Goal: Task Accomplishment & Management: Complete application form

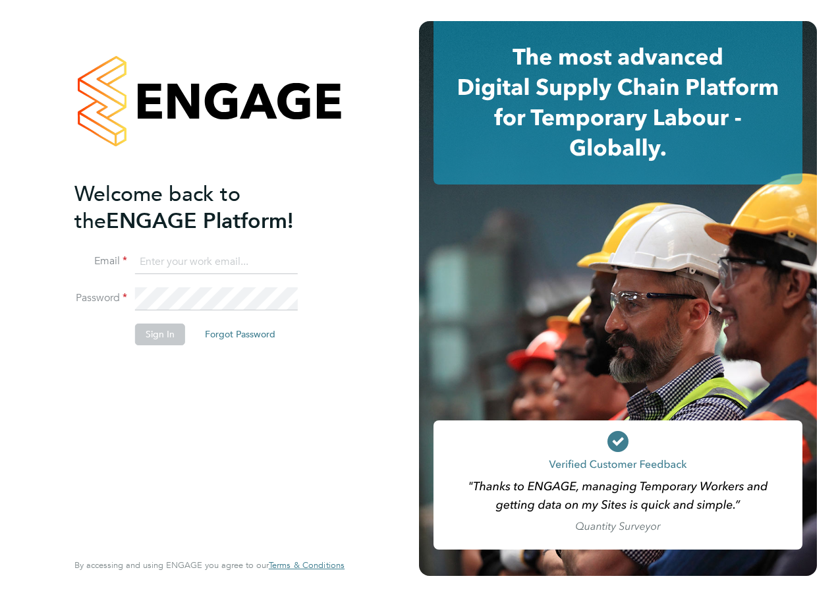
type input "[PERSON_NAME][EMAIL_ADDRESS][PERSON_NAME][DOMAIN_NAME]"
click at [156, 328] on button "Sign In" at bounding box center [160, 334] width 50 height 21
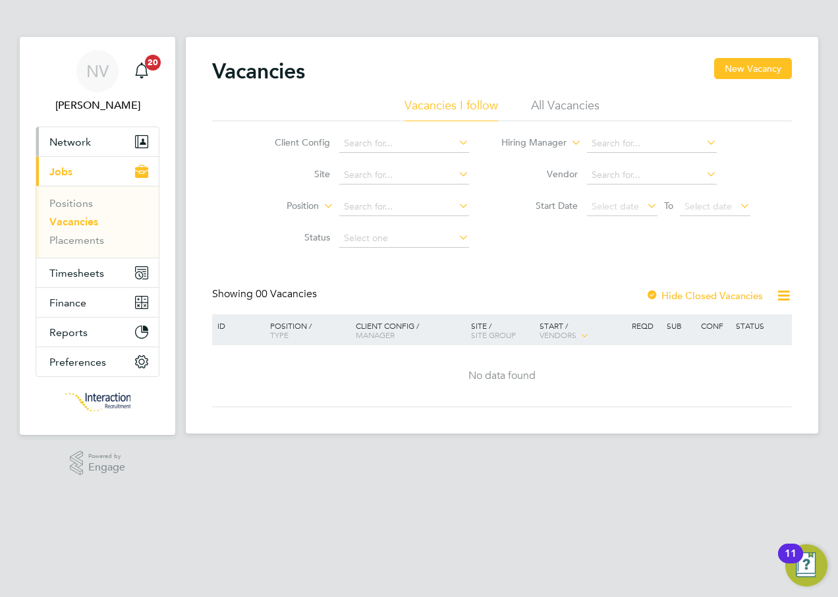
click at [80, 144] on span "Network" at bounding box center [70, 142] width 42 height 13
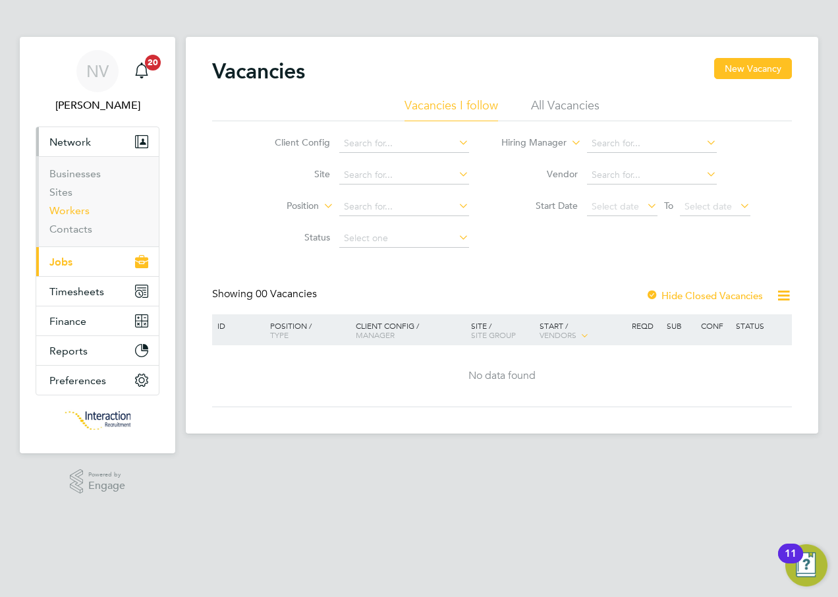
click at [69, 214] on link "Workers" at bounding box center [69, 210] width 40 height 13
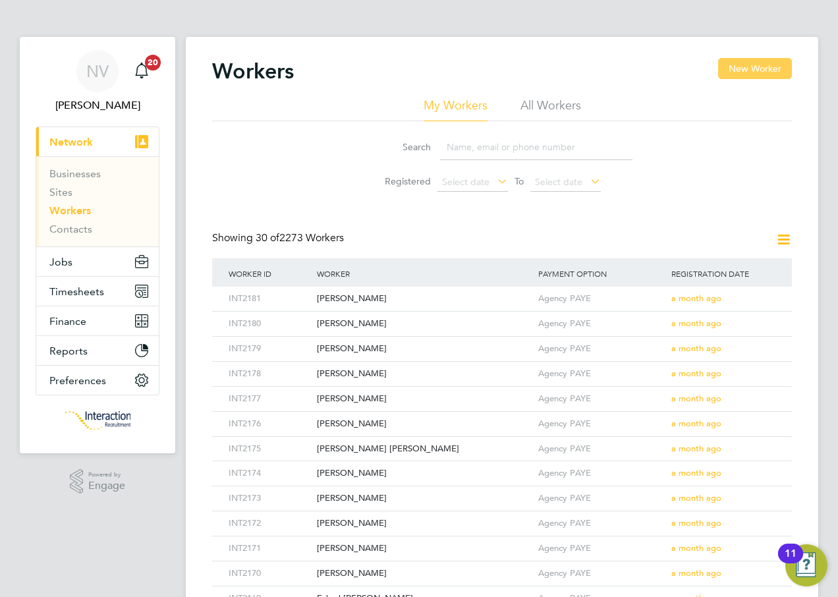
click at [745, 70] on button "New Worker" at bounding box center [755, 68] width 74 height 21
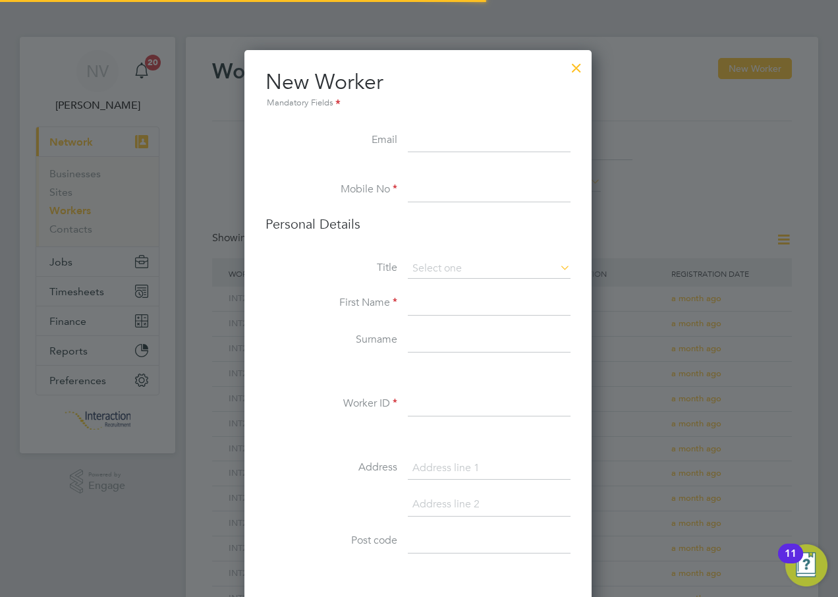
scroll to position [1115, 349]
type input "[EMAIL_ADDRESS][DOMAIN_NAME]"
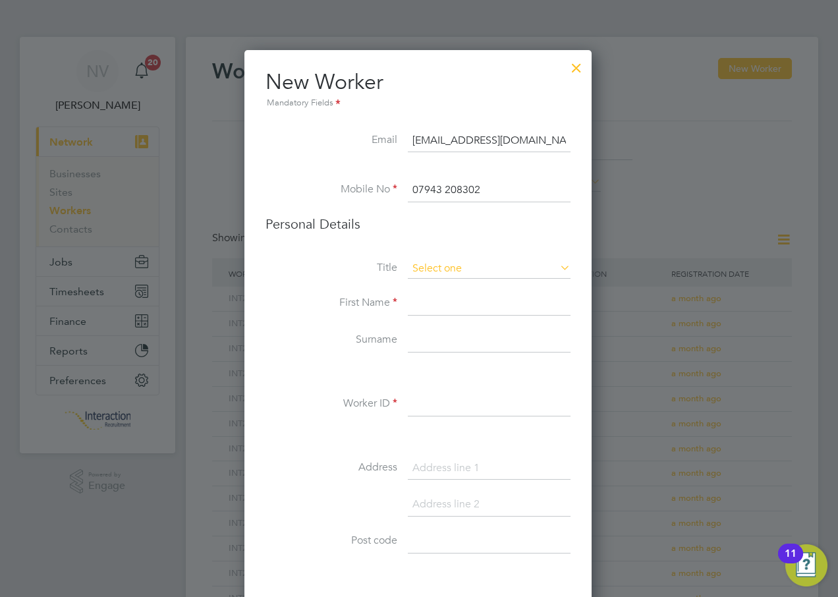
type input "07943 208302"
click at [428, 269] on input at bounding box center [489, 269] width 163 height 20
click at [430, 315] on li "Miss" at bounding box center [489, 322] width 164 height 17
type input "Miss"
click at [432, 305] on input at bounding box center [489, 304] width 163 height 24
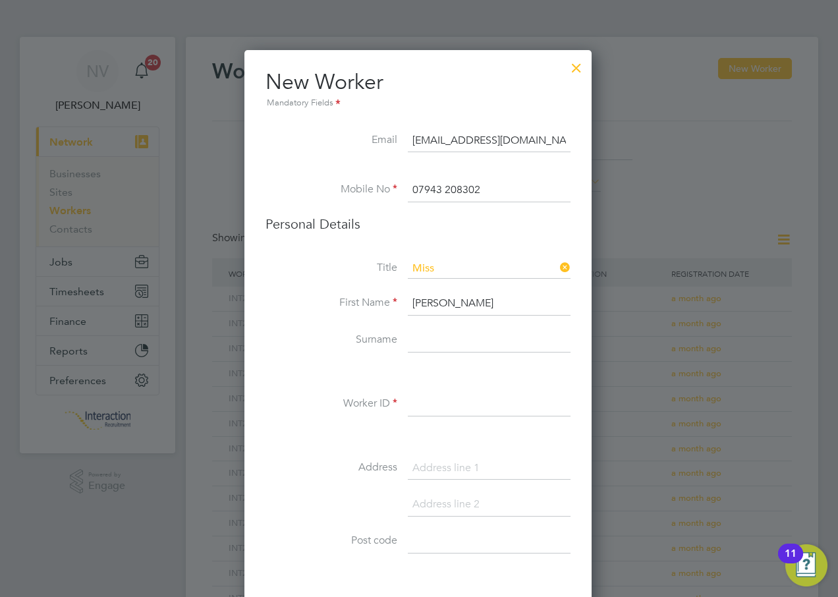
type input "[PERSON_NAME]"
type input "Alohan"
click at [430, 411] on input at bounding box center [489, 405] width 163 height 24
type input "INT2182"
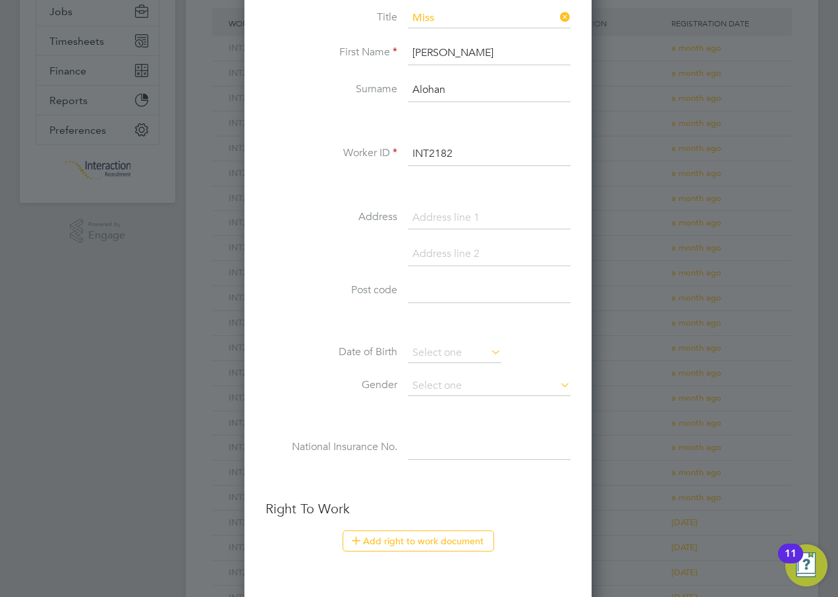
scroll to position [258, 0]
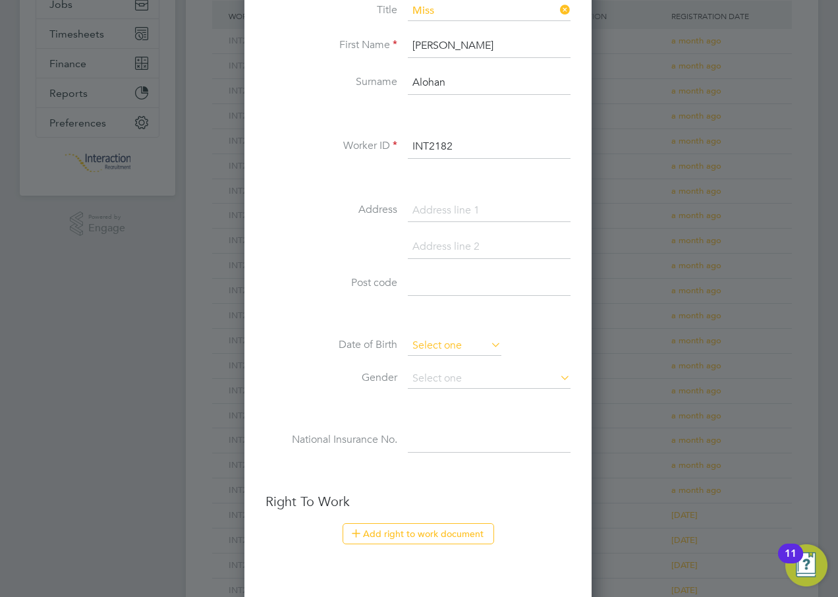
click at [416, 345] on input at bounding box center [455, 346] width 94 height 20
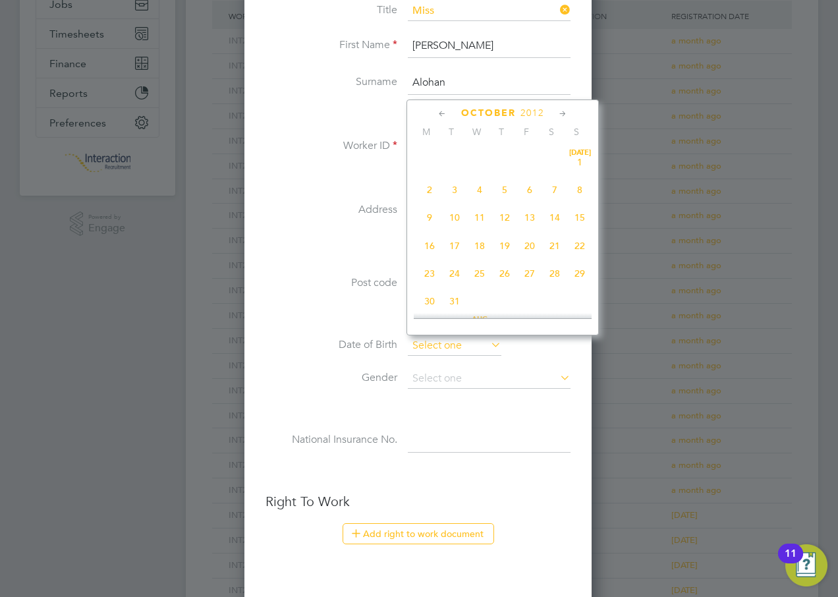
scroll to position [399, 0]
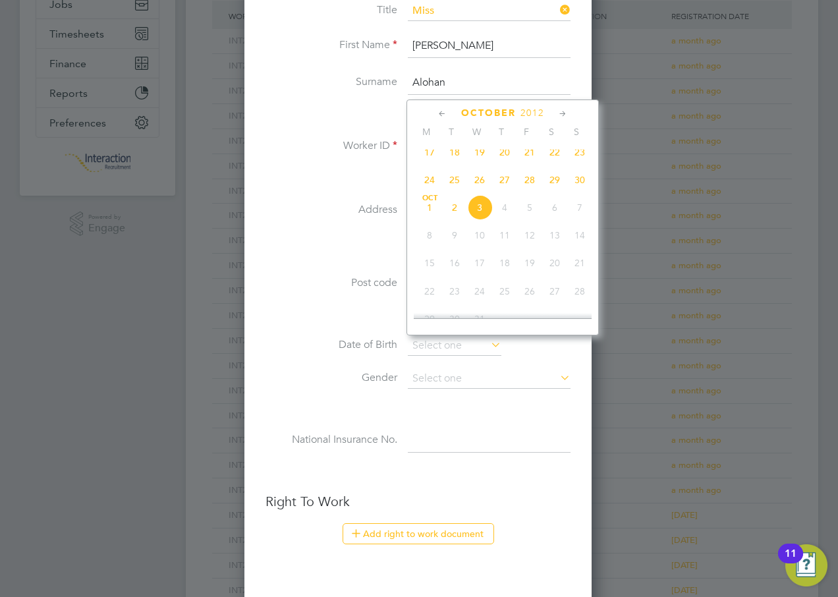
click at [530, 113] on span "2012" at bounding box center [533, 112] width 24 height 11
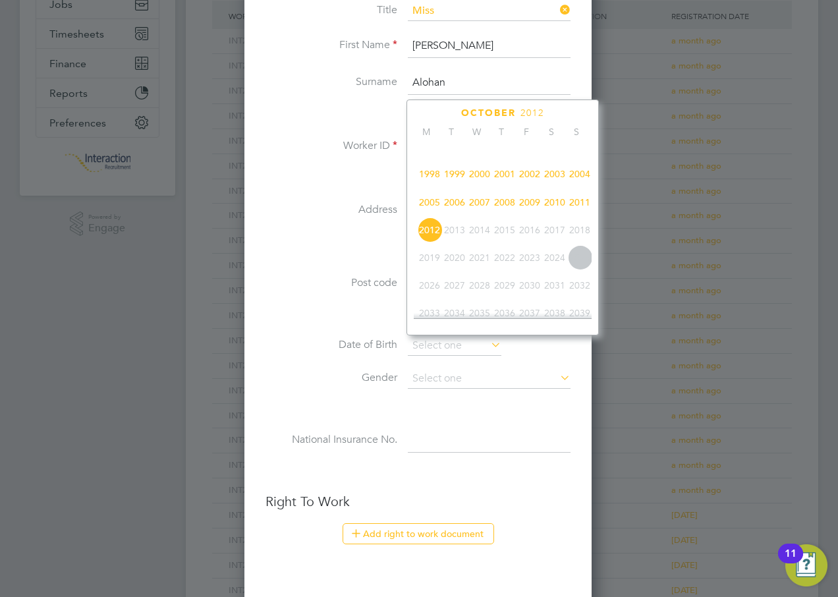
click at [480, 187] on span "2000" at bounding box center [479, 173] width 25 height 25
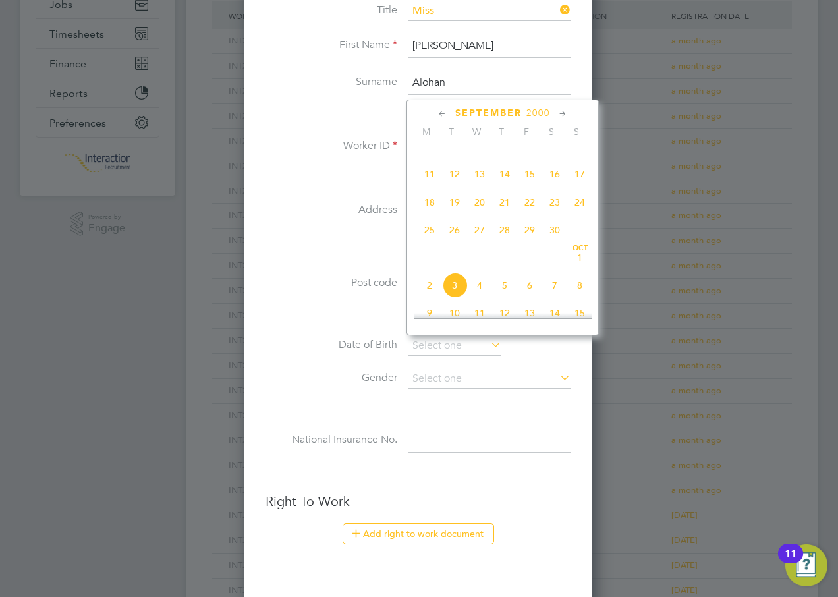
click at [446, 114] on icon at bounding box center [442, 114] width 13 height 15
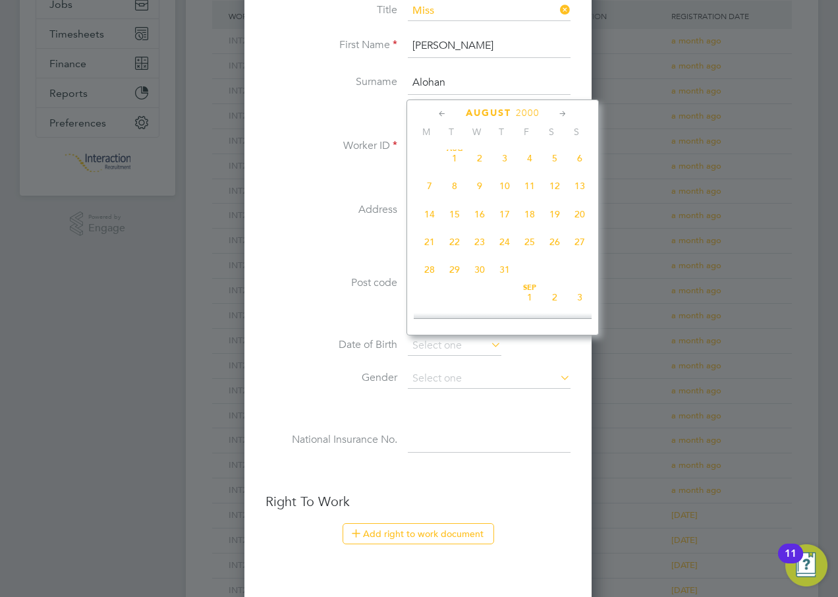
click at [550, 218] on span "19" at bounding box center [554, 214] width 25 height 25
type input "[DATE]"
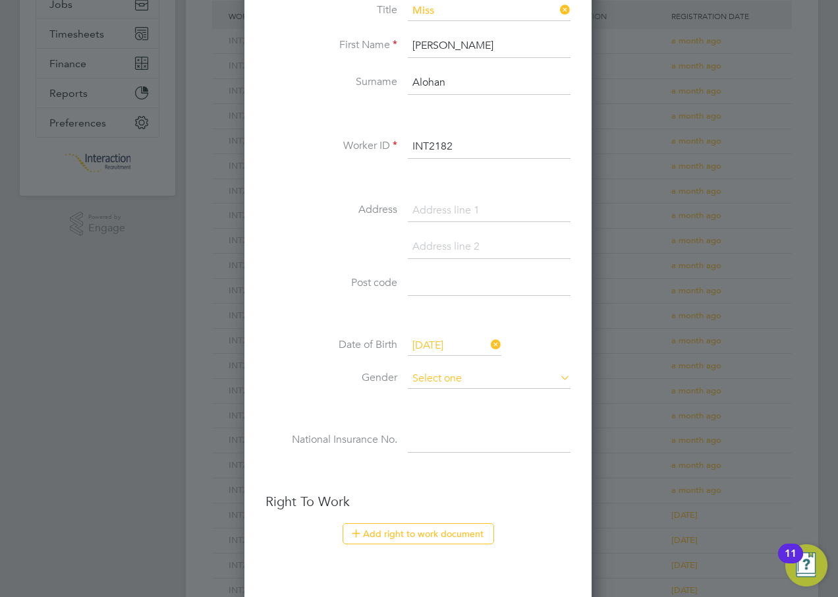
click at [424, 379] on input at bounding box center [489, 379] width 163 height 20
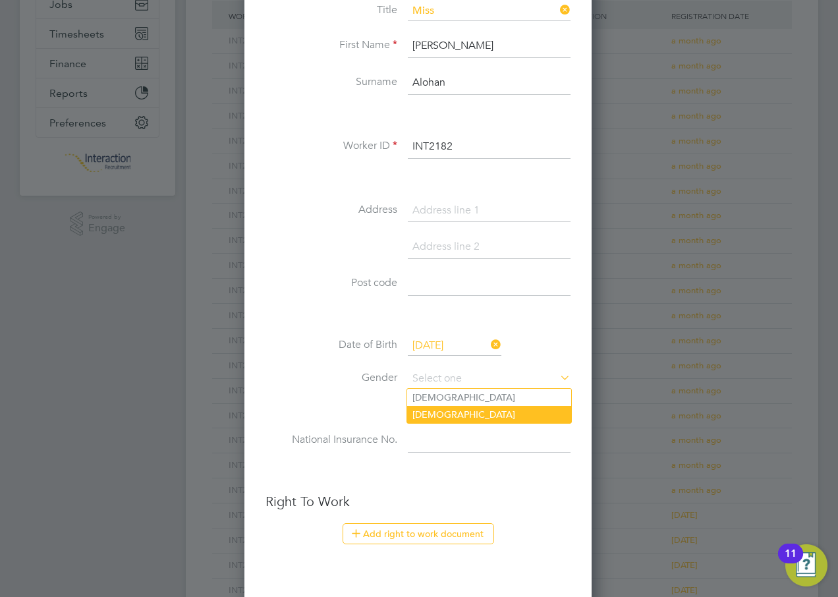
click at [429, 412] on li "[DEMOGRAPHIC_DATA]" at bounding box center [489, 414] width 164 height 17
type input "[DEMOGRAPHIC_DATA]"
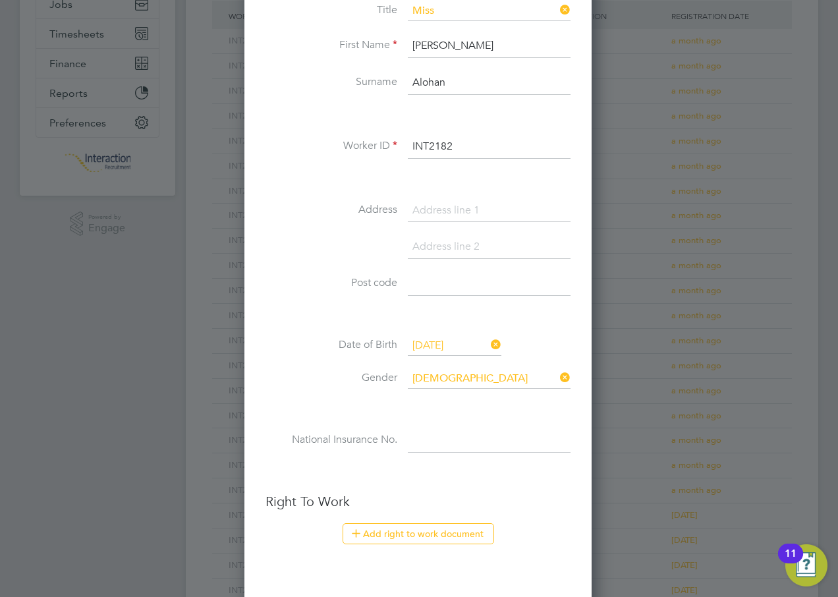
click at [432, 437] on input at bounding box center [489, 441] width 163 height 24
type input "ST 46 11 84 A"
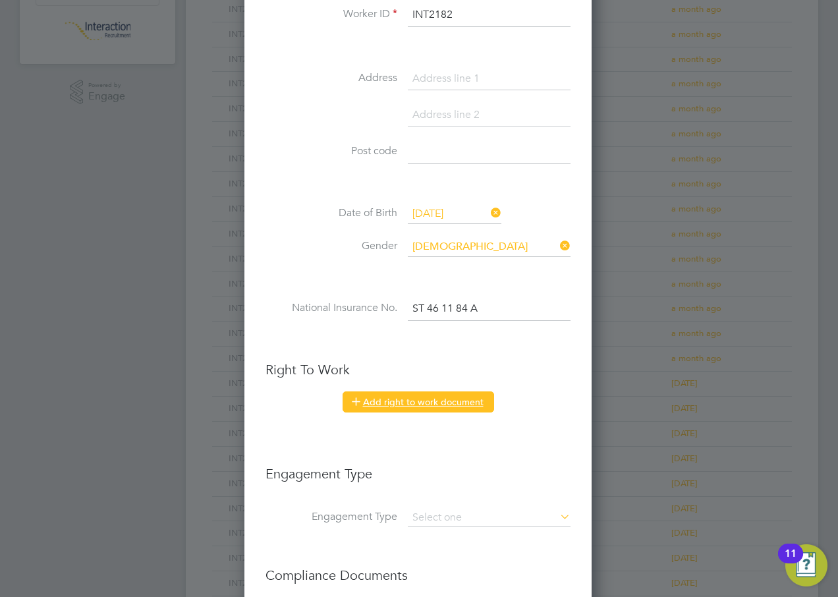
click at [418, 400] on button "Add right to work document" at bounding box center [419, 402] width 152 height 21
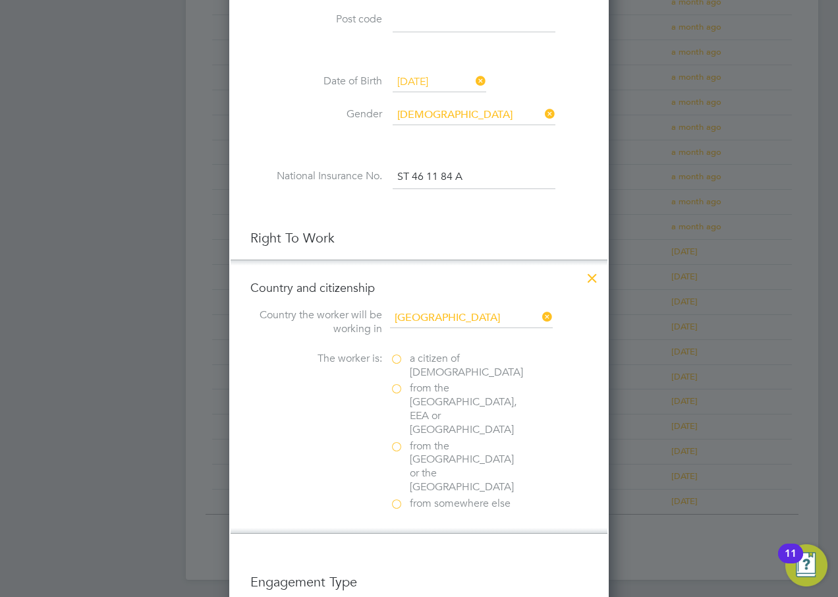
scroll to position [587, 0]
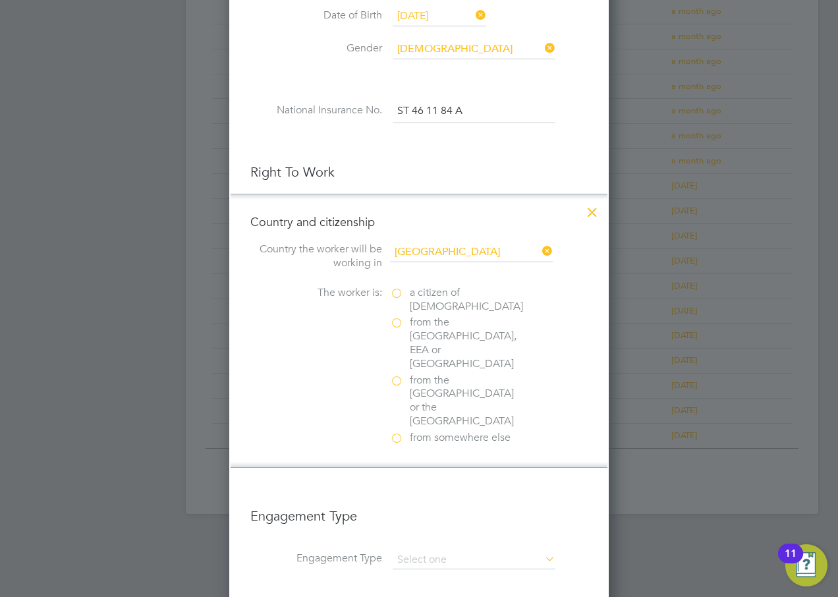
click at [396, 326] on label "from the [GEOGRAPHIC_DATA], EEA or [GEOGRAPHIC_DATA]" at bounding box center [456, 343] width 132 height 55
click at [0, 0] on input "from the [GEOGRAPHIC_DATA], EEA or [GEOGRAPHIC_DATA]" at bounding box center [0, 0] width 0 height 0
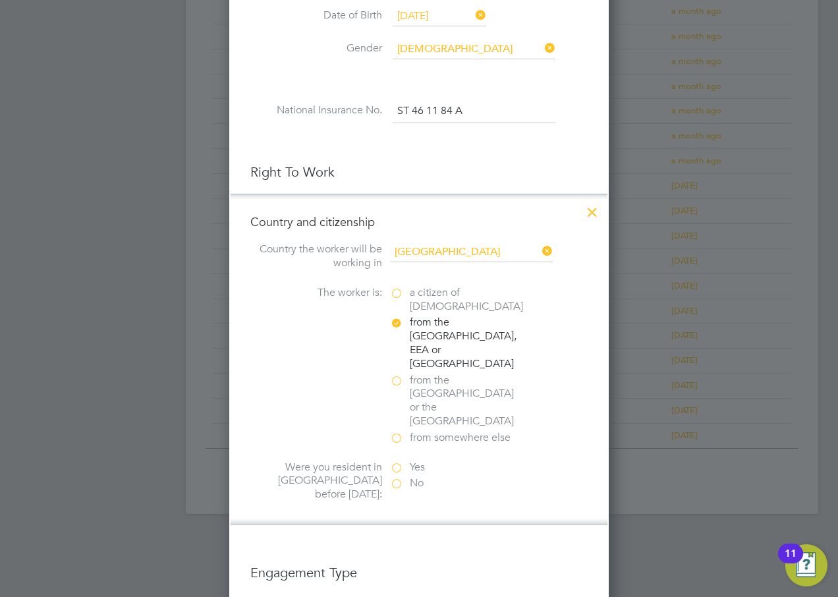
click at [393, 461] on label "Yes" at bounding box center [456, 468] width 132 height 14
click at [0, 0] on input "Yes" at bounding box center [0, 0] width 0 height 0
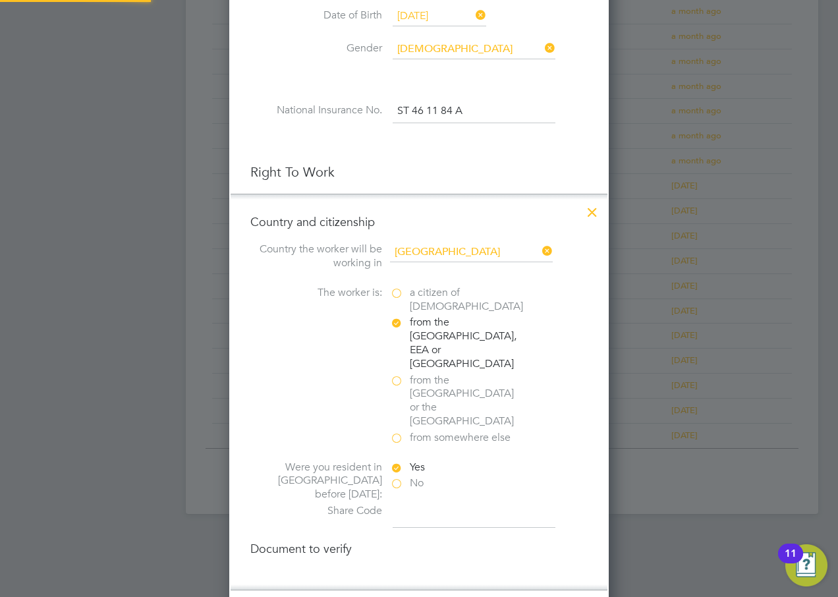
scroll to position [1455, 380]
click at [408, 504] on input at bounding box center [474, 516] width 163 height 24
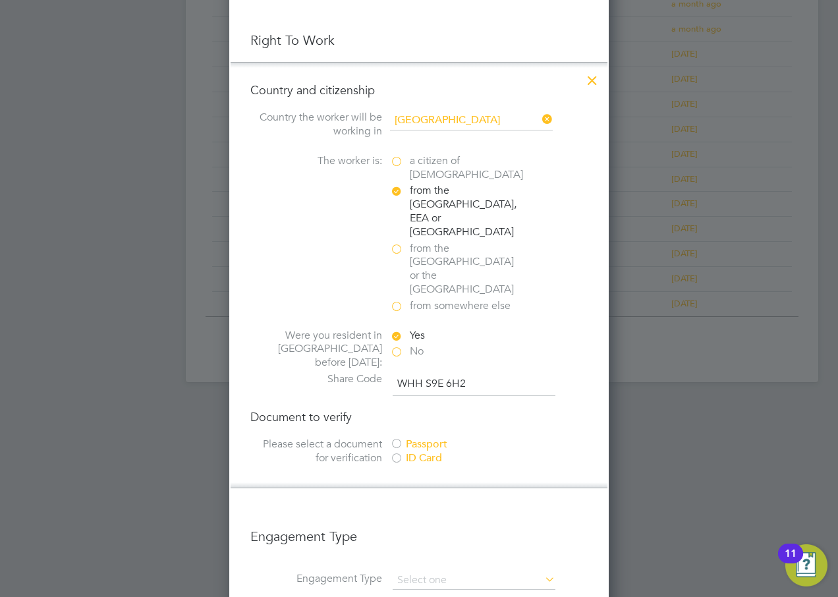
type input "WHH S9E 6H2"
click at [395, 438] on div at bounding box center [396, 444] width 13 height 13
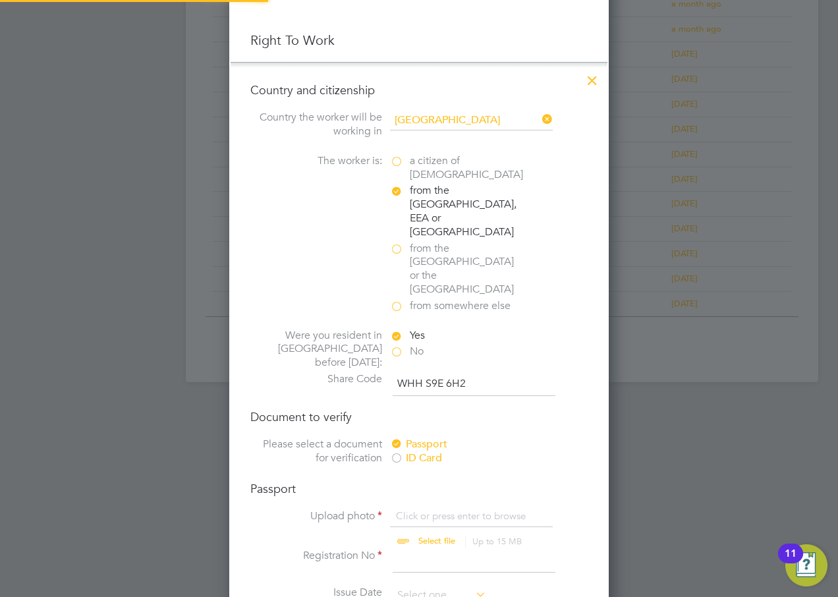
scroll to position [18, 163]
click at [439, 510] on input "file" at bounding box center [449, 530] width 207 height 40
type input "C:\fakepath\[PERSON_NAME].pdf"
click at [405, 549] on input at bounding box center [474, 561] width 163 height 24
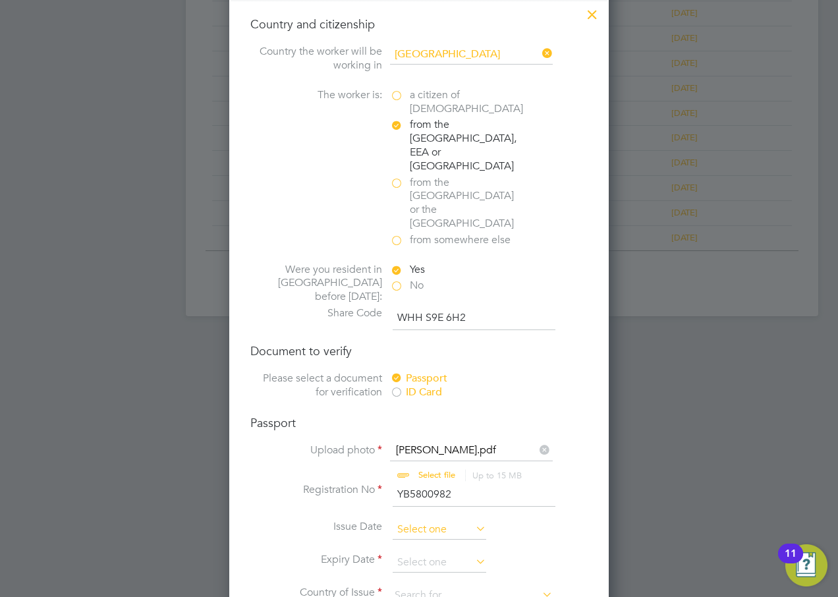
type input "YB5800982"
click at [419, 520] on input at bounding box center [440, 530] width 94 height 20
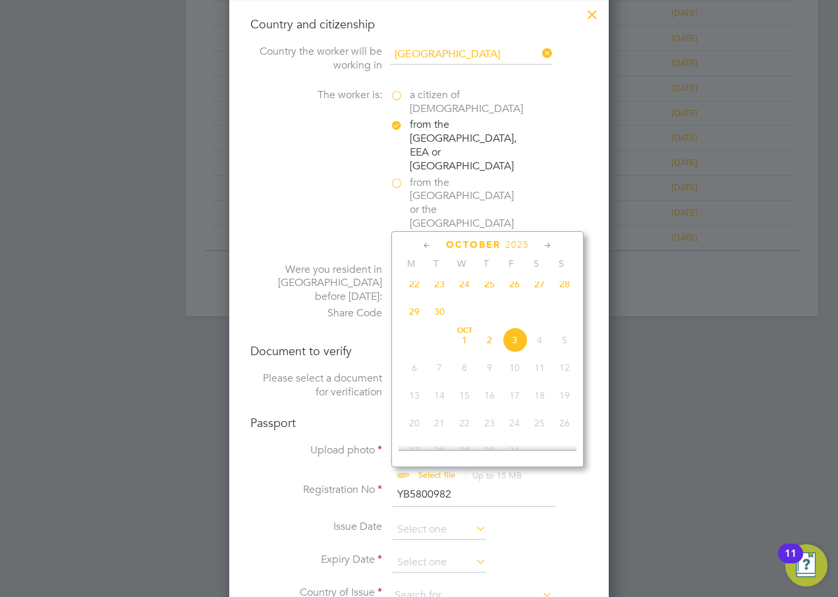
click at [507, 245] on span "2025" at bounding box center [518, 244] width 24 height 11
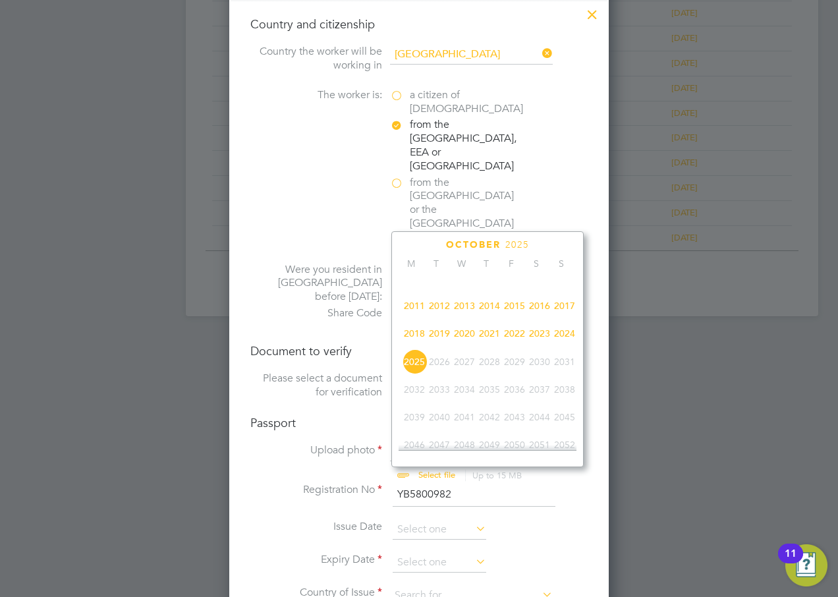
click at [445, 341] on span "2019" at bounding box center [439, 333] width 25 height 25
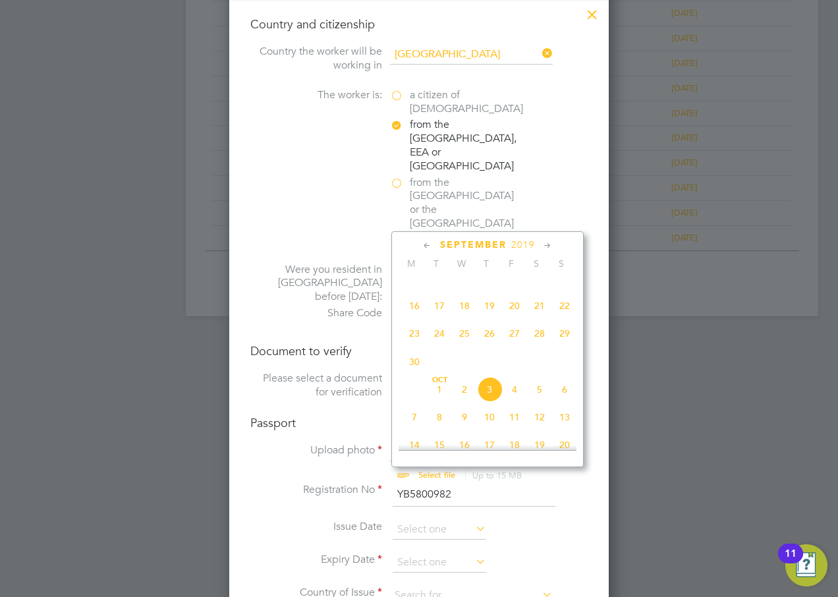
click at [425, 247] on icon at bounding box center [427, 246] width 13 height 15
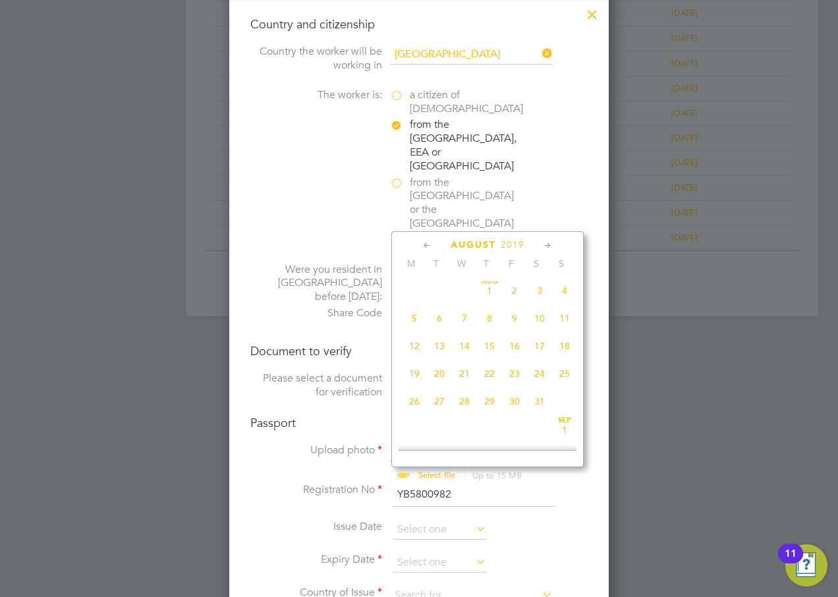
click at [461, 406] on span "28" at bounding box center [464, 401] width 25 height 25
type input "[DATE]"
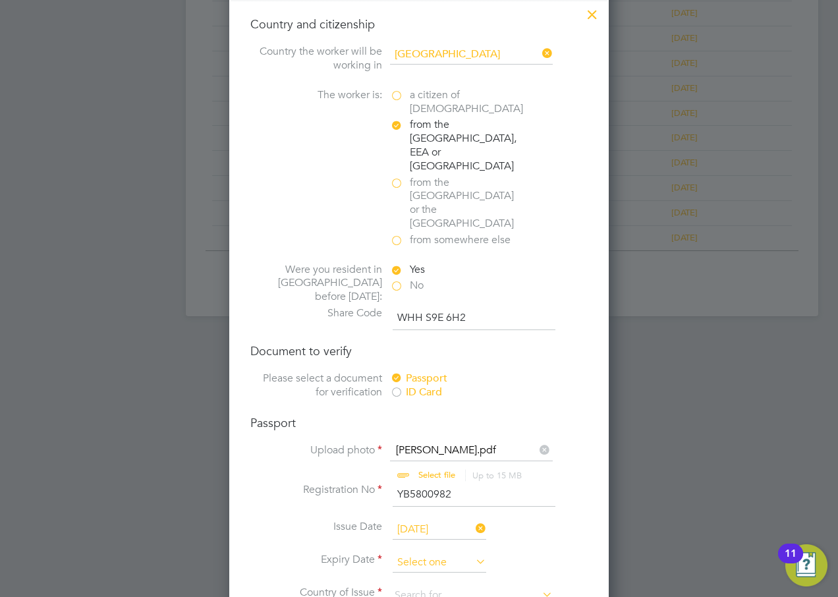
click at [444, 553] on input at bounding box center [440, 563] width 94 height 20
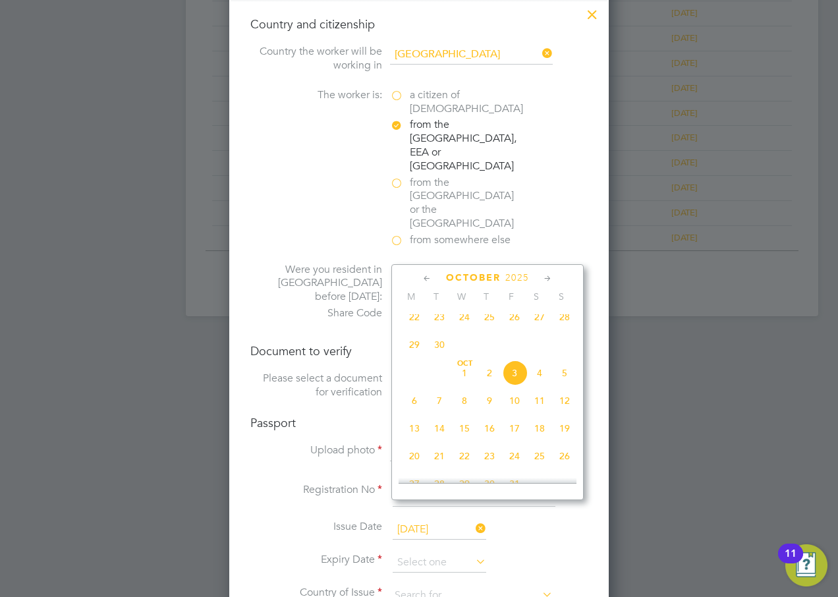
click at [519, 275] on span "2025" at bounding box center [518, 277] width 24 height 11
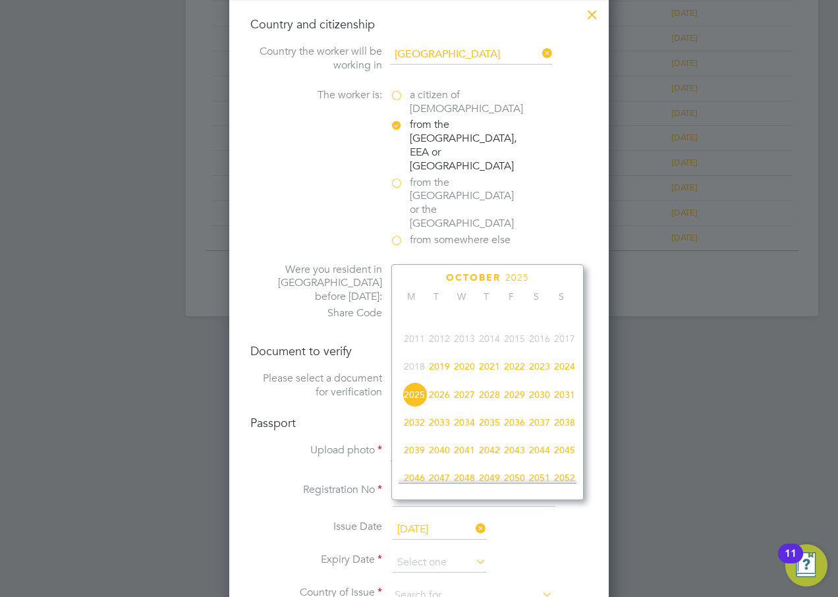
click at [513, 403] on span "2029" at bounding box center [514, 394] width 25 height 25
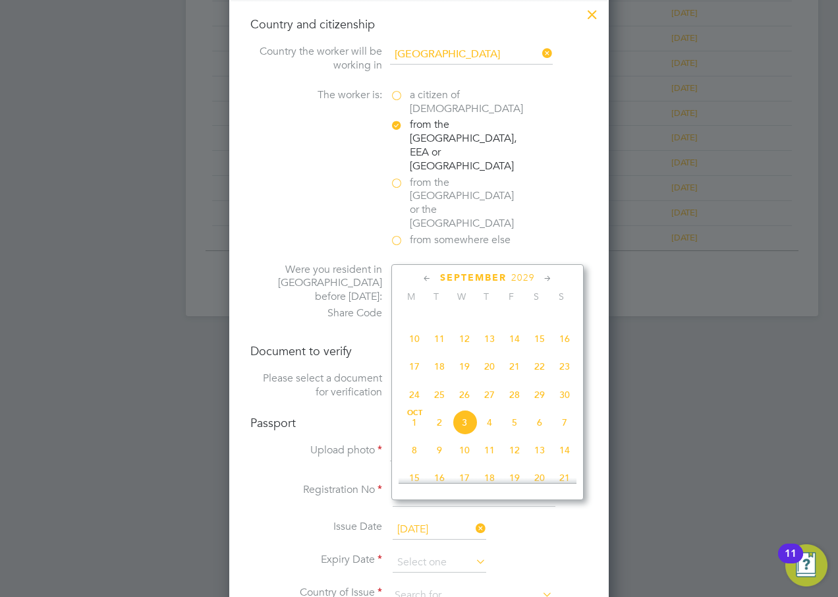
click at [428, 283] on icon at bounding box center [427, 279] width 13 height 15
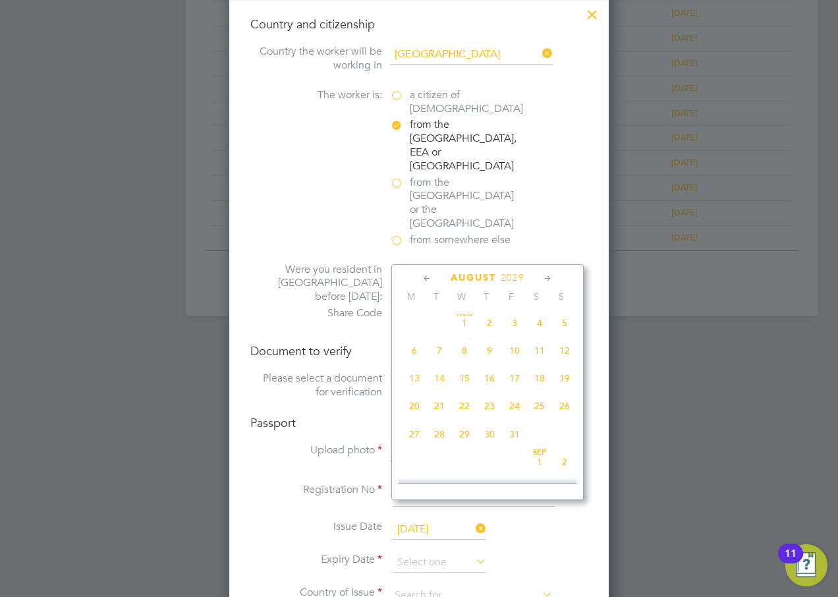
click at [414, 442] on span "27" at bounding box center [414, 434] width 25 height 25
type input "[DATE]"
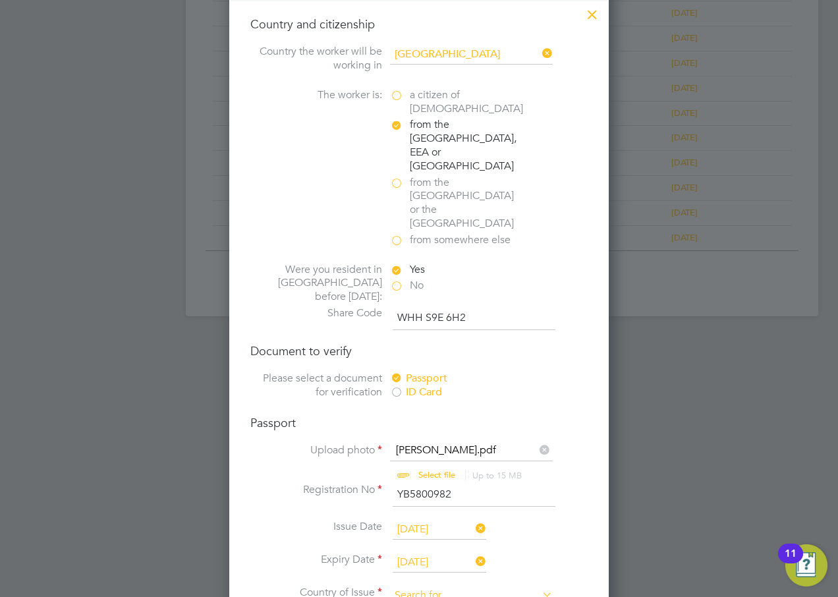
click at [440, 586] on input at bounding box center [471, 596] width 163 height 20
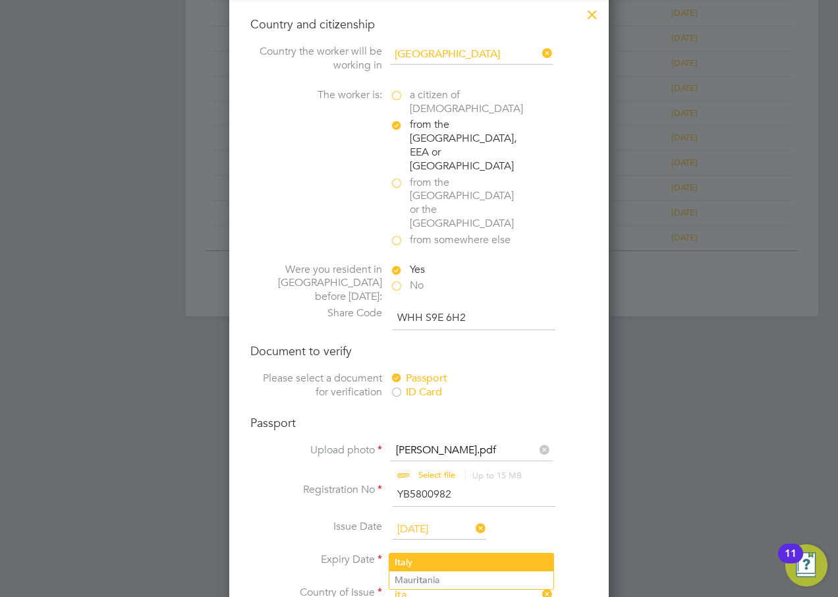
click at [410, 561] on li "Ita ly" at bounding box center [472, 563] width 164 height 18
type input "[GEOGRAPHIC_DATA]"
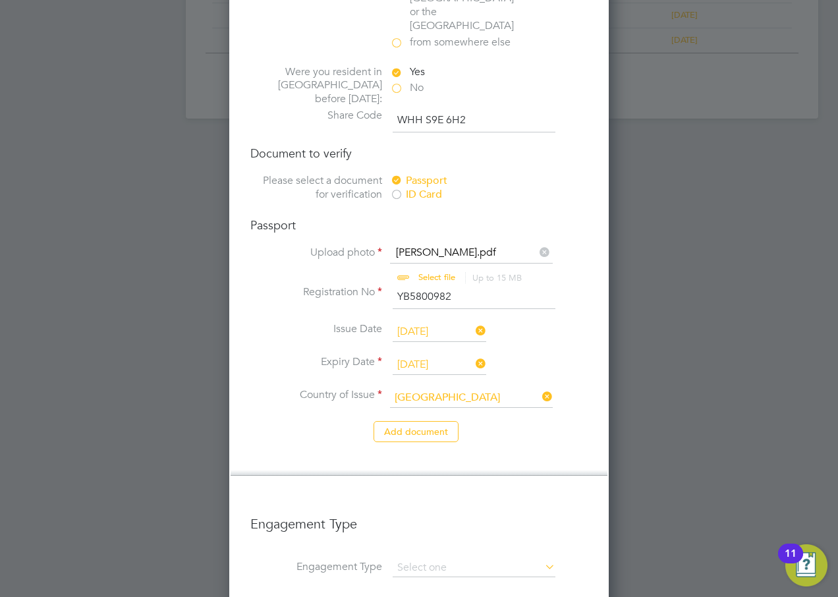
scroll to position [1049, 0]
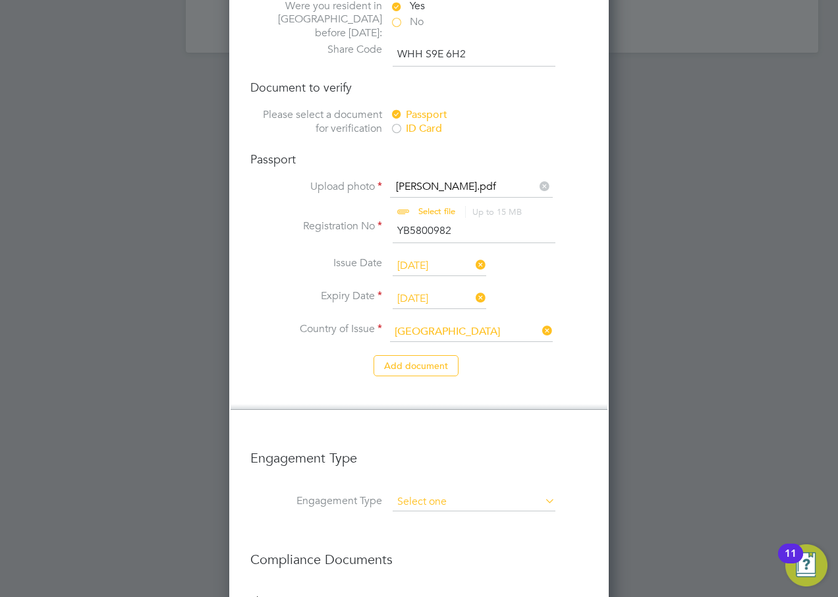
click at [419, 493] on input at bounding box center [474, 502] width 163 height 18
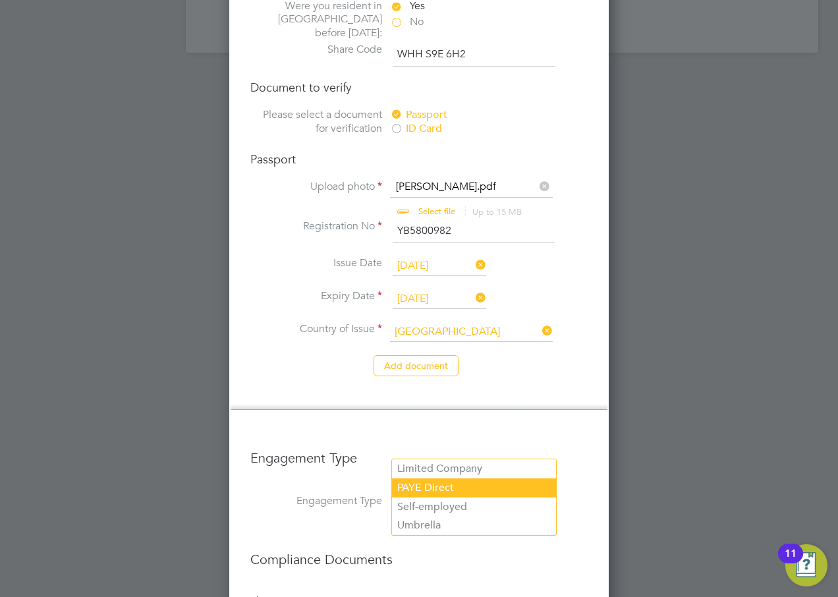
click at [421, 487] on li "PAYE Direct" at bounding box center [474, 488] width 164 height 19
type input "PAYE Direct"
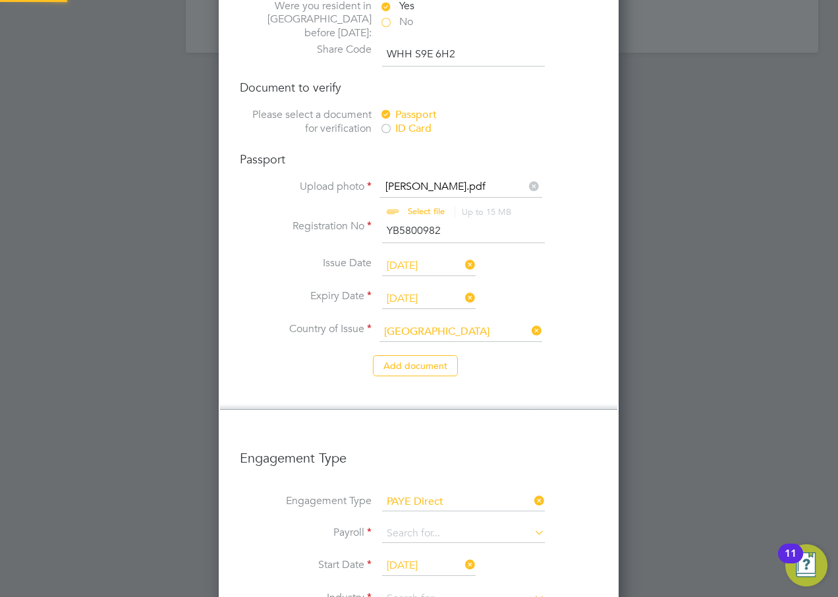
scroll to position [2091, 401]
click at [432, 589] on input at bounding box center [463, 599] width 163 height 20
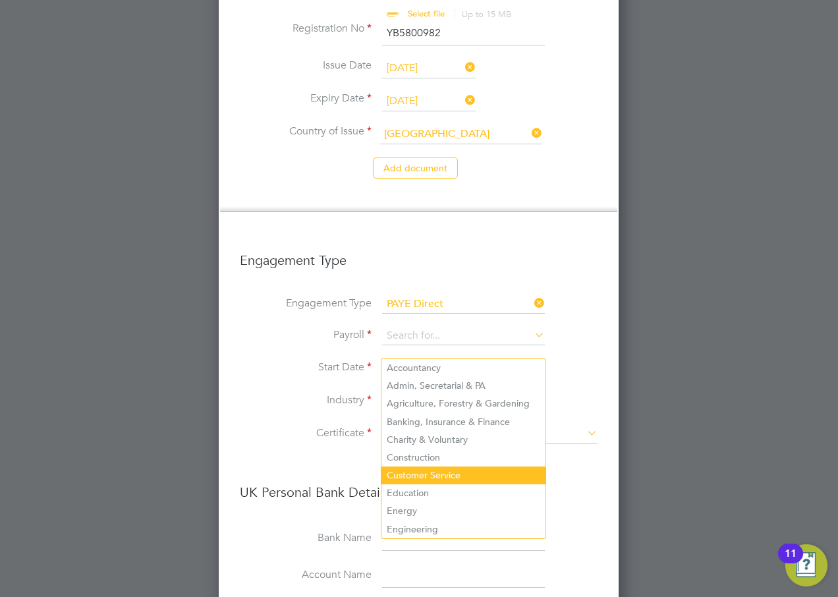
click at [424, 476] on li "Customer Service" at bounding box center [464, 476] width 164 height 18
type input "Customer Service"
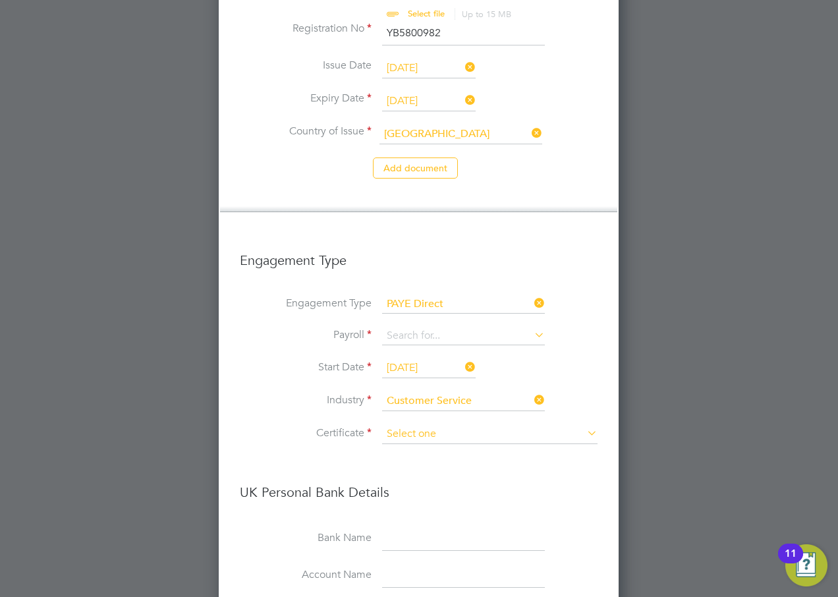
click at [403, 424] on input at bounding box center [490, 434] width 216 height 20
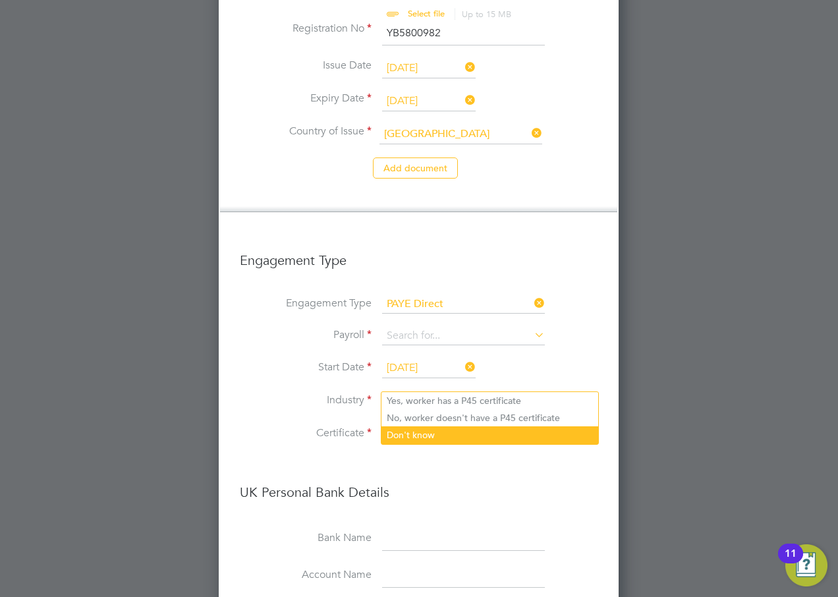
click at [406, 432] on li "Don't know" at bounding box center [490, 434] width 217 height 17
type input "Don't know"
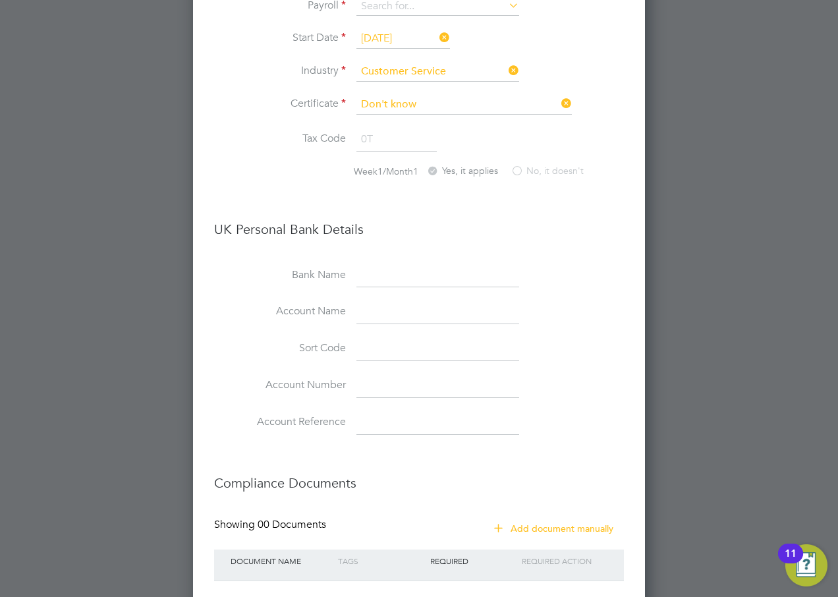
scroll to position [1608, 0]
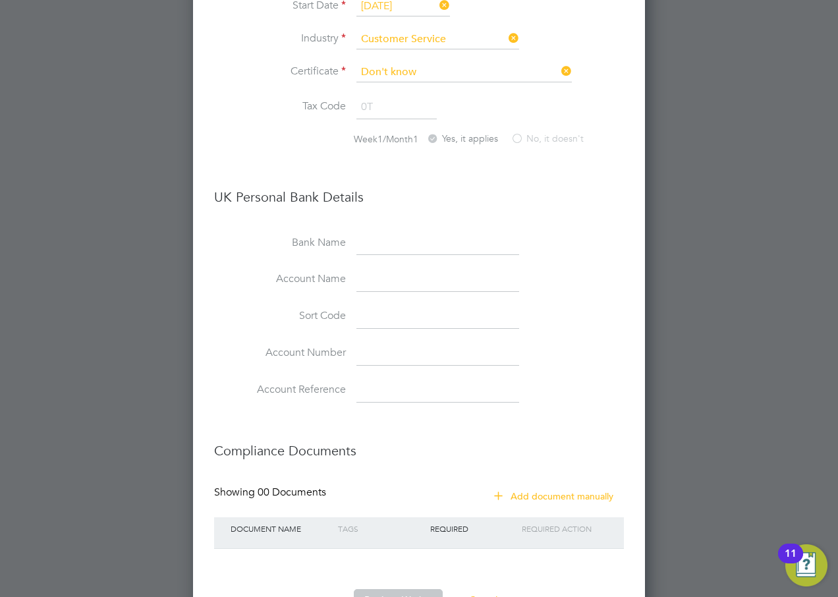
click at [391, 589] on button "Register Worker" at bounding box center [398, 599] width 89 height 21
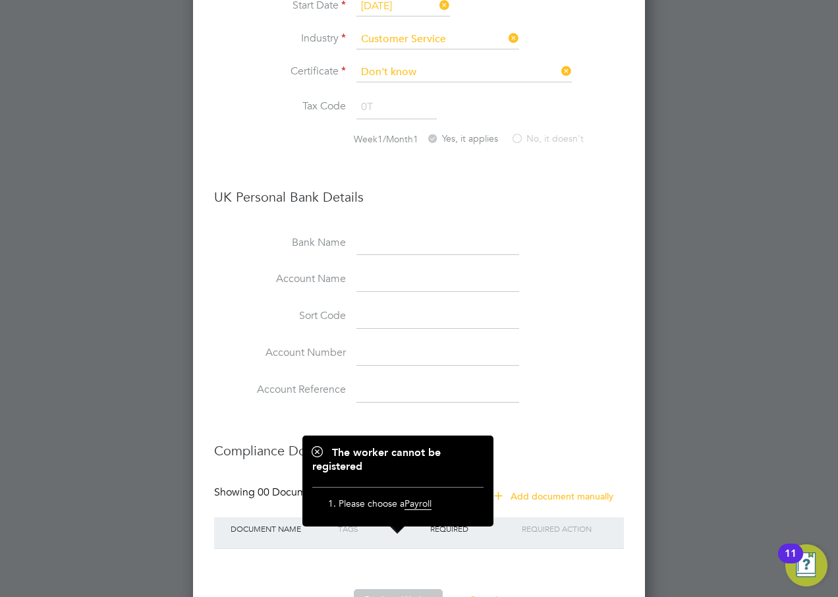
click at [325, 589] on li "Register Worker or Cancel" at bounding box center [419, 606] width 410 height 34
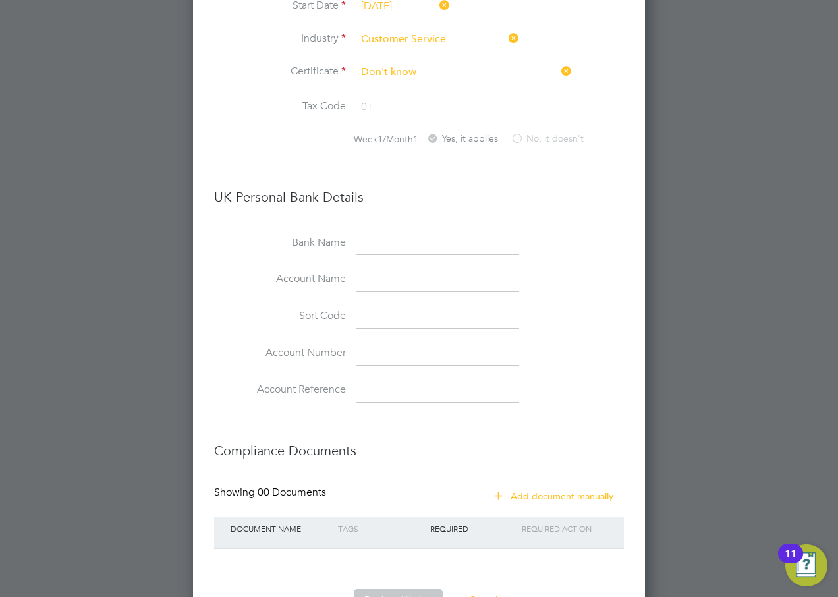
scroll to position [1477, 0]
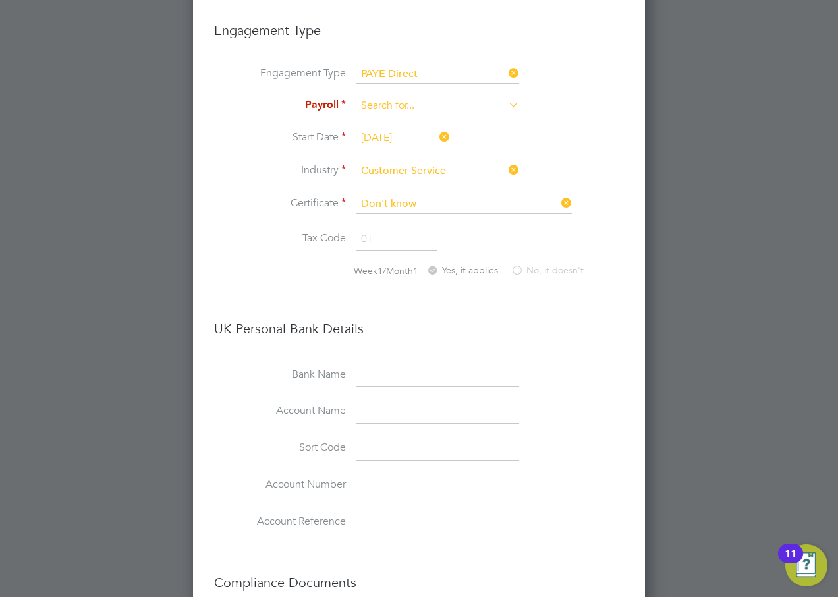
click at [379, 97] on input at bounding box center [438, 106] width 163 height 18
click at [389, 71] on li "Agency PAYE" at bounding box center [438, 72] width 164 height 19
type input "Agency PAYE"
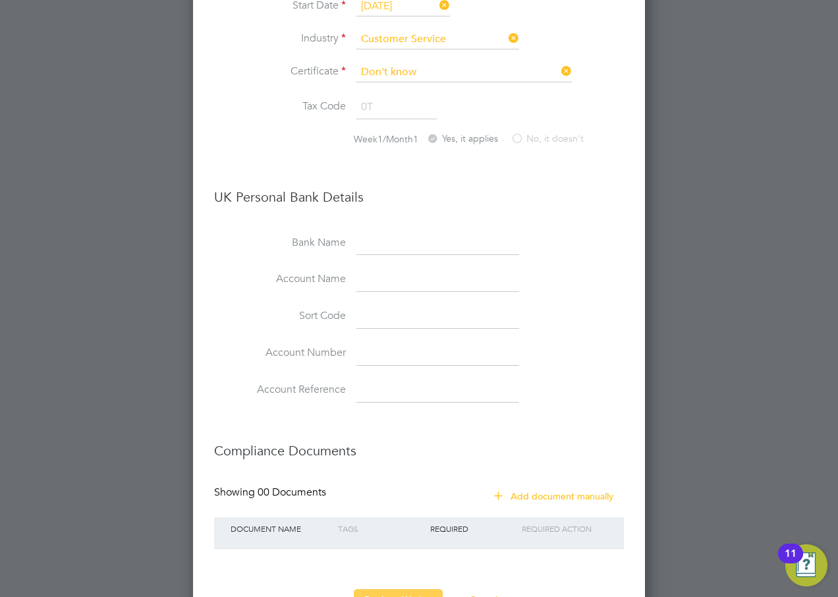
click at [387, 589] on button "Register Worker" at bounding box center [398, 599] width 89 height 21
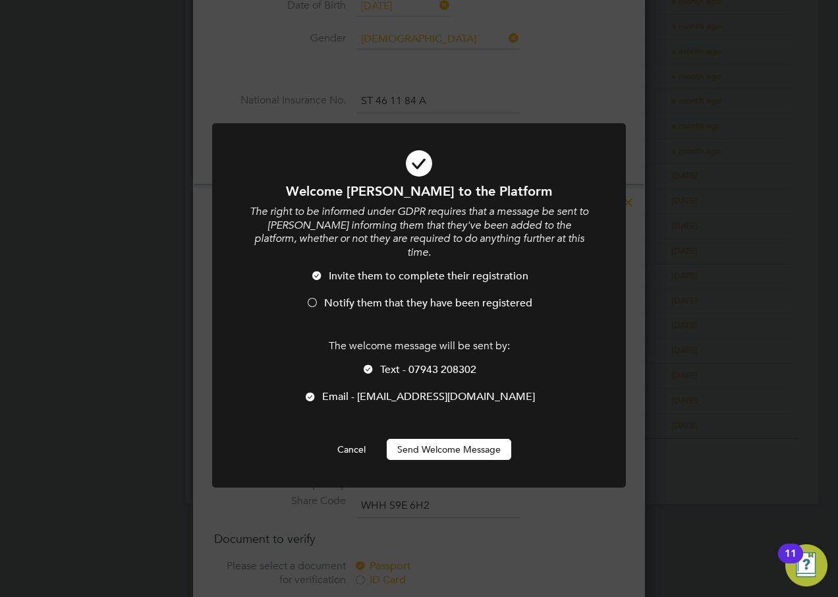
click at [383, 297] on span "Notify them that they have been registered" at bounding box center [428, 303] width 208 height 13
click at [401, 363] on span "Text - 07943 208302" at bounding box center [428, 369] width 96 height 13
click at [446, 439] on button "Send Welcome Message" at bounding box center [449, 449] width 125 height 21
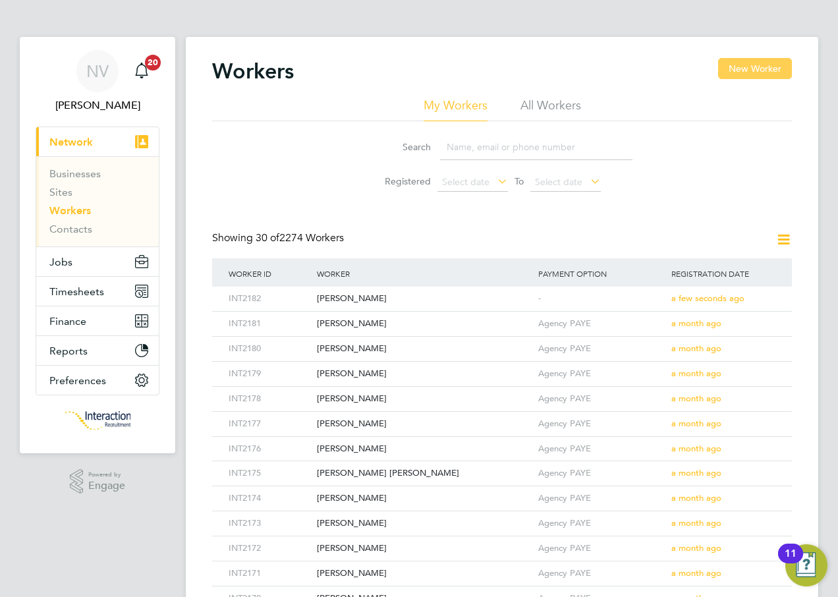
click at [731, 69] on button "New Worker" at bounding box center [755, 68] width 74 height 21
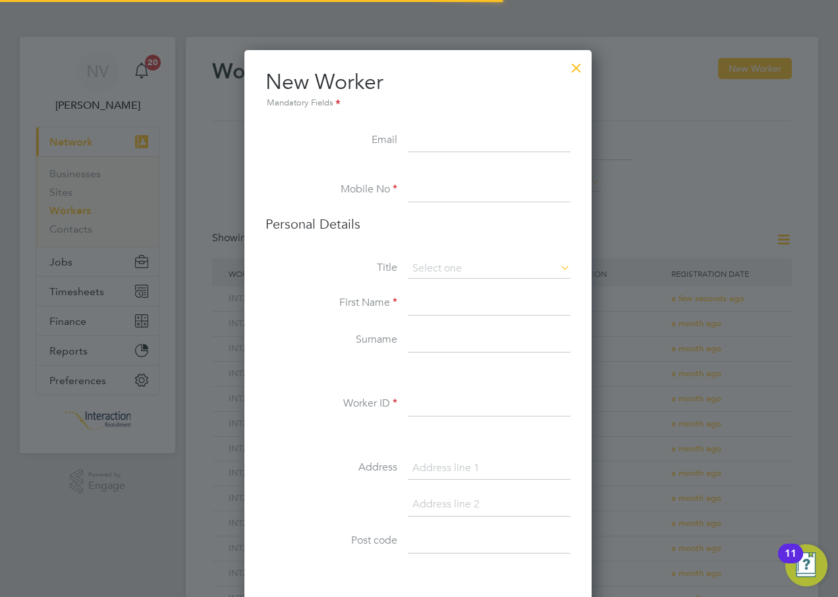
scroll to position [1115, 349]
type input "[EMAIL_ADDRESS][DOMAIN_NAME]"
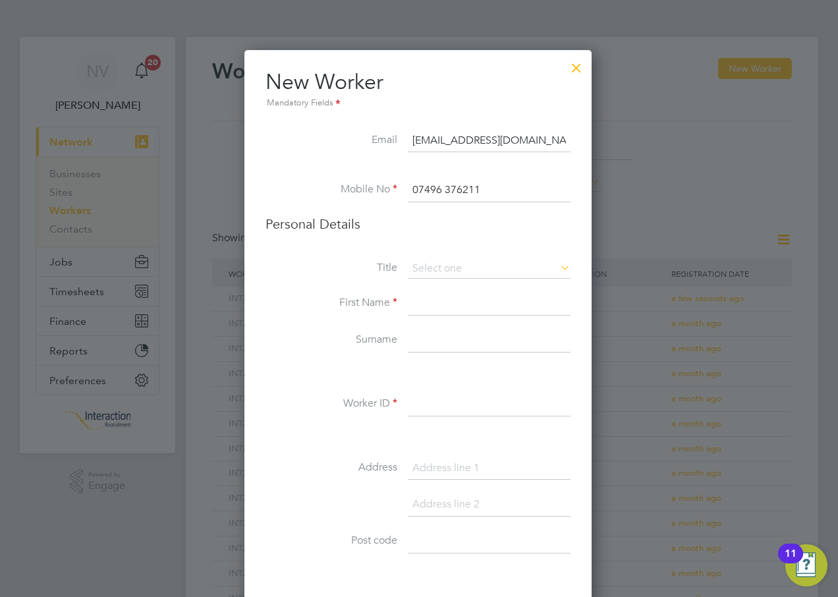
type input "07496 376211"
click at [421, 320] on div "Workers New Worker My Workers All Workers Search Registered Select date To Sele…" at bounding box center [502, 569] width 633 height 1065
click at [443, 267] on input at bounding box center [489, 269] width 163 height 20
click at [435, 319] on li "Miss" at bounding box center [489, 322] width 164 height 17
type input "Miss"
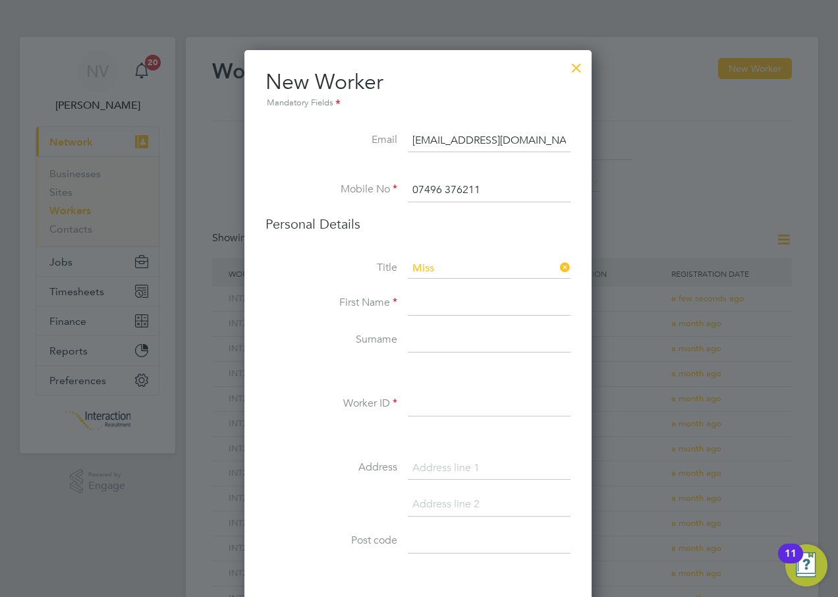
click at [435, 303] on input at bounding box center [489, 304] width 163 height 24
type input "[PERSON_NAME]"
type input "Anyiam"
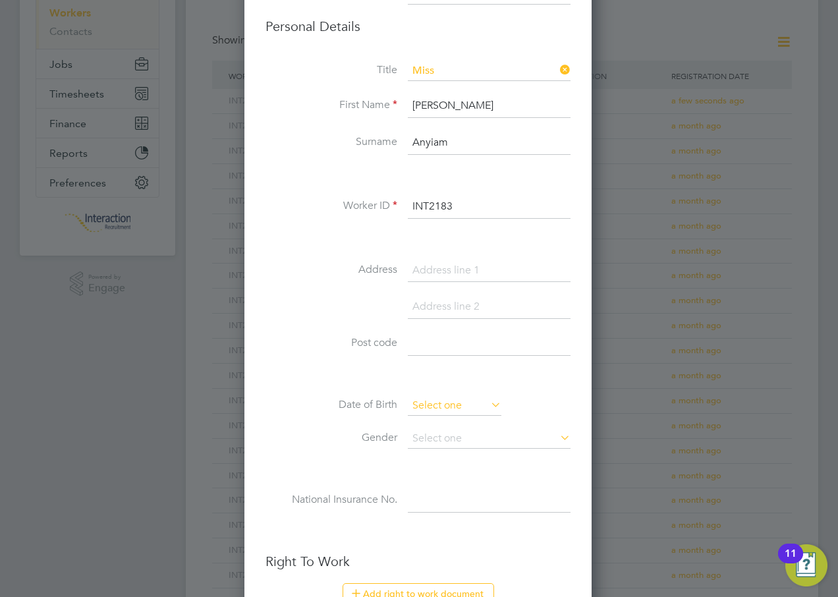
type input "INT2183"
click at [438, 406] on input at bounding box center [455, 406] width 94 height 20
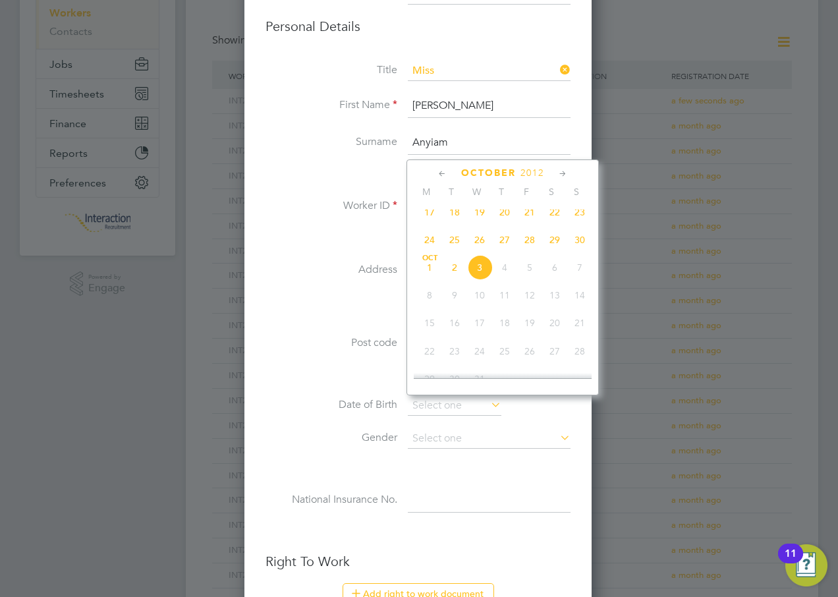
click at [543, 171] on span "2012" at bounding box center [533, 172] width 24 height 11
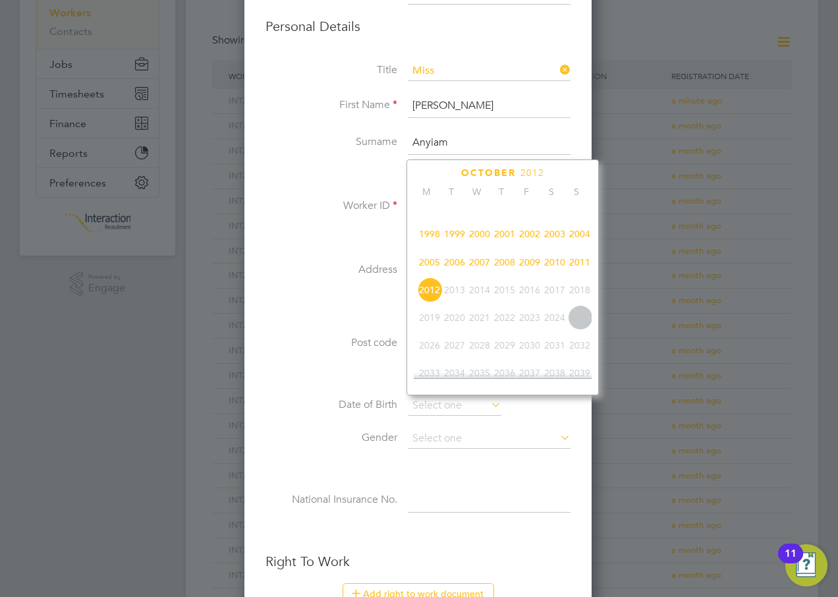
click at [434, 241] on span "1998" at bounding box center [429, 233] width 25 height 25
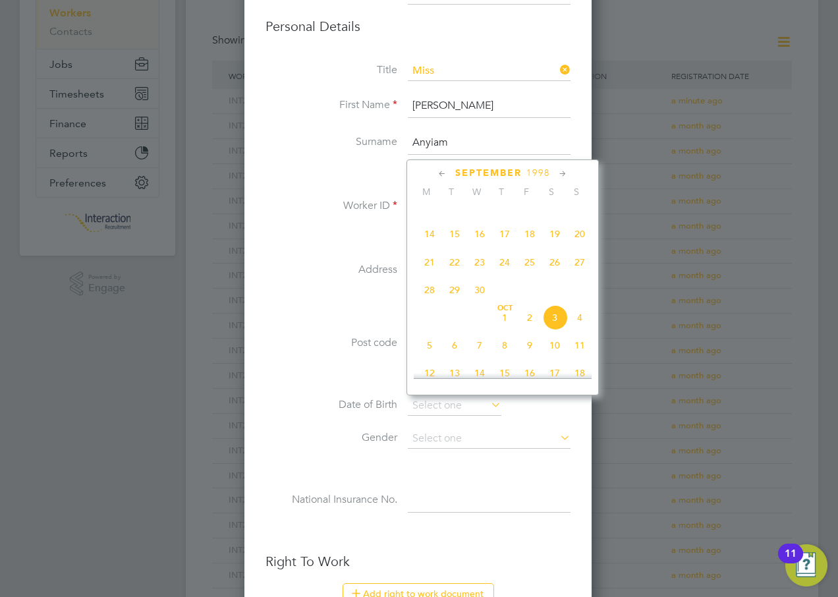
click at [502, 325] on span "[DATE]" at bounding box center [504, 317] width 25 height 25
type input "[DATE]"
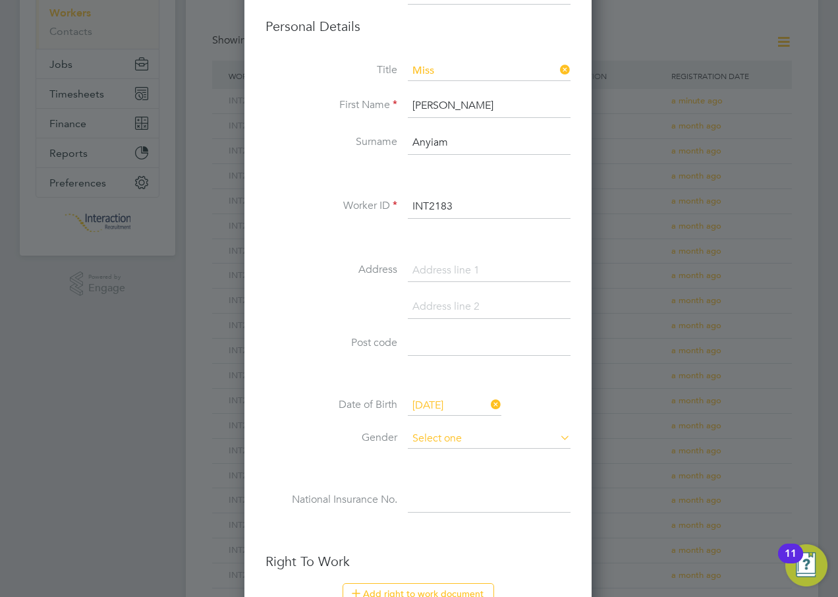
click at [436, 438] on input at bounding box center [489, 439] width 163 height 20
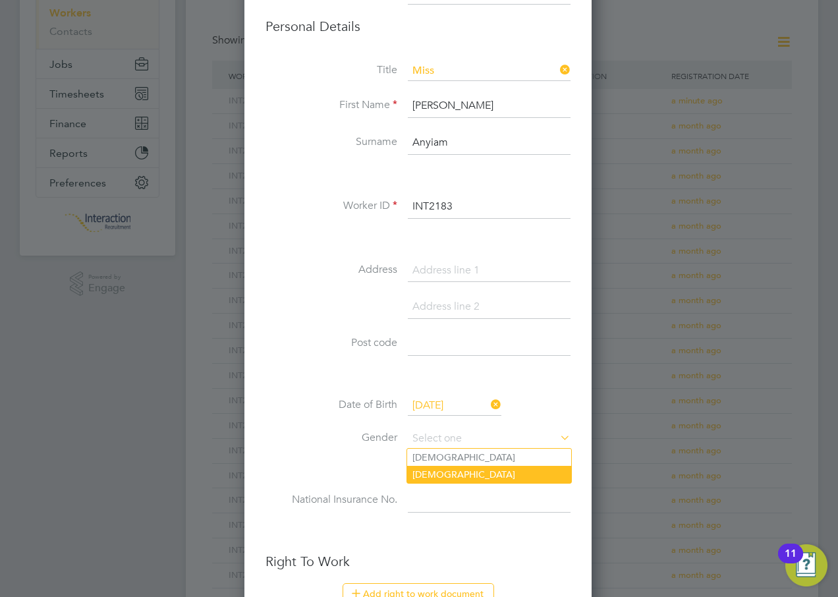
click at [430, 469] on li "[DEMOGRAPHIC_DATA]" at bounding box center [489, 474] width 164 height 17
type input "[DEMOGRAPHIC_DATA]"
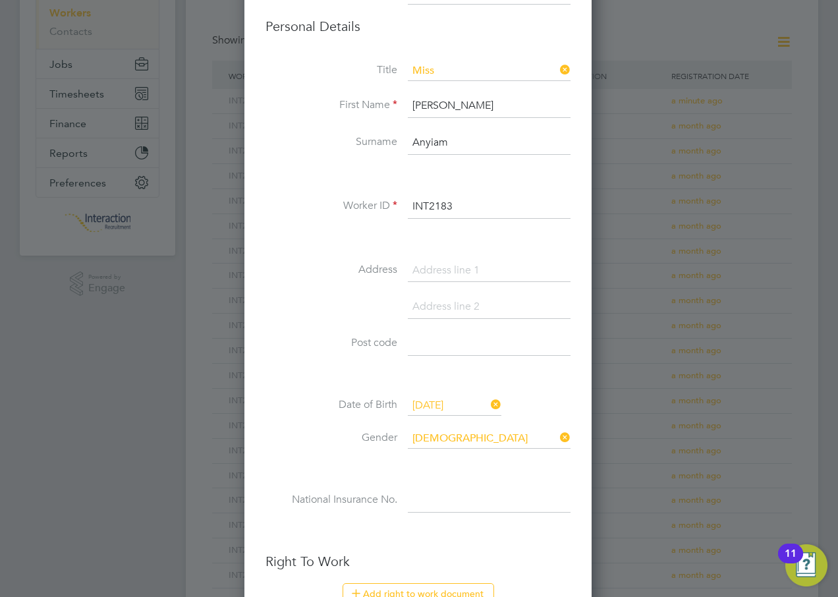
click at [430, 497] on input at bounding box center [489, 501] width 163 height 24
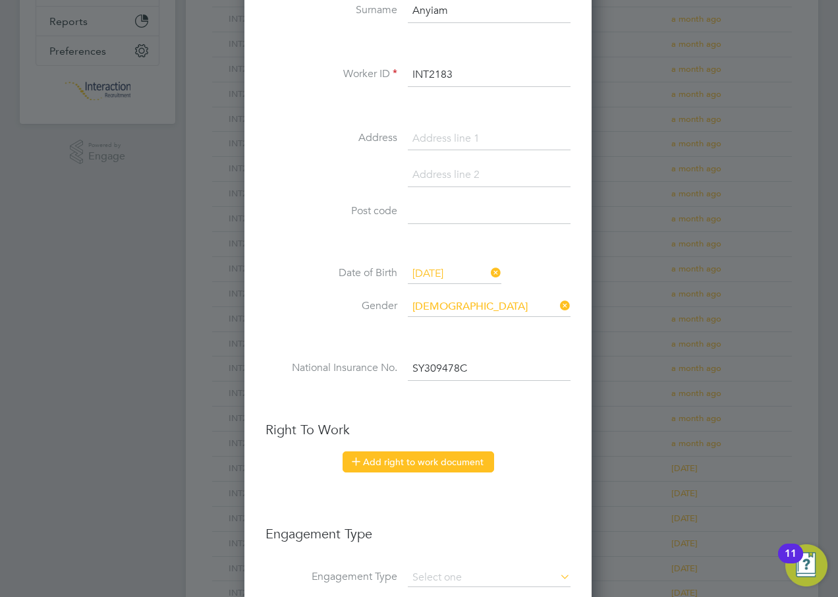
type input "SY 30 94 78 C"
click at [392, 462] on button "Add right to work document" at bounding box center [419, 462] width 152 height 21
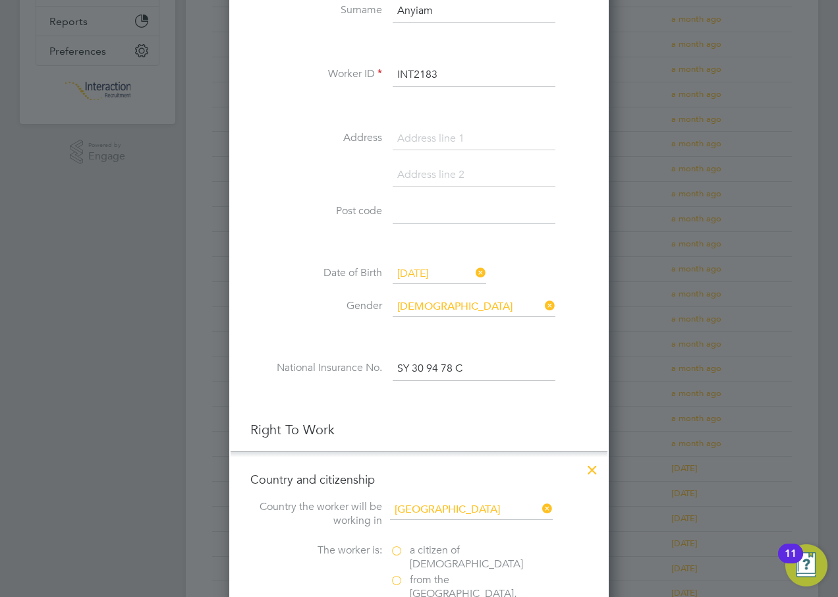
scroll to position [527, 0]
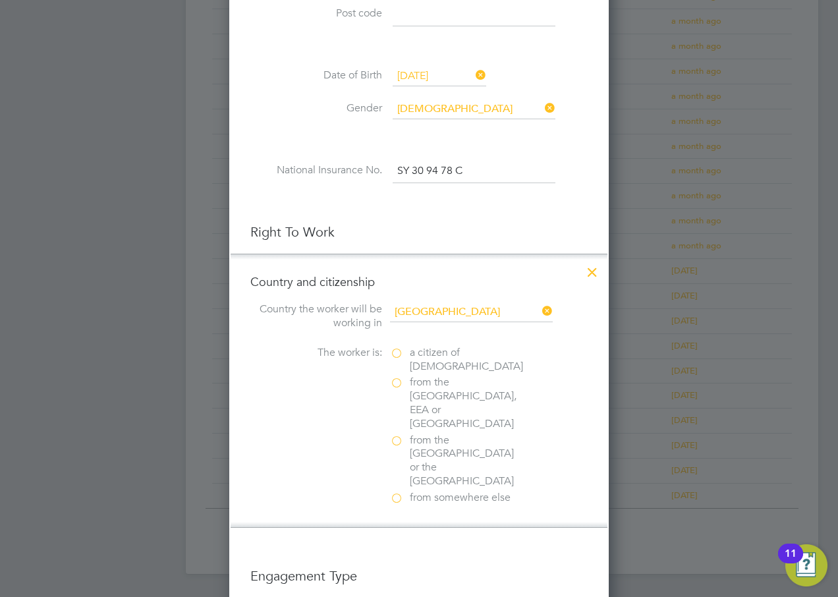
click at [395, 353] on label "a citizen of [DEMOGRAPHIC_DATA]" at bounding box center [456, 360] width 132 height 28
click at [0, 0] on input "a citizen of [DEMOGRAPHIC_DATA]" at bounding box center [0, 0] width 0 height 0
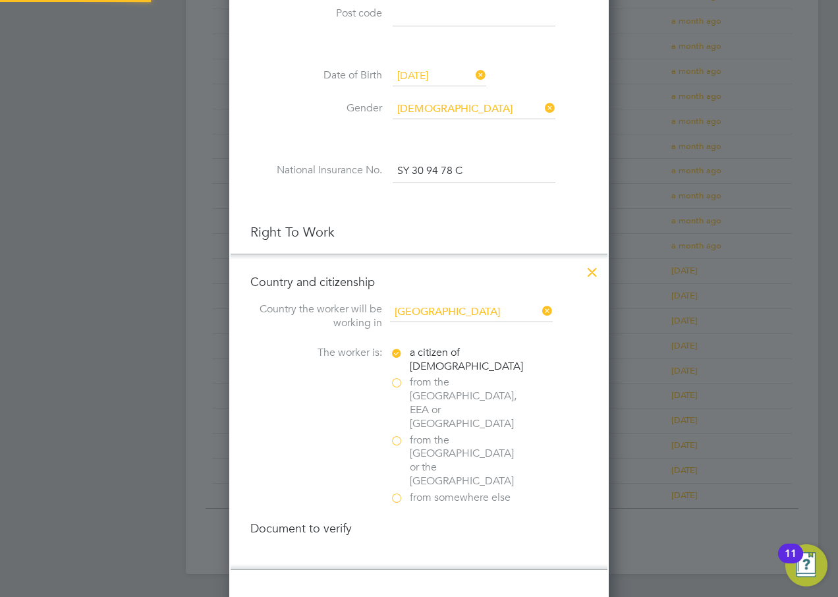
scroll to position [7, 7]
click at [397, 550] on div at bounding box center [396, 556] width 13 height 13
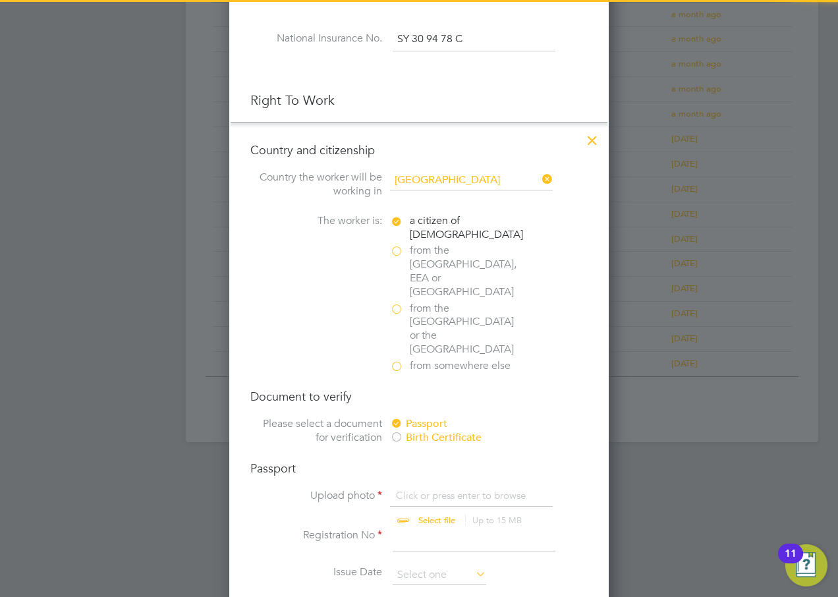
scroll to position [725, 0]
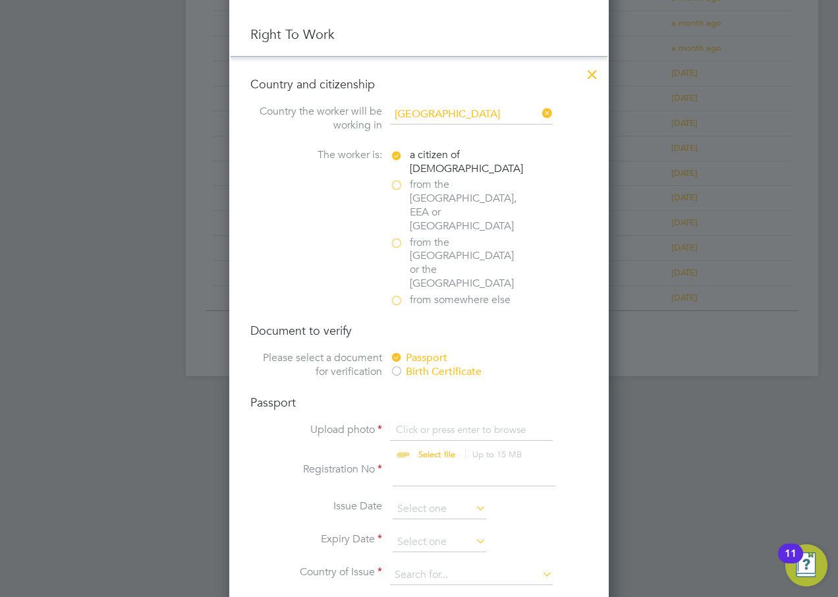
click at [432, 423] on input "file" at bounding box center [449, 443] width 207 height 40
type input "C:\fakepath\[PERSON_NAME].pdf"
click at [408, 463] on input at bounding box center [474, 475] width 163 height 24
type input "149474685"
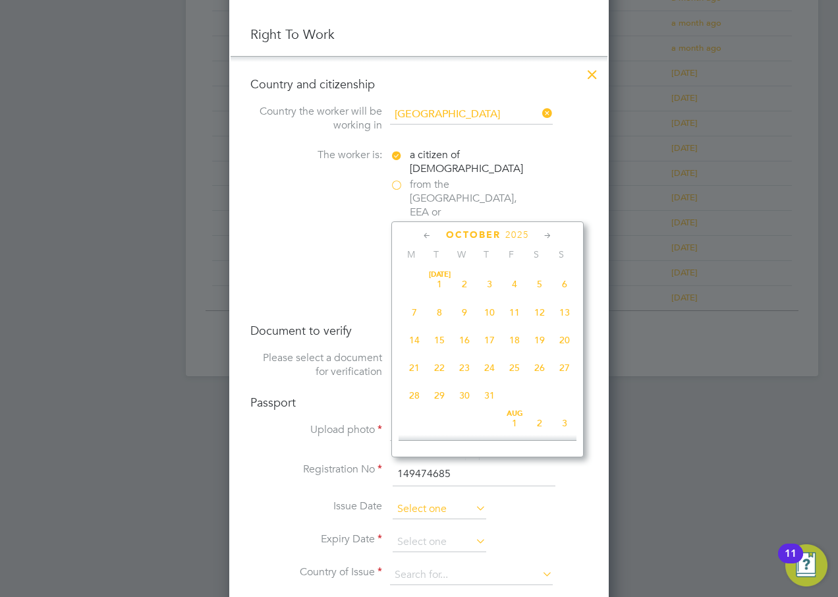
click at [407, 500] on input at bounding box center [440, 510] width 94 height 20
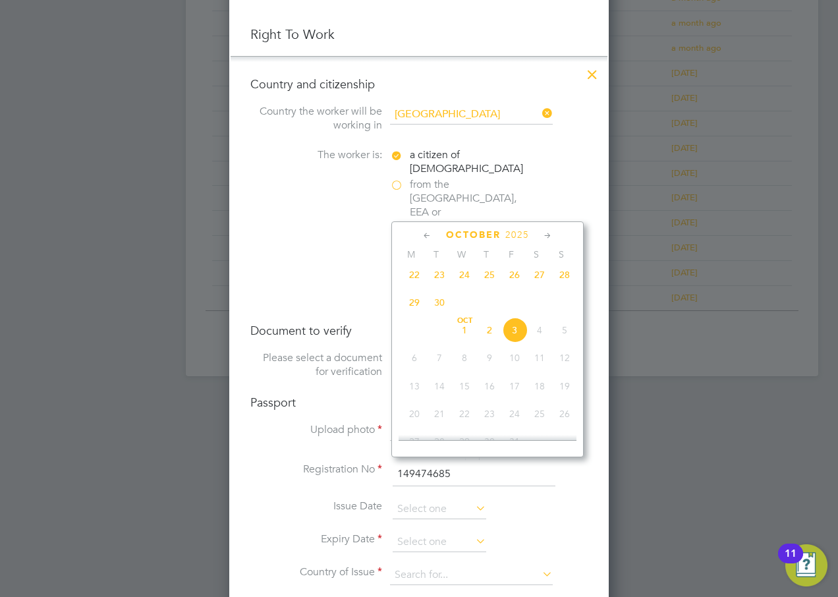
click at [516, 231] on span "2025" at bounding box center [518, 234] width 24 height 11
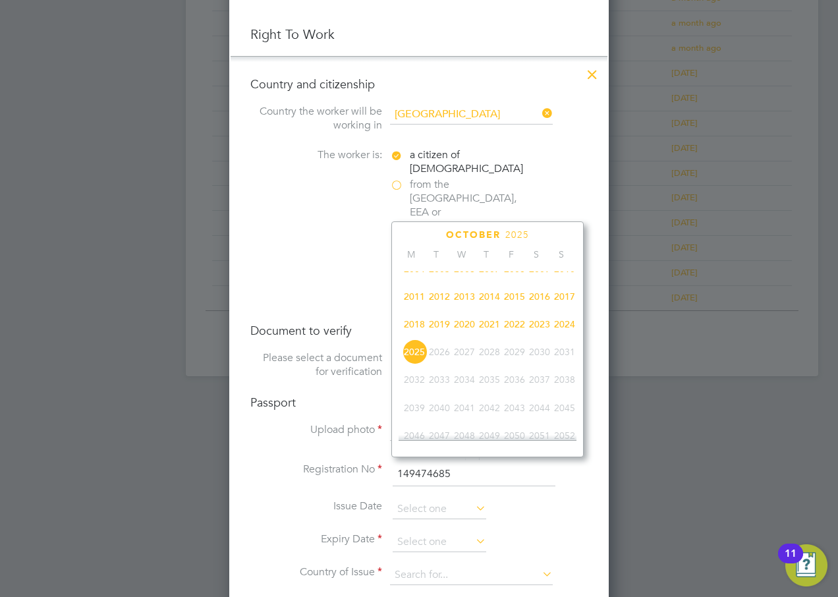
click at [556, 334] on span "2024" at bounding box center [564, 324] width 25 height 25
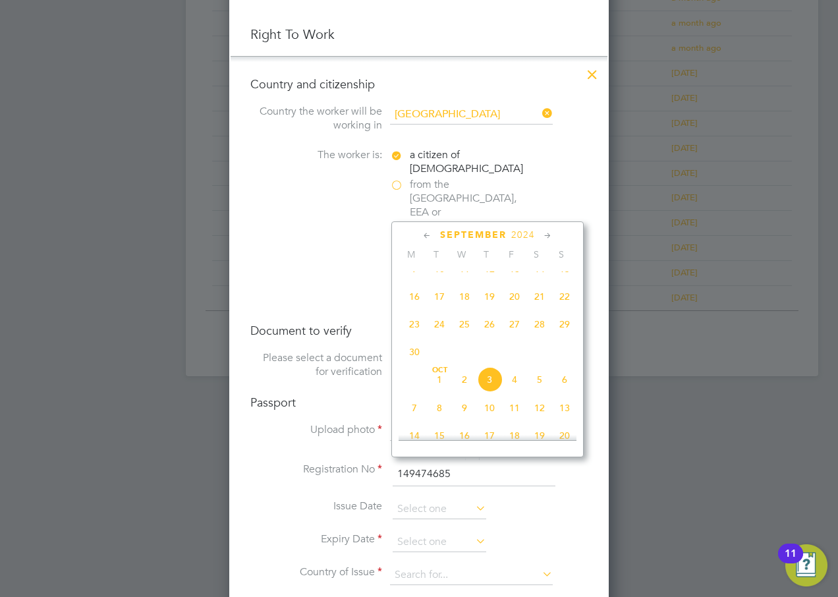
click at [432, 235] on icon at bounding box center [427, 236] width 13 height 15
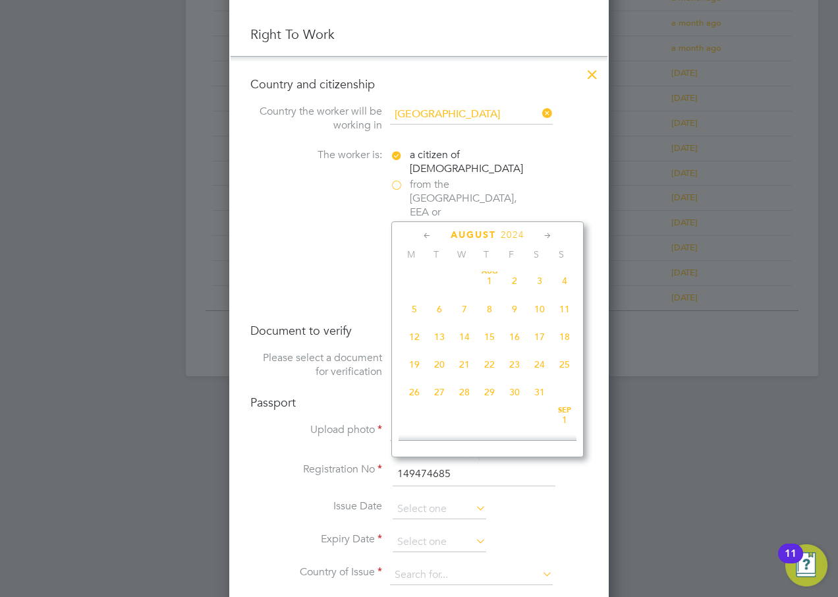
click at [432, 235] on icon at bounding box center [427, 236] width 13 height 15
drag, startPoint x: 540, startPoint y: 283, endPoint x: 491, endPoint y: 266, distance: 51.7
click at [541, 283] on span "[DATE]" at bounding box center [539, 284] width 25 height 25
type input "[DATE]"
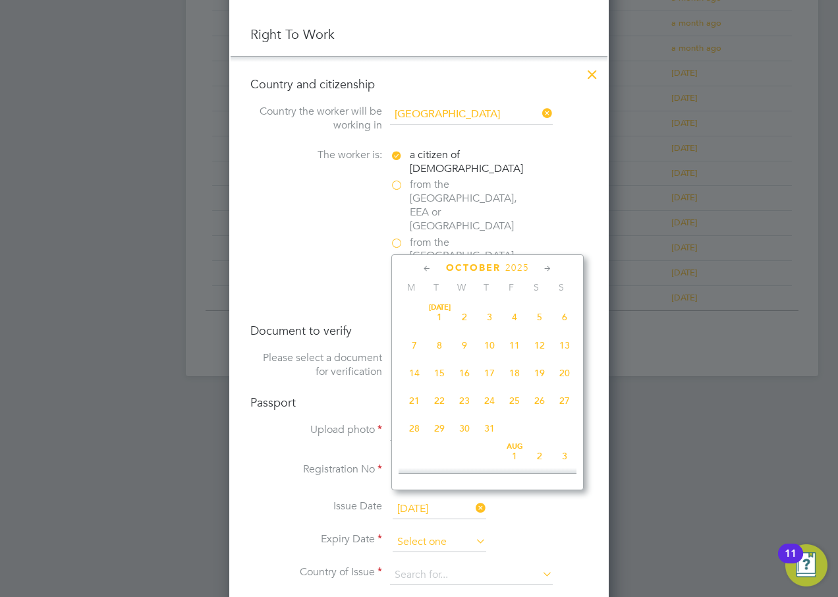
click at [432, 533] on input at bounding box center [440, 543] width 94 height 20
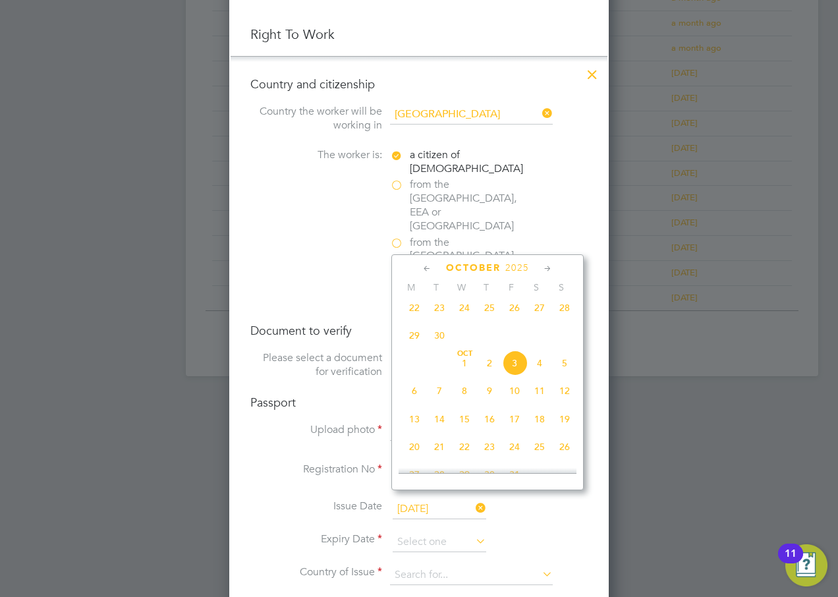
click at [523, 272] on span "2025" at bounding box center [518, 267] width 24 height 11
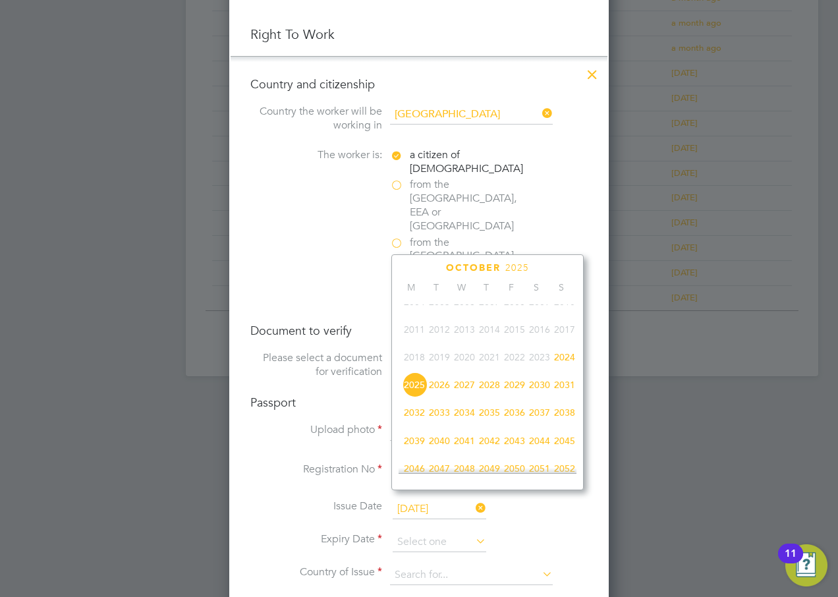
click at [465, 421] on span "2034" at bounding box center [464, 412] width 25 height 25
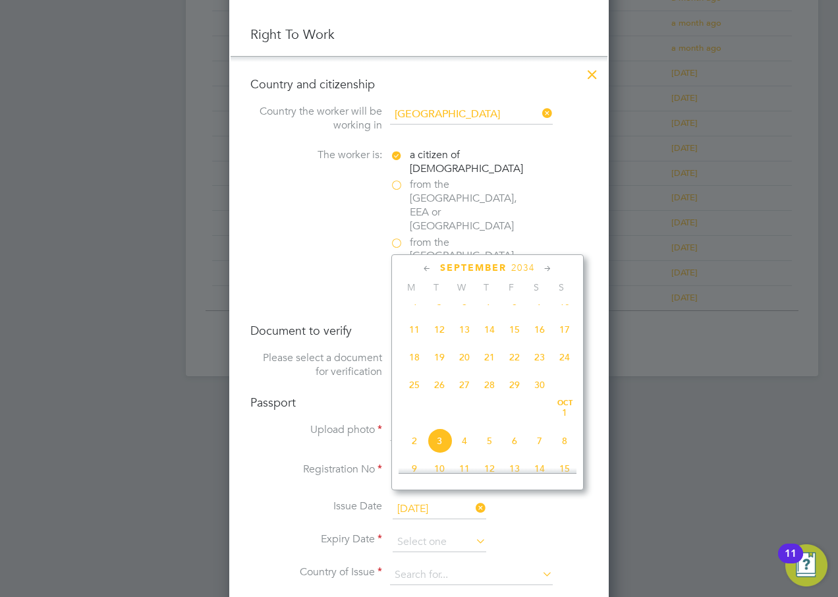
click at [428, 266] on icon at bounding box center [427, 269] width 13 height 15
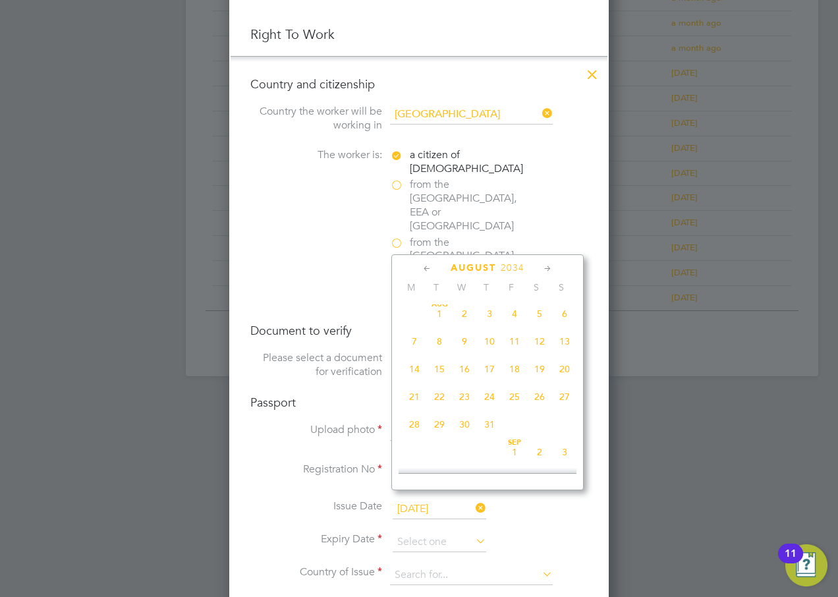
click at [428, 266] on icon at bounding box center [427, 269] width 13 height 15
click at [488, 317] on span "[DATE]" at bounding box center [489, 317] width 25 height 25
type input "[DATE]"
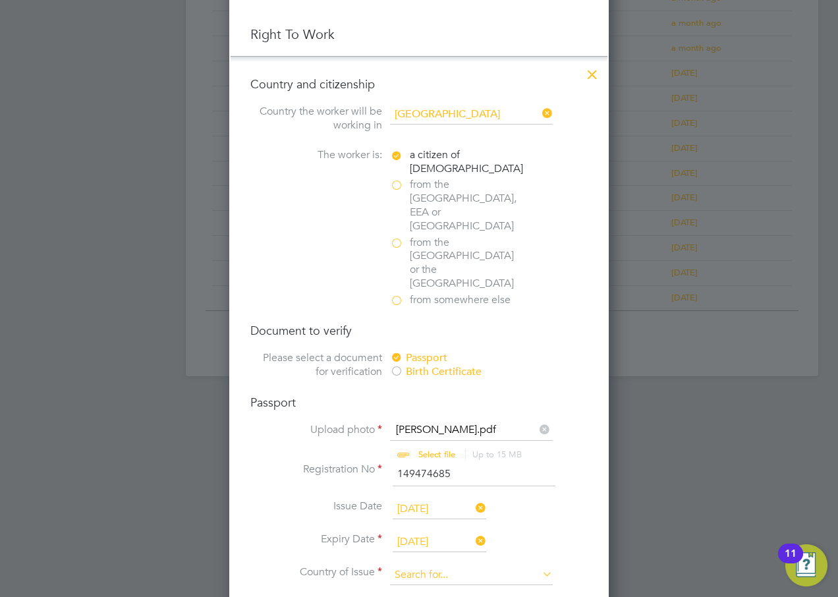
click at [414, 566] on input at bounding box center [471, 576] width 163 height 20
click at [434, 553] on b "King" at bounding box center [436, 552] width 20 height 11
type input "[GEOGRAPHIC_DATA]"
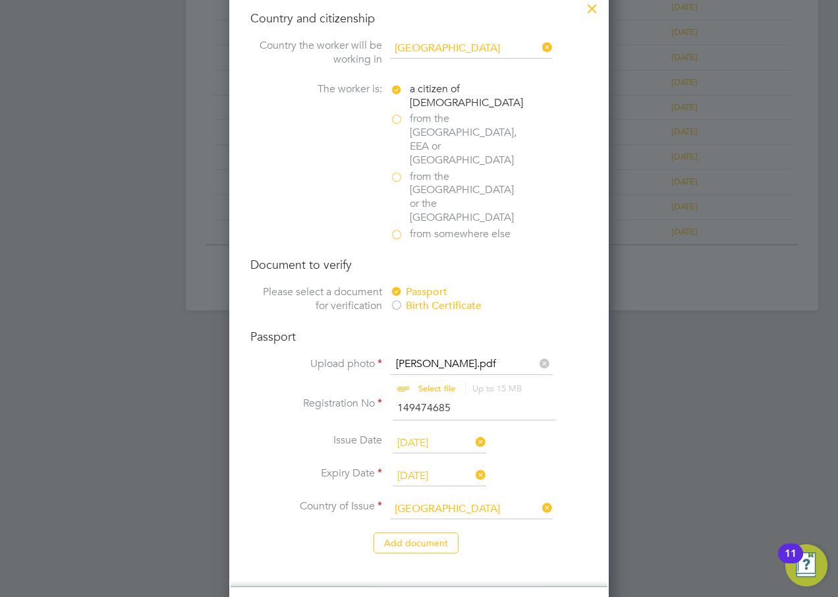
scroll to position [1055, 0]
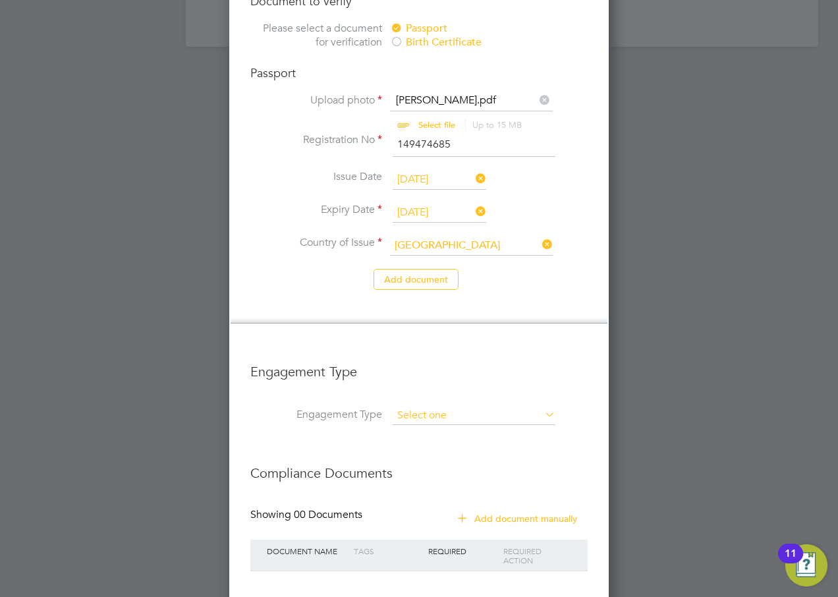
click at [409, 407] on input at bounding box center [474, 416] width 163 height 18
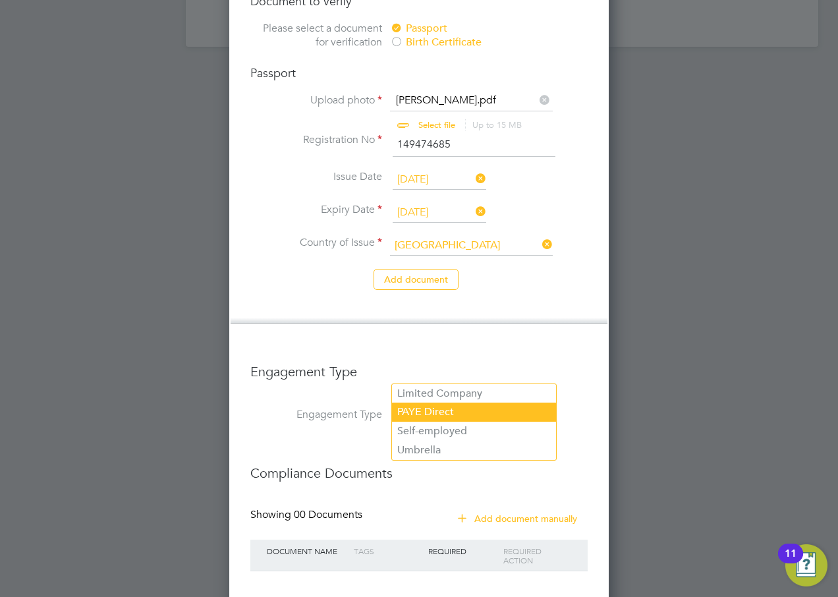
click at [418, 405] on li "PAYE Direct" at bounding box center [474, 412] width 164 height 19
type input "PAYE Direct"
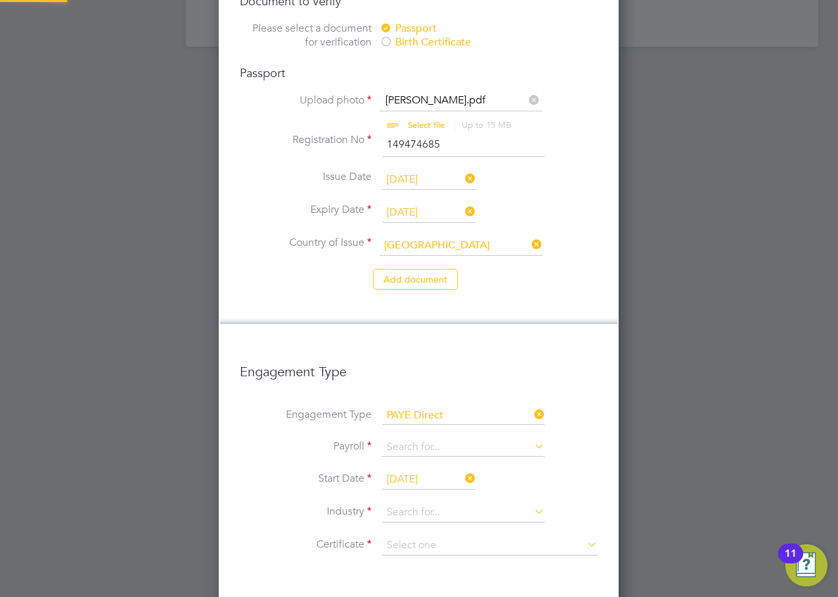
scroll to position [2021, 401]
click at [418, 438] on input at bounding box center [463, 447] width 163 height 18
click at [423, 421] on li "Agency PAYE" at bounding box center [464, 425] width 164 height 19
type input "Agency PAYE"
click at [422, 470] on input "[DATE]" at bounding box center [429, 480] width 94 height 20
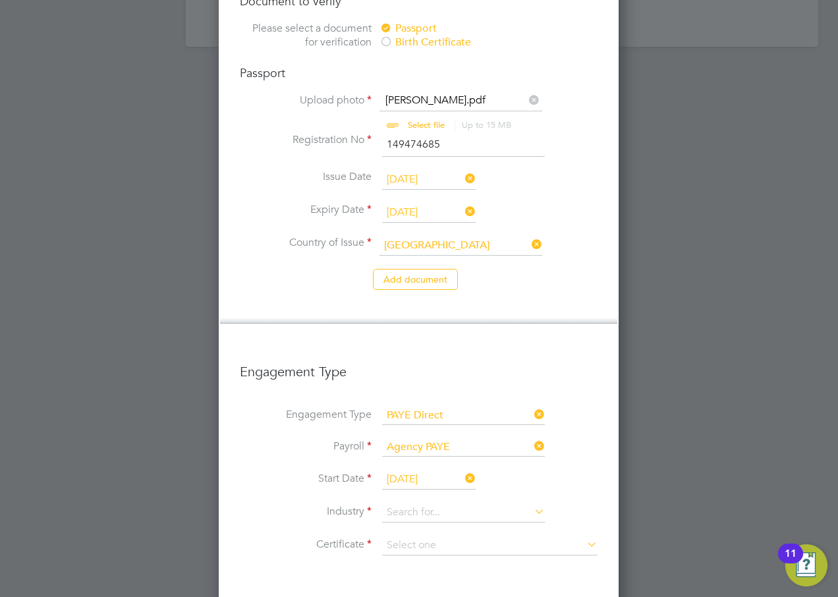
scroll to position [371, 0]
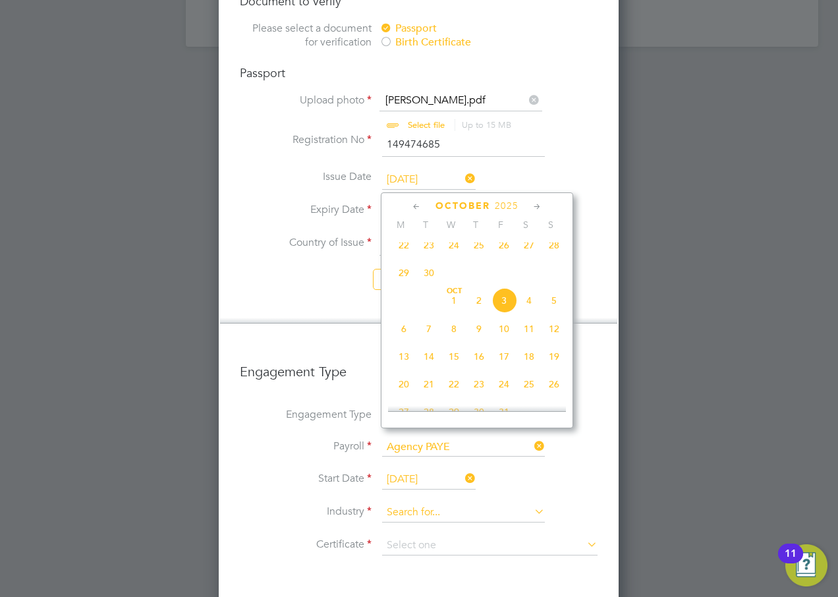
click at [479, 503] on input at bounding box center [463, 513] width 163 height 20
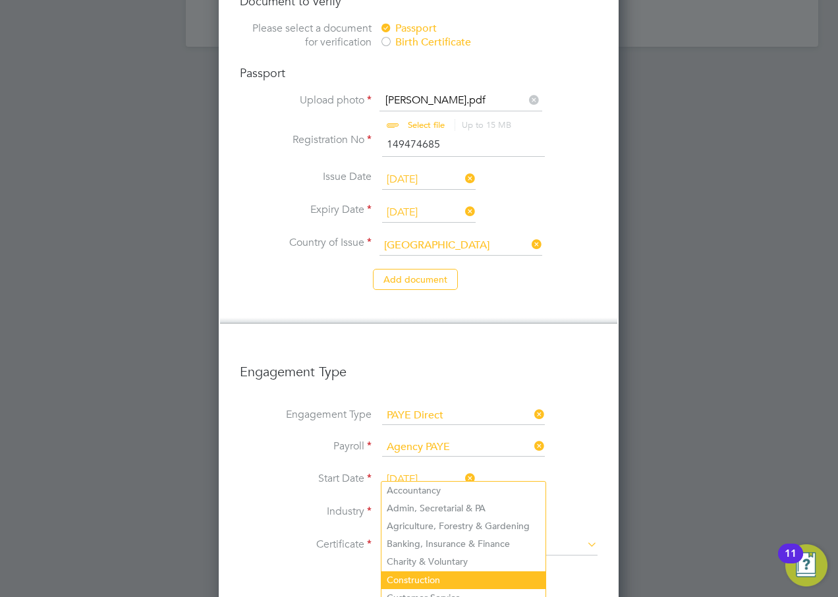
scroll to position [1186, 0]
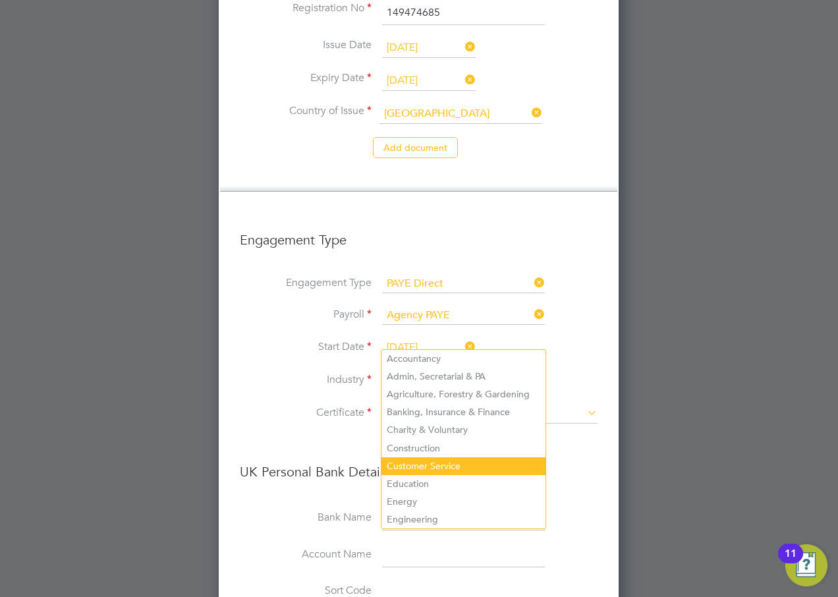
click at [451, 459] on li "Customer Service" at bounding box center [464, 466] width 164 height 18
type input "Customer Service"
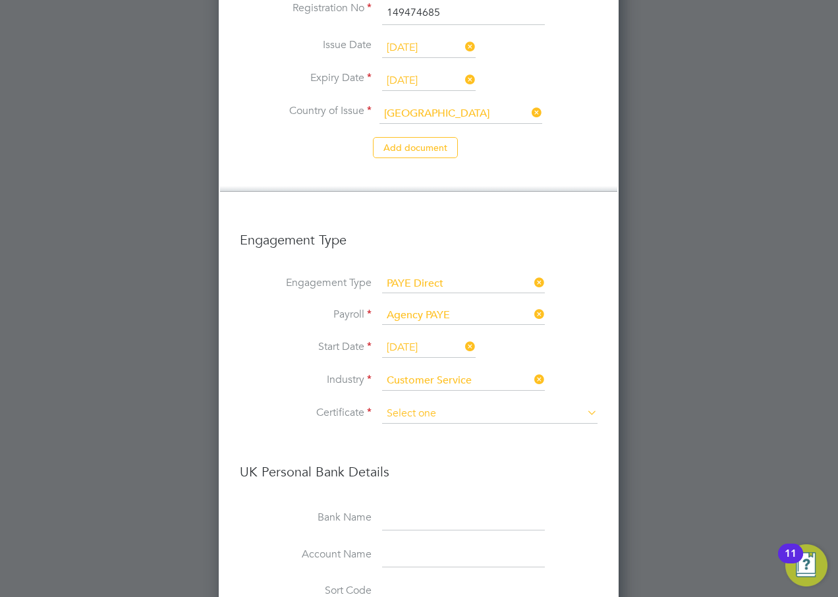
click at [409, 404] on input at bounding box center [490, 414] width 216 height 20
click at [415, 420] on li "Don't know" at bounding box center [490, 425] width 217 height 17
type input "Don't know"
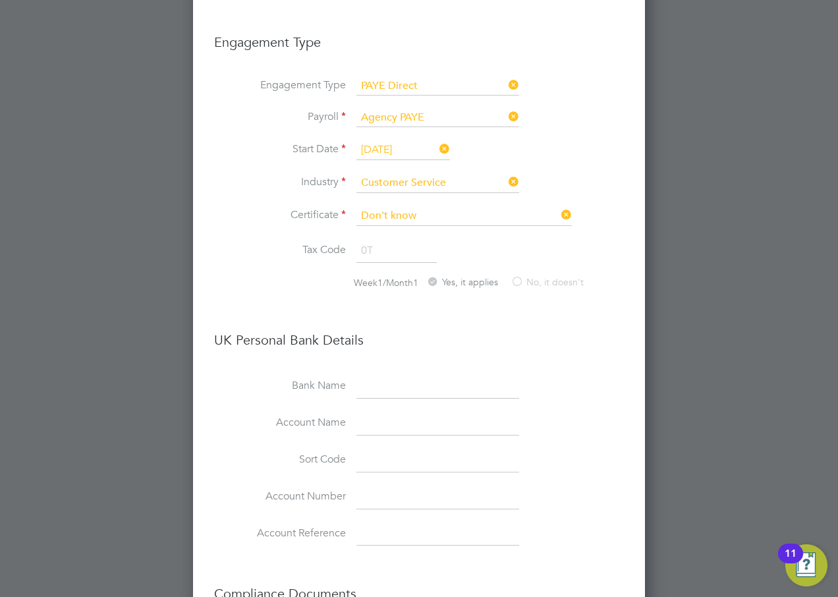
scroll to position [1539, 0]
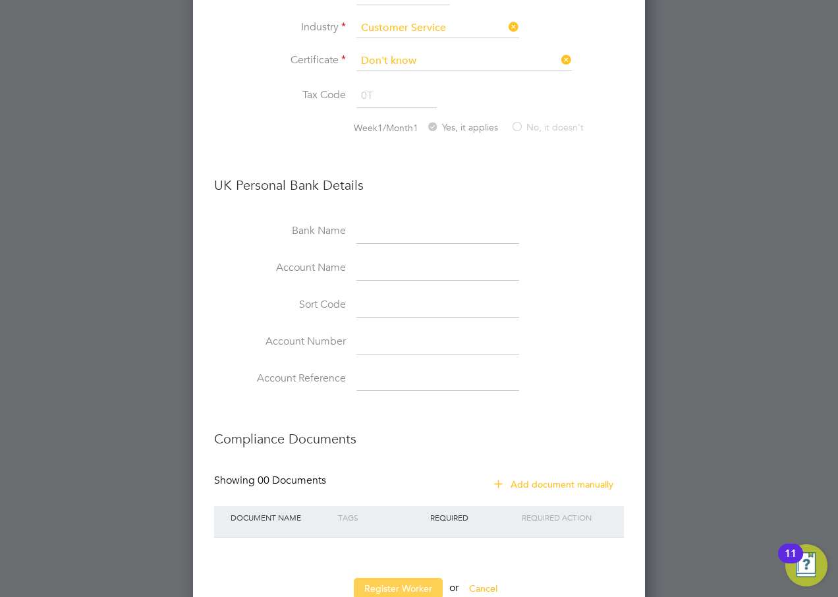
click at [397, 578] on button "Register Worker" at bounding box center [398, 588] width 89 height 21
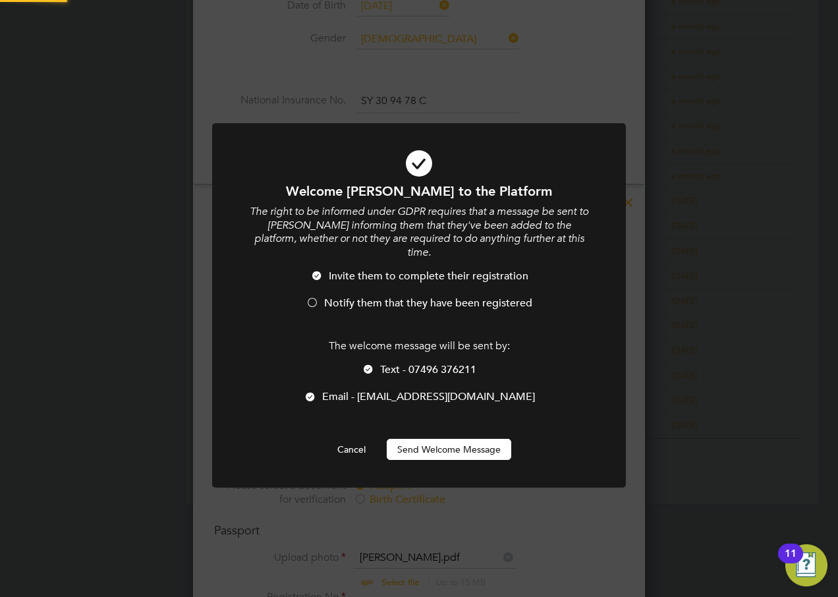
scroll to position [0, 0]
click at [387, 297] on span "Notify them that they have been registered" at bounding box center [428, 303] width 208 height 13
click at [386, 363] on span "Text - 07496 376211" at bounding box center [428, 369] width 96 height 13
click at [411, 439] on button "Send Welcome Message" at bounding box center [449, 449] width 125 height 21
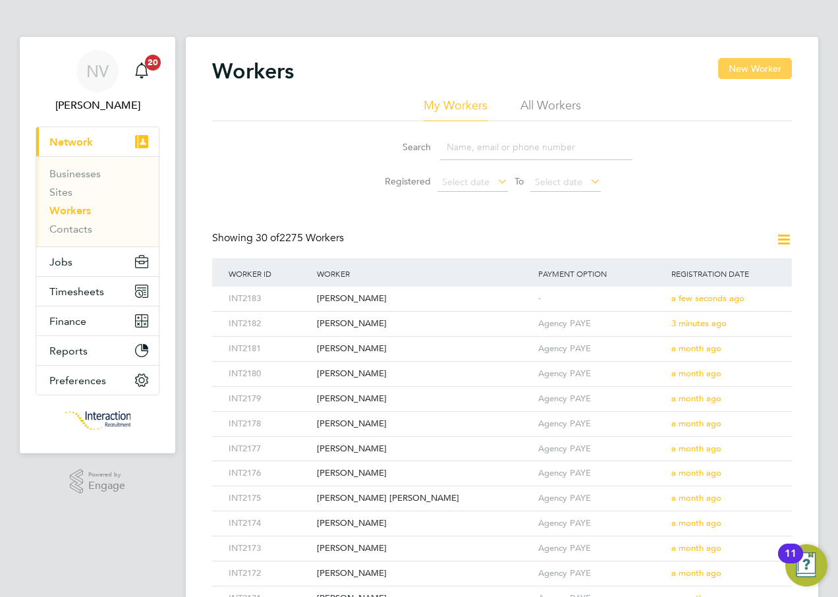
click at [747, 67] on button "New Worker" at bounding box center [755, 68] width 74 height 21
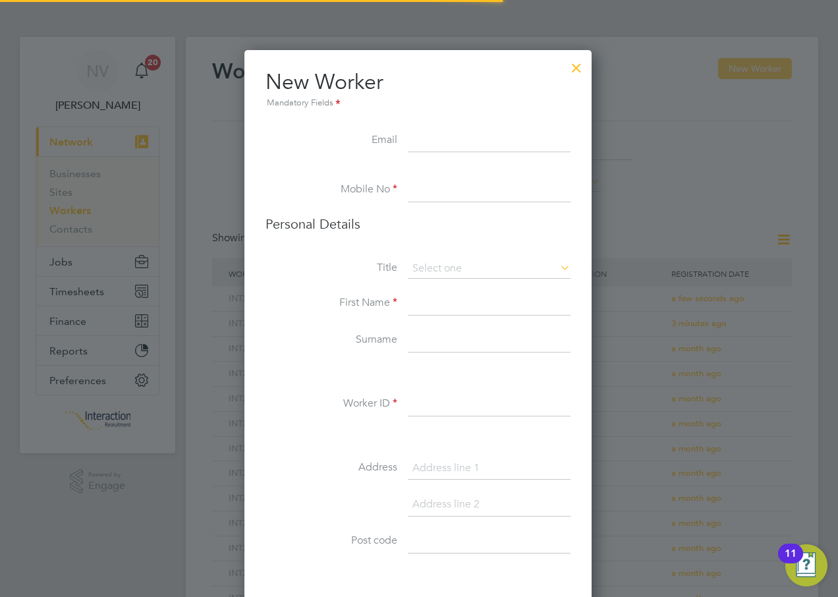
scroll to position [1115, 349]
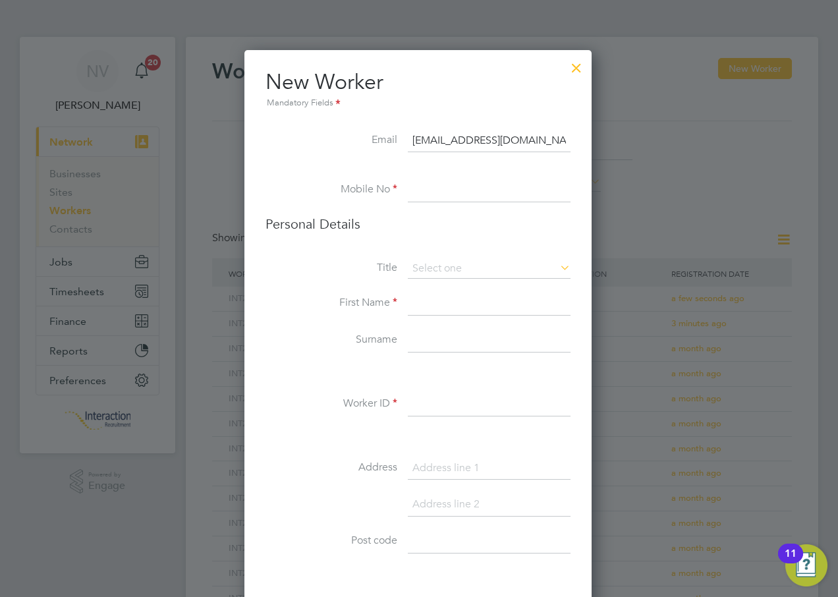
type input "[EMAIL_ADDRESS][DOMAIN_NAME]"
type input "07723 297656"
click at [440, 272] on input at bounding box center [489, 269] width 163 height 20
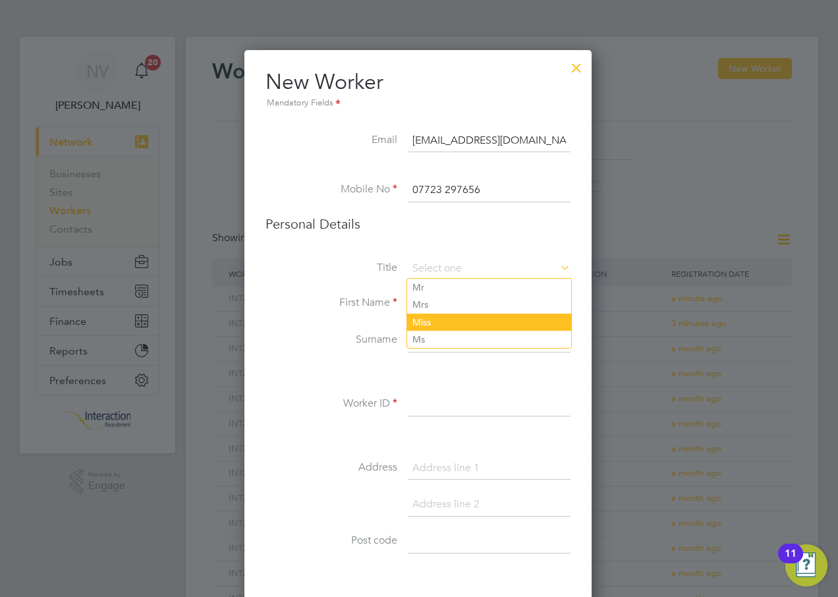
click at [431, 325] on li "Miss" at bounding box center [489, 322] width 164 height 17
type input "Miss"
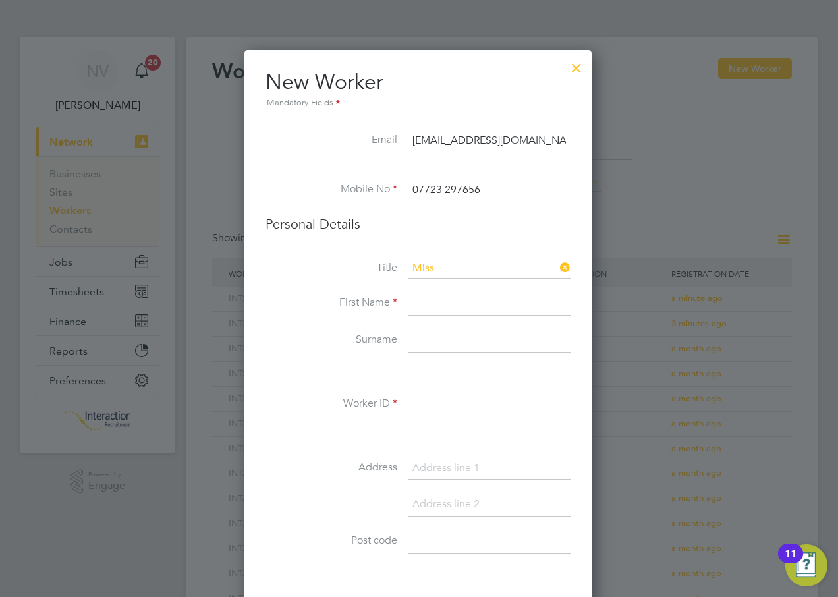
click at [430, 305] on input at bounding box center [489, 304] width 163 height 24
type input "[PERSON_NAME]"
type input "[PERSON_NAME] [PERSON_NAME]"
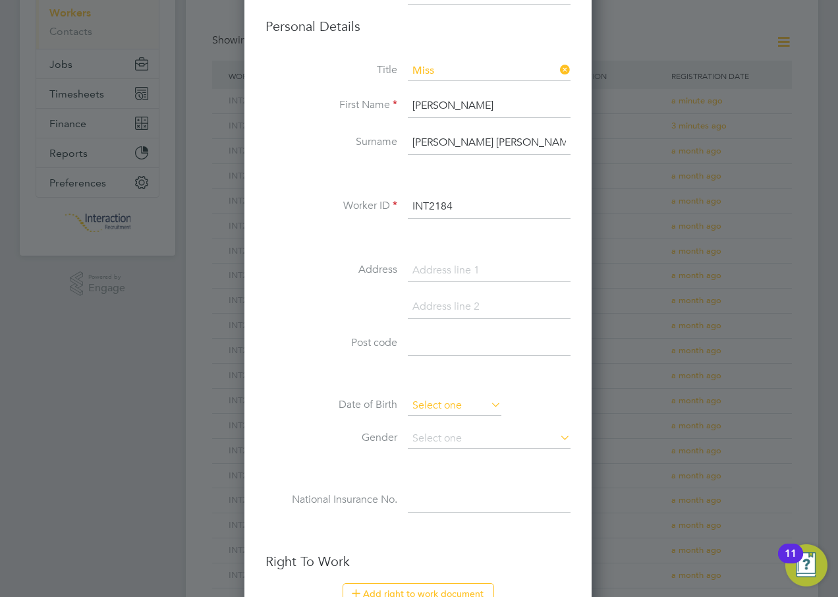
type input "INT2184"
click at [426, 407] on input at bounding box center [455, 406] width 94 height 20
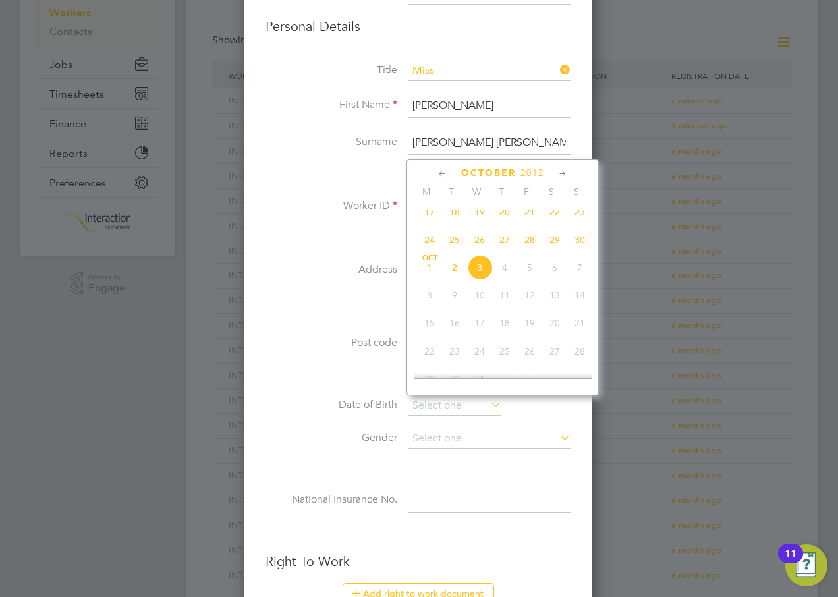
click at [537, 170] on span "2012" at bounding box center [533, 172] width 24 height 11
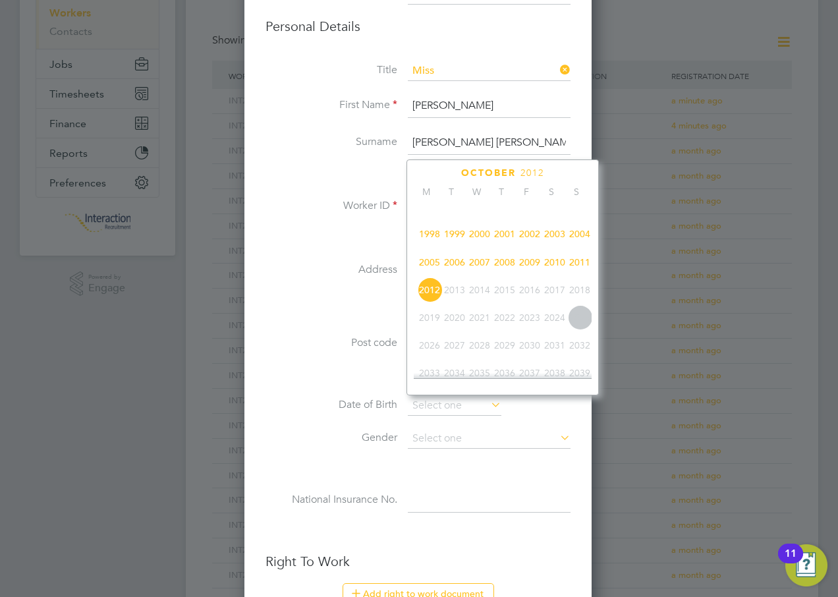
click at [453, 244] on span "1999" at bounding box center [454, 233] width 25 height 25
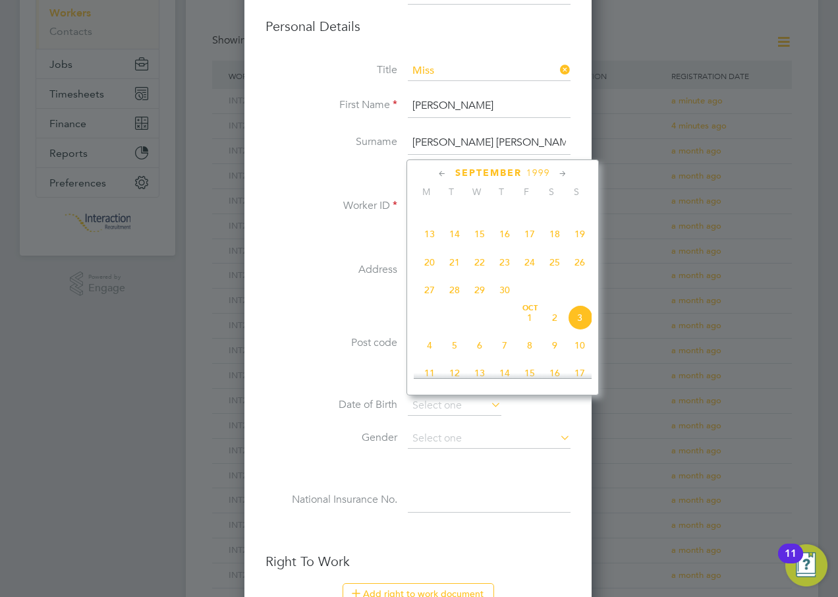
click at [444, 173] on icon at bounding box center [442, 174] width 13 height 15
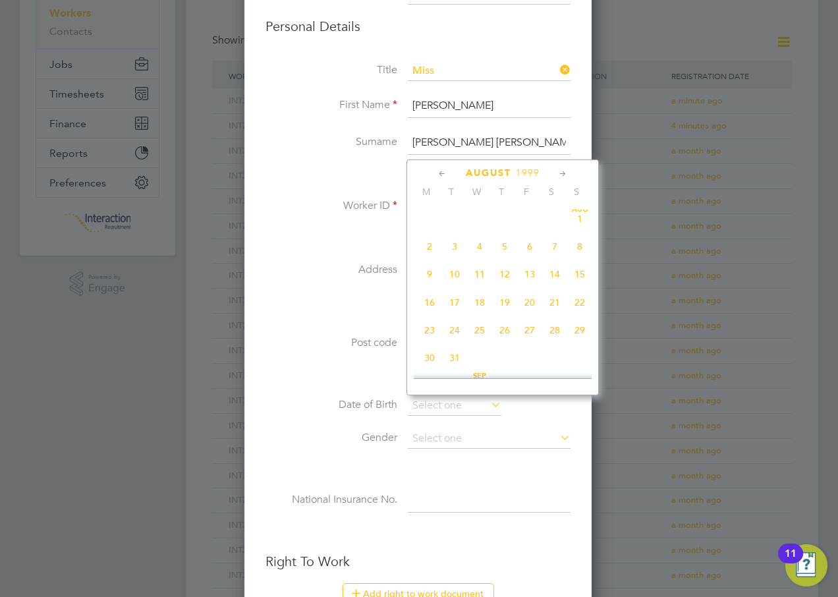
click at [444, 173] on icon at bounding box center [442, 174] width 13 height 15
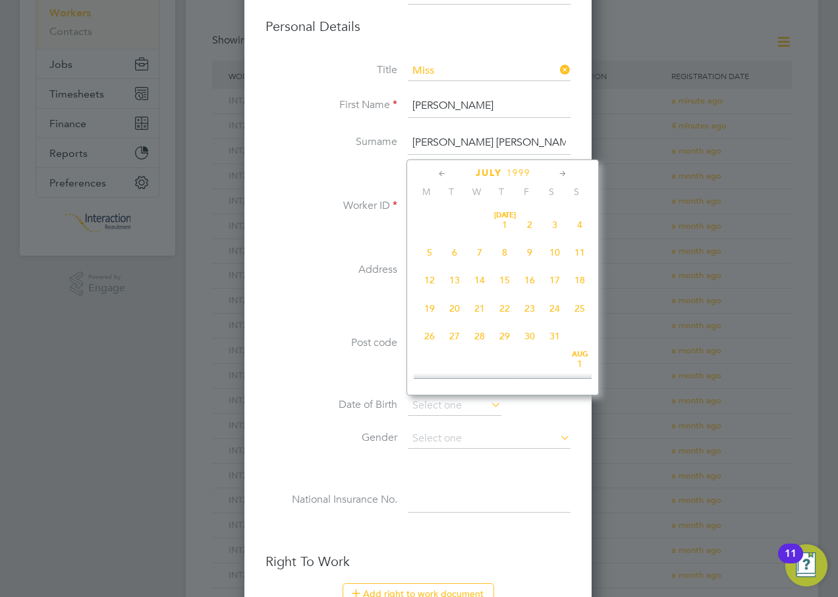
scroll to position [369, 0]
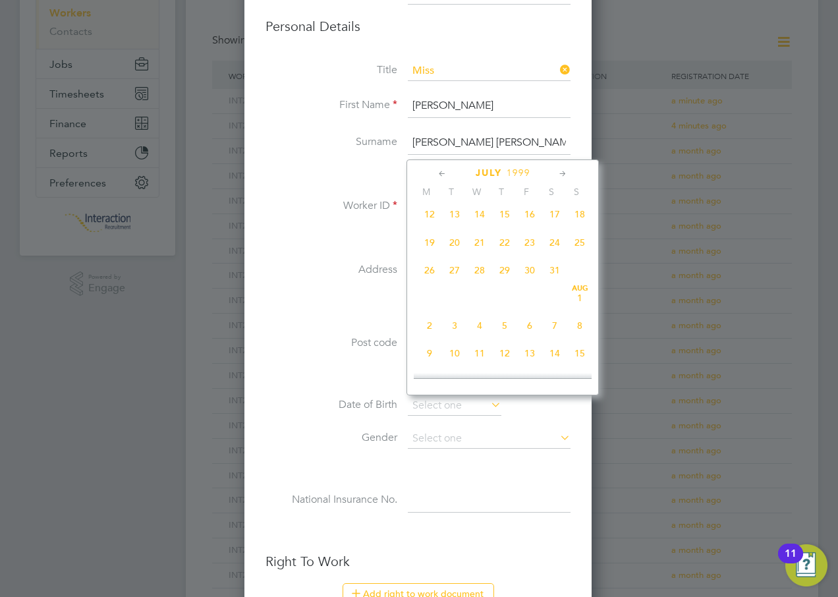
click at [581, 253] on span "25" at bounding box center [580, 242] width 25 height 25
type input "[DATE]"
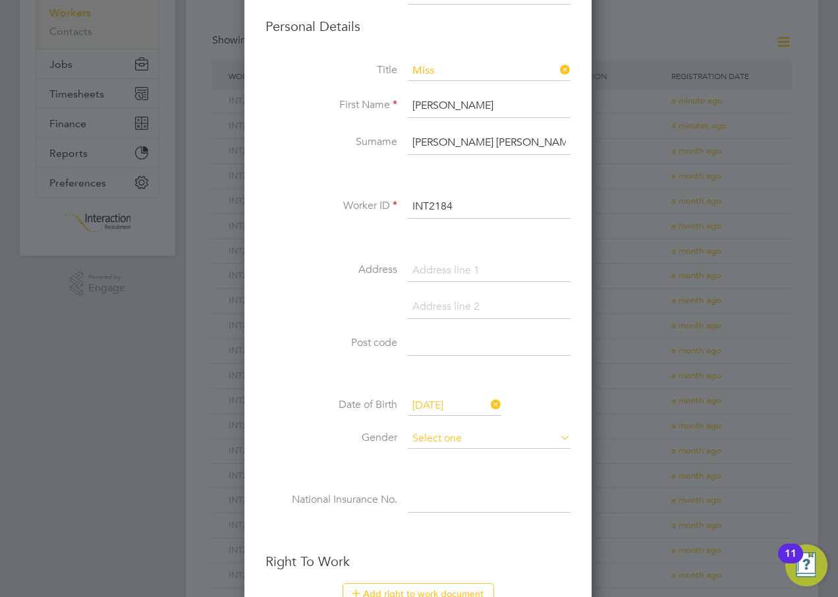
click at [439, 441] on input at bounding box center [489, 439] width 163 height 20
click at [438, 470] on li "[DEMOGRAPHIC_DATA]" at bounding box center [489, 474] width 164 height 17
type input "[DEMOGRAPHIC_DATA]"
click at [426, 505] on input at bounding box center [489, 501] width 163 height 24
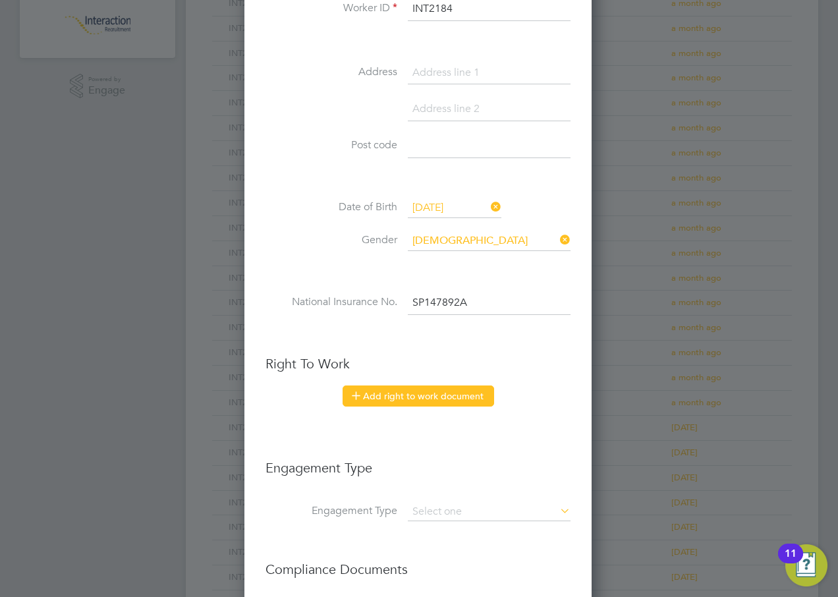
type input "SP 14 78 92 A"
click at [390, 395] on button "Add right to work document" at bounding box center [419, 396] width 152 height 21
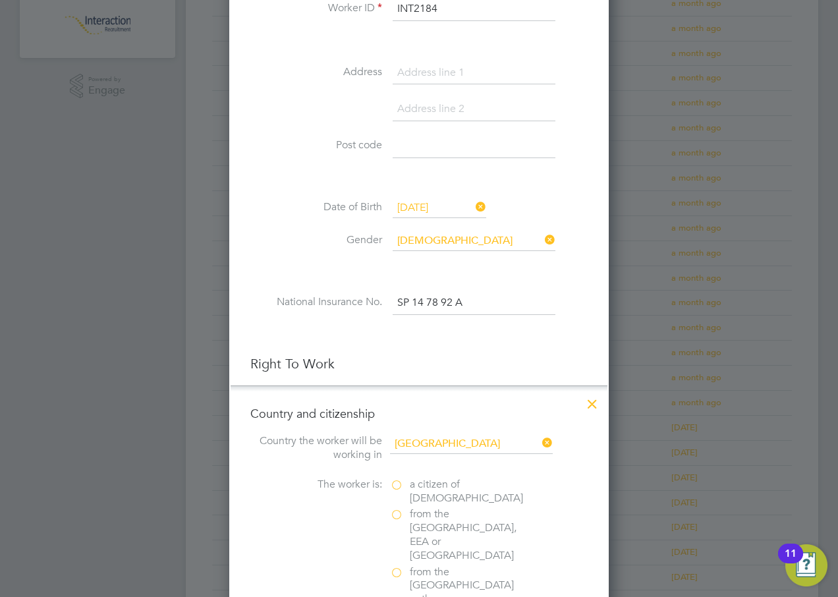
scroll to position [1313, 380]
click at [401, 515] on label "from the [GEOGRAPHIC_DATA], EEA or [GEOGRAPHIC_DATA]" at bounding box center [456, 535] width 132 height 55
click at [0, 0] on input "from the [GEOGRAPHIC_DATA], EEA or [GEOGRAPHIC_DATA]" at bounding box center [0, 0] width 0 height 0
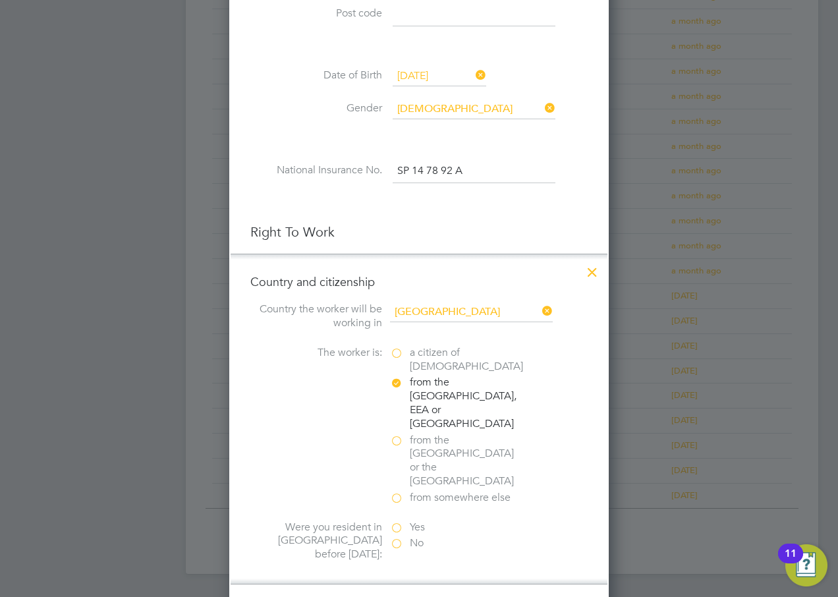
scroll to position [593, 0]
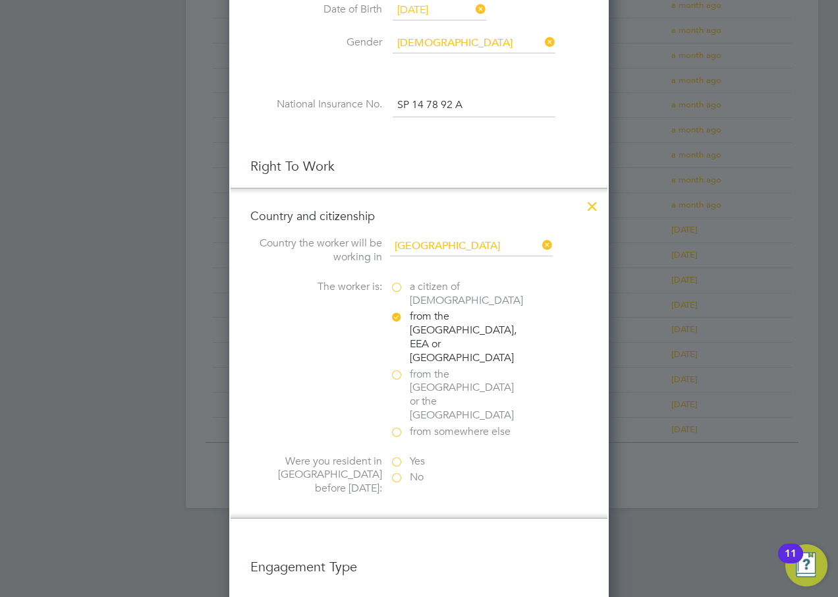
click at [397, 455] on label "Yes" at bounding box center [456, 462] width 132 height 14
click at [0, 0] on input "Yes" at bounding box center [0, 0] width 0 height 0
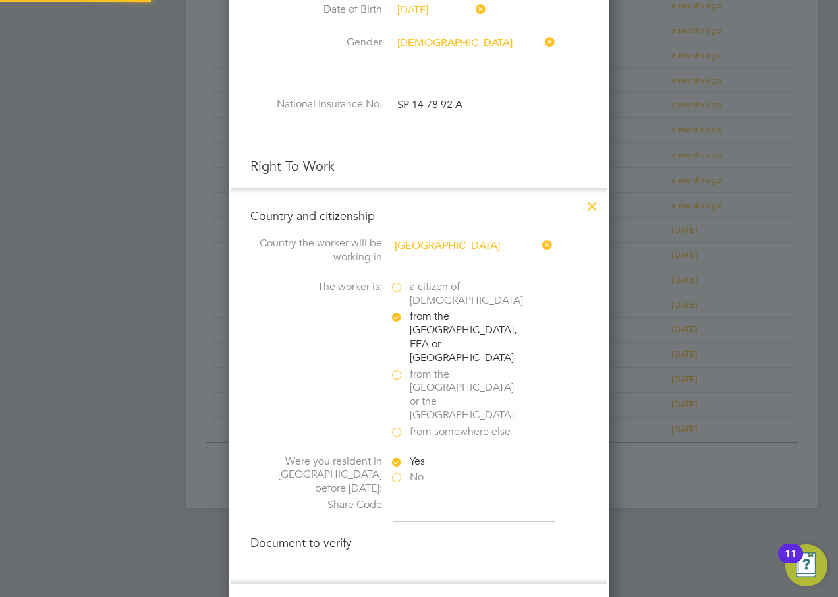
scroll to position [1455, 380]
click at [402, 498] on input at bounding box center [474, 510] width 163 height 24
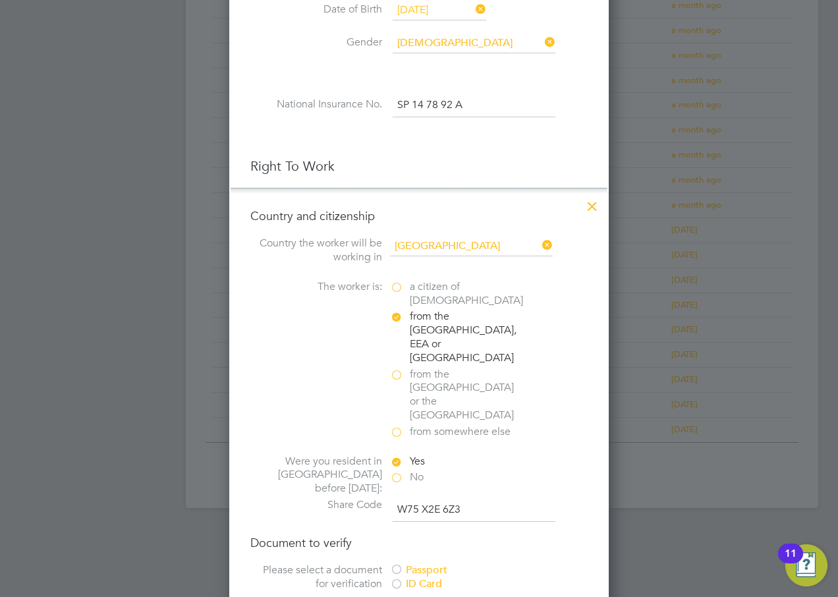
type input "W75 X2E 6Z3"
click at [398, 564] on div at bounding box center [396, 570] width 13 height 13
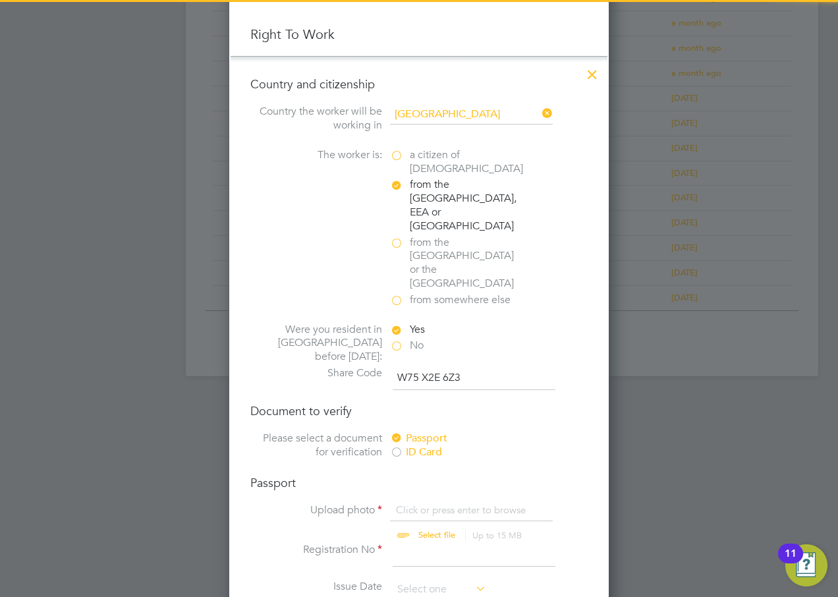
scroll to position [791, 0]
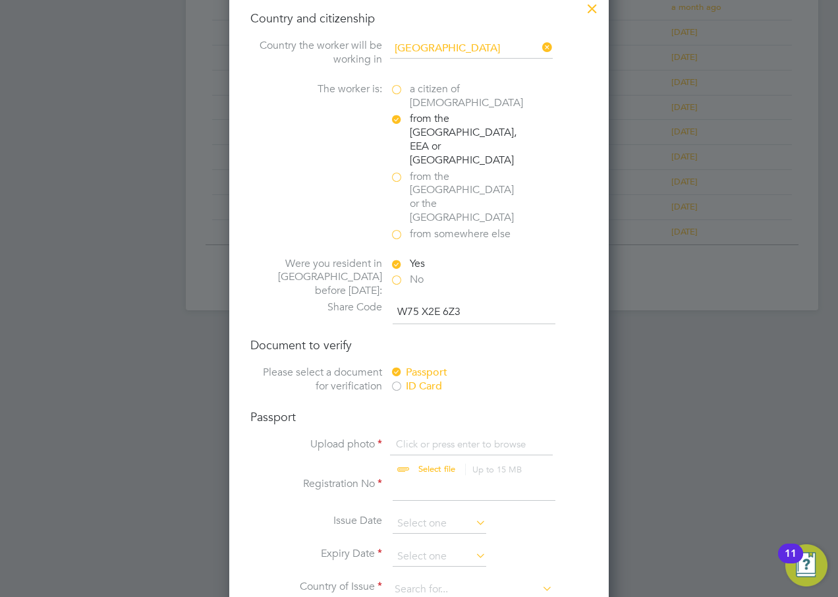
click at [428, 438] on input "file" at bounding box center [449, 458] width 207 height 40
type input "C:\fakepath\[PERSON_NAME].pdf"
click at [420, 477] on input at bounding box center [474, 489] width 163 height 24
type input "CB116128"
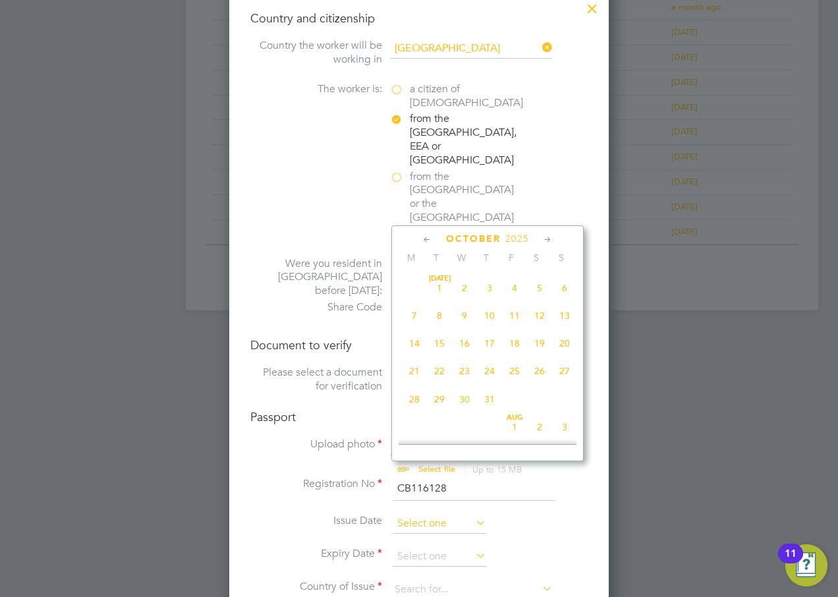
click at [430, 514] on input at bounding box center [440, 524] width 94 height 20
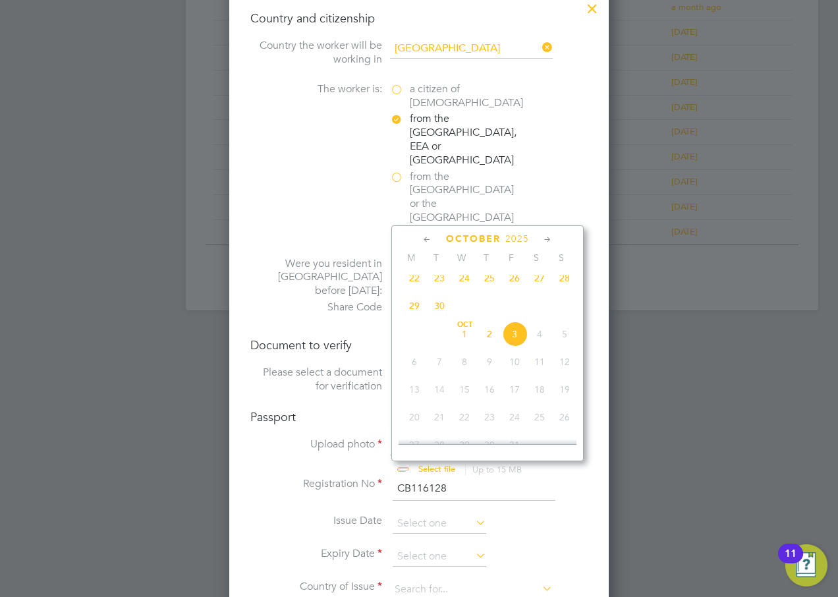
click at [482, 237] on span "October" at bounding box center [473, 238] width 55 height 11
click at [525, 239] on span "2025" at bounding box center [518, 238] width 24 height 11
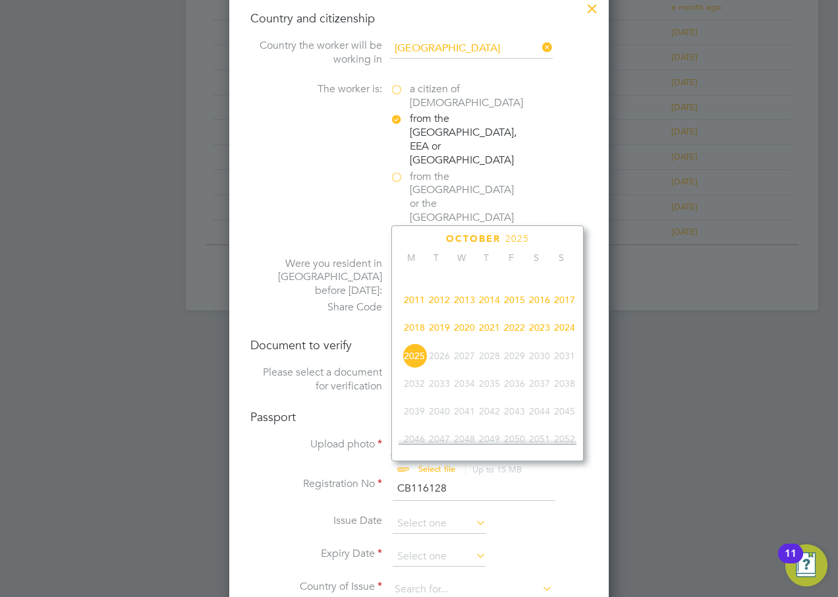
click at [440, 334] on span "2019" at bounding box center [439, 327] width 25 height 25
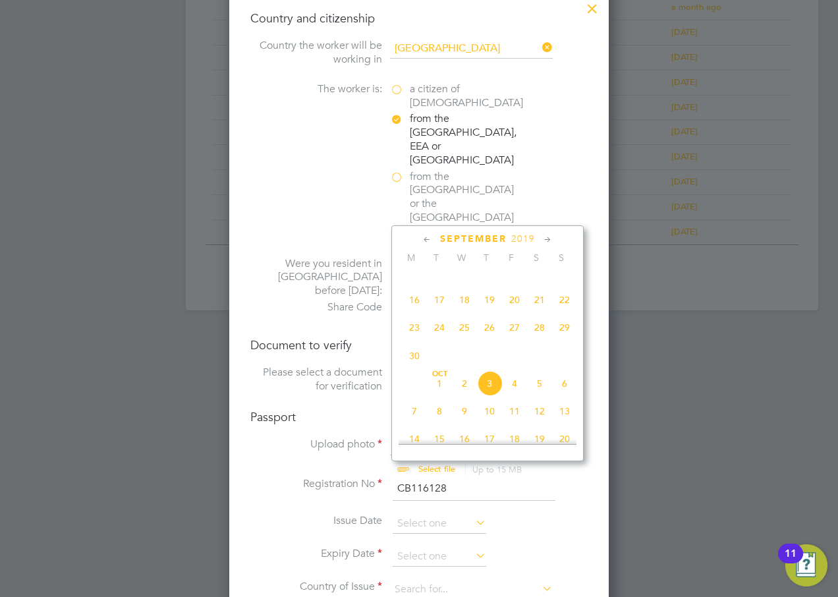
scroll to position [283, 0]
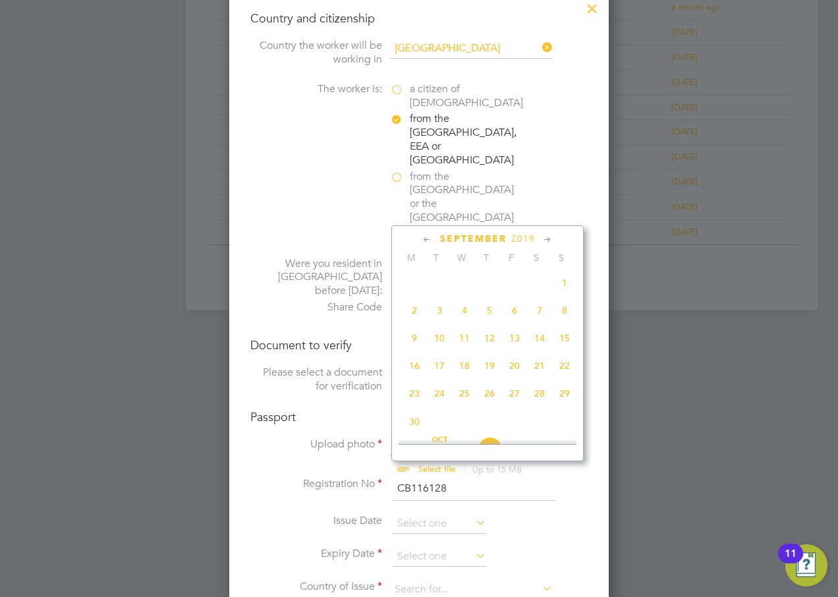
click at [415, 321] on span "2" at bounding box center [414, 310] width 25 height 25
type input "[DATE]"
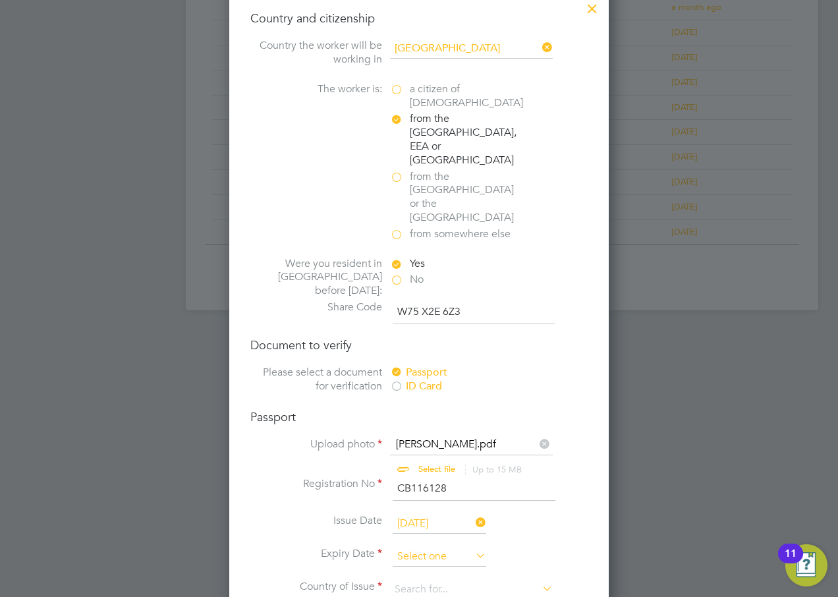
click at [432, 547] on input at bounding box center [440, 557] width 94 height 20
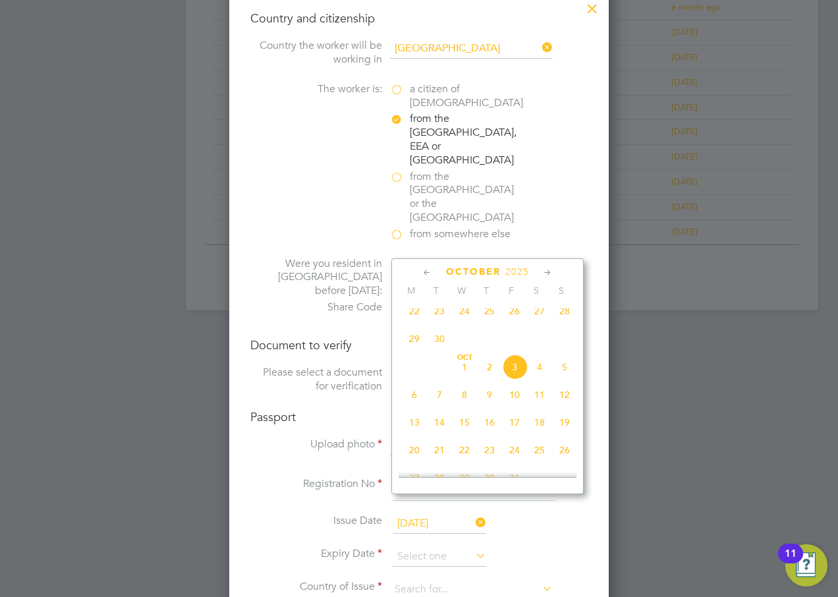
click at [521, 272] on span "2025" at bounding box center [518, 271] width 24 height 11
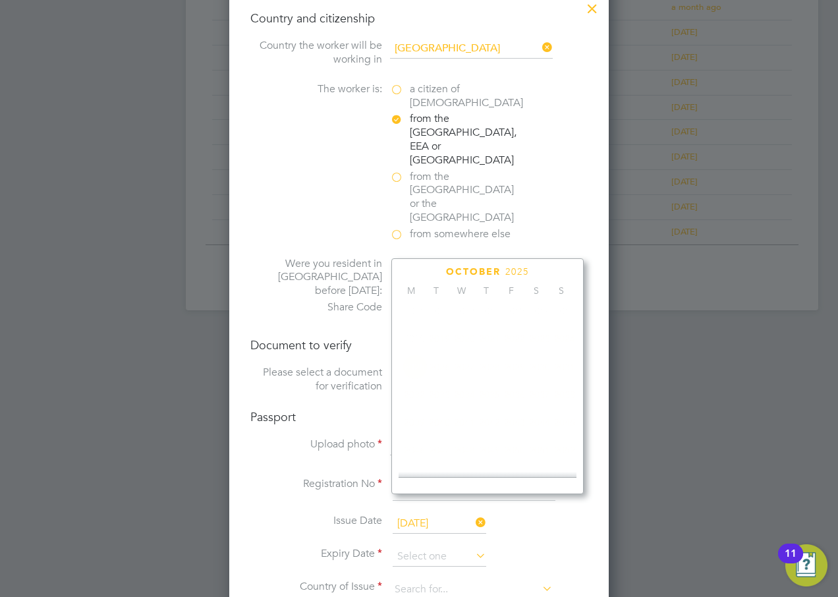
scroll to position [349, 0]
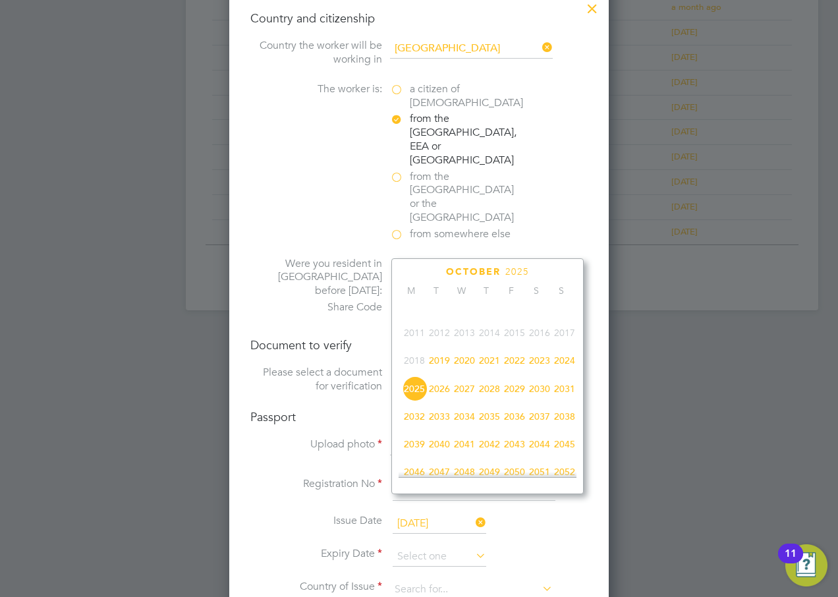
click at [566, 370] on span "2024" at bounding box center [564, 360] width 25 height 25
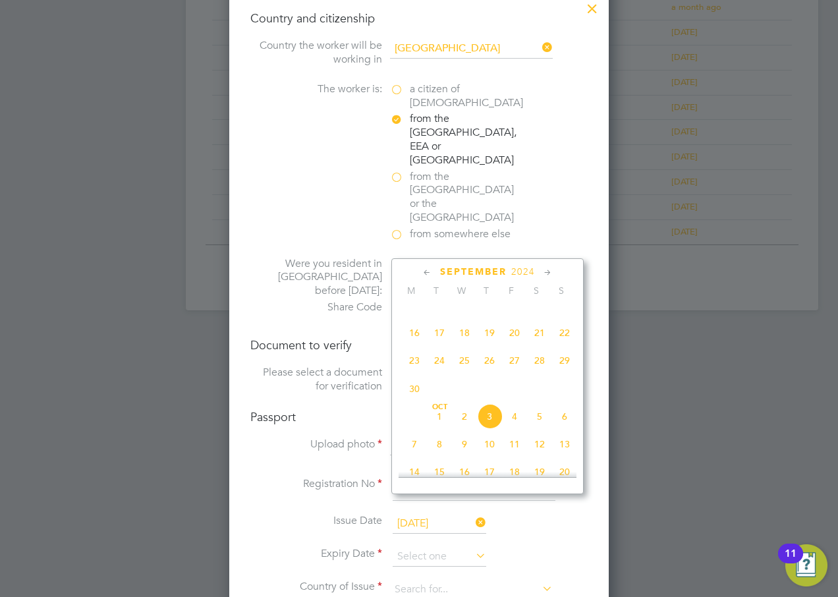
scroll to position [283, 0]
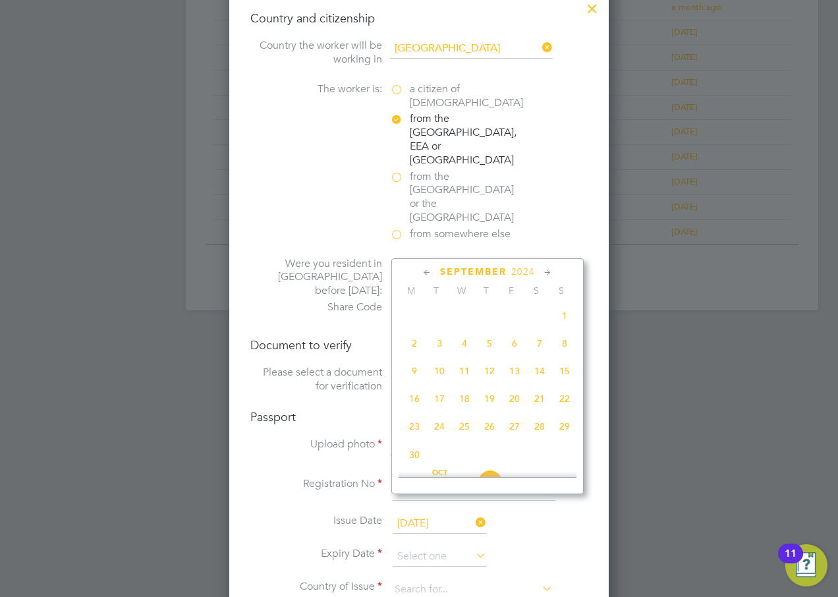
click at [418, 348] on span "2" at bounding box center [414, 343] width 25 height 25
type input "[DATE]"
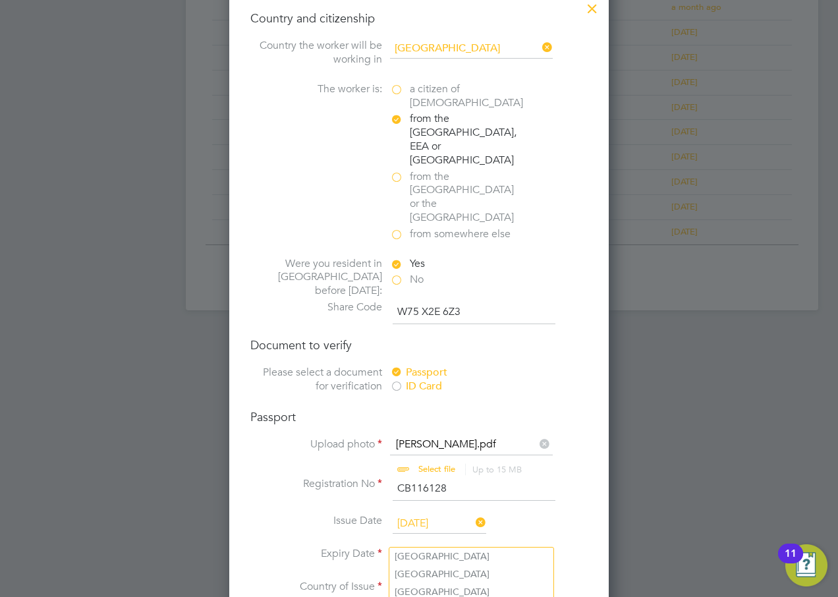
click at [412, 580] on input at bounding box center [471, 590] width 163 height 20
click at [412, 556] on b "Portug" at bounding box center [410, 556] width 30 height 11
type input "[GEOGRAPHIC_DATA]"
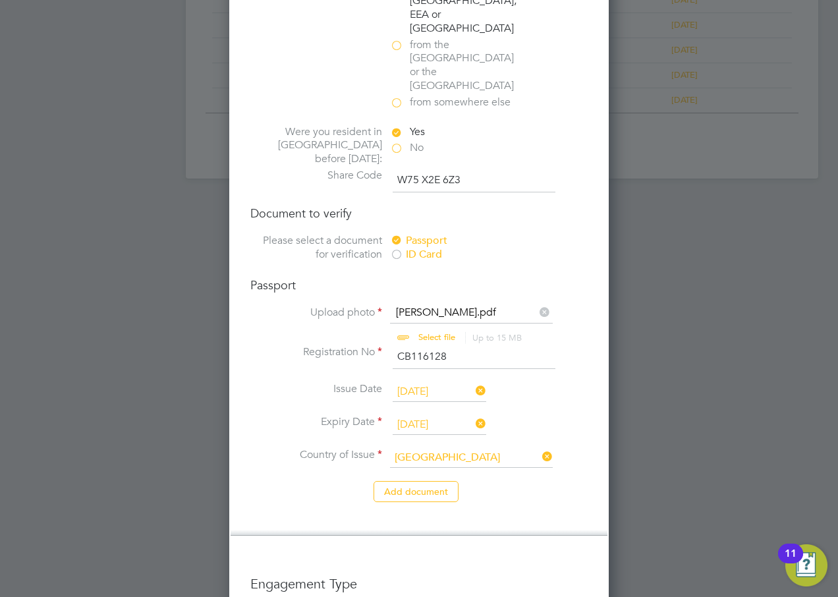
scroll to position [989, 0]
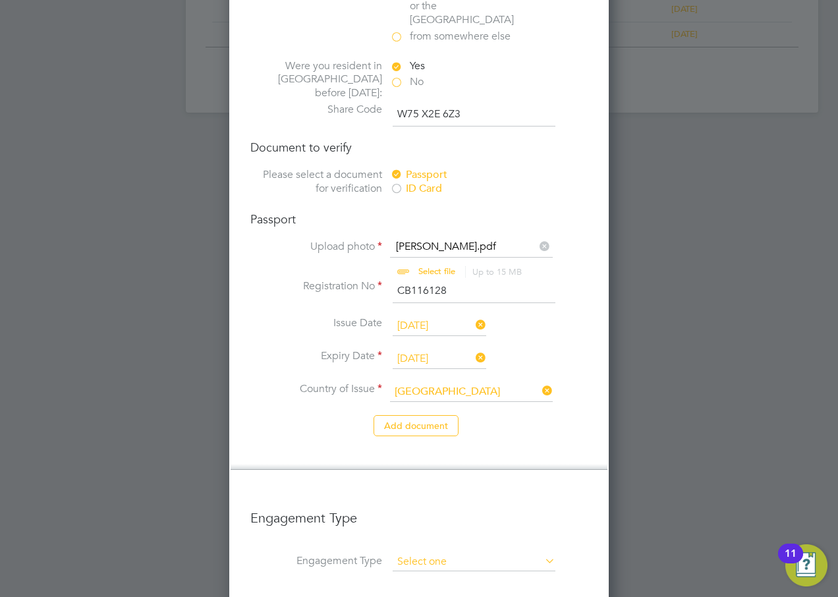
click at [424, 553] on input at bounding box center [474, 562] width 163 height 18
click at [429, 550] on li "PAYE Direct" at bounding box center [474, 548] width 164 height 19
type input "PAYE Direct"
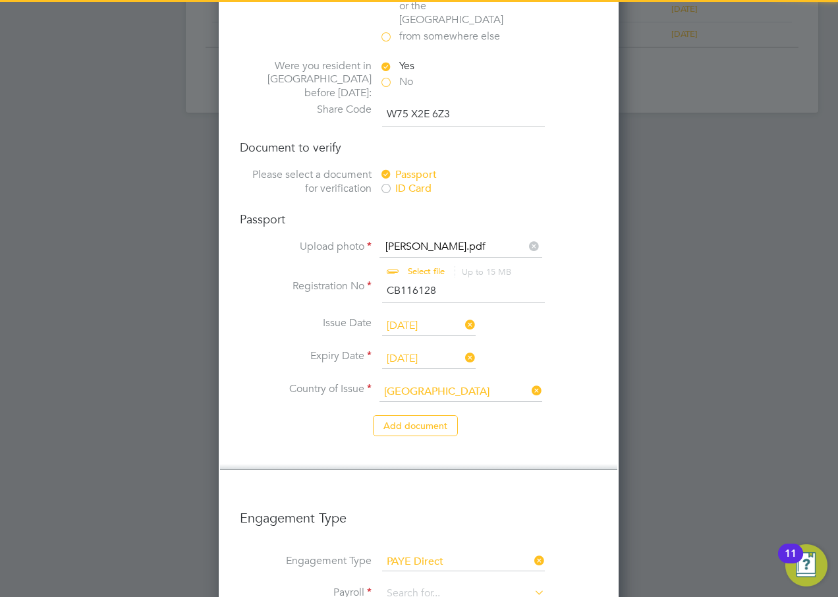
scroll to position [1186, 0]
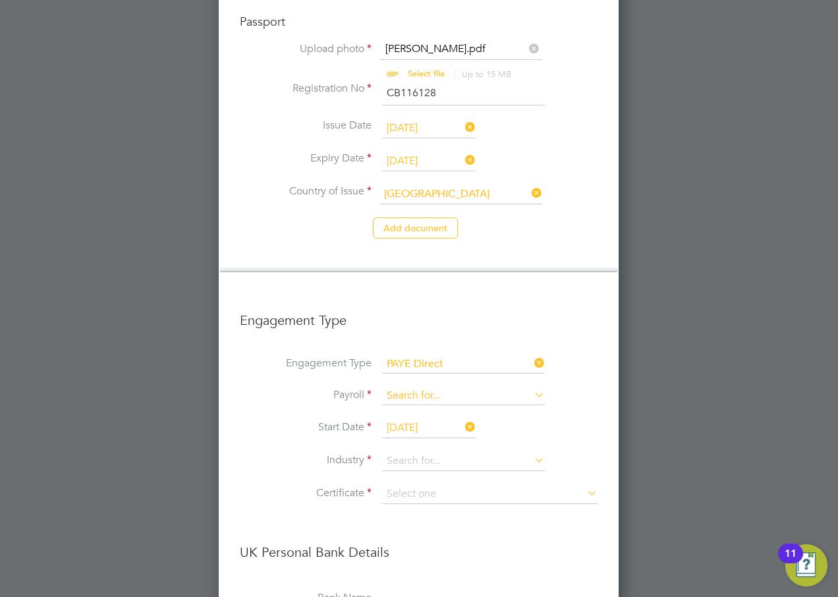
click at [412, 387] on input at bounding box center [463, 396] width 163 height 18
click at [411, 363] on li "Agency PAYE" at bounding box center [464, 362] width 164 height 19
type input "Agency PAYE"
click at [411, 452] on input at bounding box center [463, 462] width 163 height 20
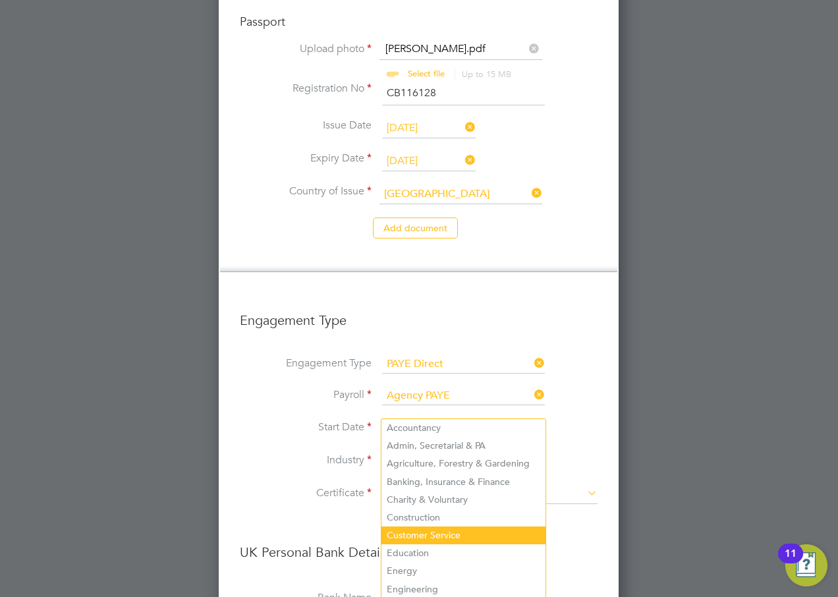
click at [441, 536] on li "Customer Service" at bounding box center [464, 536] width 164 height 18
type input "Customer Service"
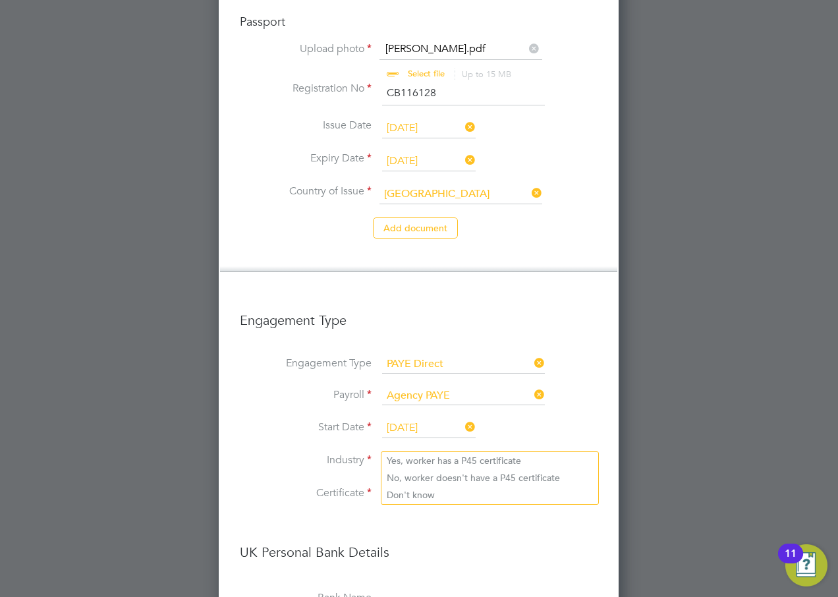
click at [402, 484] on input at bounding box center [490, 494] width 216 height 20
click at [423, 492] on li "Don't know" at bounding box center [490, 494] width 217 height 17
type input "Don't know"
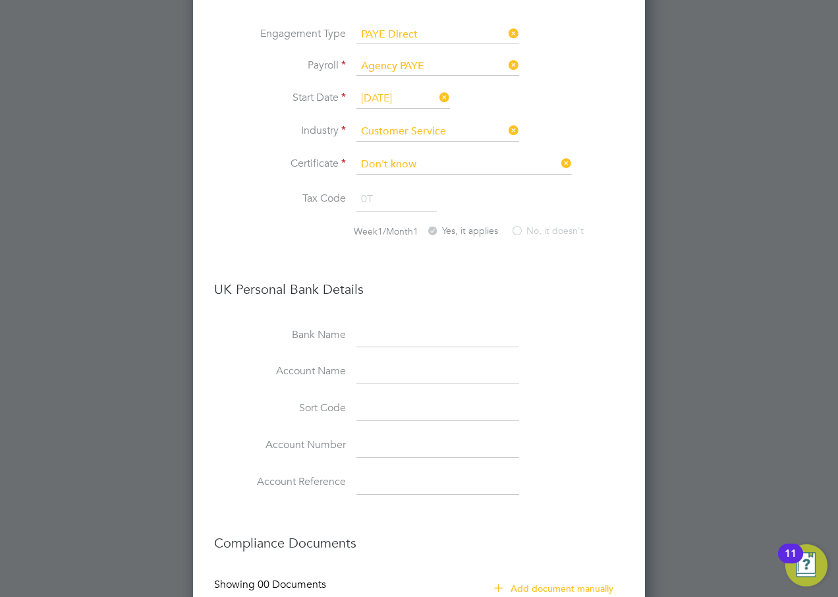
scroll to position [1608, 0]
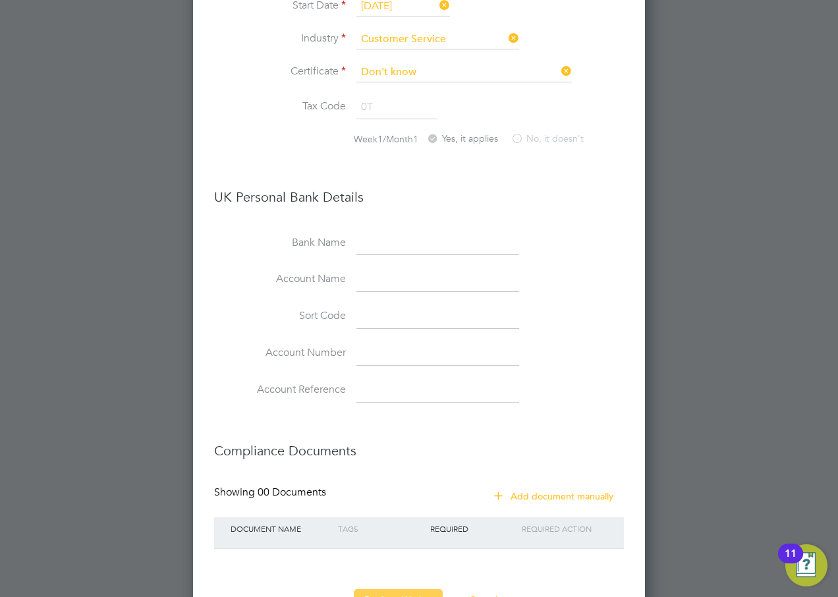
click at [413, 589] on button "Register Worker" at bounding box center [398, 599] width 89 height 21
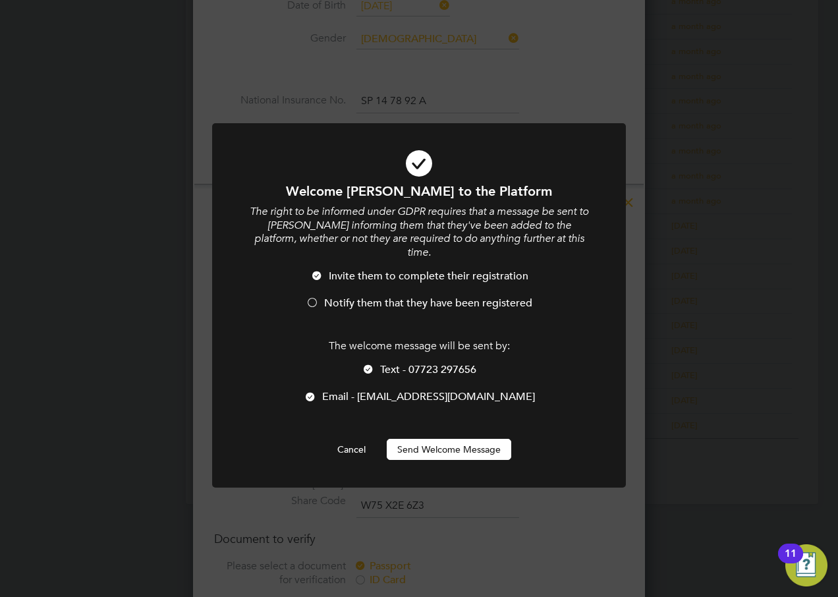
click at [350, 297] on span "Notify them that they have been registered" at bounding box center [428, 303] width 208 height 13
click at [395, 363] on span "Text - 07723 297656" at bounding box center [428, 369] width 96 height 13
click at [418, 439] on button "Send Welcome Message" at bounding box center [449, 449] width 125 height 21
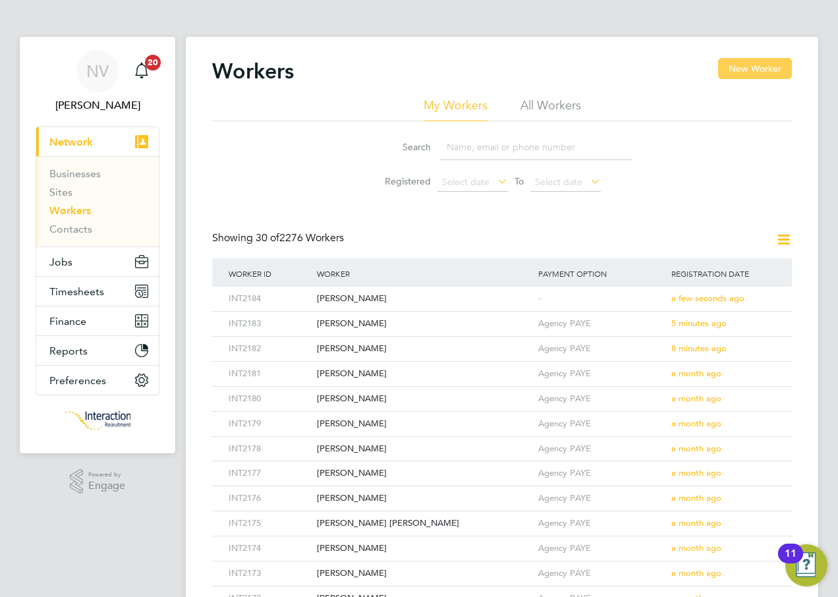
click at [775, 69] on button "New Worker" at bounding box center [755, 68] width 74 height 21
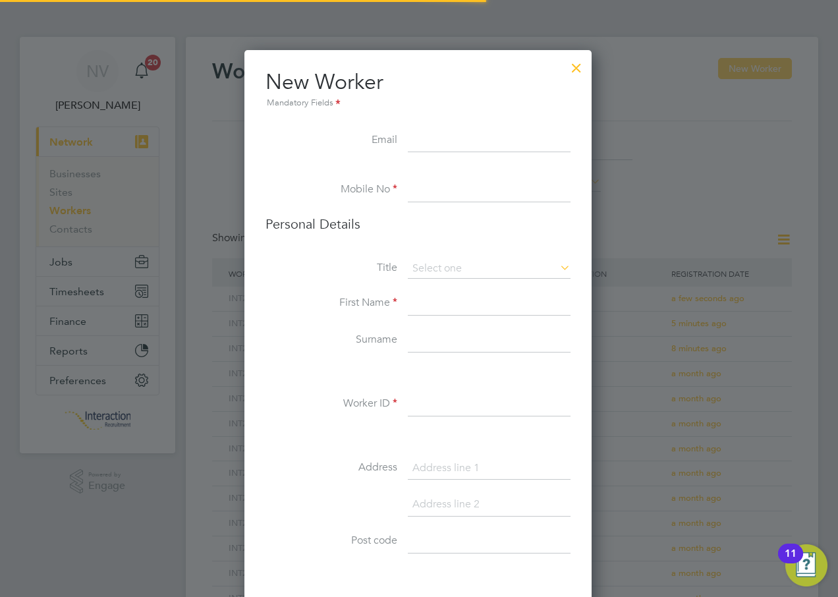
scroll to position [1115, 349]
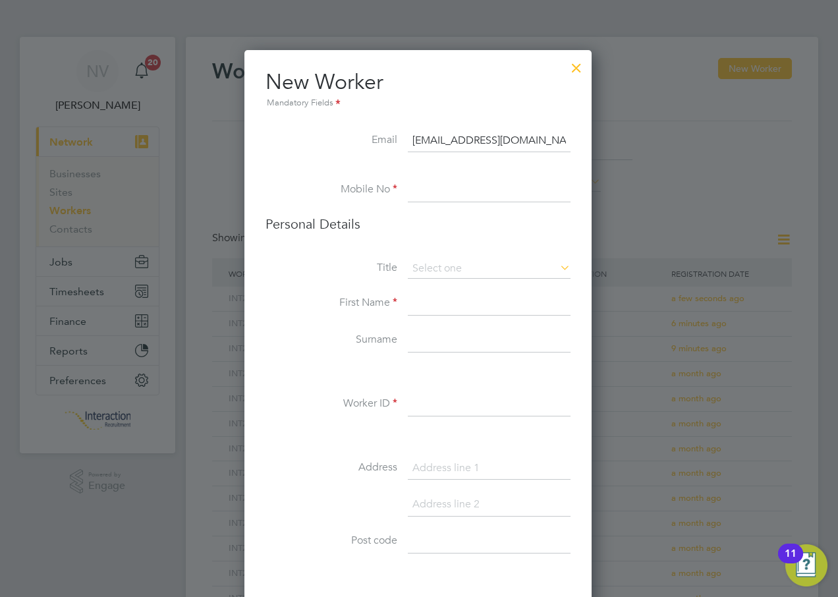
type input "[EMAIL_ADDRESS][DOMAIN_NAME]"
click at [461, 194] on input at bounding box center [489, 191] width 163 height 24
type input "07909 273180"
click at [440, 265] on input at bounding box center [489, 269] width 163 height 20
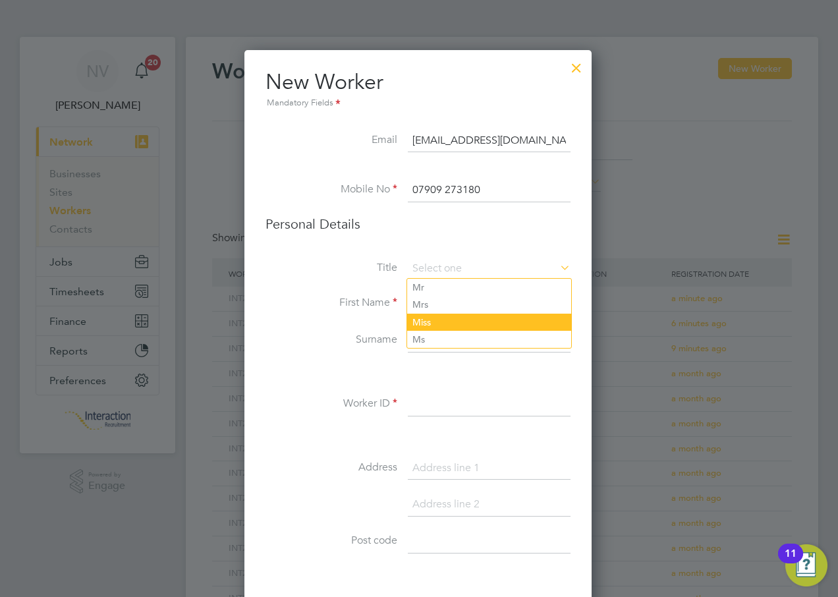
click at [432, 324] on li "Miss" at bounding box center [489, 322] width 164 height 17
type input "Miss"
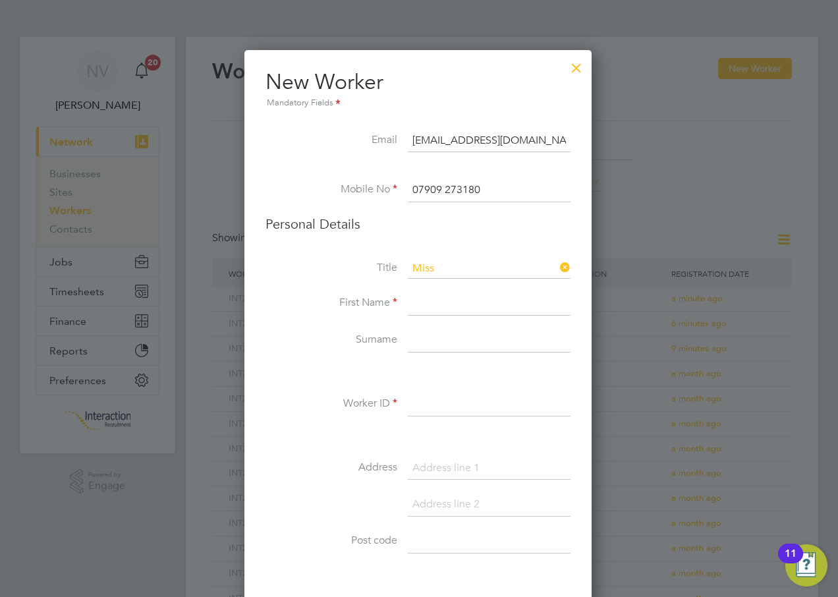
click at [432, 306] on input at bounding box center [489, 304] width 163 height 24
type input "Peculiar"
type input "Ejire"
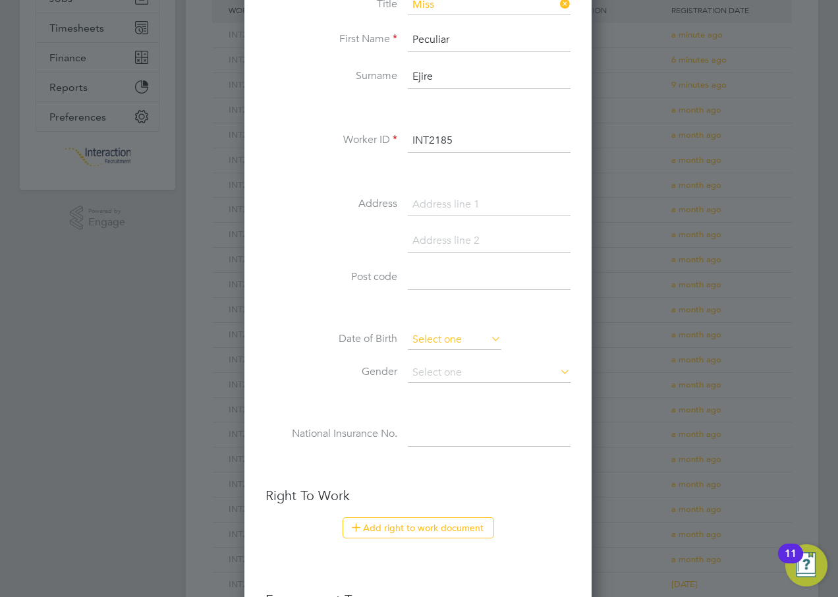
type input "INT2185"
click at [421, 336] on input at bounding box center [455, 340] width 94 height 20
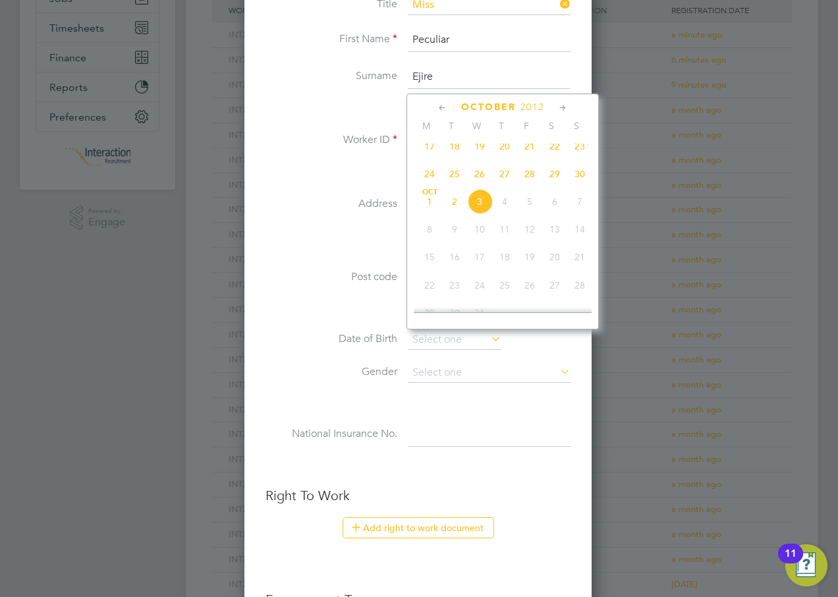
click at [531, 104] on span "2012" at bounding box center [533, 107] width 24 height 11
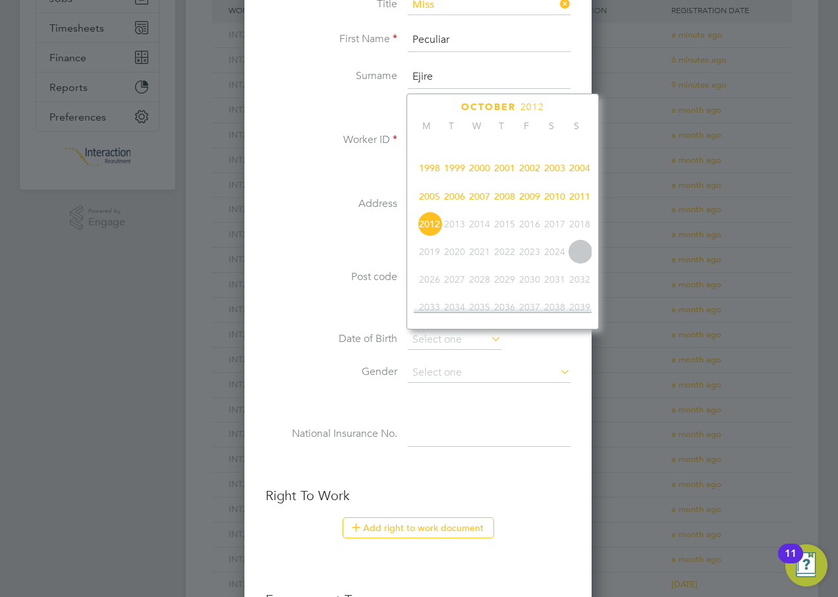
click at [506, 148] on span "1994" at bounding box center [504, 140] width 25 height 25
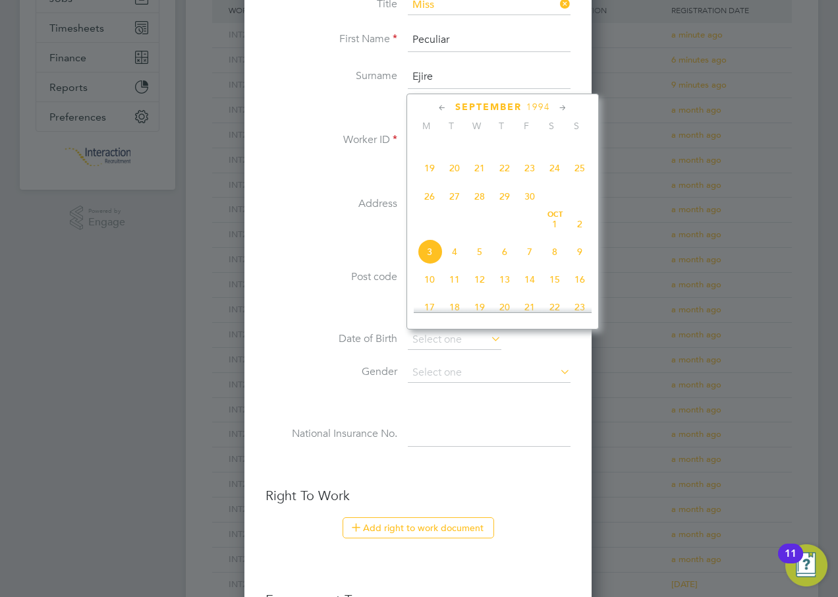
click at [442, 106] on icon at bounding box center [442, 108] width 13 height 15
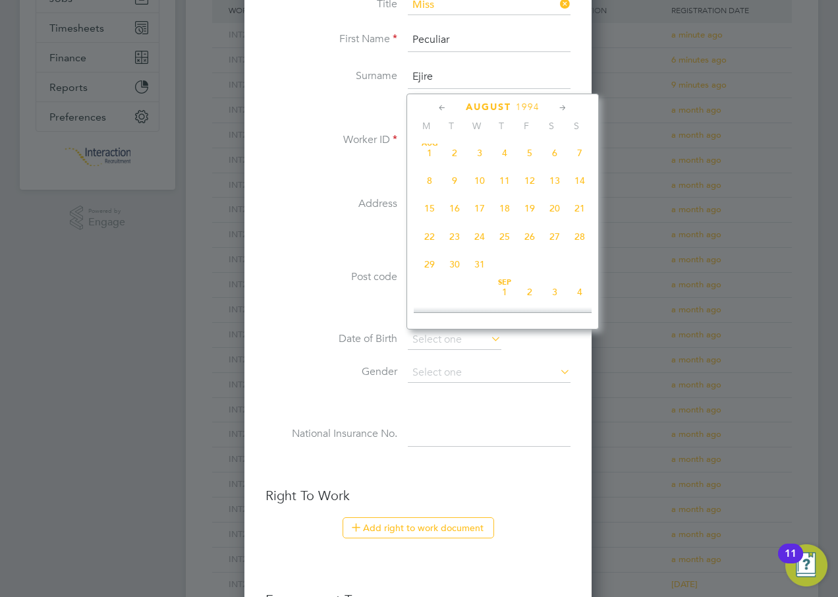
click at [442, 106] on icon at bounding box center [442, 108] width 13 height 15
click at [554, 210] on span "14" at bounding box center [554, 211] width 25 height 25
type input "[DATE]"
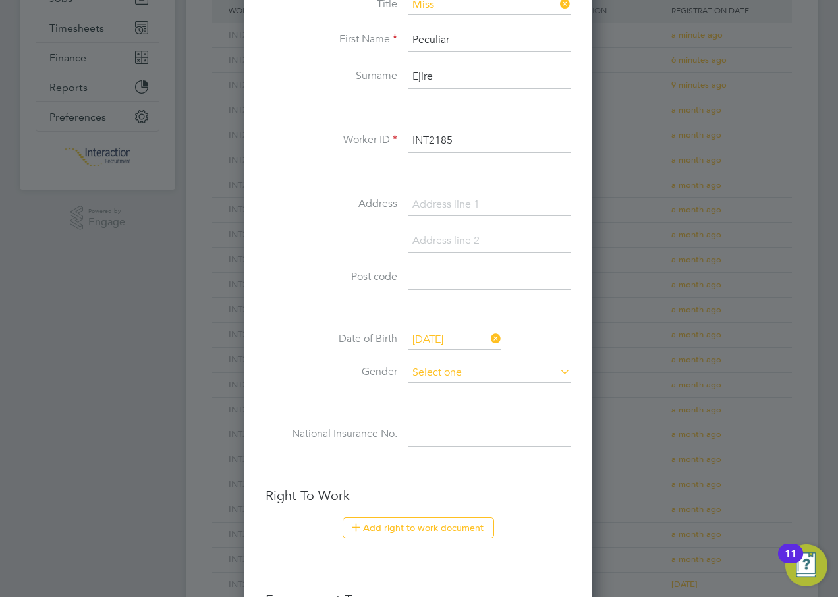
click at [421, 371] on input at bounding box center [489, 373] width 163 height 20
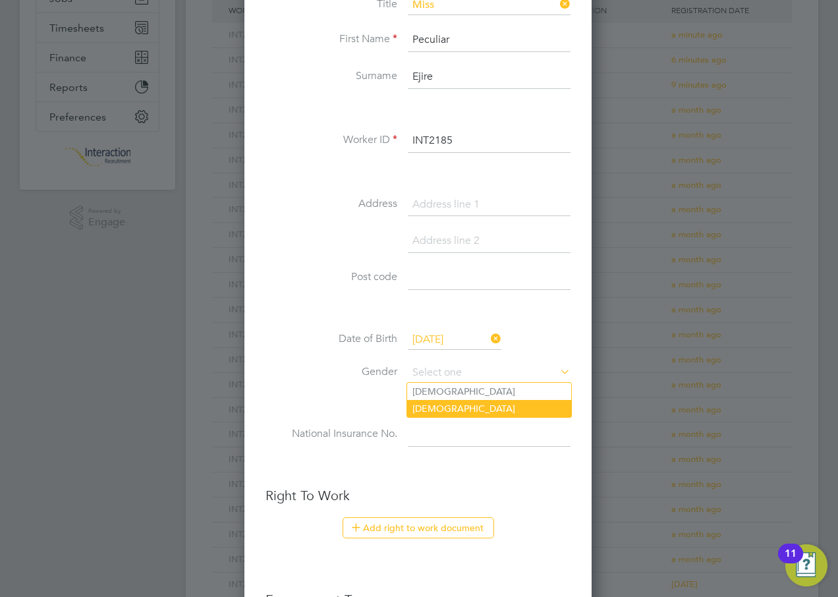
click at [422, 407] on li "[DEMOGRAPHIC_DATA]" at bounding box center [489, 408] width 164 height 17
type input "[DEMOGRAPHIC_DATA]"
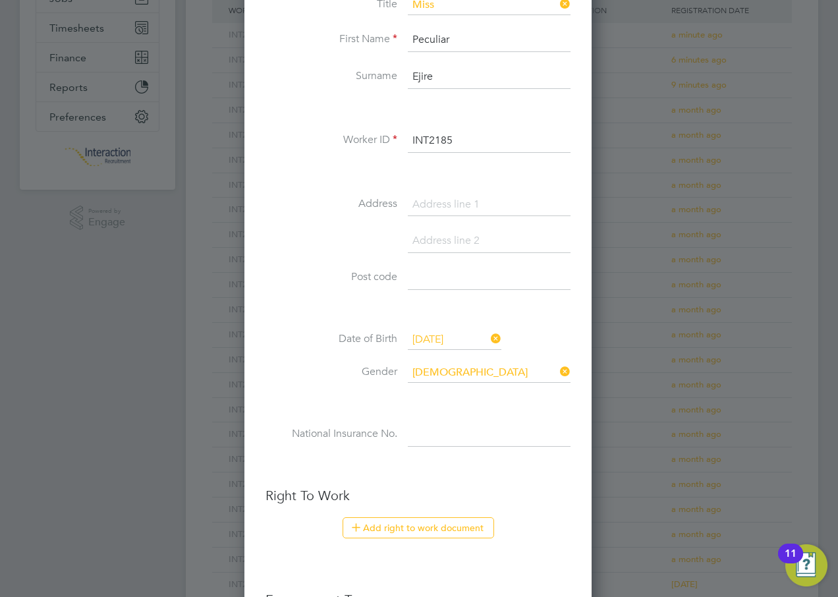
click at [422, 431] on input at bounding box center [489, 435] width 163 height 24
type input "TJ 37 63 06 C"
click at [418, 532] on button "Add right to work document" at bounding box center [419, 527] width 152 height 21
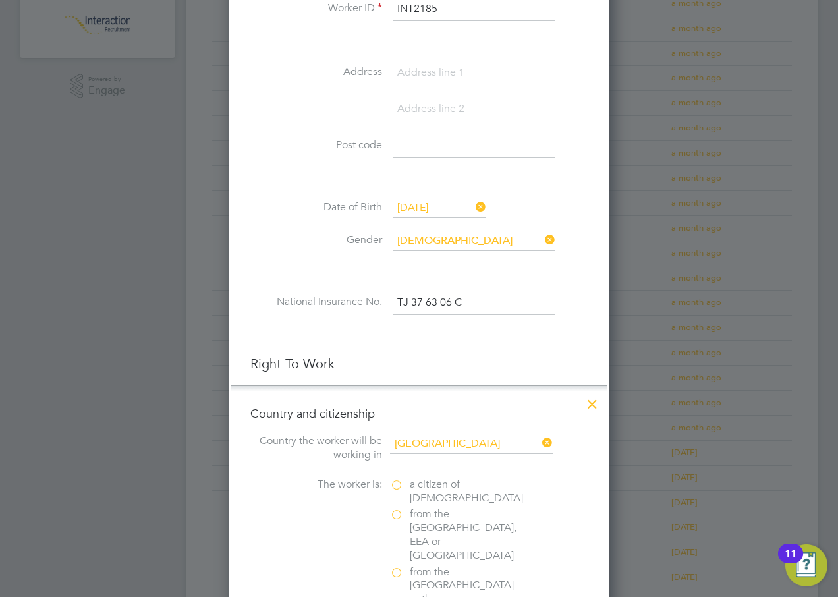
scroll to position [461, 0]
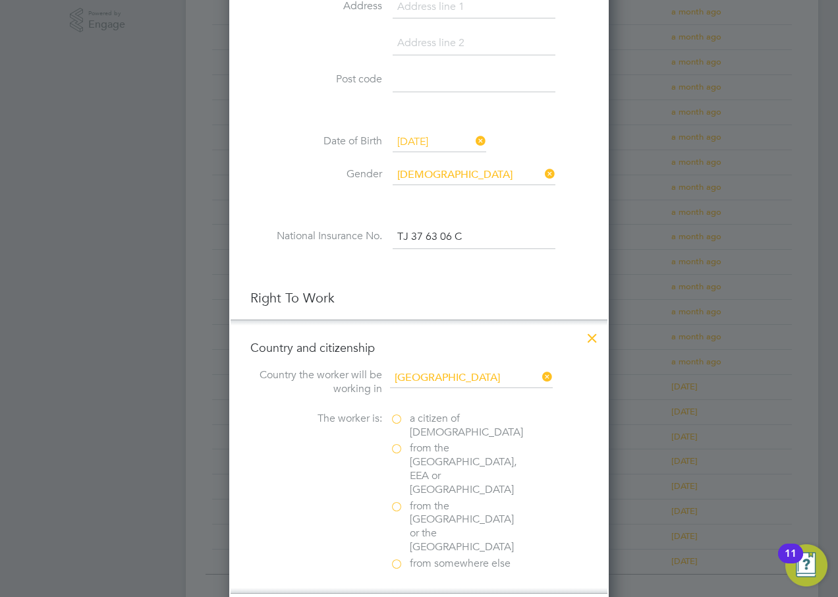
click at [398, 557] on label "from somewhere else" at bounding box center [456, 564] width 132 height 14
click at [0, 0] on input "from somewhere else" at bounding box center [0, 0] width 0 height 0
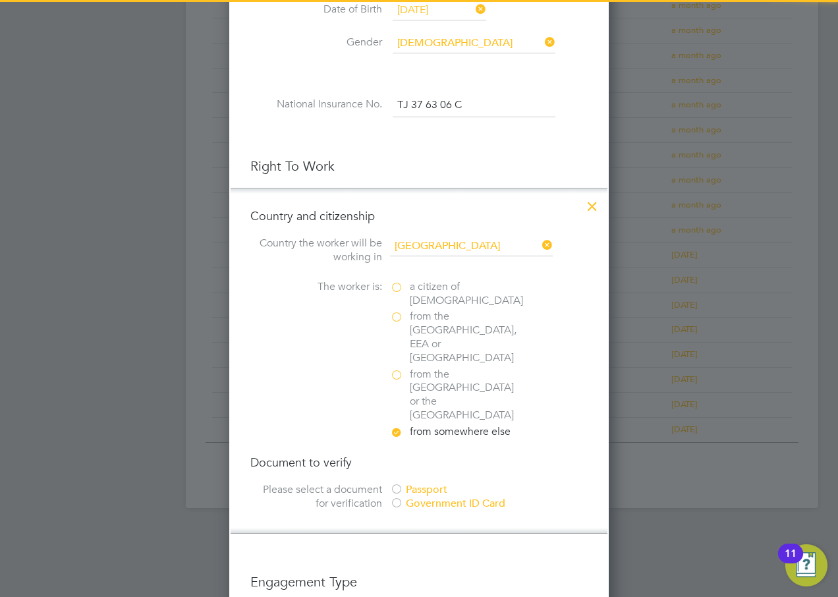
scroll to position [725, 0]
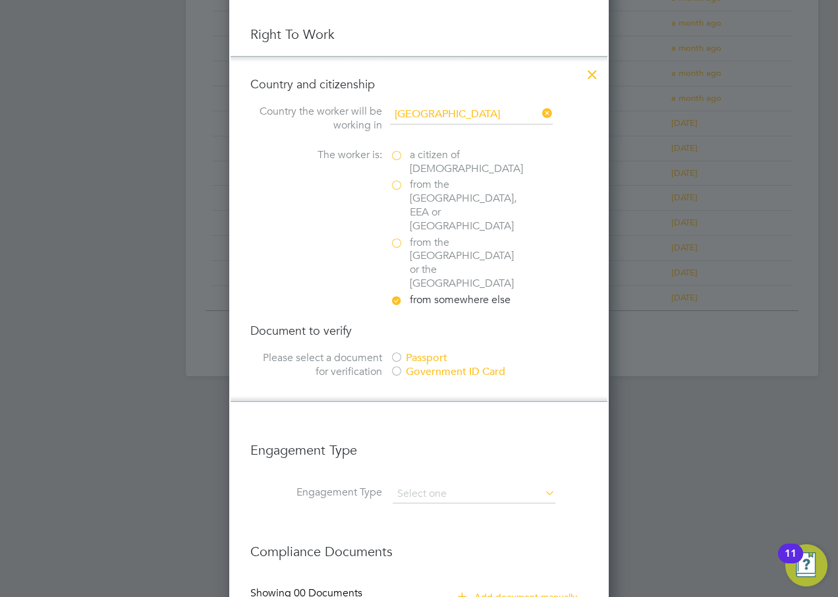
click at [397, 352] on div at bounding box center [396, 358] width 13 height 13
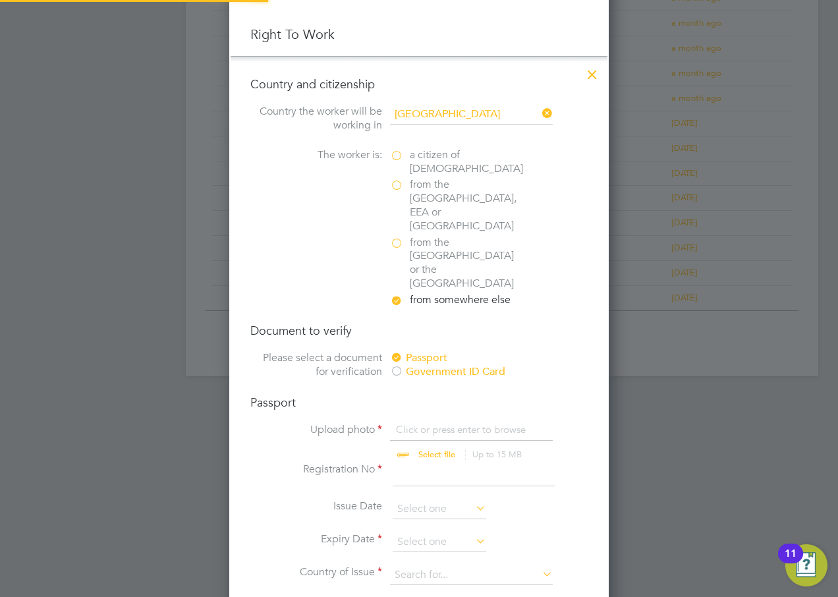
scroll to position [18, 163]
click at [436, 423] on input "file" at bounding box center [449, 443] width 207 height 40
type input "C:\fakepath\Peculiat Ejire.pdf"
click at [405, 463] on input at bounding box center [474, 475] width 163 height 24
type input "B00847614"
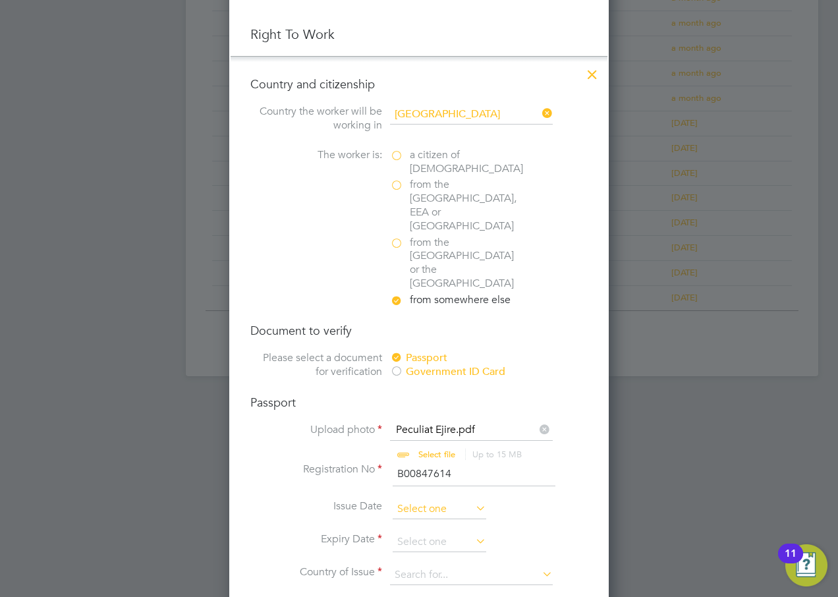
click at [420, 500] on input at bounding box center [440, 510] width 94 height 20
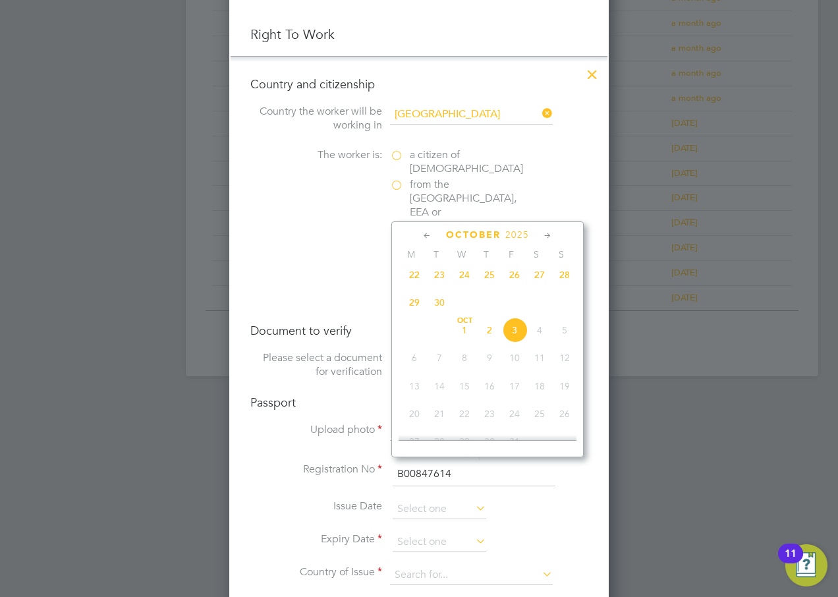
click at [517, 236] on span "2025" at bounding box center [518, 234] width 24 height 11
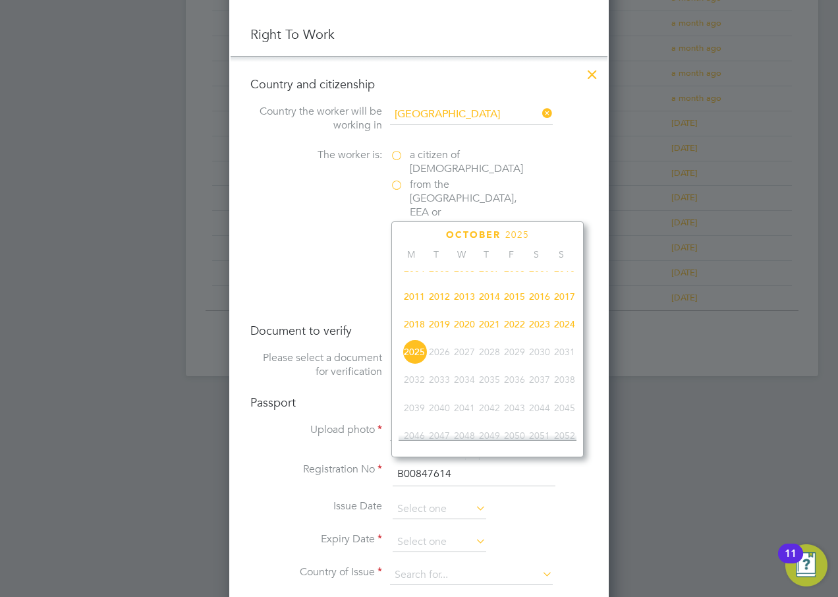
click at [516, 330] on span "2022" at bounding box center [514, 324] width 25 height 25
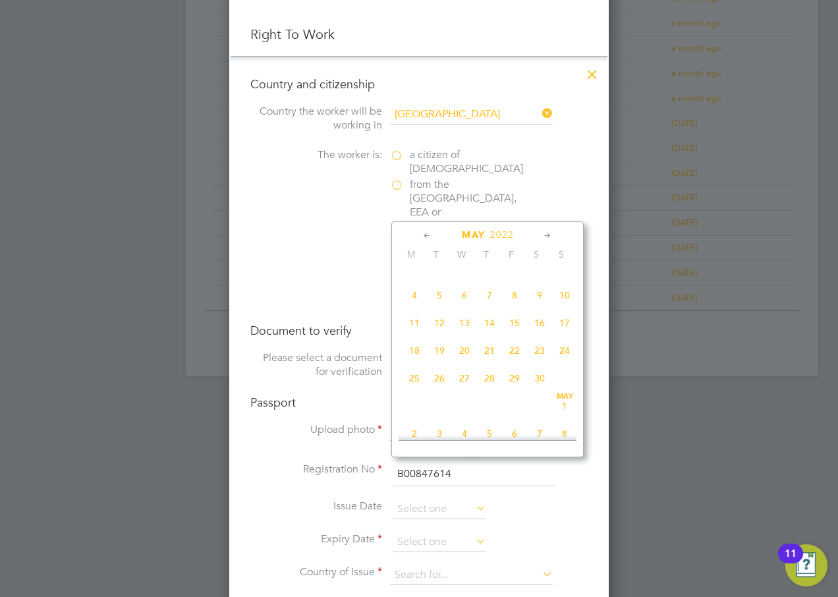
scroll to position [222, 0]
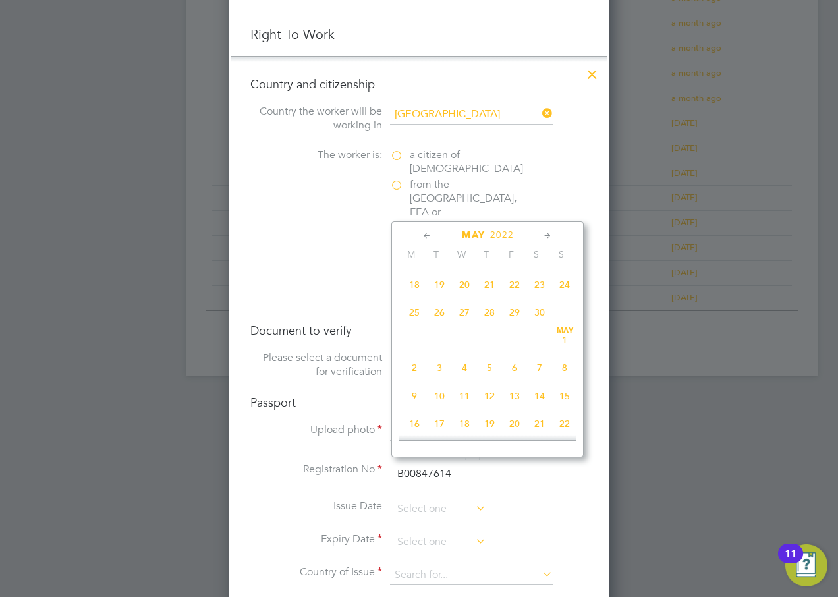
click at [517, 402] on span "13" at bounding box center [514, 396] width 25 height 25
type input "[DATE]"
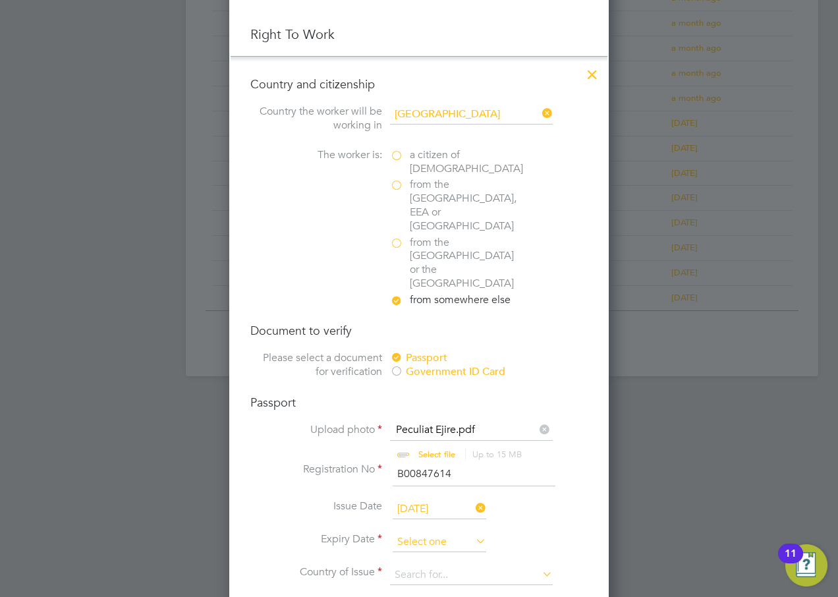
click at [438, 533] on input at bounding box center [440, 543] width 94 height 20
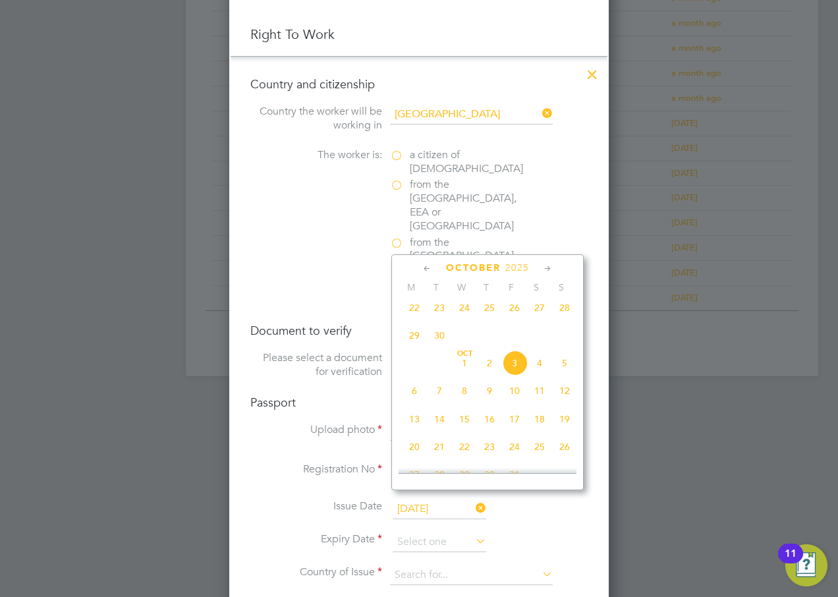
click at [513, 270] on span "2025" at bounding box center [518, 267] width 24 height 11
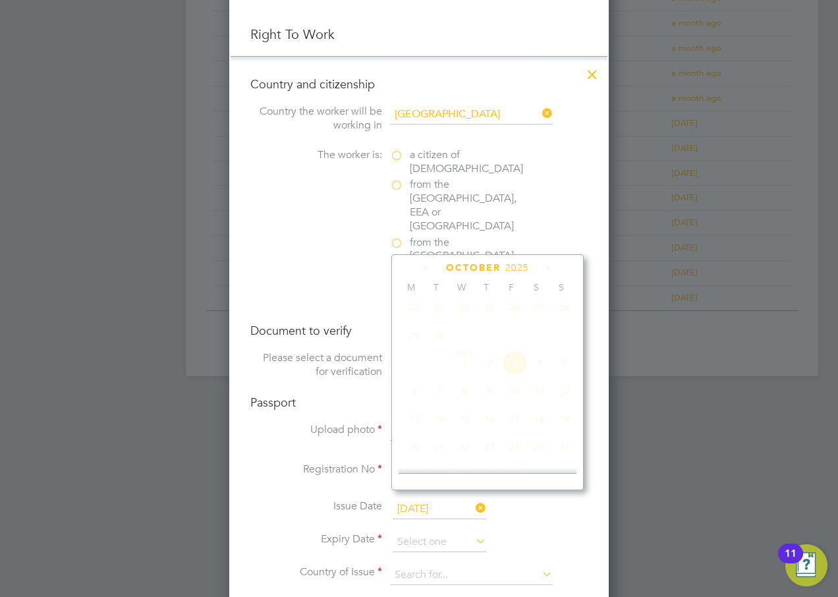
scroll to position [349, 0]
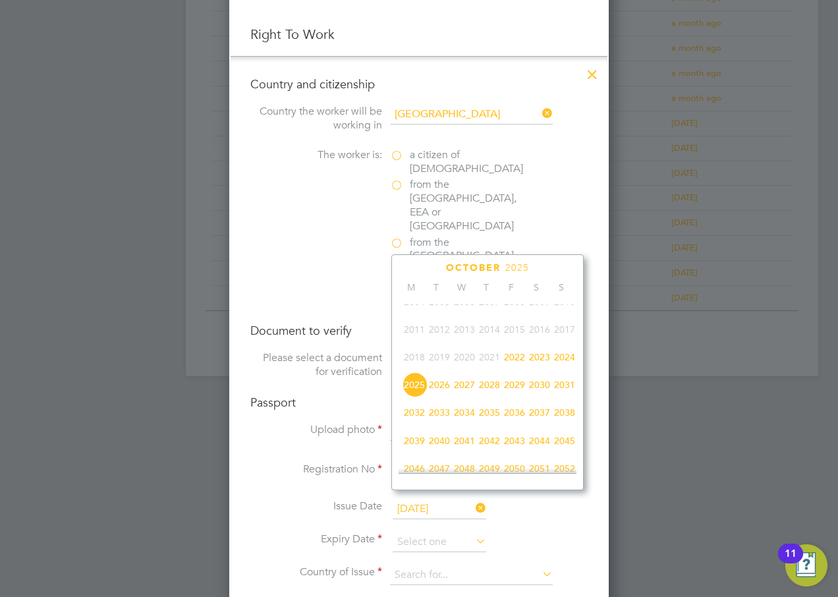
click at [465, 395] on span "2027" at bounding box center [464, 384] width 25 height 25
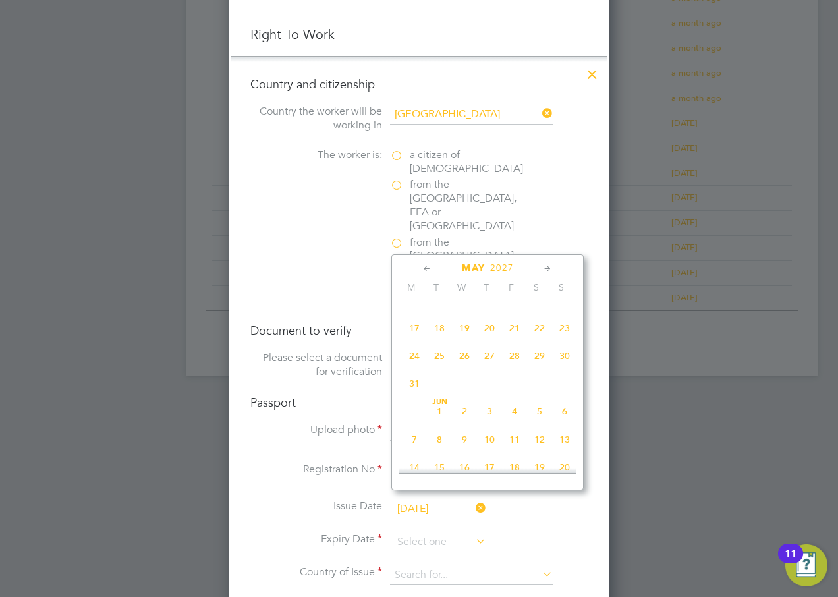
scroll to position [146, 0]
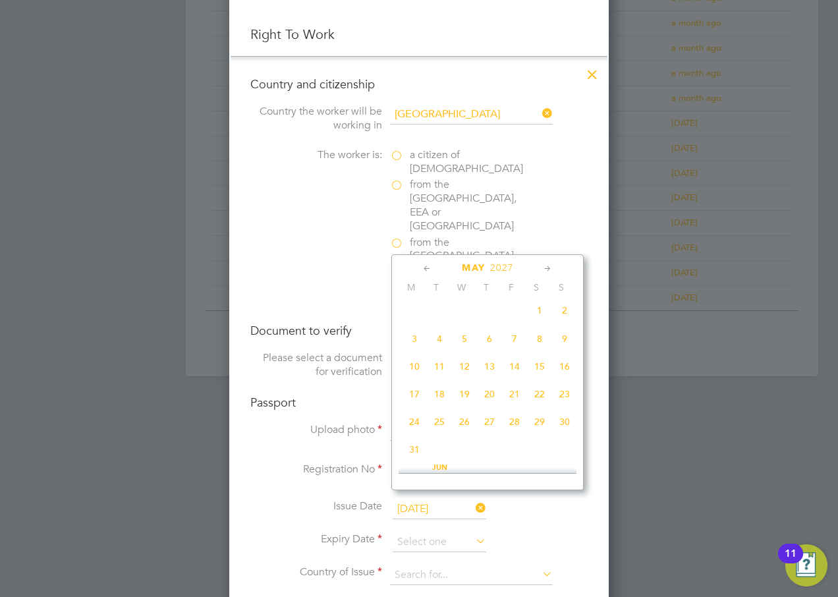
click at [466, 369] on span "12" at bounding box center [464, 366] width 25 height 25
type input "[DATE]"
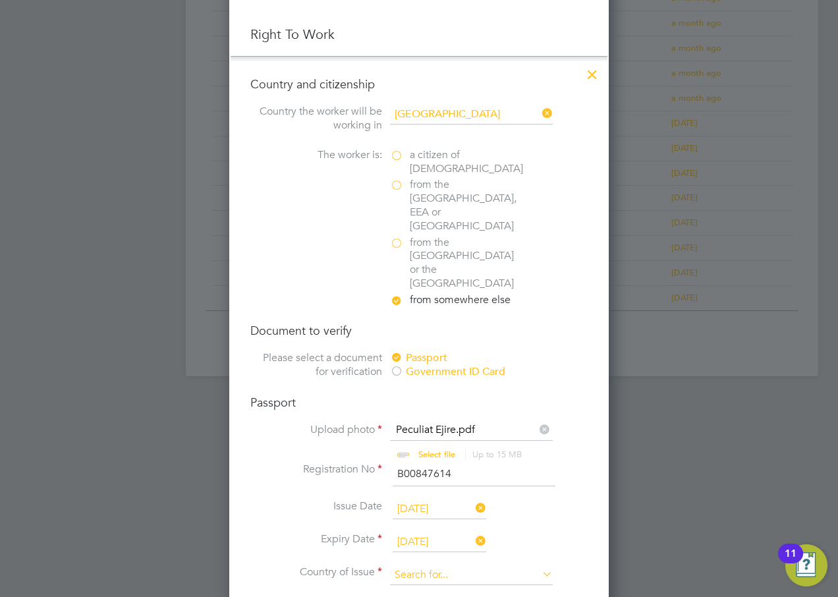
click at [401, 566] on input at bounding box center [471, 576] width 163 height 20
click at [405, 552] on b "[GEOGRAPHIC_DATA]" at bounding box center [443, 552] width 96 height 11
type input "[GEOGRAPHIC_DATA]"
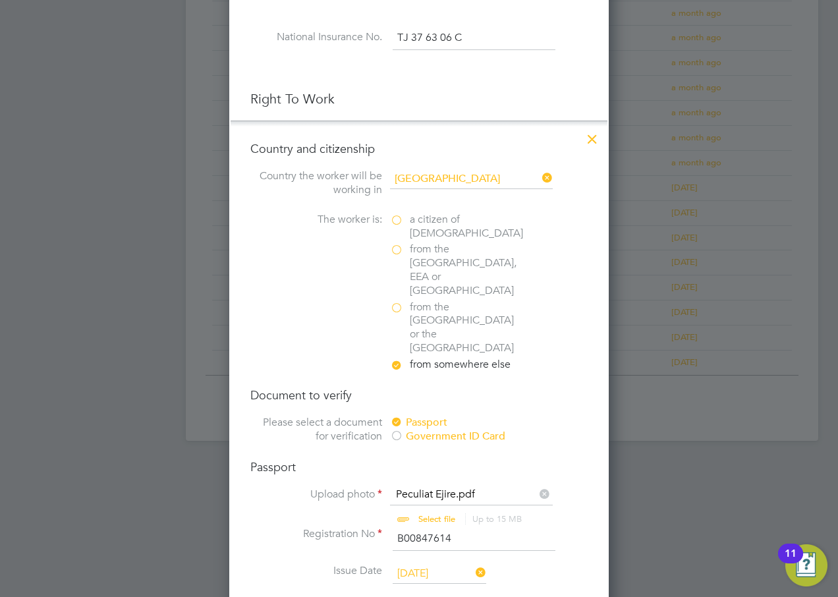
scroll to position [1208, 349]
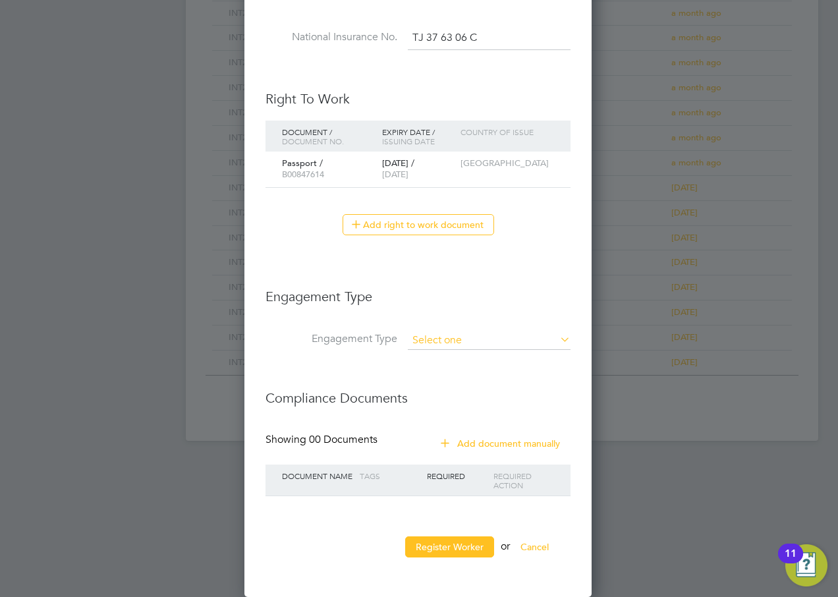
click at [429, 341] on input at bounding box center [489, 341] width 163 height 18
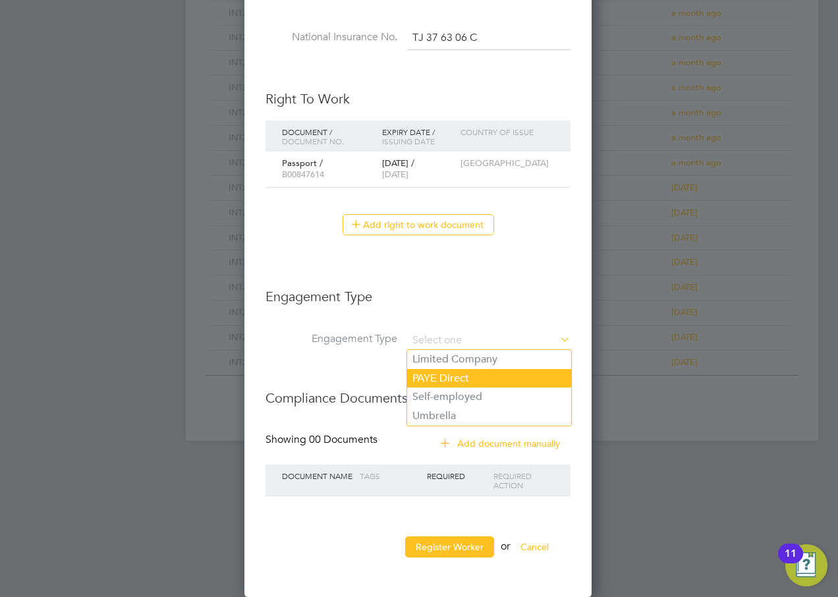
click at [461, 376] on li "PAYE Direct" at bounding box center [489, 378] width 164 height 19
type input "PAYE Direct"
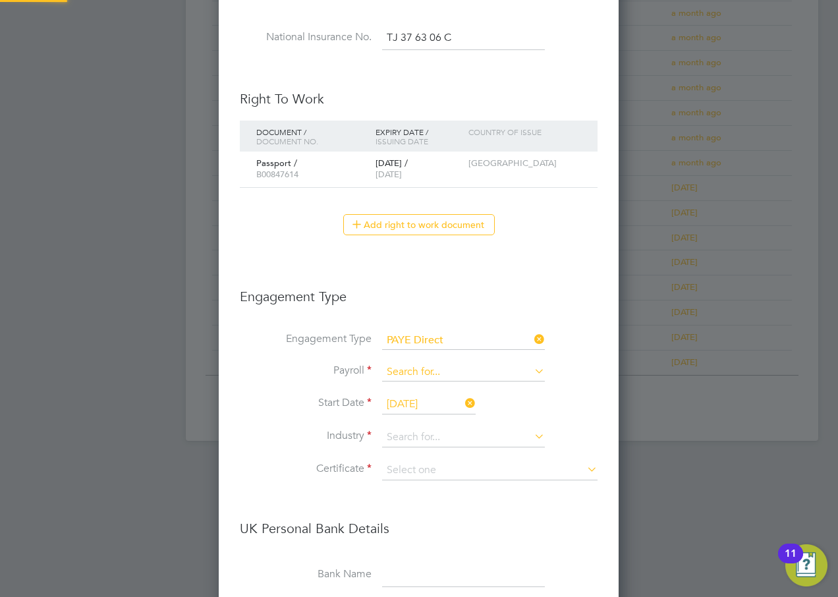
scroll to position [1593, 401]
click at [436, 371] on input at bounding box center [463, 372] width 163 height 18
click at [425, 392] on li "Agency PAYE" at bounding box center [464, 391] width 164 height 19
type input "Agency PAYE"
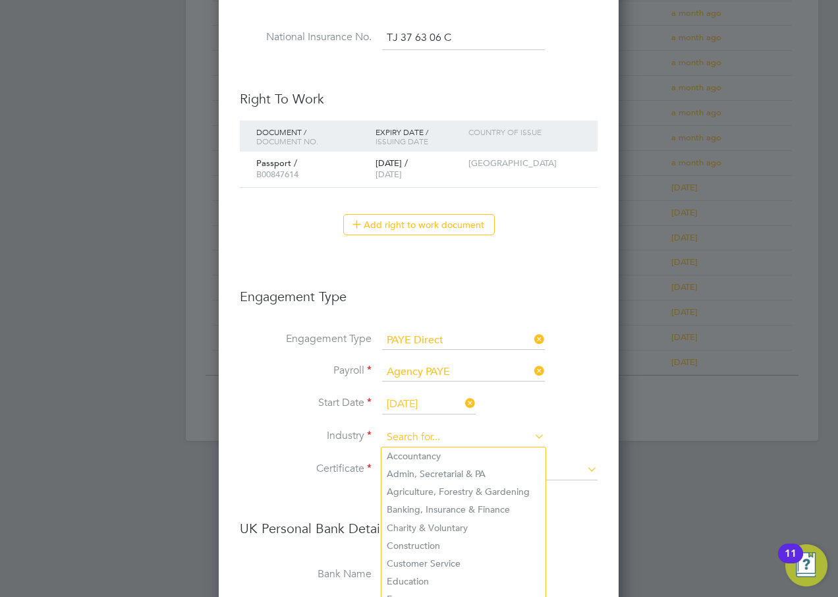
click at [407, 439] on input at bounding box center [463, 438] width 163 height 20
click at [446, 562] on li "Customer Service" at bounding box center [464, 564] width 164 height 18
type input "Customer Service"
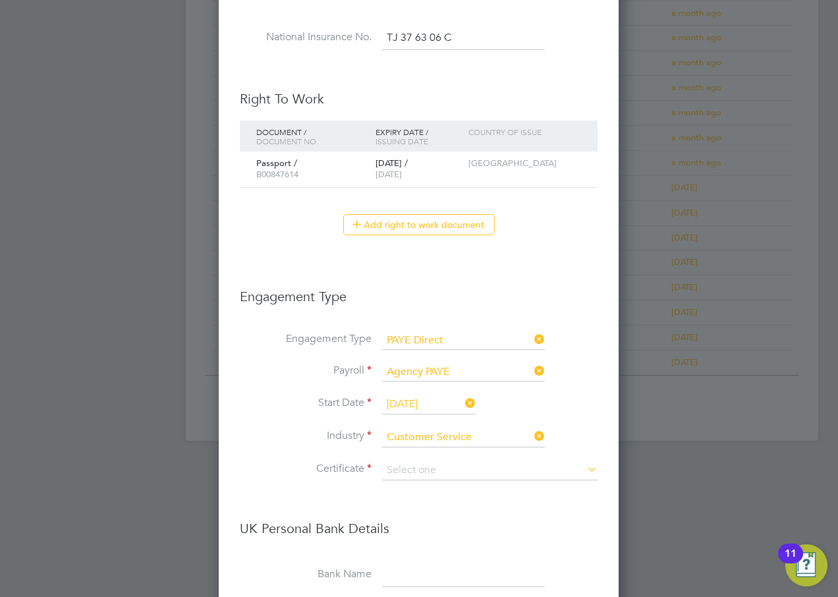
click at [403, 459] on li "Industry Customer Service" at bounding box center [419, 444] width 358 height 33
click at [404, 462] on input at bounding box center [490, 471] width 216 height 20
click at [426, 523] on li "Don't know" at bounding box center [490, 523] width 217 height 17
type input "Don't know"
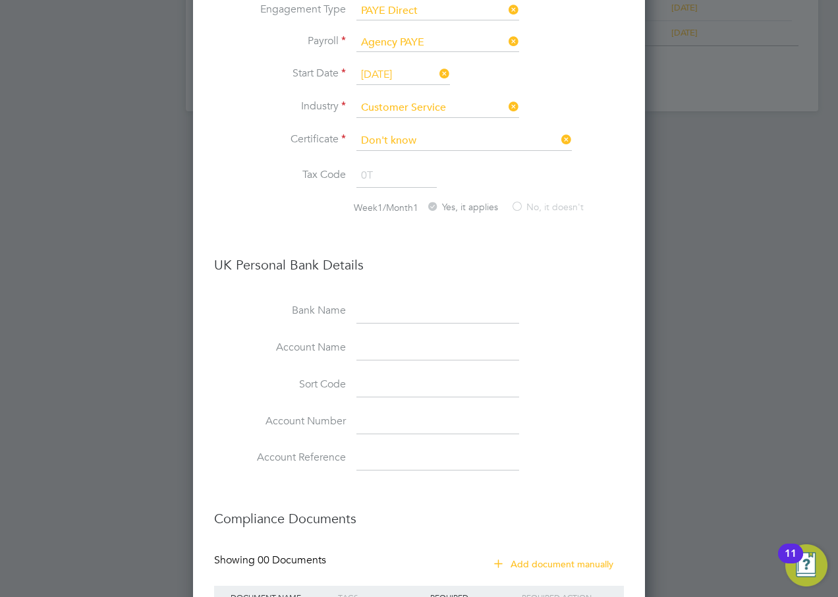
scroll to position [1111, 0]
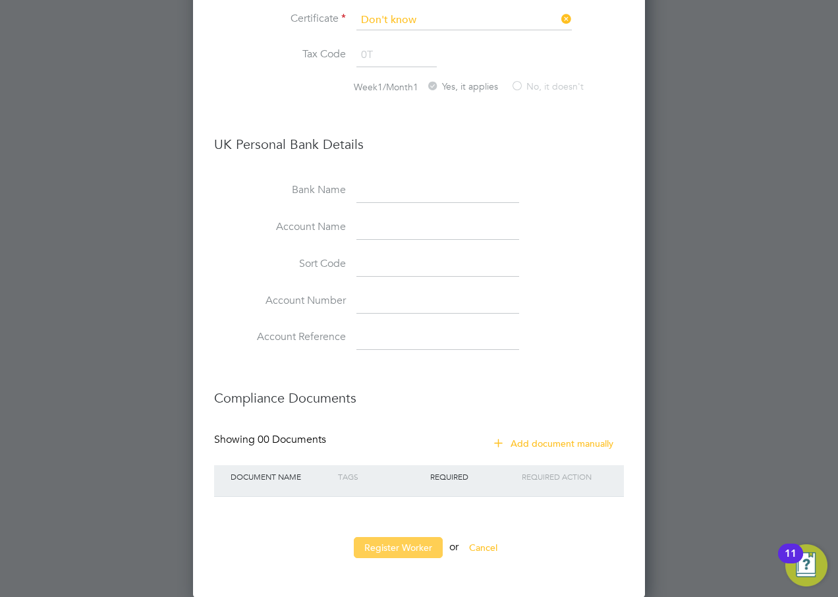
click at [421, 548] on button "Register Worker" at bounding box center [398, 547] width 89 height 21
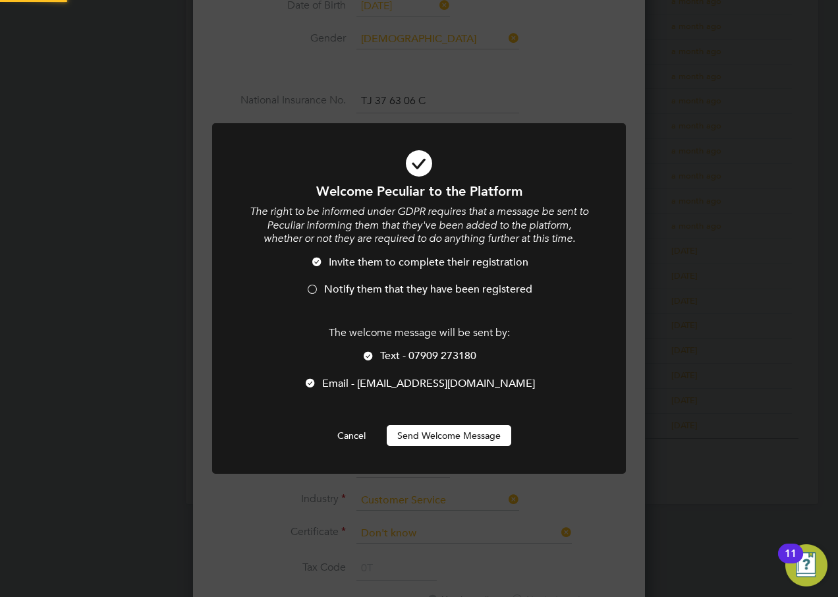
scroll to position [0, 0]
click at [332, 289] on span "Notify them that they have been registered" at bounding box center [428, 289] width 208 height 13
click at [378, 349] on li "Text - 07909 273180" at bounding box center [419, 362] width 343 height 27
click at [415, 444] on button "Send Welcome Message" at bounding box center [449, 435] width 125 height 21
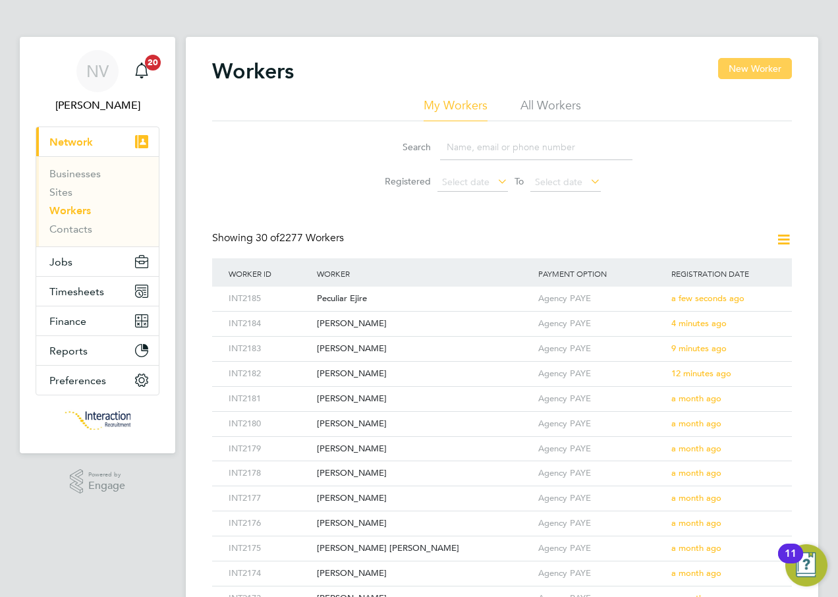
click at [740, 69] on button "New Worker" at bounding box center [755, 68] width 74 height 21
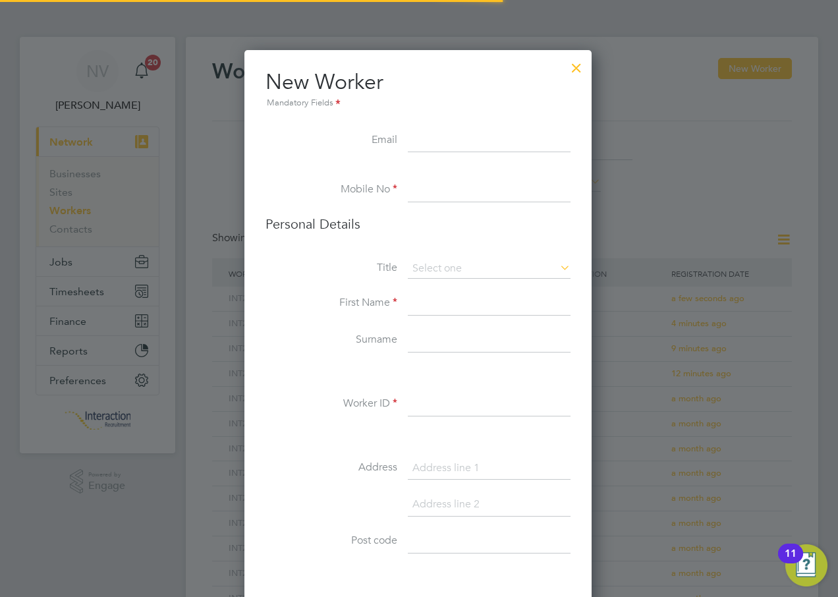
scroll to position [1115, 349]
type input "[EMAIL_ADDRESS][DOMAIN_NAME]"
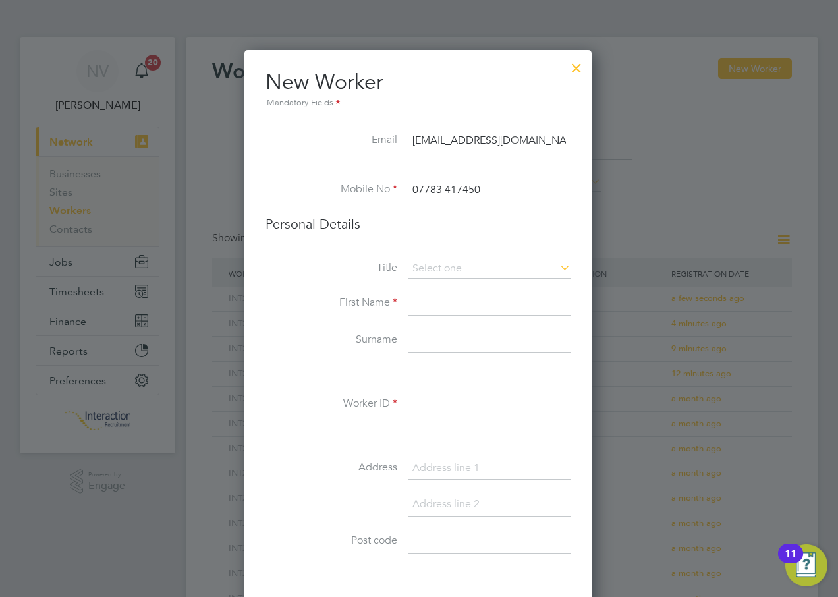
type input "07783 417450"
click at [438, 287] on li "Mr" at bounding box center [489, 287] width 164 height 17
type input "Mr"
click at [433, 307] on input at bounding box center [489, 304] width 163 height 24
type input "[PERSON_NAME]"
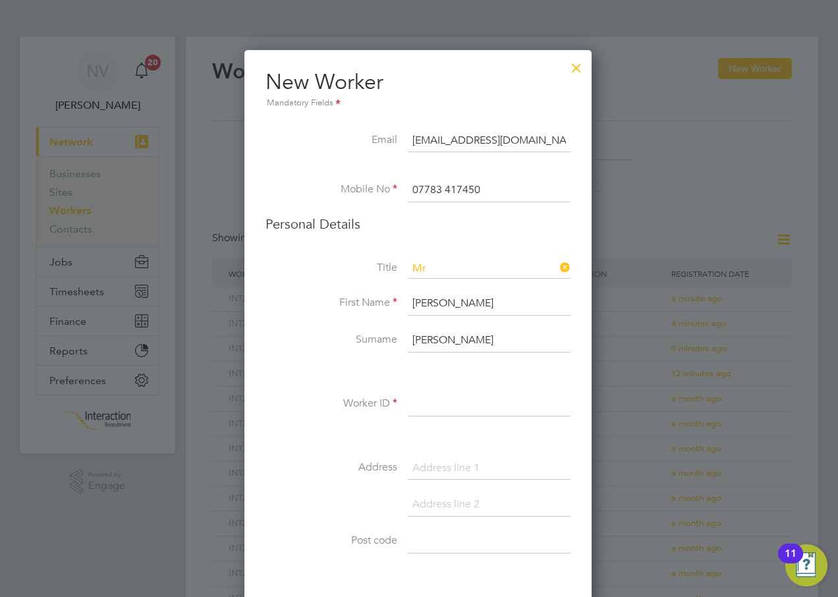
type input "[PERSON_NAME]"
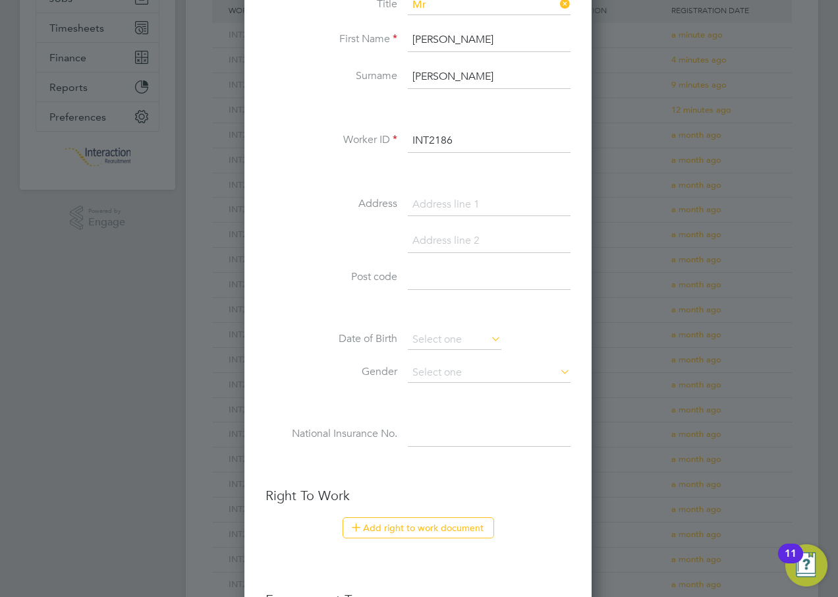
type input "INT2186"
click at [429, 330] on div "Title Mr First Name [PERSON_NAME] Surname [PERSON_NAME] Worker ID INT2186 Addre…" at bounding box center [418, 234] width 305 height 479
click at [429, 339] on input at bounding box center [455, 340] width 94 height 20
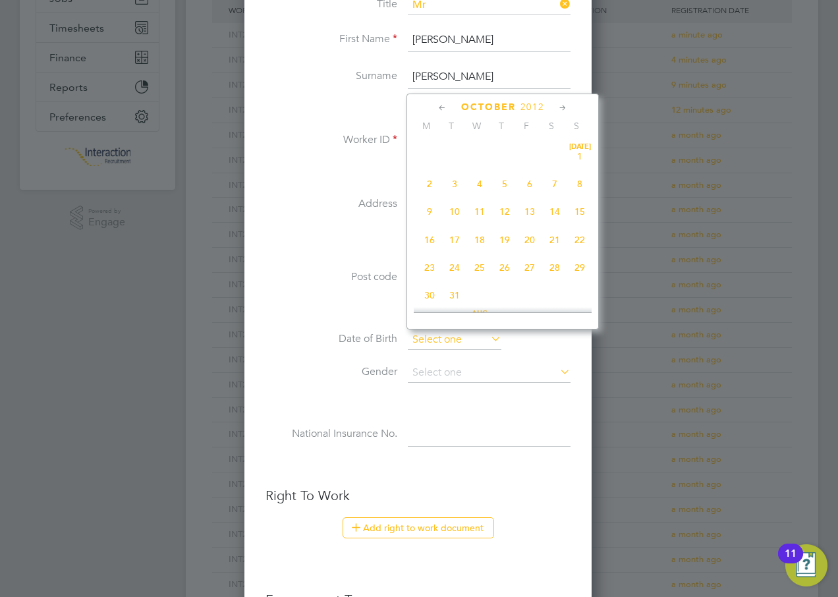
scroll to position [399, 0]
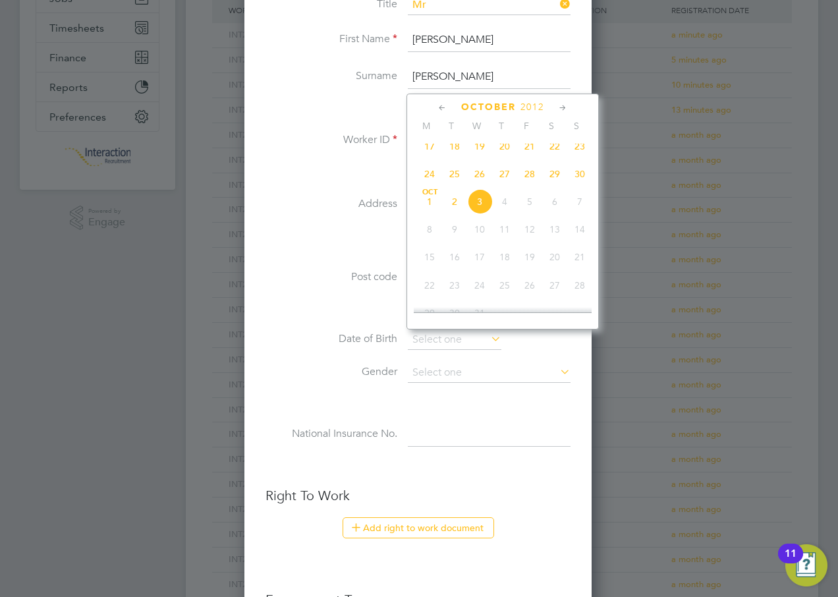
click at [535, 102] on span "2012" at bounding box center [533, 107] width 24 height 11
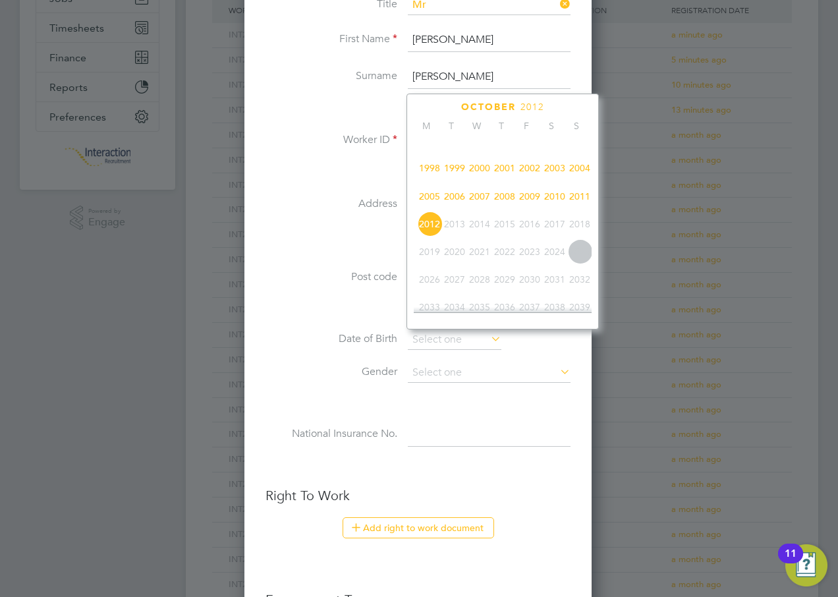
scroll to position [283, 0]
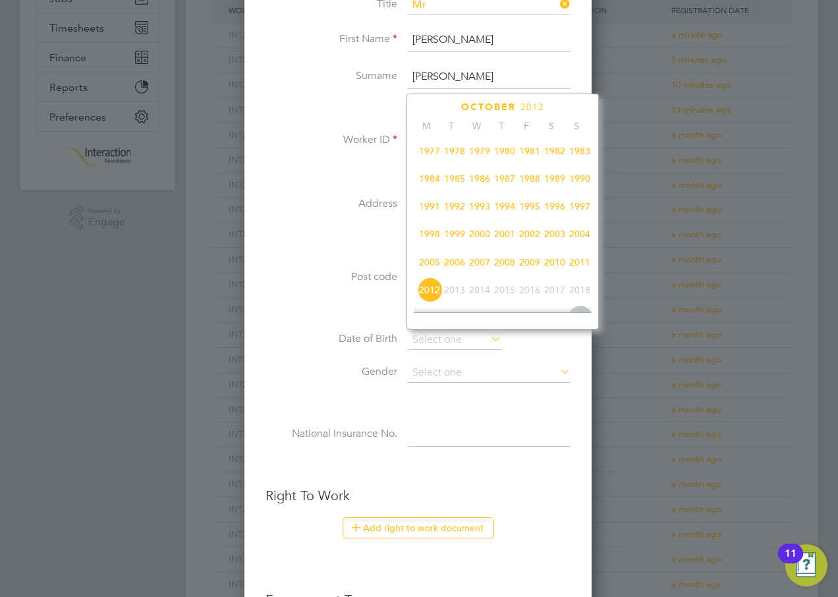
click at [455, 185] on span "1985" at bounding box center [454, 178] width 25 height 25
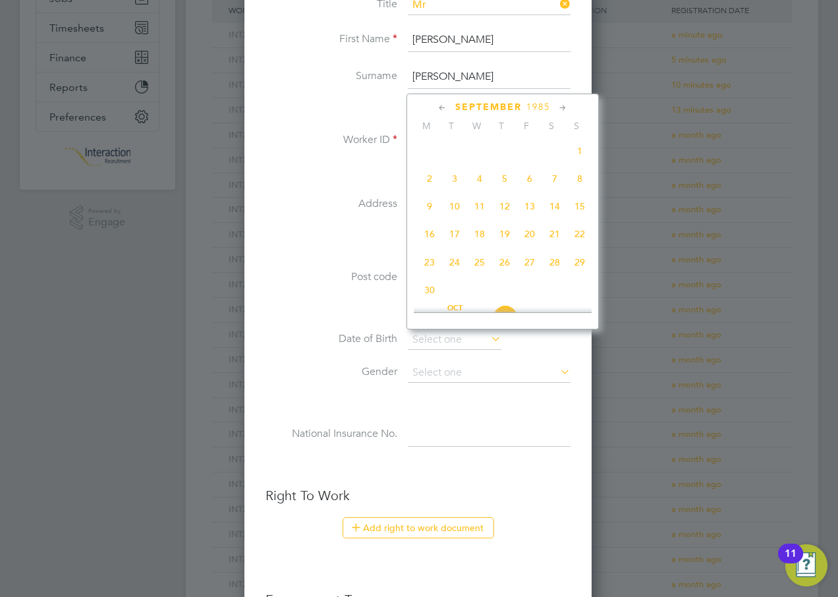
click at [533, 186] on span "6" at bounding box center [529, 178] width 25 height 25
type input "[DATE]"
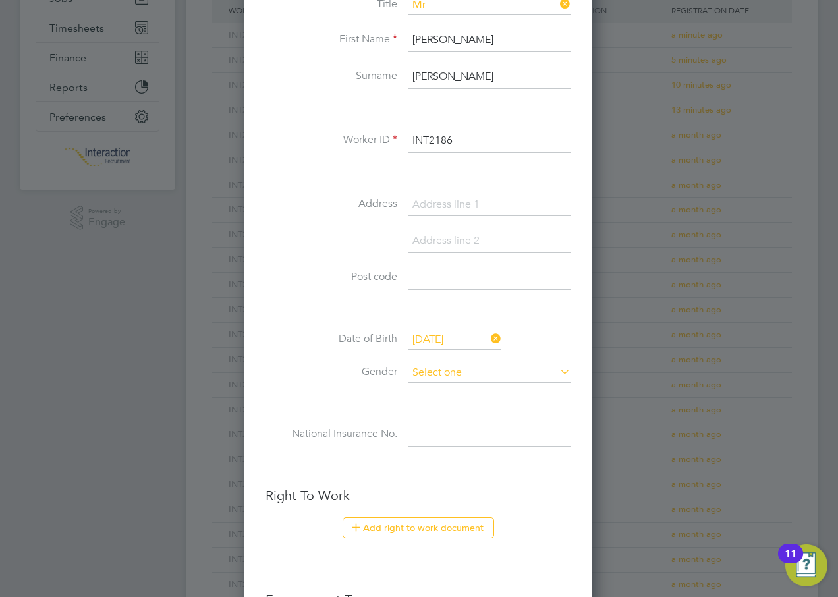
click at [442, 374] on input at bounding box center [489, 373] width 163 height 20
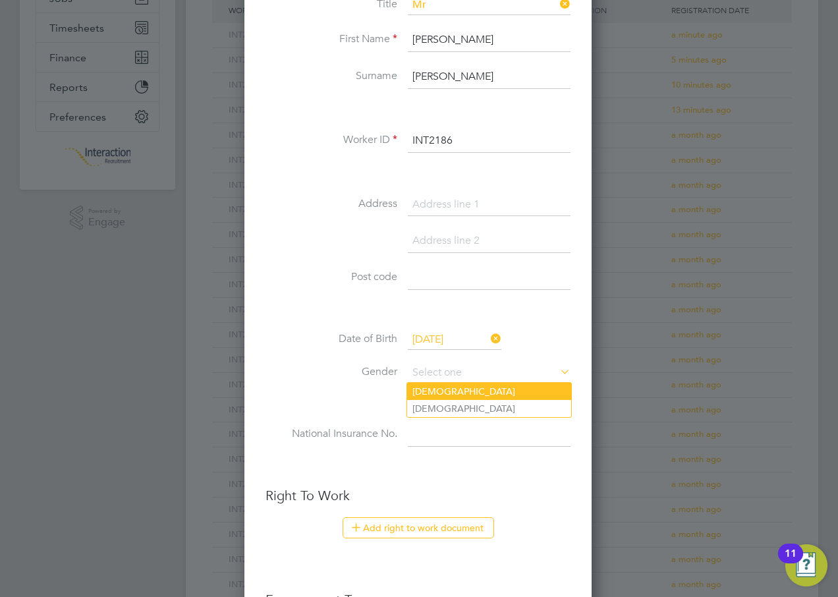
click at [434, 390] on li "[DEMOGRAPHIC_DATA]" at bounding box center [489, 391] width 164 height 17
type input "[DEMOGRAPHIC_DATA]"
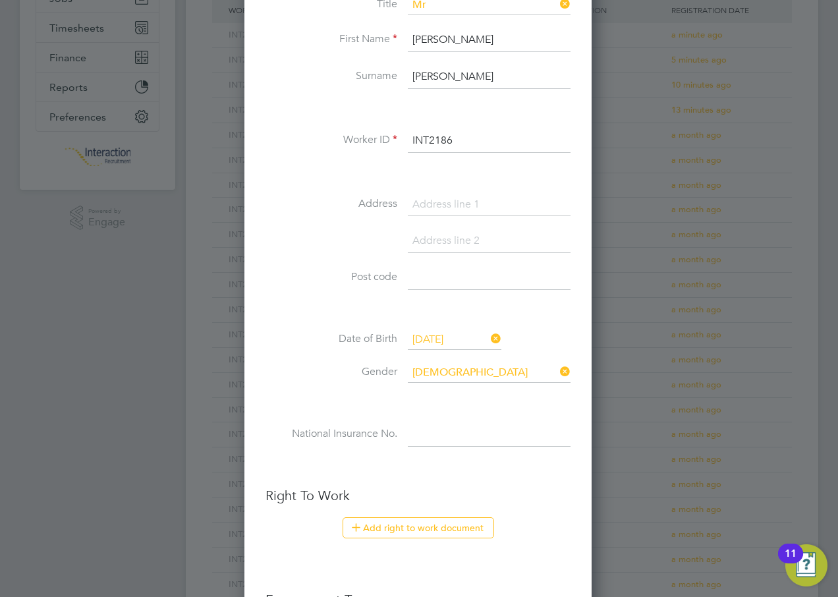
click at [431, 426] on input at bounding box center [489, 435] width 163 height 24
type input "JR 89 87 27 D"
click at [369, 533] on button "Add right to work document" at bounding box center [419, 527] width 152 height 21
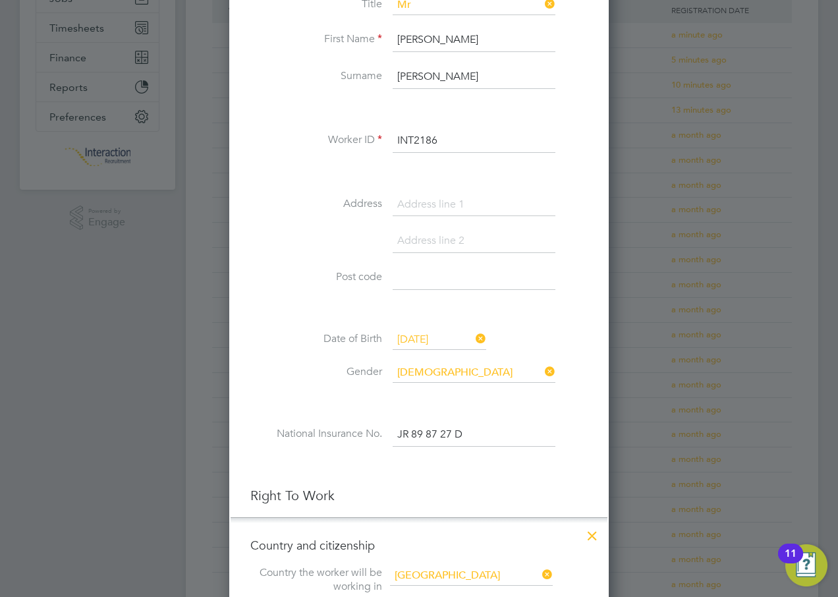
scroll to position [527, 0]
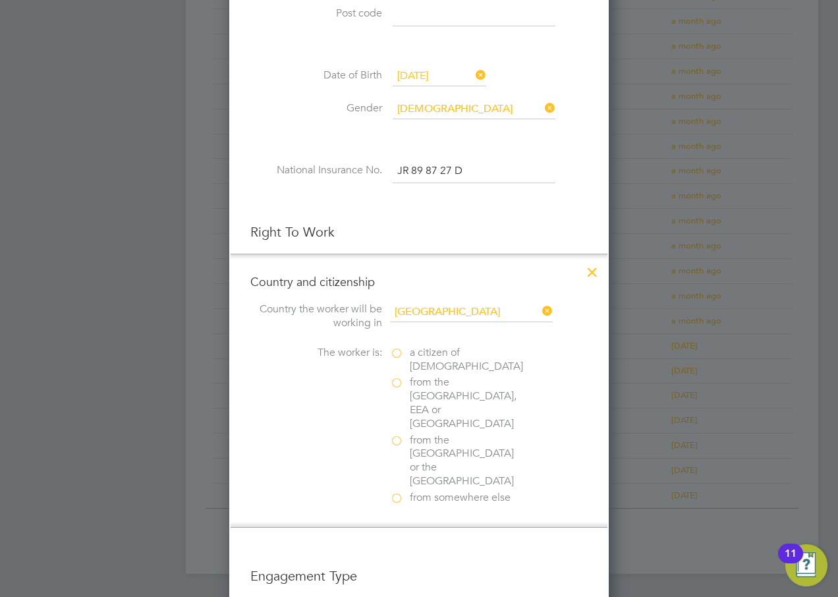
click at [395, 355] on label "a citizen of [DEMOGRAPHIC_DATA]" at bounding box center [456, 360] width 132 height 28
click at [0, 0] on input "a citizen of [DEMOGRAPHIC_DATA]" at bounding box center [0, 0] width 0 height 0
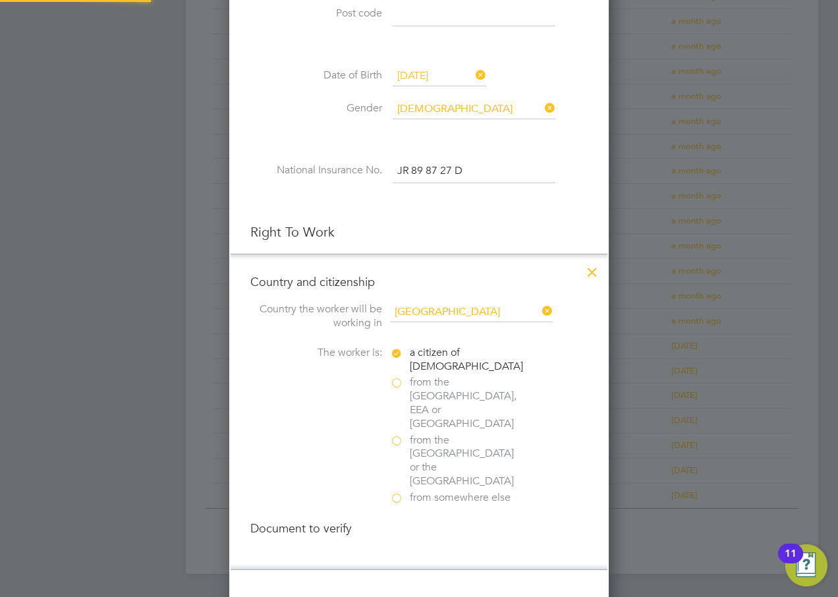
scroll to position [1385, 380]
click at [401, 550] on div at bounding box center [396, 556] width 13 height 13
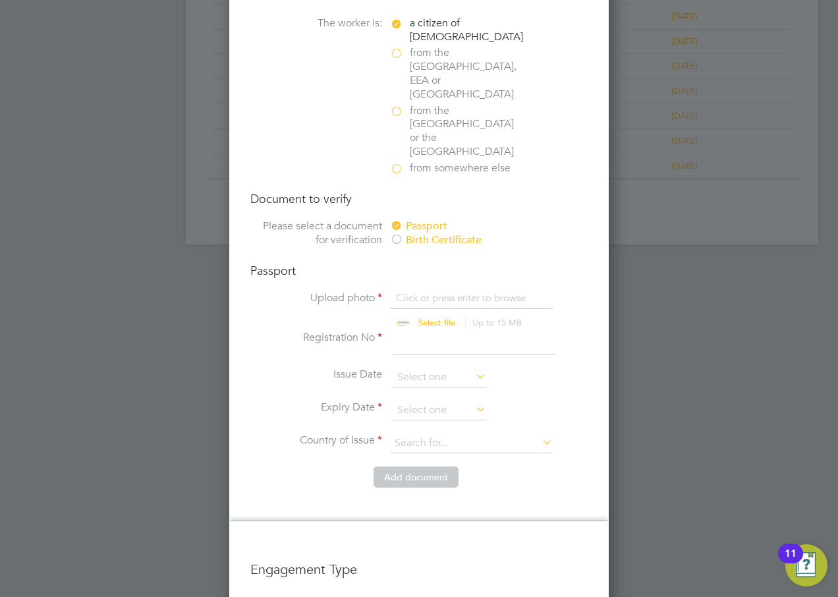
click at [438, 291] on input "file" at bounding box center [449, 311] width 207 height 40
type input "C:\fakepath\[PERSON_NAME].pdf"
click at [421, 331] on input at bounding box center [474, 343] width 163 height 24
type input "534168956"
click at [426, 368] on input at bounding box center [440, 378] width 94 height 20
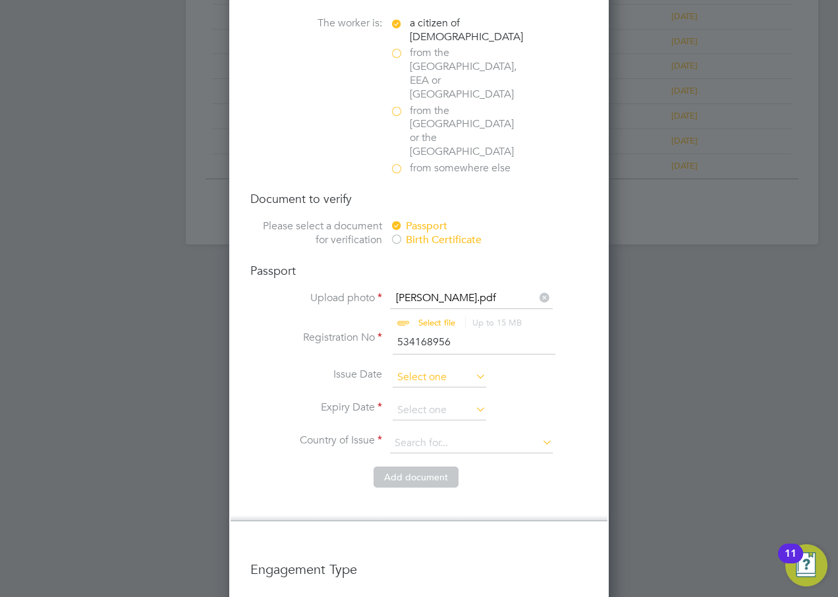
scroll to position [371, 0]
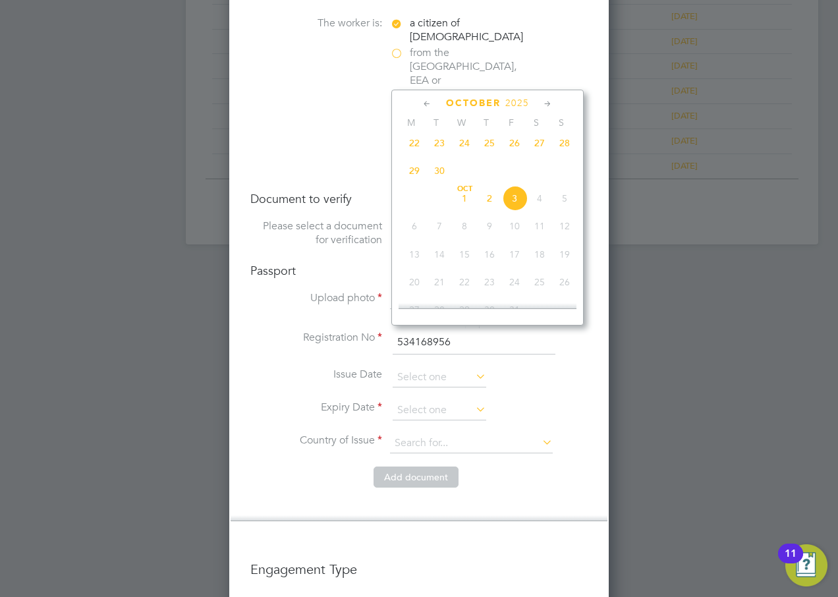
click at [512, 105] on span "2025" at bounding box center [518, 103] width 24 height 11
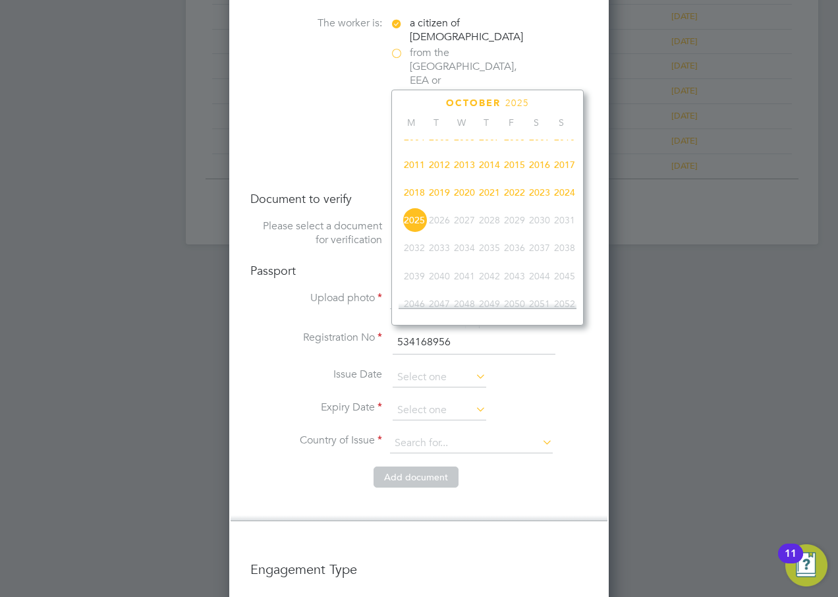
click at [536, 173] on span "2016" at bounding box center [539, 164] width 25 height 25
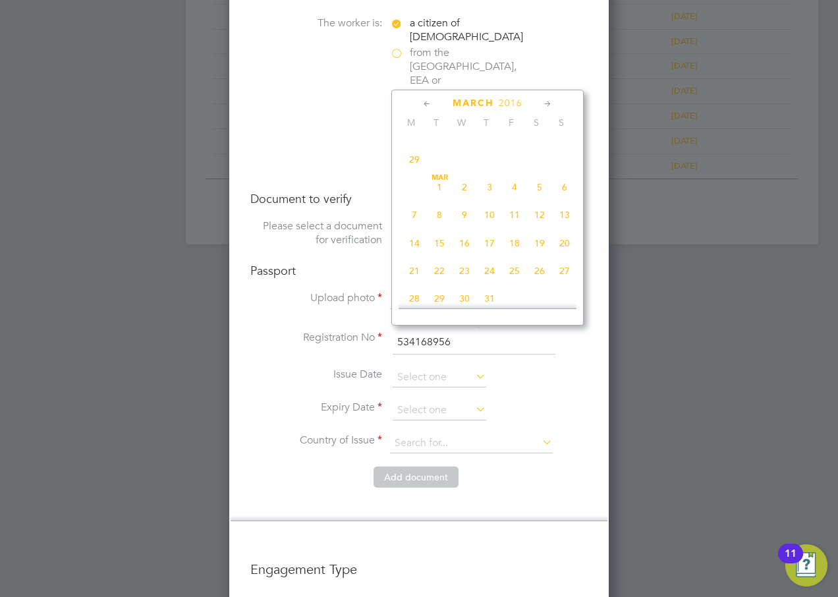
scroll to position [177, 0]
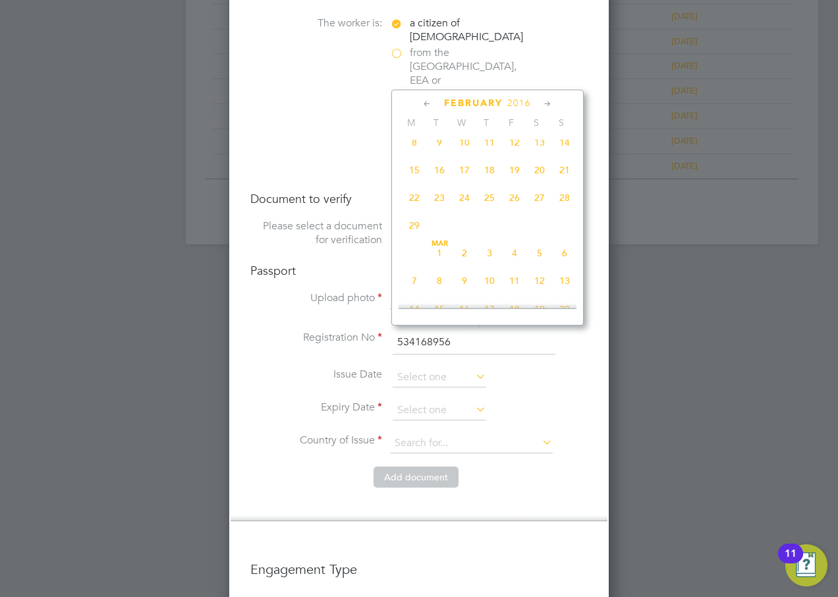
click at [461, 143] on span "10" at bounding box center [464, 142] width 25 height 25
type input "[DATE]"
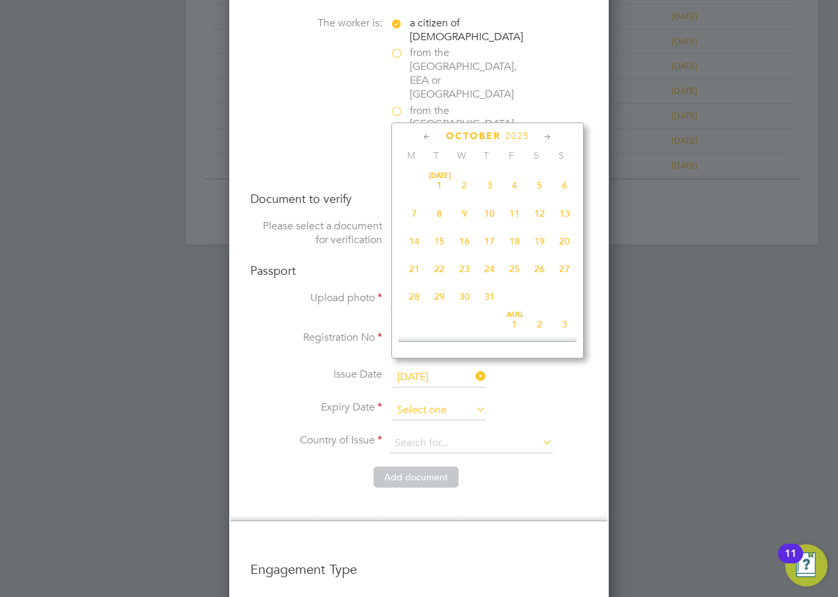
click at [428, 401] on input at bounding box center [440, 411] width 94 height 20
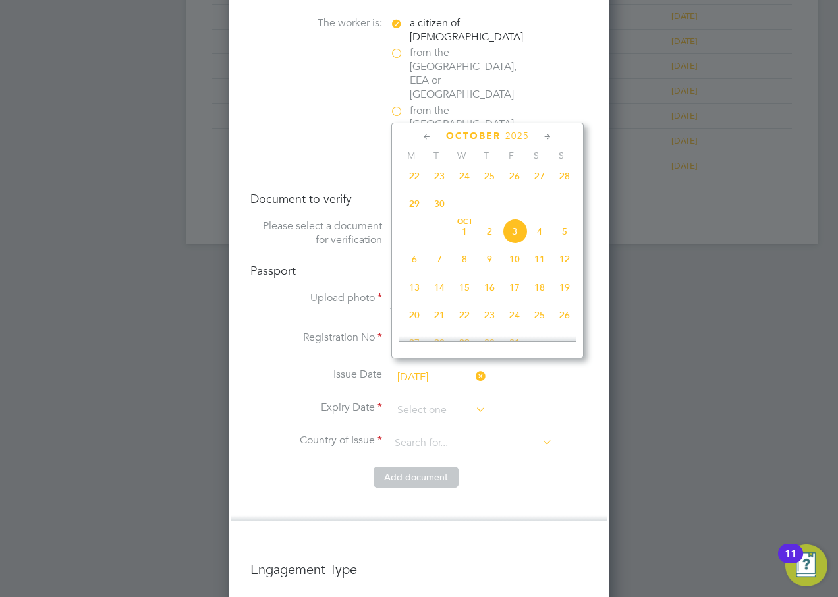
click at [542, 139] on icon at bounding box center [548, 137] width 13 height 15
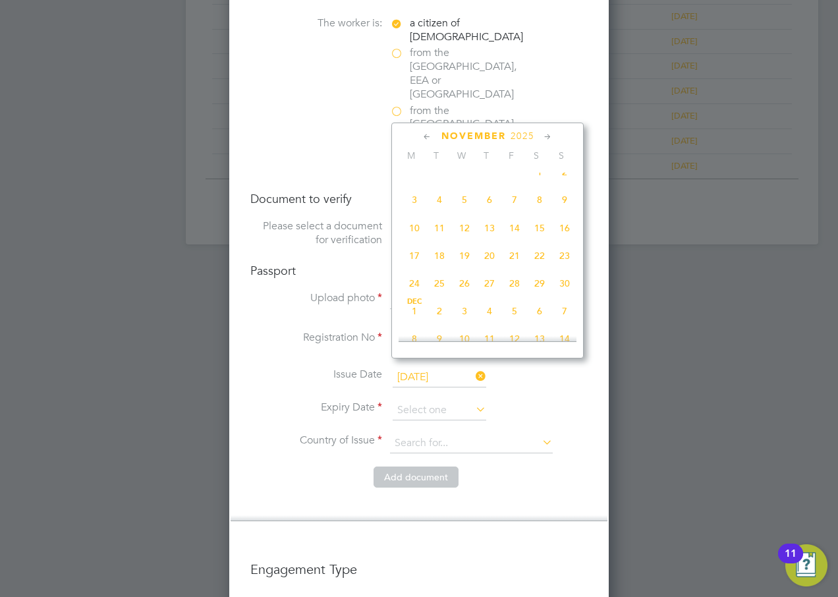
click at [542, 139] on icon at bounding box center [548, 137] width 13 height 15
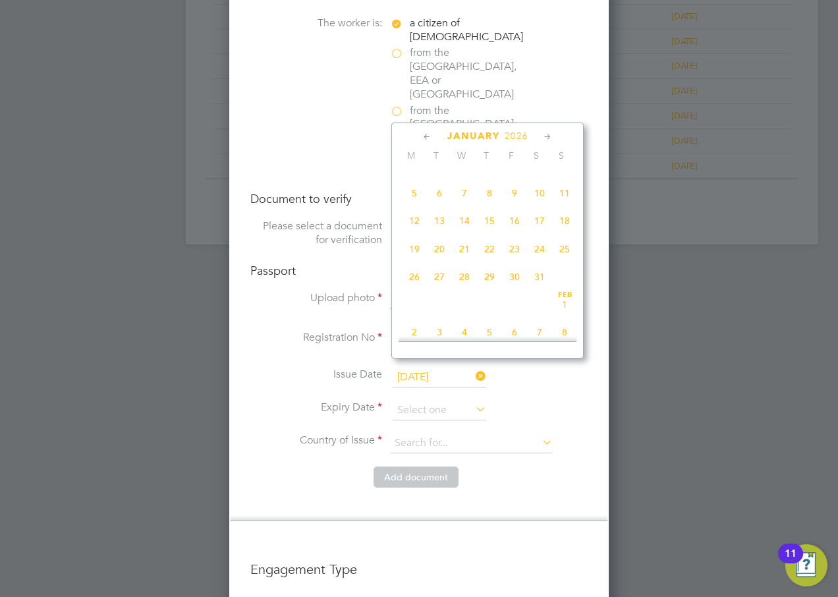
click at [542, 139] on icon at bounding box center [548, 137] width 13 height 15
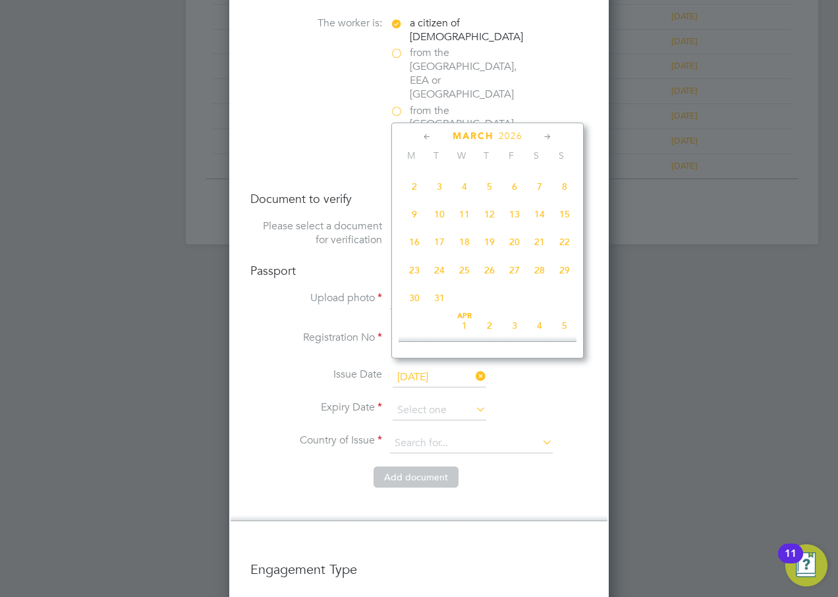
click at [439, 227] on span "10" at bounding box center [439, 214] width 25 height 25
type input "[DATE]"
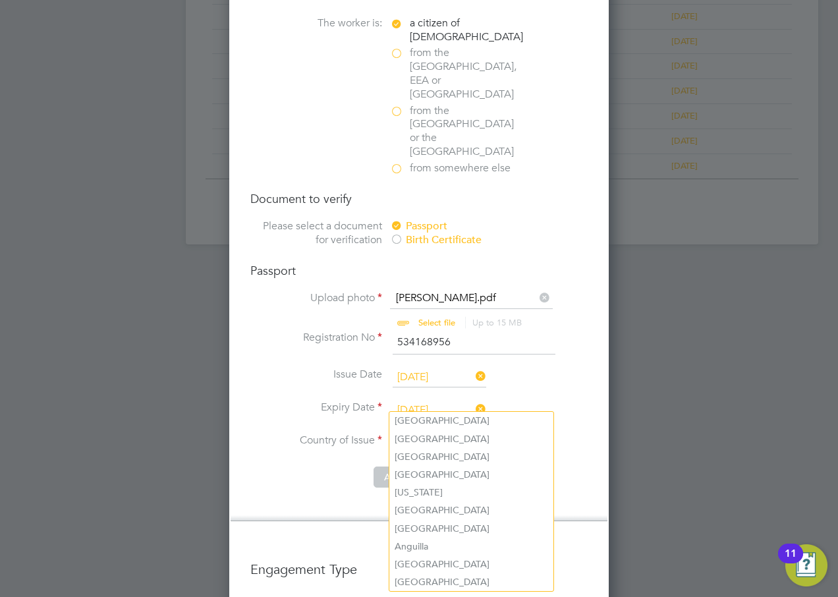
click at [426, 434] on input at bounding box center [471, 444] width 163 height 20
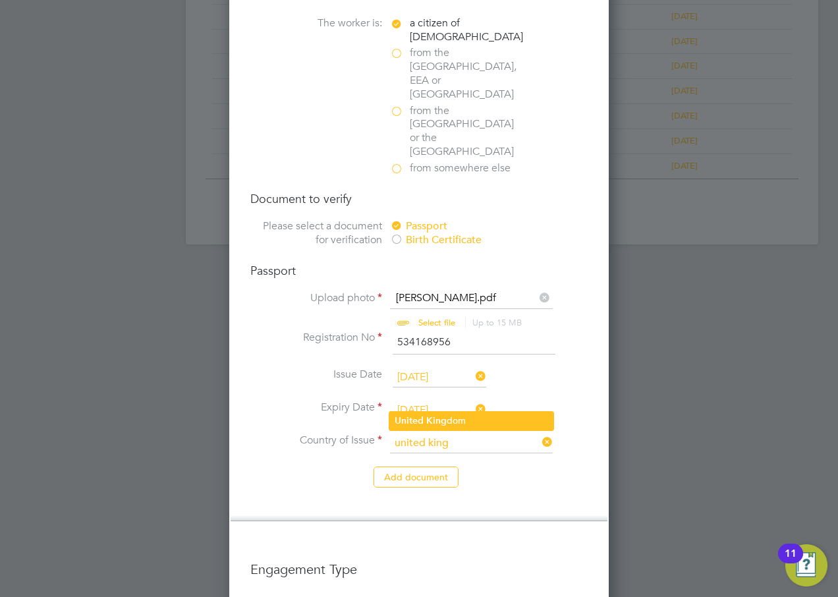
click at [453, 423] on li "United King dom" at bounding box center [472, 421] width 164 height 18
type input "[GEOGRAPHIC_DATA]"
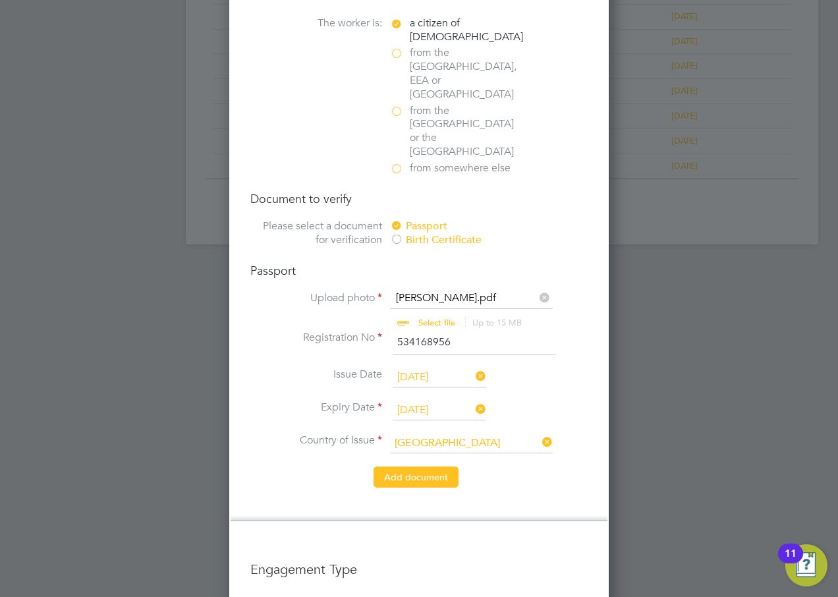
click at [417, 467] on button "Add document" at bounding box center [416, 477] width 85 height 21
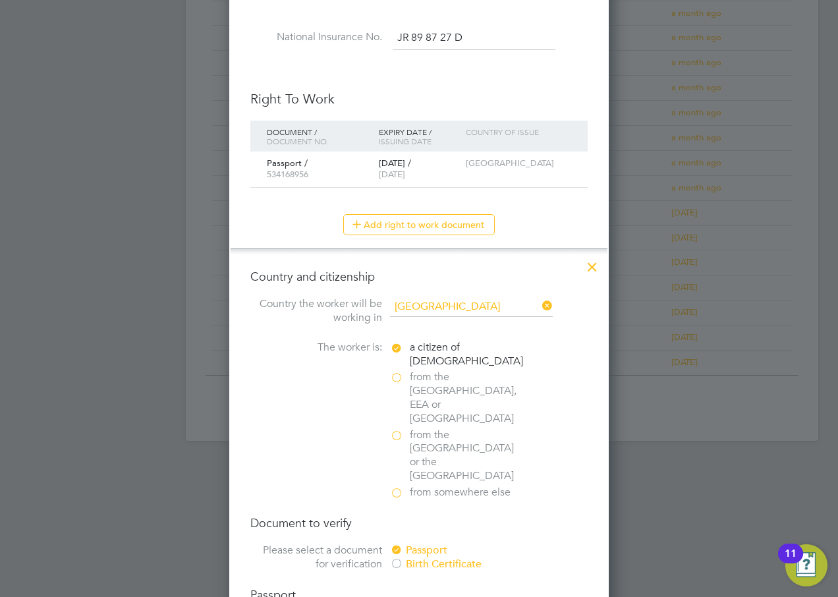
scroll to position [1208, 349]
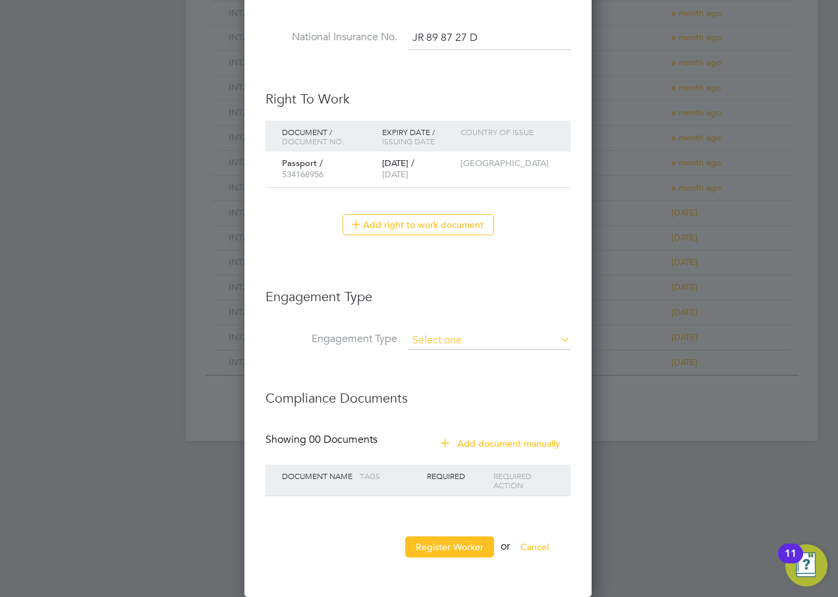
click at [428, 339] on input at bounding box center [489, 341] width 163 height 18
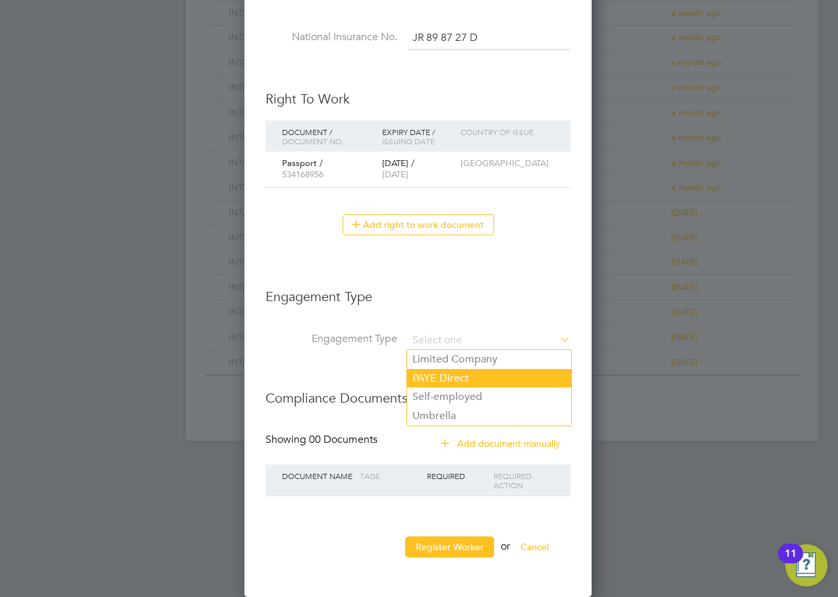
click at [448, 377] on li "PAYE Direct" at bounding box center [489, 378] width 164 height 19
type input "PAYE Direct"
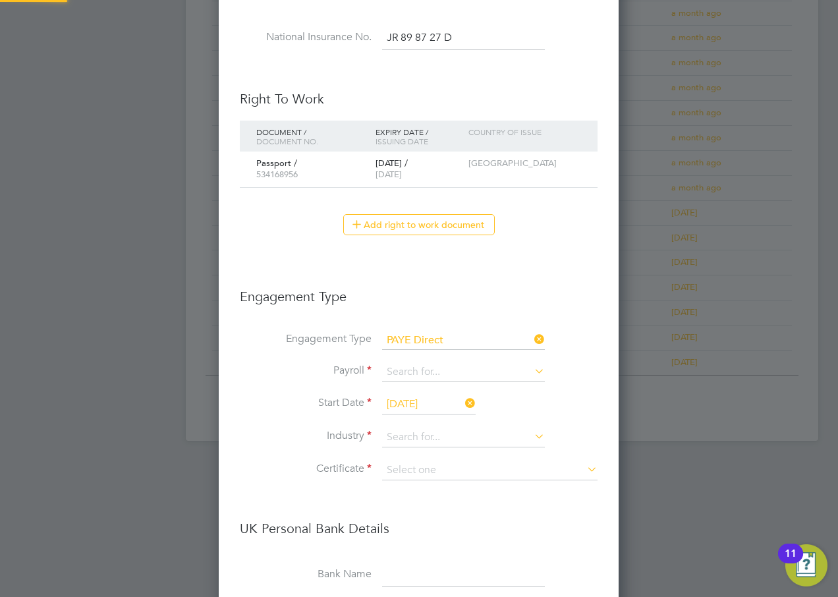
scroll to position [1593, 401]
click at [423, 372] on input at bounding box center [463, 372] width 163 height 18
click at [425, 390] on li "Agency PAYE" at bounding box center [464, 391] width 164 height 19
type input "Agency PAYE"
click at [423, 433] on input at bounding box center [463, 438] width 163 height 20
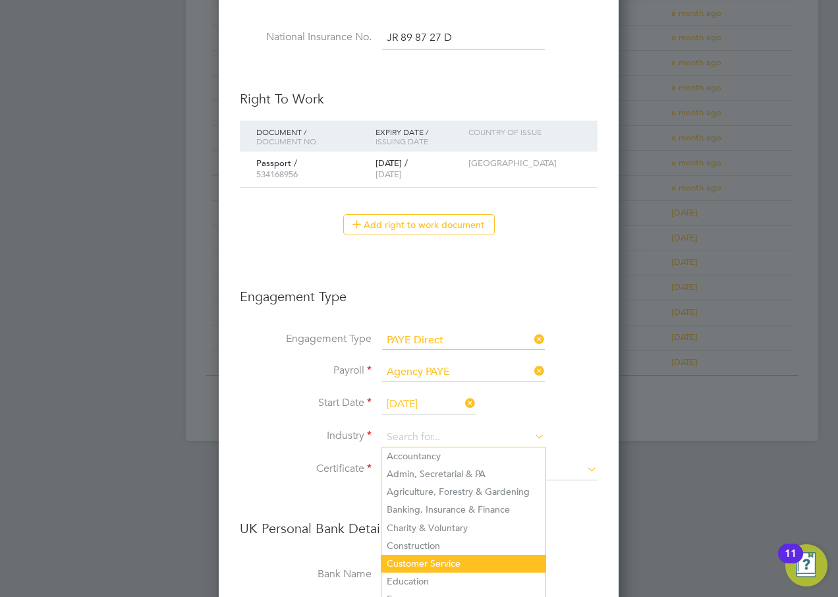
click at [462, 558] on li "Customer Service" at bounding box center [464, 564] width 164 height 18
type input "Customer Service"
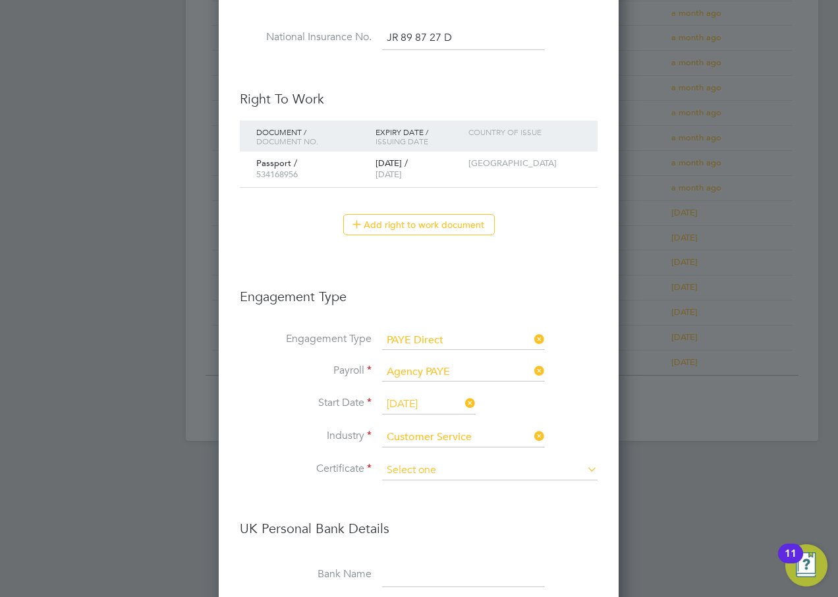
click at [460, 472] on input at bounding box center [490, 471] width 216 height 20
click at [440, 519] on li "Don't know" at bounding box center [490, 523] width 217 height 17
type input "Don't know"
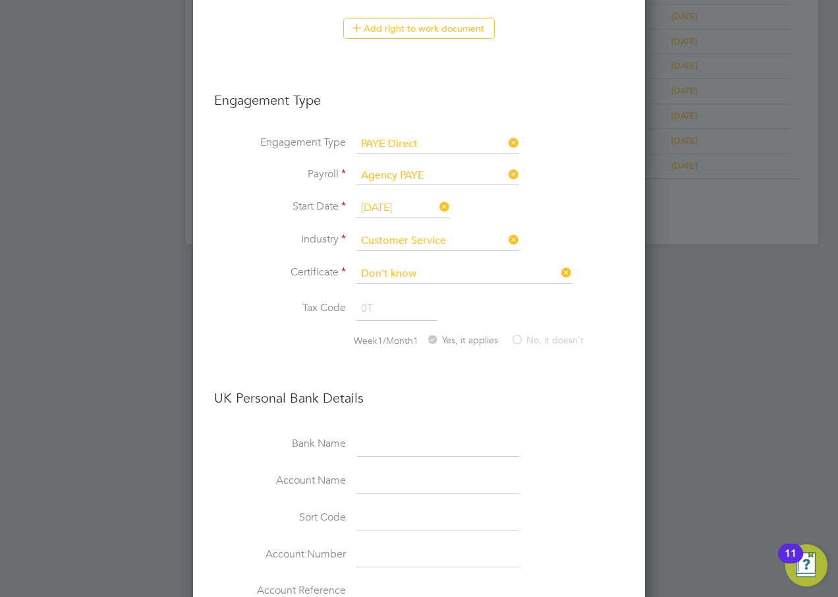
scroll to position [1111, 0]
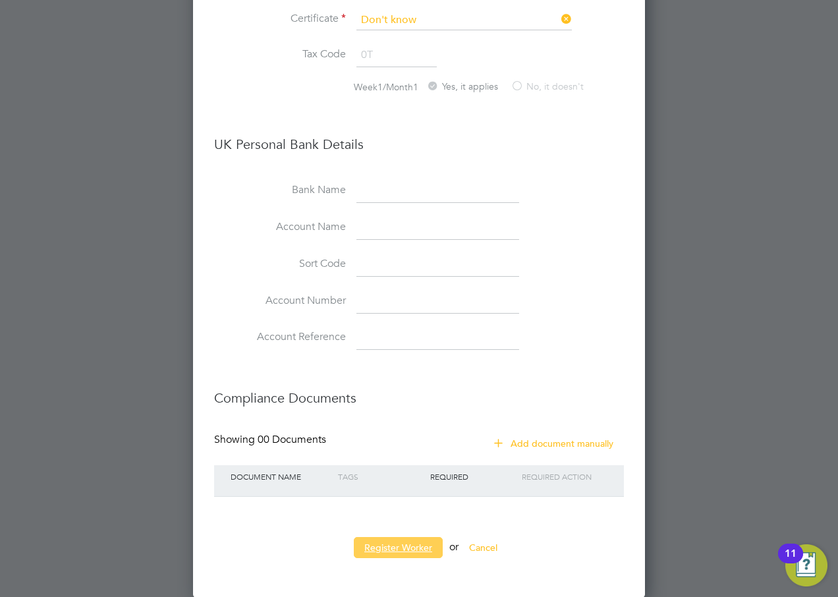
click at [382, 543] on button "Register Worker" at bounding box center [398, 547] width 89 height 21
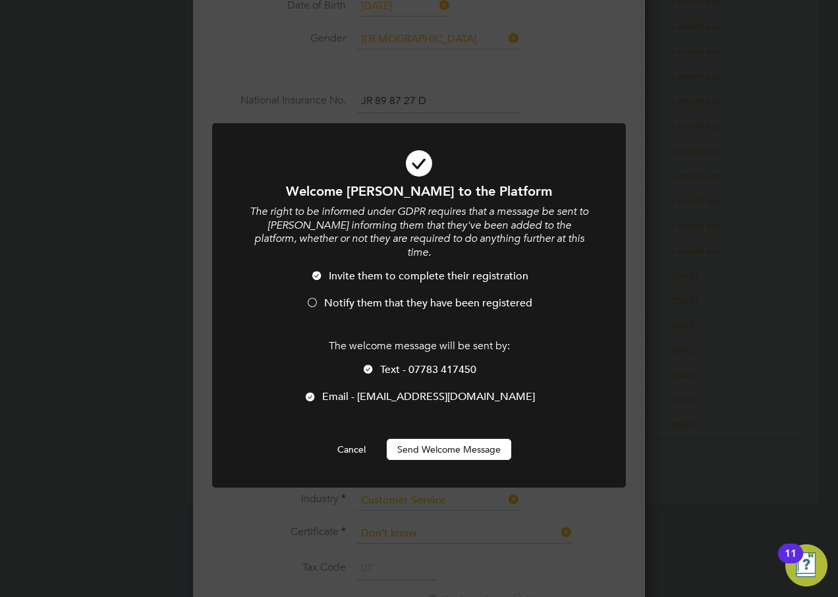
click at [334, 297] on span "Notify them that they have been registered" at bounding box center [428, 303] width 208 height 13
click at [398, 363] on span "Text - 07783 417450" at bounding box center [428, 369] width 96 height 13
click at [428, 439] on button "Send Welcome Message" at bounding box center [449, 449] width 125 height 21
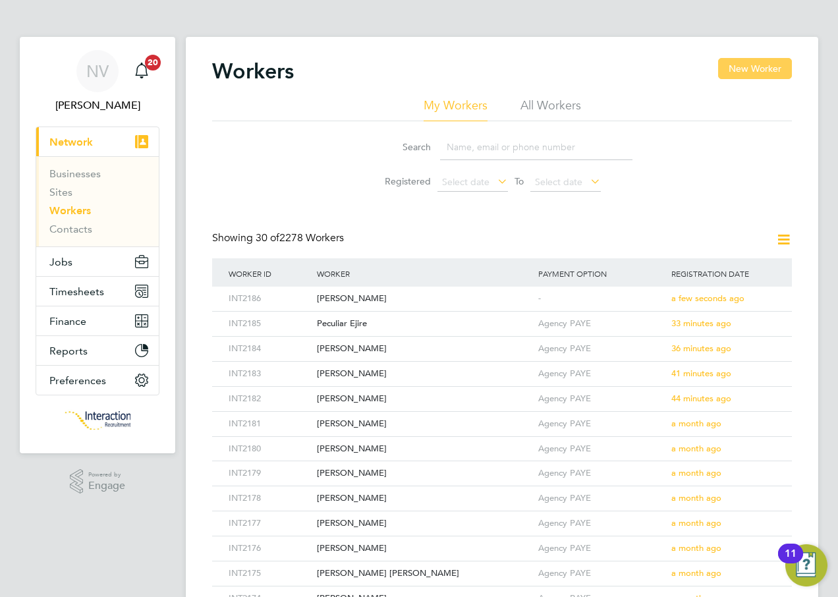
click at [752, 73] on button "New Worker" at bounding box center [755, 68] width 74 height 21
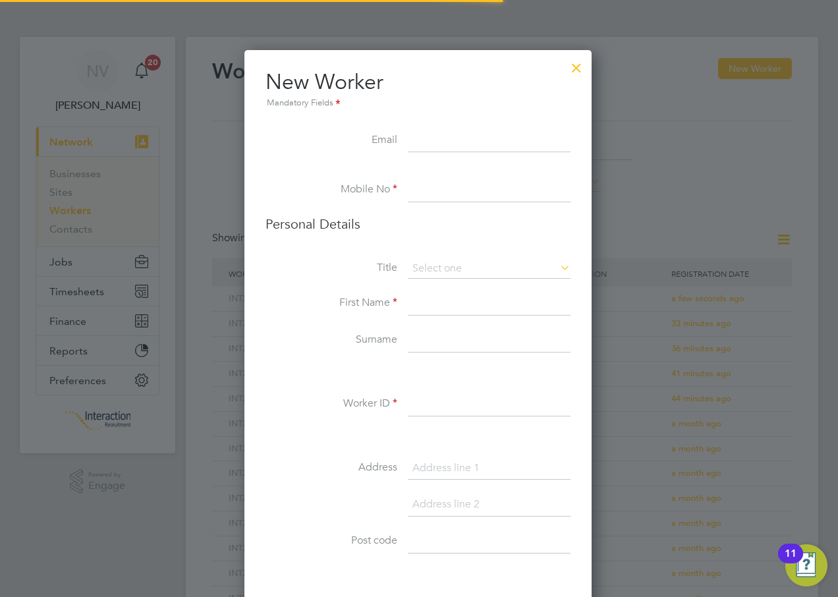
scroll to position [1115, 349]
type input "[EMAIL_ADDRESS][DOMAIN_NAME]"
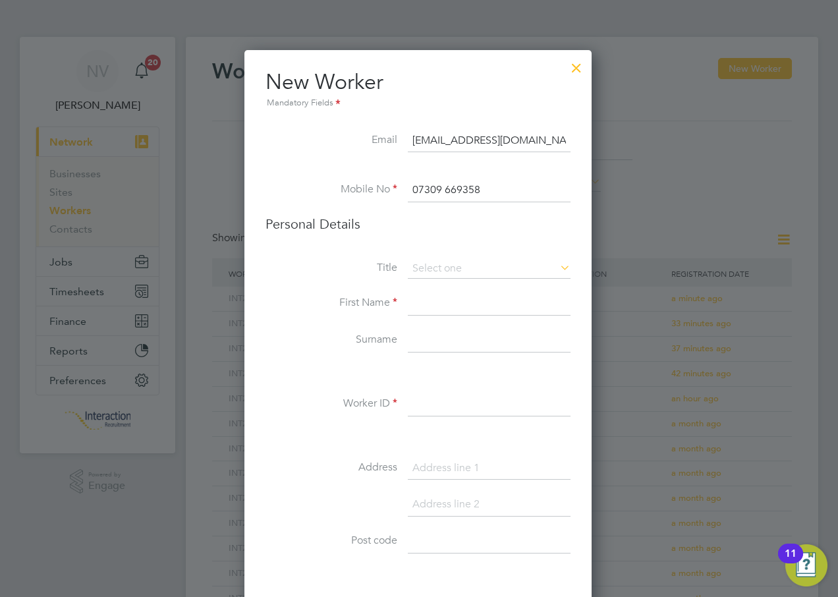
type input "07309 669358"
click at [429, 287] on li "Mr" at bounding box center [489, 287] width 164 height 17
type input "Mr"
click at [437, 301] on input at bounding box center [489, 304] width 163 height 24
type input "[DEMOGRAPHIC_DATA]"
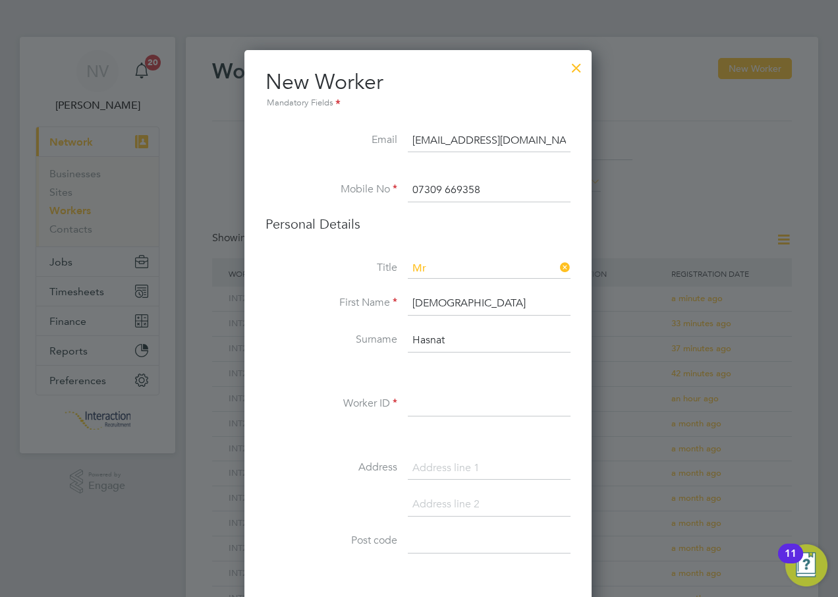
type input "Hasnat"
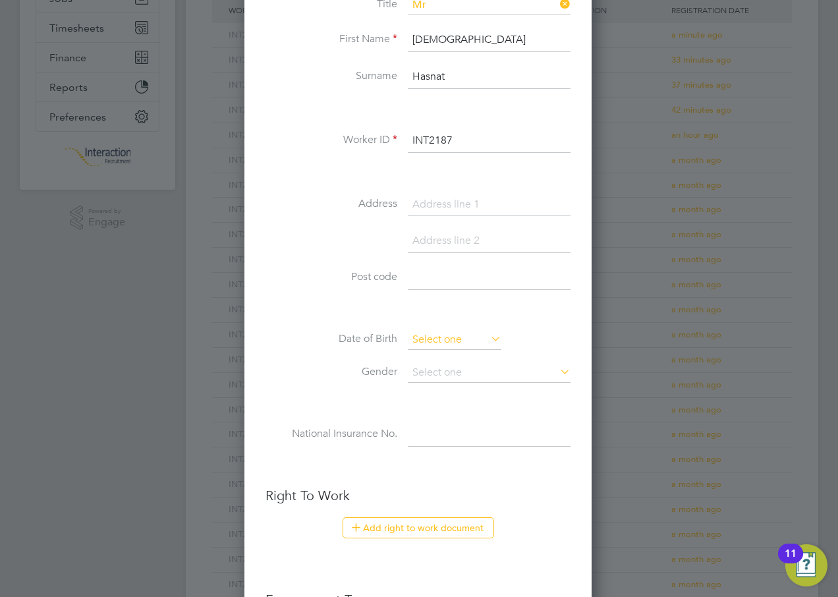
type input "INT2187"
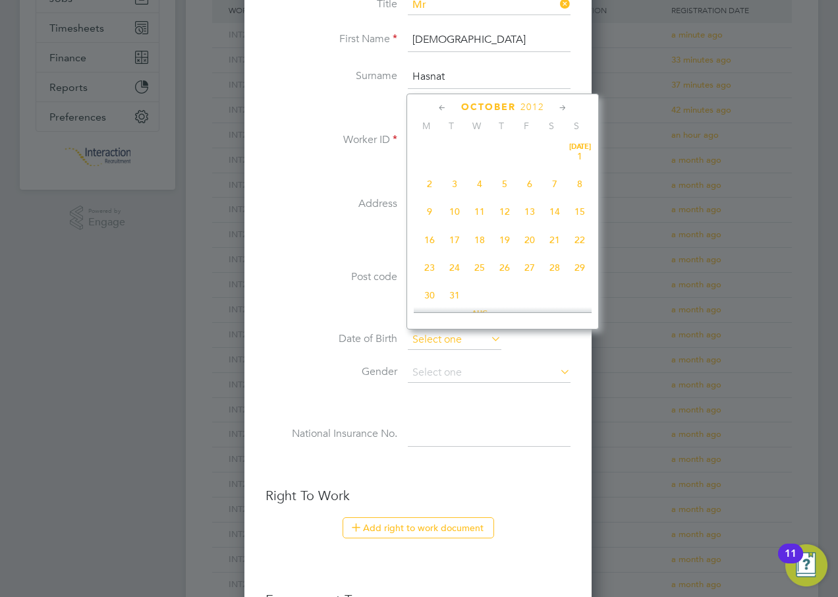
click at [431, 334] on input at bounding box center [455, 340] width 94 height 20
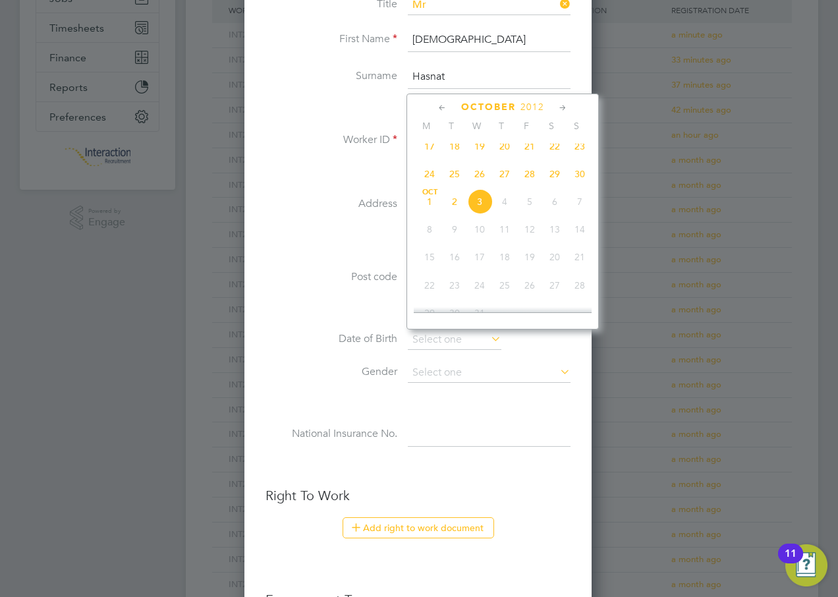
click at [532, 105] on span "2012" at bounding box center [533, 107] width 24 height 11
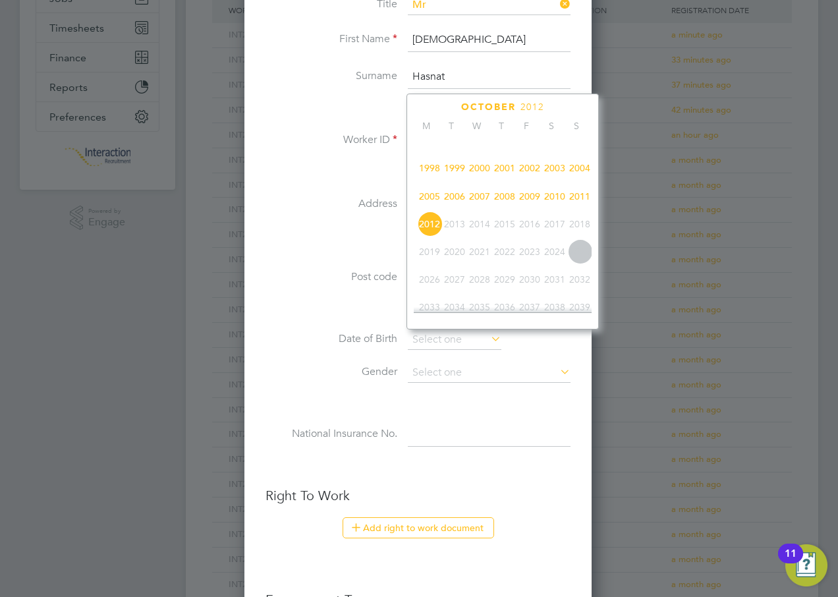
click at [482, 175] on span "2000" at bounding box center [479, 168] width 25 height 25
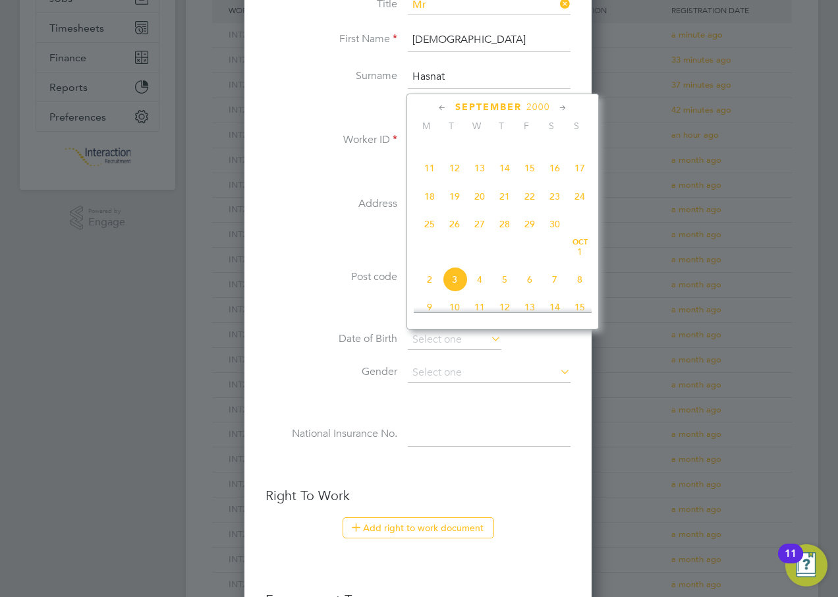
click at [436, 109] on div "[DATE]" at bounding box center [503, 107] width 178 height 13
drag, startPoint x: 436, startPoint y: 109, endPoint x: 446, endPoint y: 109, distance: 9.9
click at [446, 109] on icon at bounding box center [442, 108] width 13 height 15
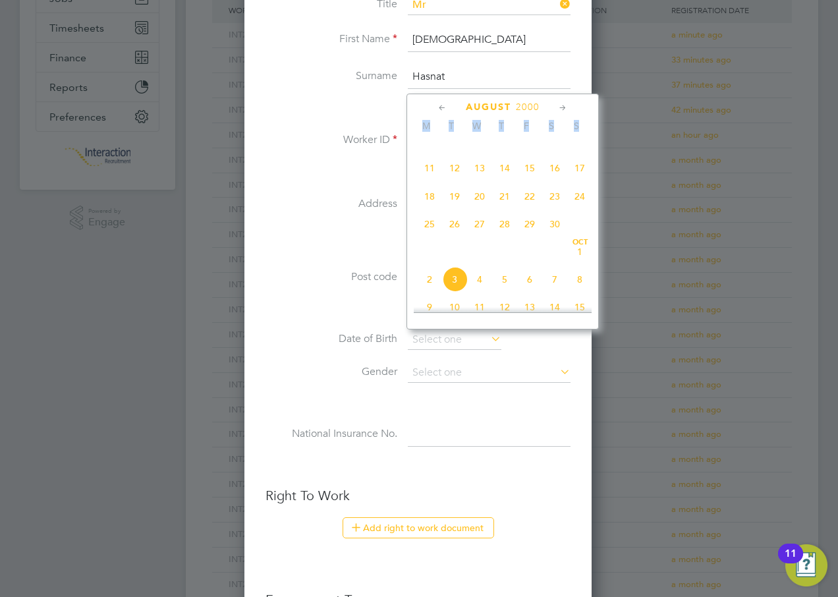
scroll to position [171, 0]
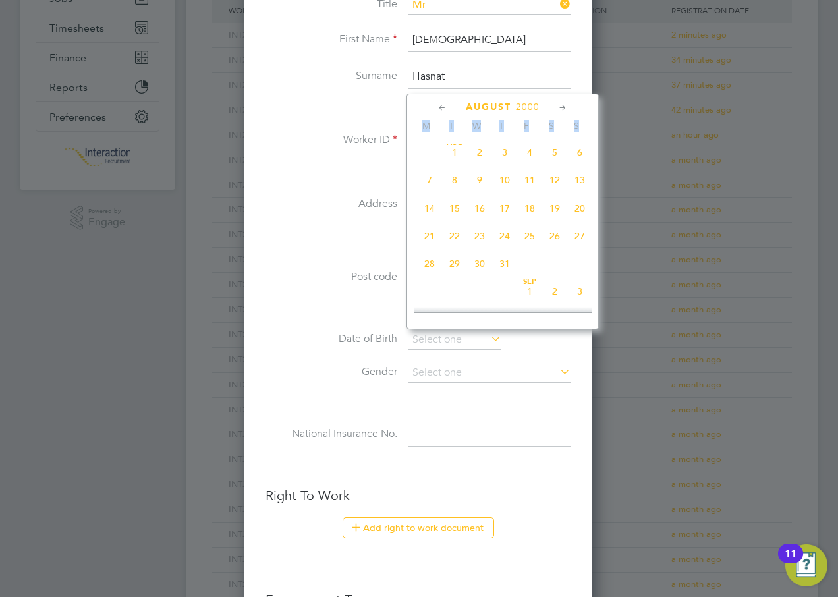
click at [442, 107] on icon at bounding box center [442, 108] width 13 height 15
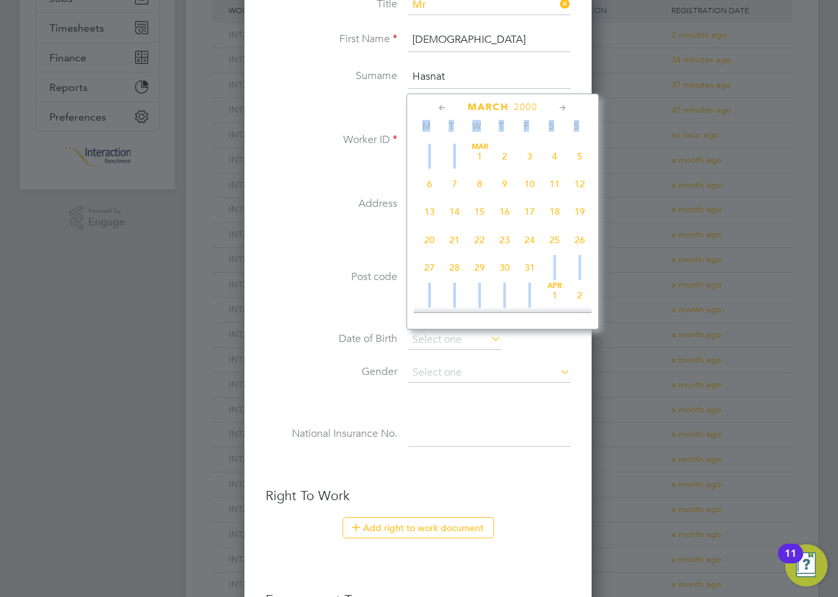
click at [482, 158] on span "[DATE]" at bounding box center [479, 156] width 25 height 25
type input "[DATE]"
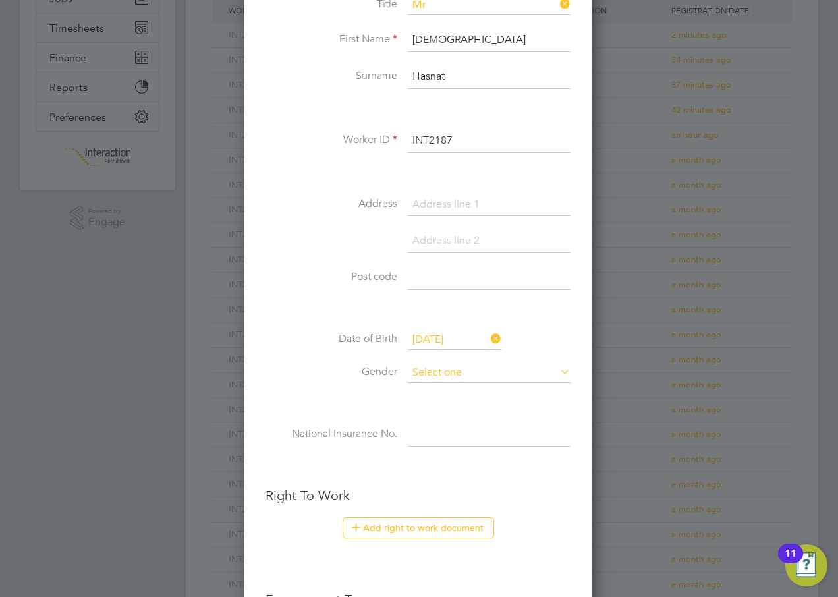
click at [417, 376] on input at bounding box center [489, 373] width 163 height 20
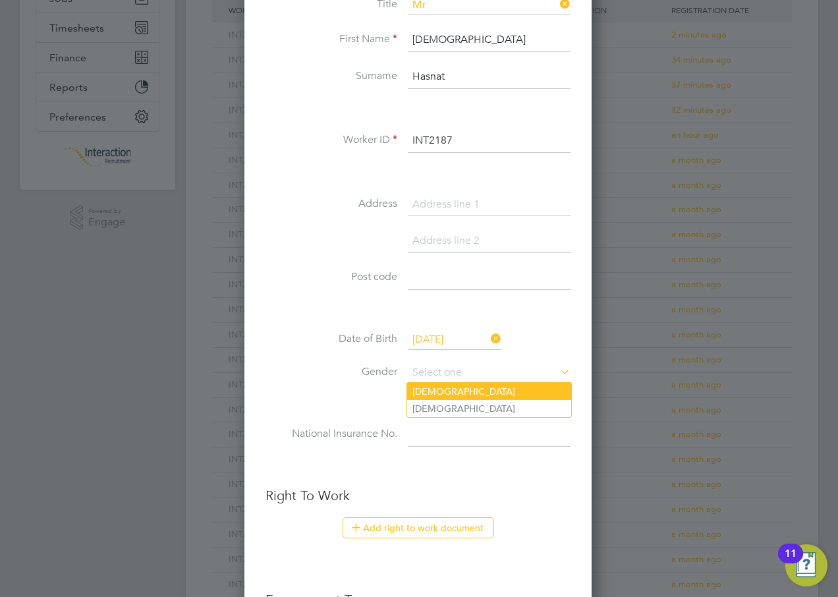
click at [433, 392] on li "[DEMOGRAPHIC_DATA]" at bounding box center [489, 391] width 164 height 17
type input "[DEMOGRAPHIC_DATA]"
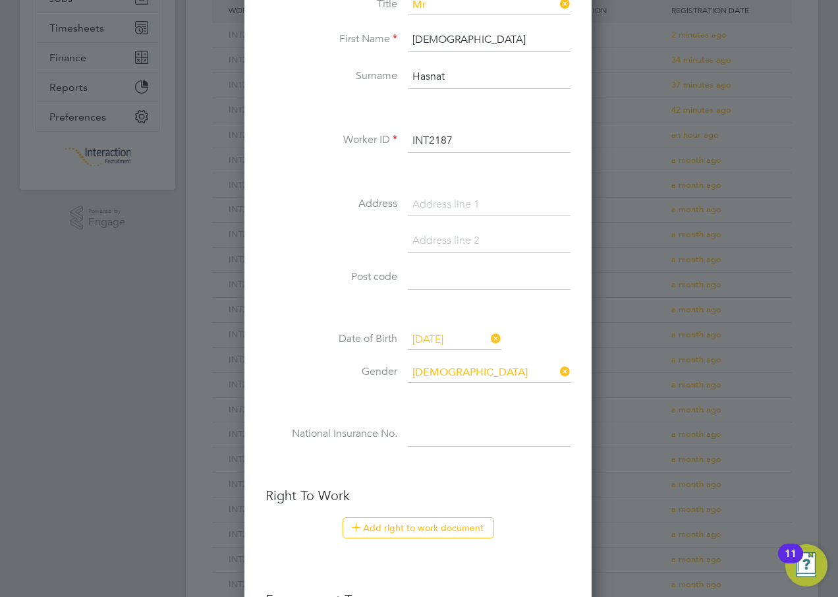
click at [427, 432] on input at bounding box center [489, 435] width 163 height 24
type input "SR 71 41 25 B"
click at [409, 533] on button "Add right to work document" at bounding box center [419, 527] width 152 height 21
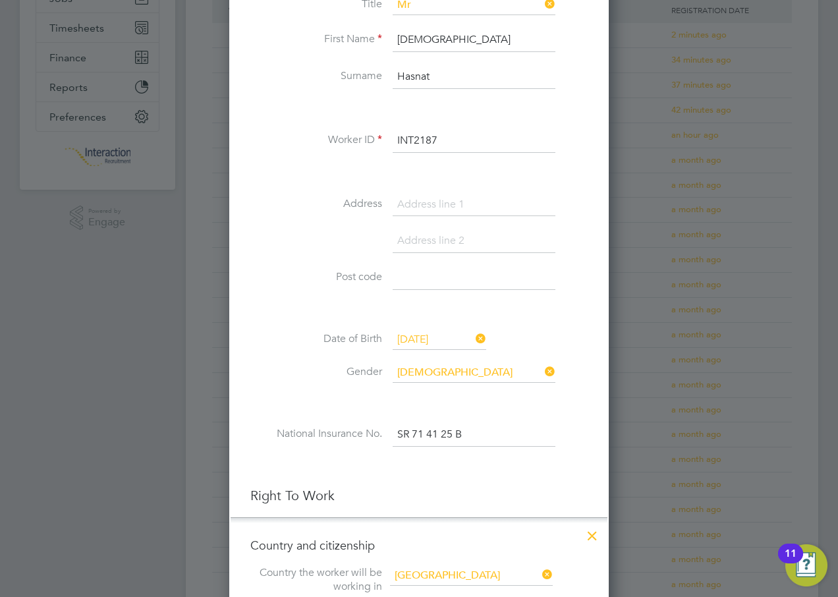
scroll to position [527, 0]
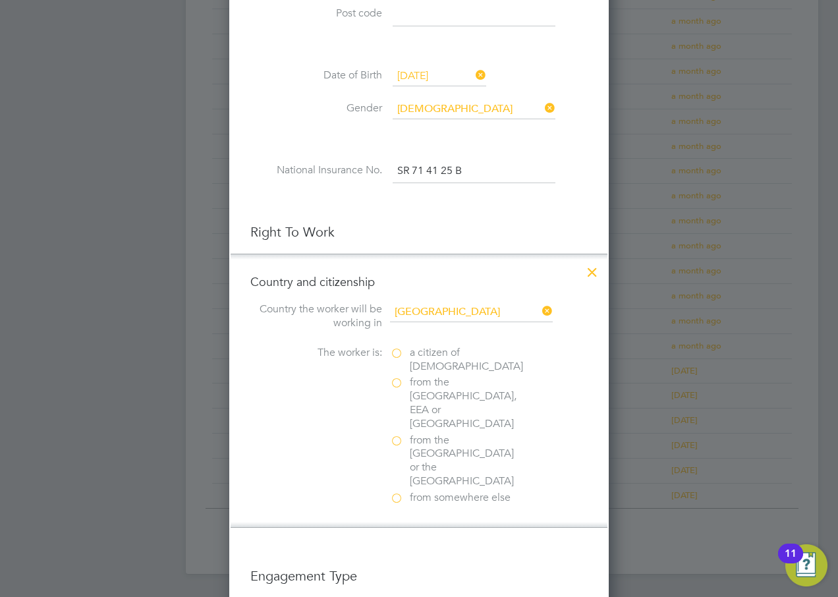
click at [400, 355] on label "a citizen of [DEMOGRAPHIC_DATA]" at bounding box center [456, 360] width 132 height 28
click at [0, 0] on input "a citizen of [DEMOGRAPHIC_DATA]" at bounding box center [0, 0] width 0 height 0
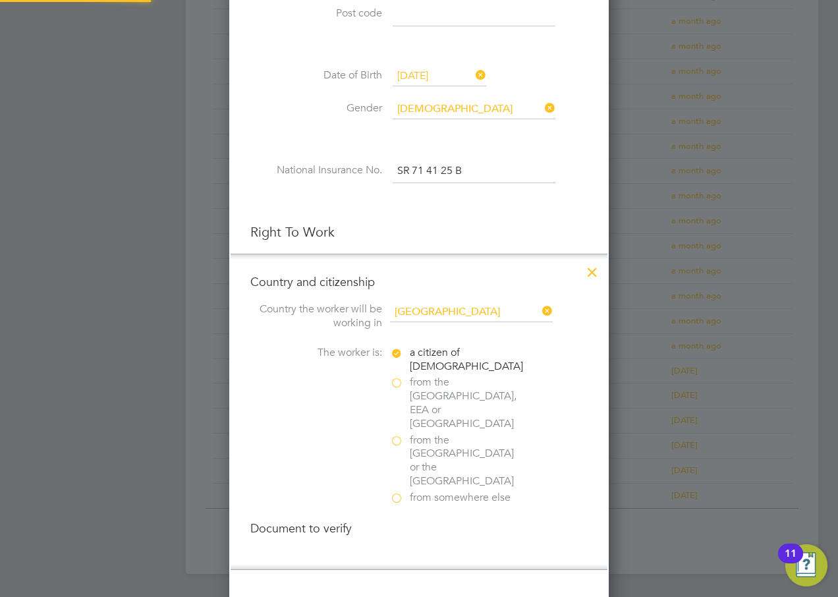
scroll to position [1385, 380]
click at [395, 550] on div at bounding box center [396, 556] width 13 height 13
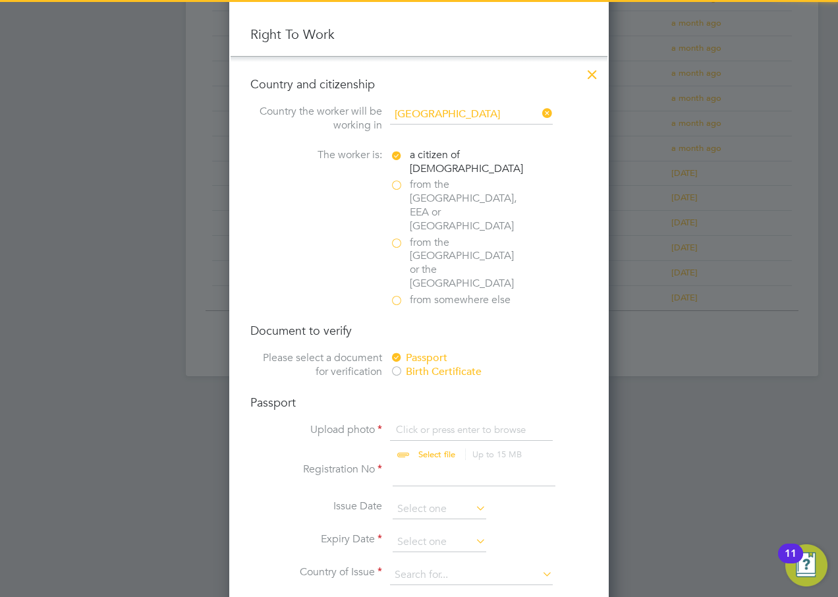
scroll to position [791, 0]
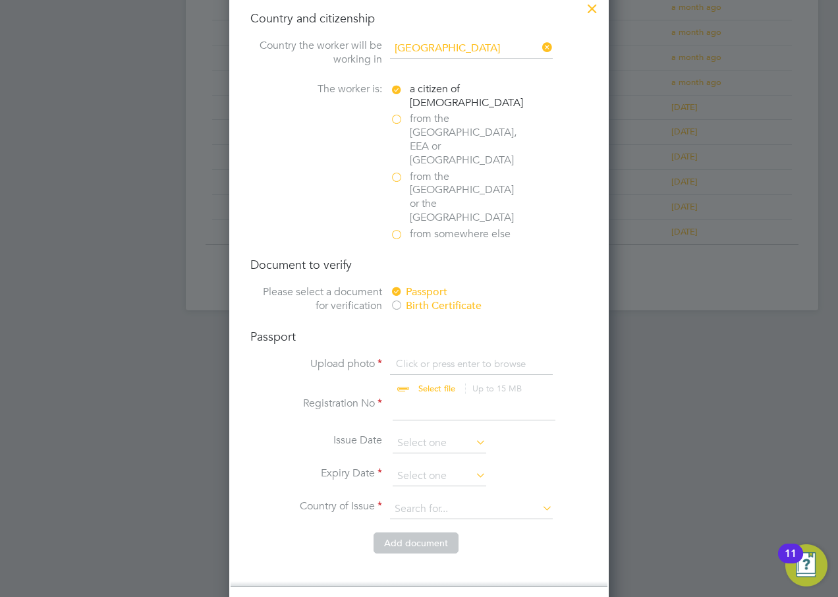
click at [430, 357] on input "file" at bounding box center [449, 377] width 207 height 40
type input "C:\fakepath\[PERSON_NAME].pdf"
click at [413, 397] on input at bounding box center [474, 409] width 163 height 24
type input "539193544"
click at [417, 434] on input at bounding box center [440, 444] width 94 height 20
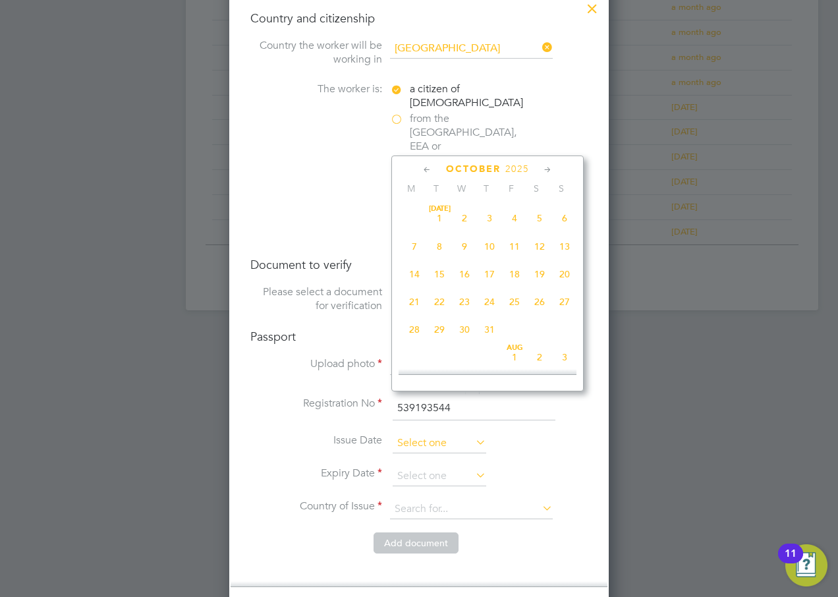
scroll to position [371, 0]
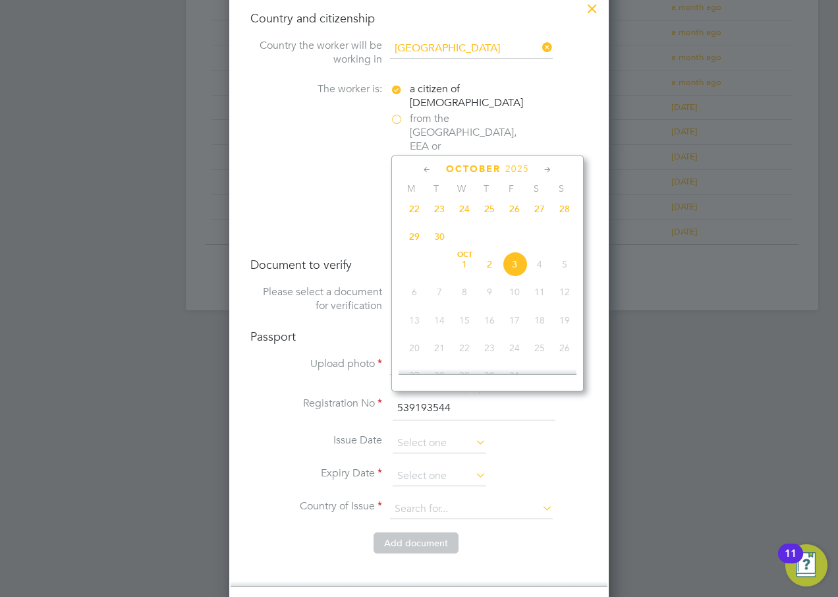
click at [517, 171] on span "2025" at bounding box center [518, 168] width 24 height 11
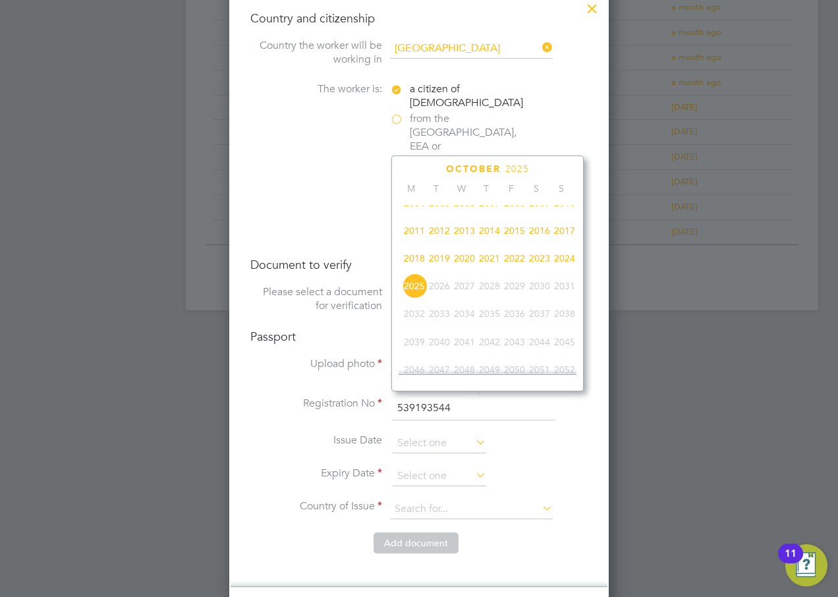
click at [539, 237] on span "2016" at bounding box center [539, 230] width 25 height 25
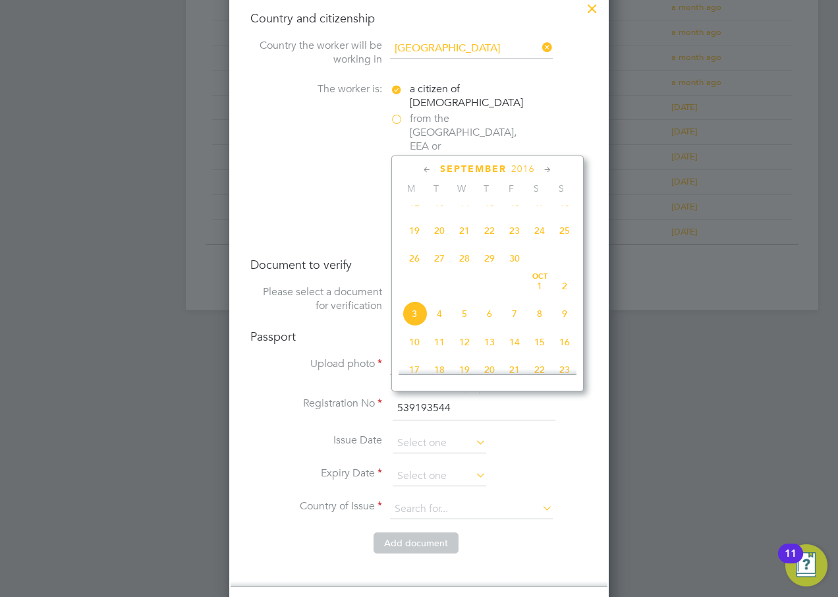
click at [437, 349] on span "11" at bounding box center [439, 342] width 25 height 25
type input "[DATE]"
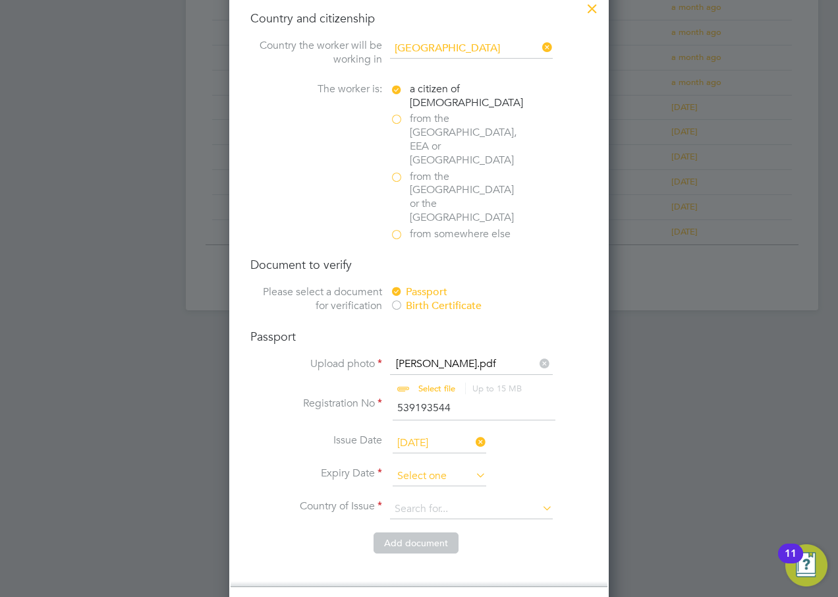
click at [424, 467] on input at bounding box center [440, 477] width 94 height 20
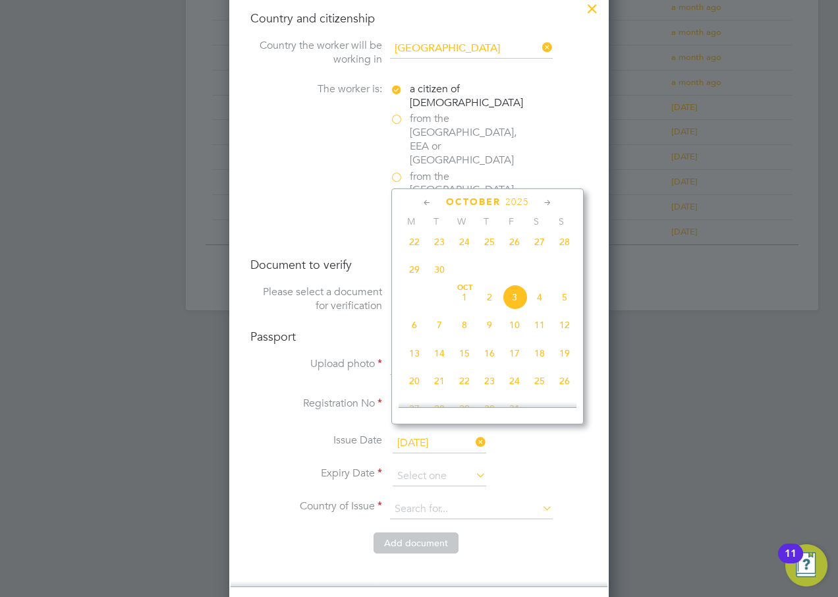
click at [515, 200] on span "2025" at bounding box center [518, 201] width 24 height 11
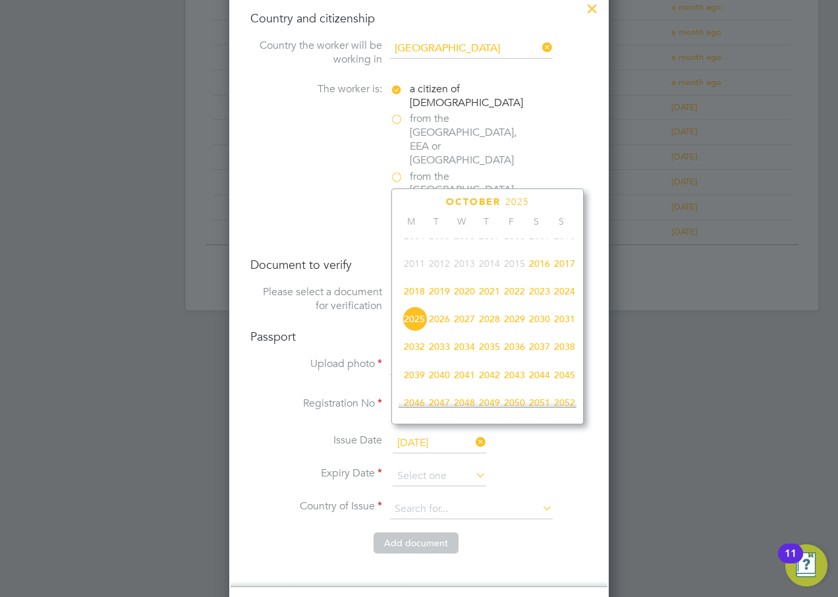
click at [438, 328] on span "2026" at bounding box center [439, 319] width 25 height 25
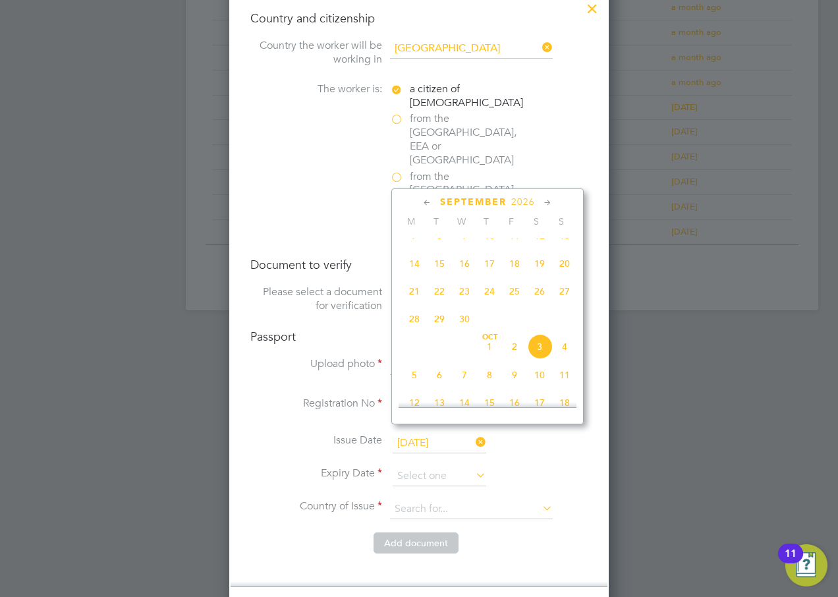
click at [560, 382] on span "11" at bounding box center [564, 375] width 25 height 25
type input "[DATE]"
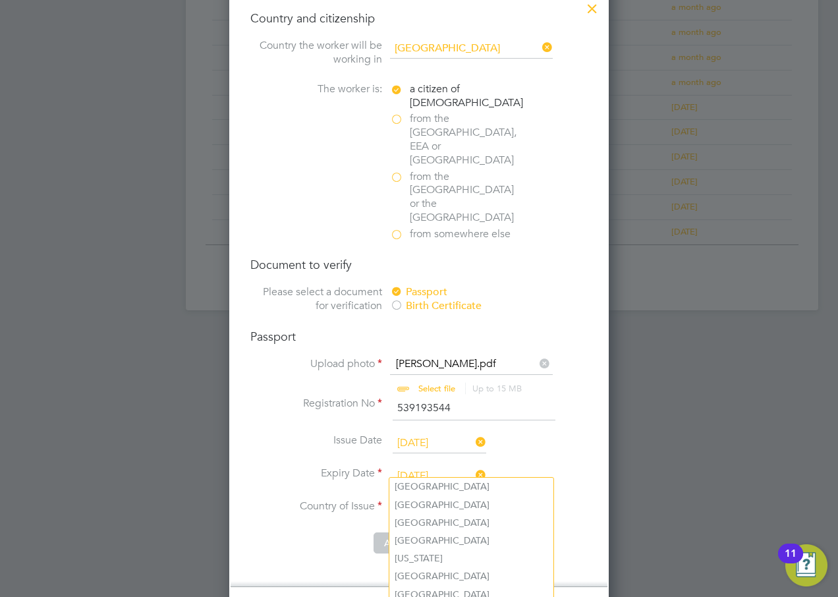
click at [419, 500] on input at bounding box center [471, 510] width 163 height 20
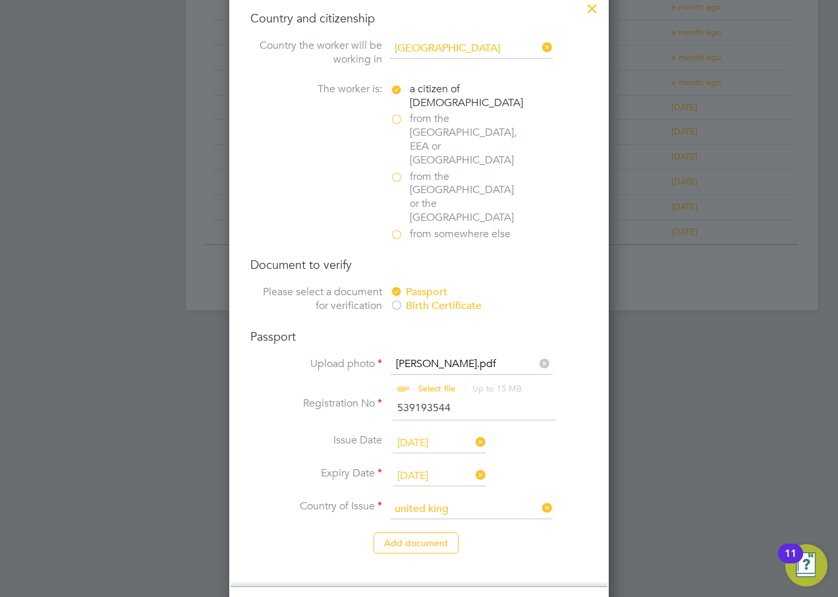
click at [430, 484] on b "King" at bounding box center [436, 486] width 20 height 11
type input "[GEOGRAPHIC_DATA]"
drag, startPoint x: 425, startPoint y: 512, endPoint x: 418, endPoint y: 494, distance: 19.2
click at [424, 533] on button "Add document" at bounding box center [416, 543] width 85 height 21
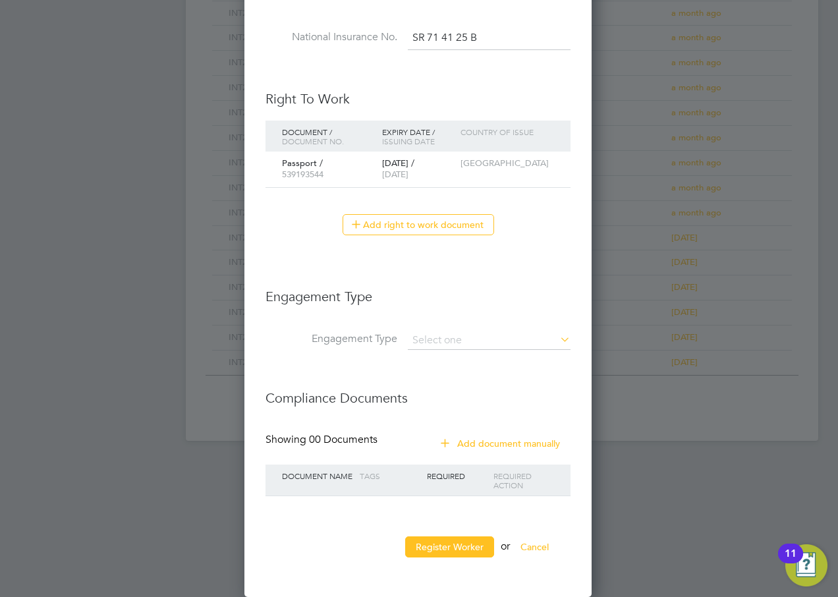
scroll to position [1208, 349]
click at [425, 339] on input at bounding box center [489, 341] width 163 height 18
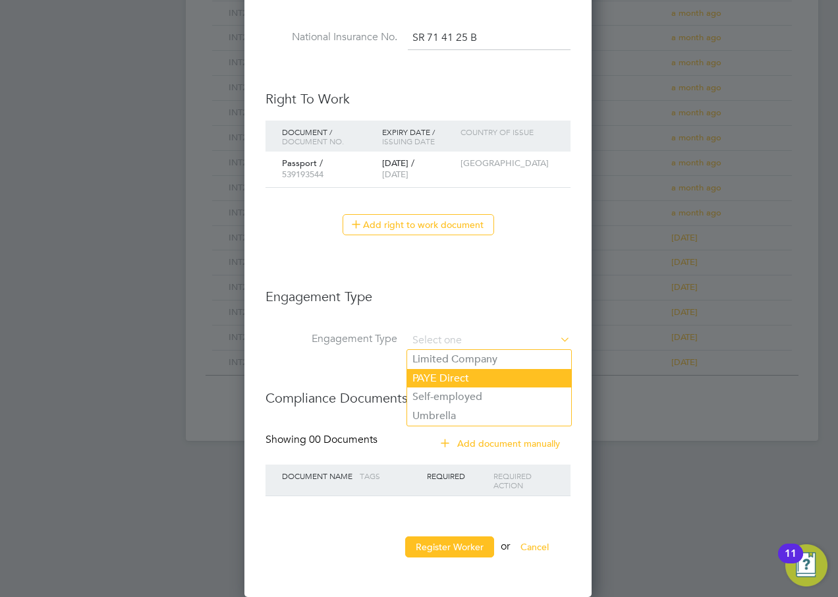
click at [439, 377] on li "PAYE Direct" at bounding box center [489, 378] width 164 height 19
type input "PAYE Direct"
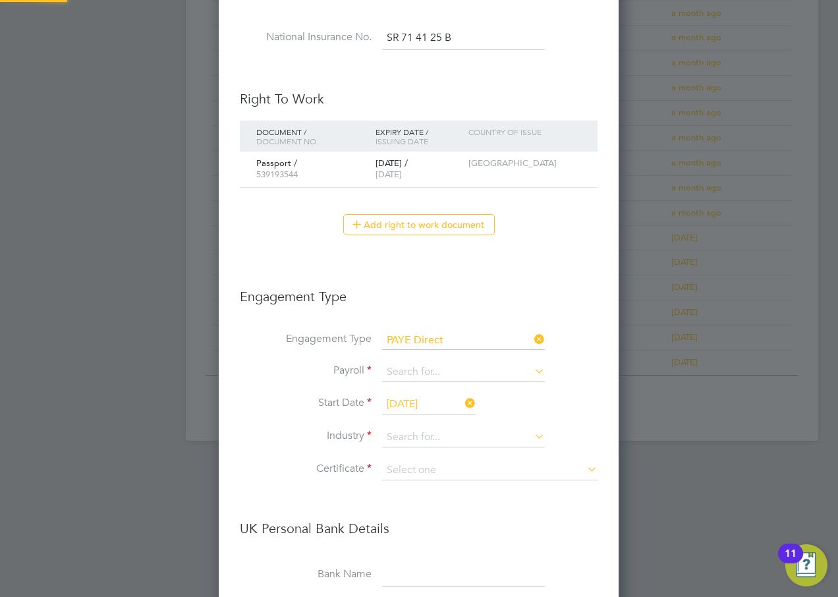
scroll to position [1593, 401]
click at [409, 376] on input at bounding box center [463, 372] width 163 height 18
click at [413, 388] on li "Agency PAYE" at bounding box center [464, 391] width 164 height 19
type input "Agency PAYE"
click at [411, 427] on ul "New Worker Mandatory Fields Email [EMAIL_ADDRESS][DOMAIN_NAME] Mobile No [PHONE…" at bounding box center [419, 181] width 358 height 1547
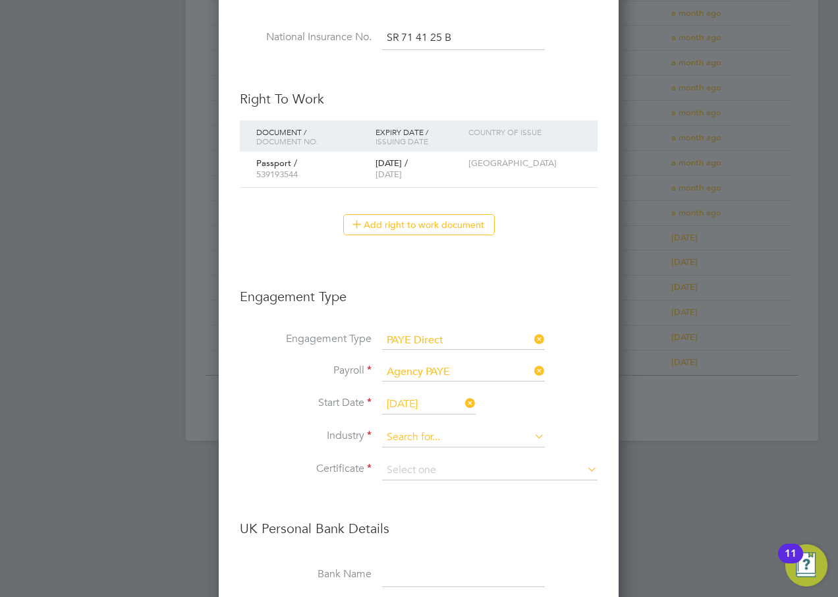
click at [405, 434] on input at bounding box center [463, 438] width 163 height 20
click at [447, 562] on li "Customer Service" at bounding box center [464, 564] width 164 height 18
type input "Customer Service"
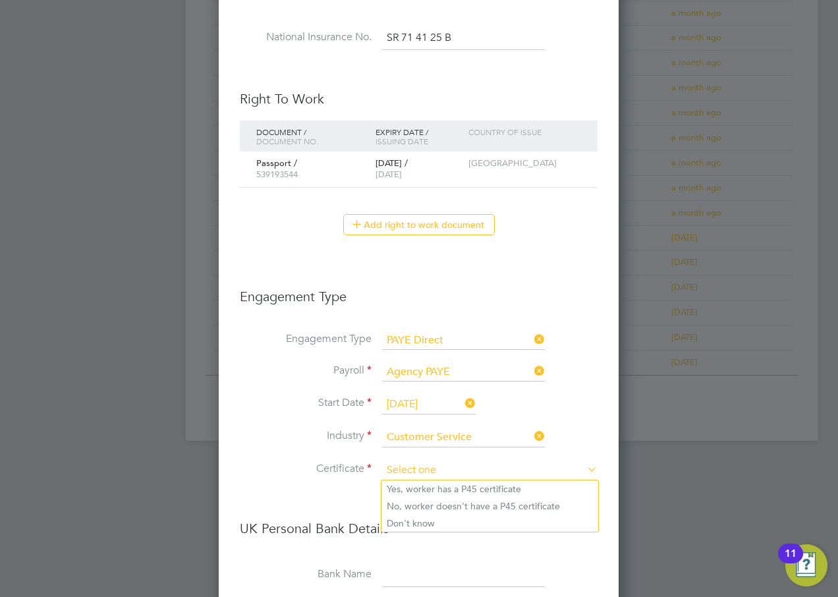
click at [409, 466] on input at bounding box center [490, 471] width 216 height 20
click at [425, 525] on li "Don't know" at bounding box center [490, 523] width 217 height 17
type input "Don't know"
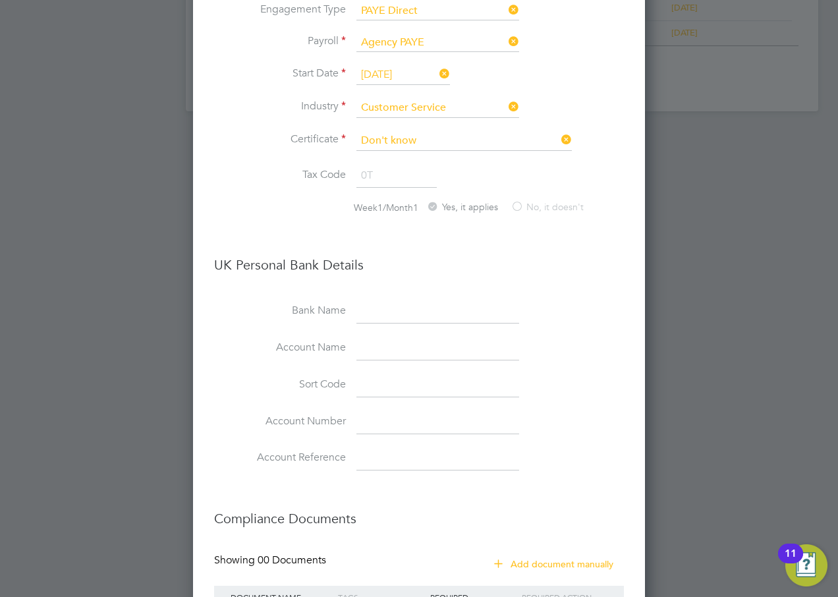
scroll to position [1111, 0]
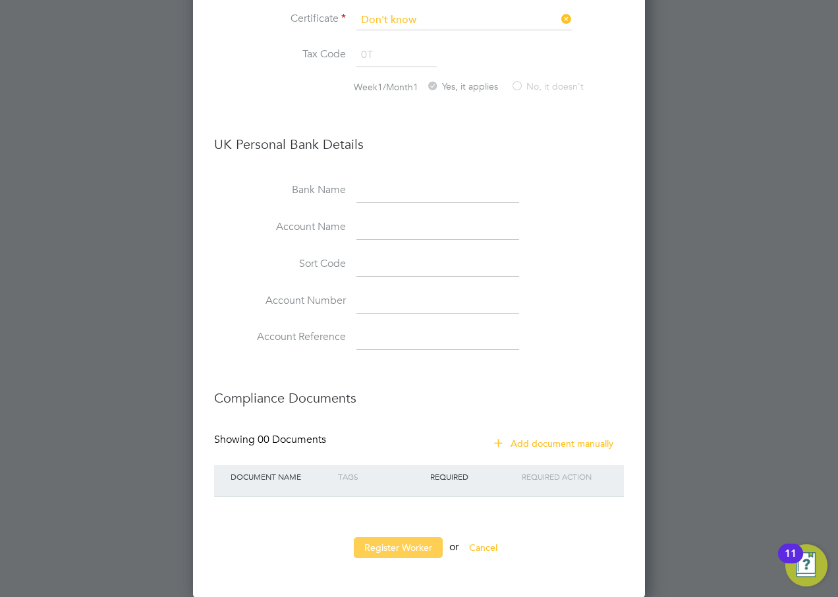
click at [423, 546] on button "Register Worker" at bounding box center [398, 547] width 89 height 21
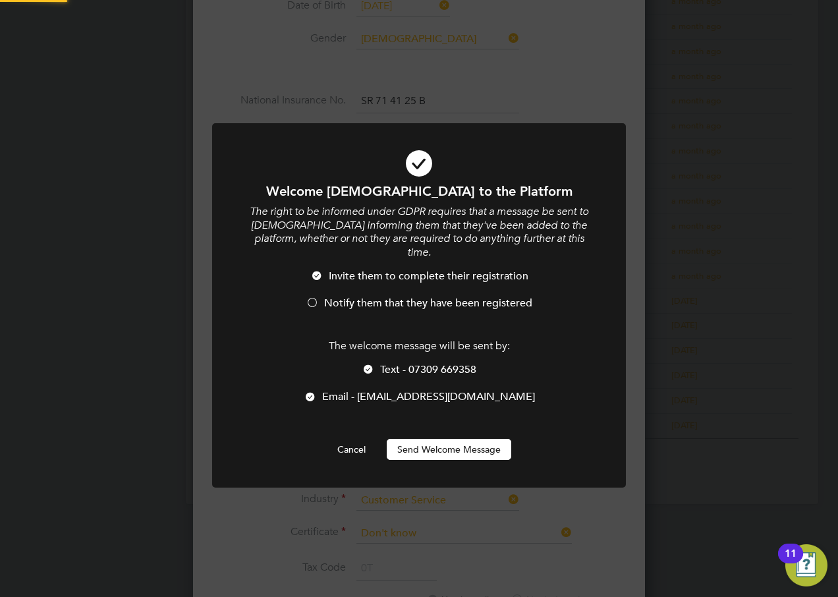
scroll to position [0, 0]
click at [330, 297] on span "Notify them that they have been registered" at bounding box center [428, 303] width 208 height 13
click at [395, 363] on span "Text - 07309 669358" at bounding box center [428, 369] width 96 height 13
click at [421, 439] on button "Send Welcome Message" at bounding box center [449, 449] width 125 height 21
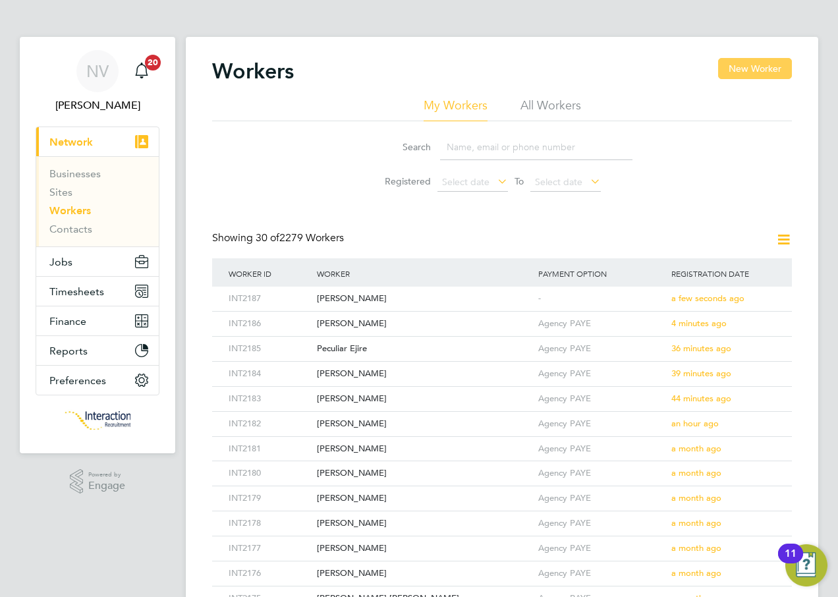
click at [747, 69] on button "New Worker" at bounding box center [755, 68] width 74 height 21
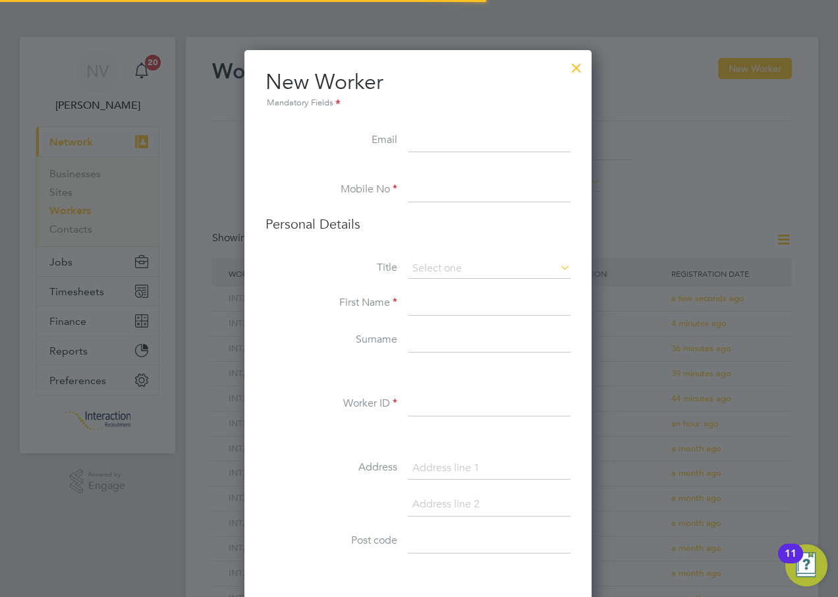
scroll to position [1115, 349]
type input "[EMAIL_ADDRESS][DOMAIN_NAME]"
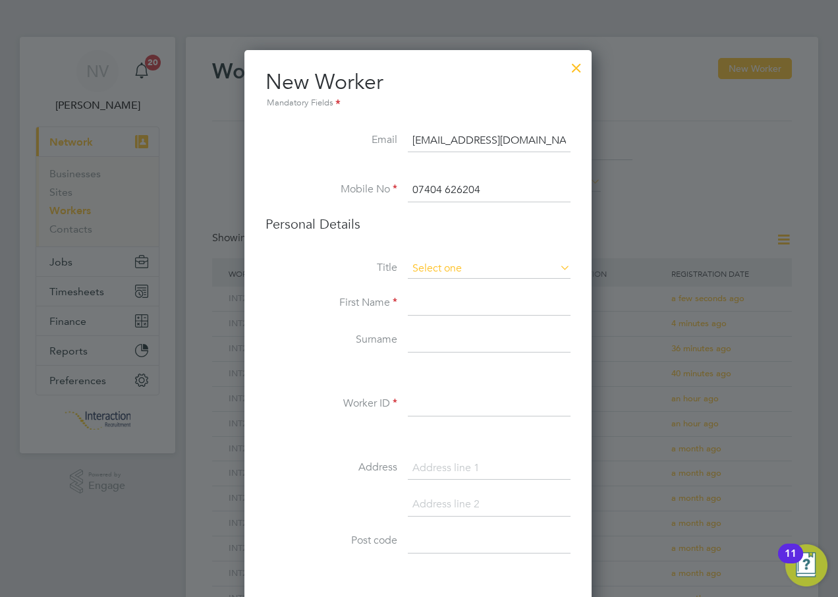
type input "07404 626204"
click at [427, 273] on input at bounding box center [489, 269] width 163 height 20
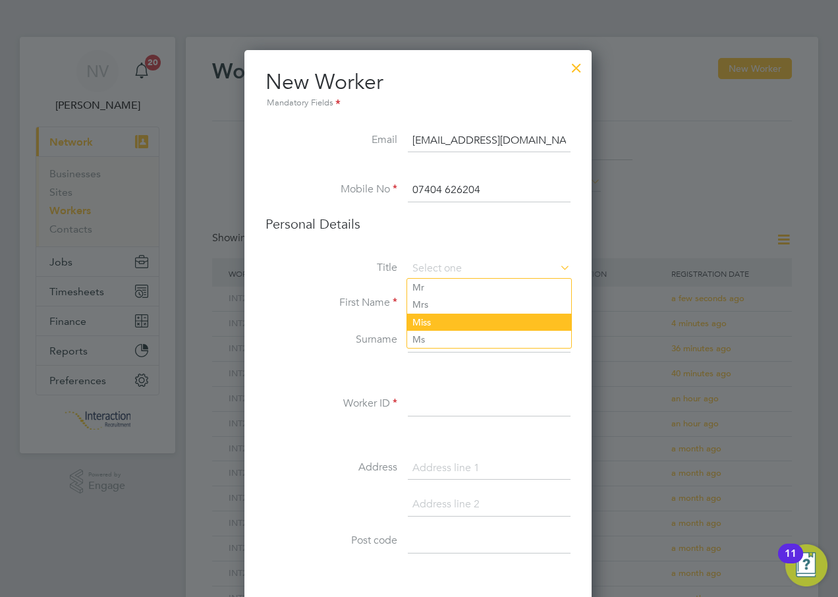
click at [432, 321] on li "Miss" at bounding box center [489, 322] width 164 height 17
type input "Miss"
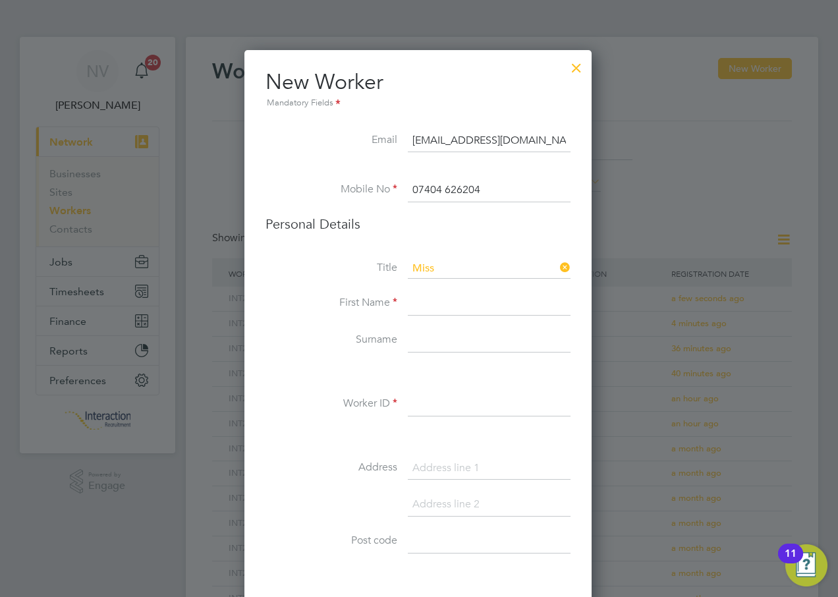
click at [428, 306] on input at bounding box center [489, 304] width 163 height 24
type input "Biftu"
type input "Heidara"
type input "INT2188"
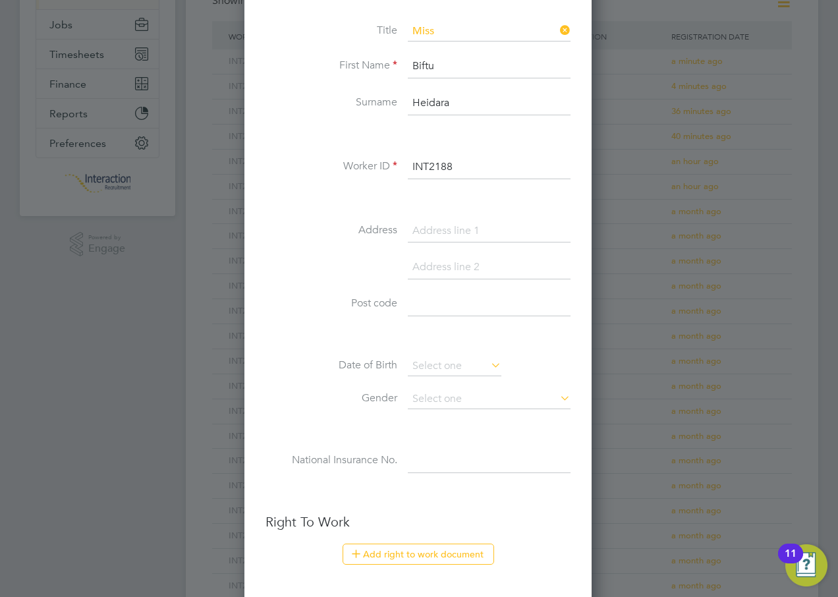
scroll to position [258, 0]
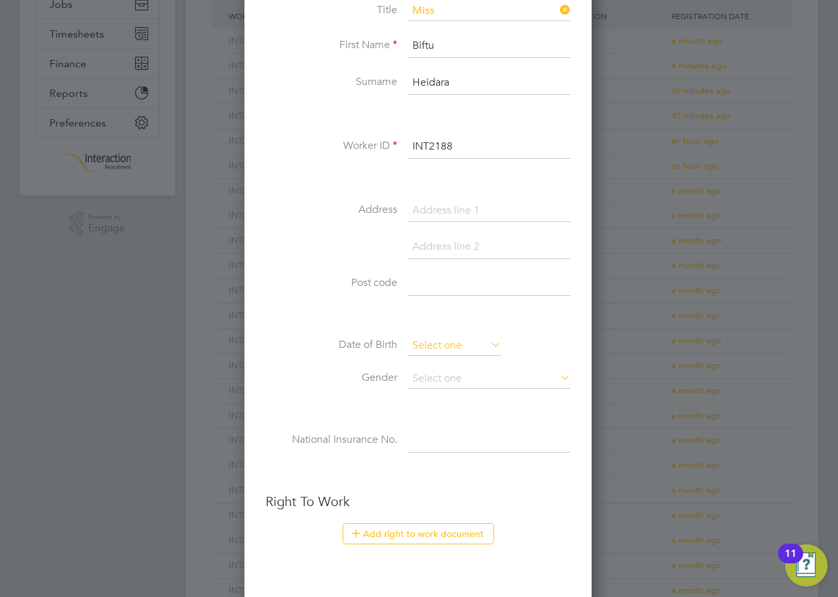
click at [438, 345] on input at bounding box center [455, 346] width 94 height 20
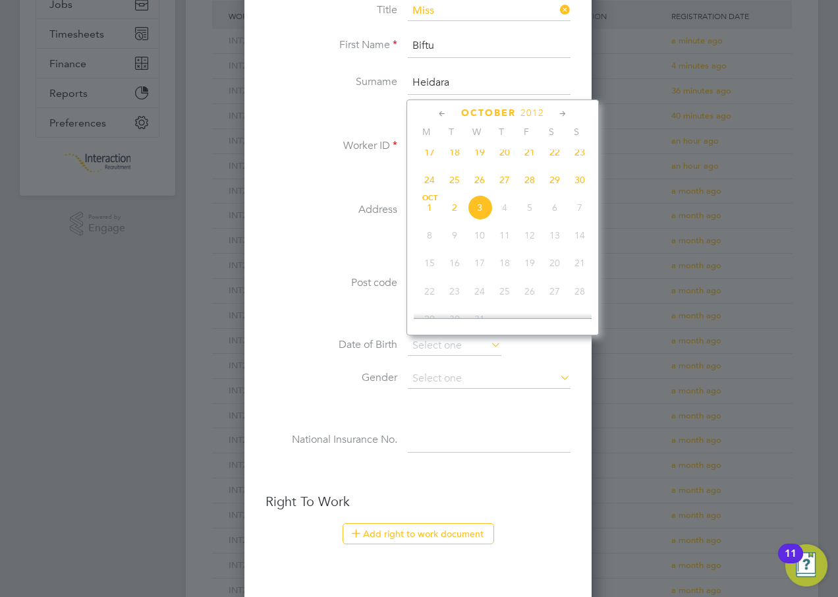
click at [540, 113] on span "2012" at bounding box center [533, 112] width 24 height 11
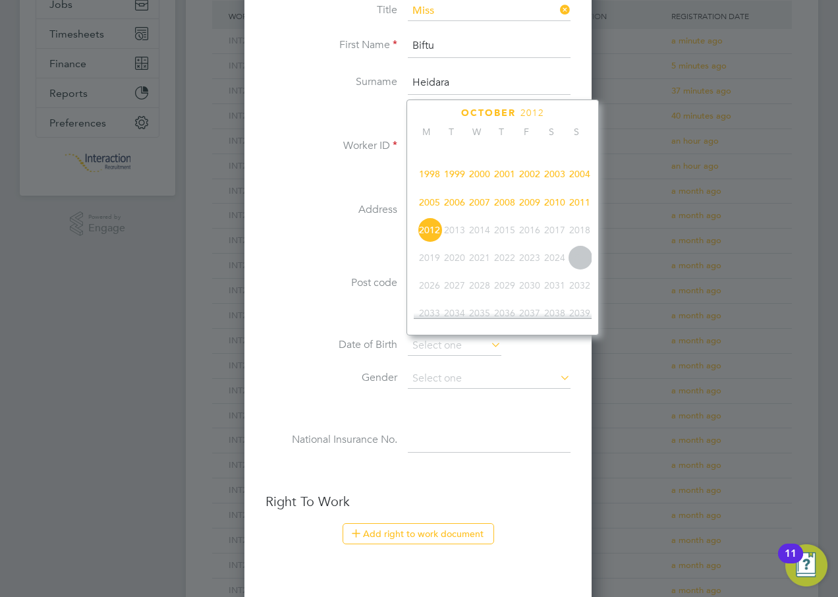
click at [540, 113] on span "2012" at bounding box center [533, 112] width 24 height 11
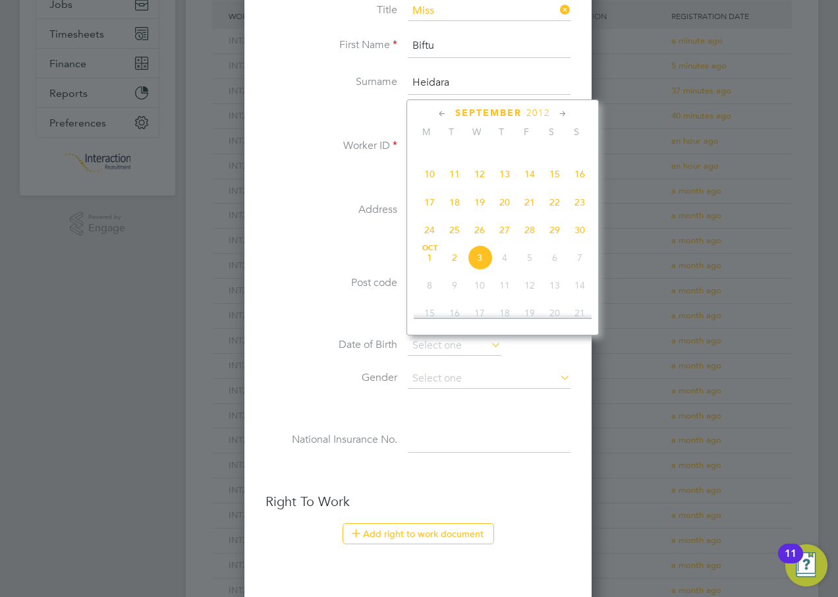
click at [532, 114] on span "2012" at bounding box center [539, 112] width 24 height 11
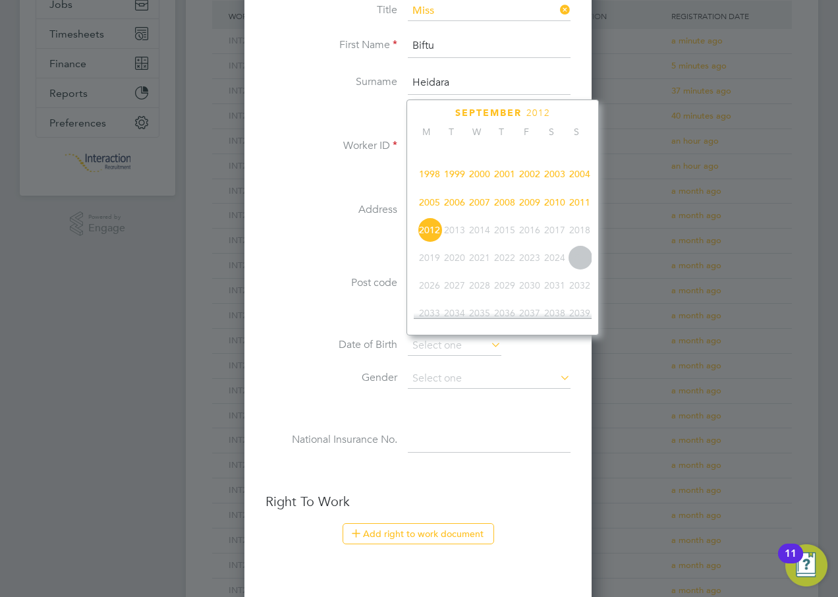
click at [558, 155] on span "1996" at bounding box center [554, 146] width 25 height 25
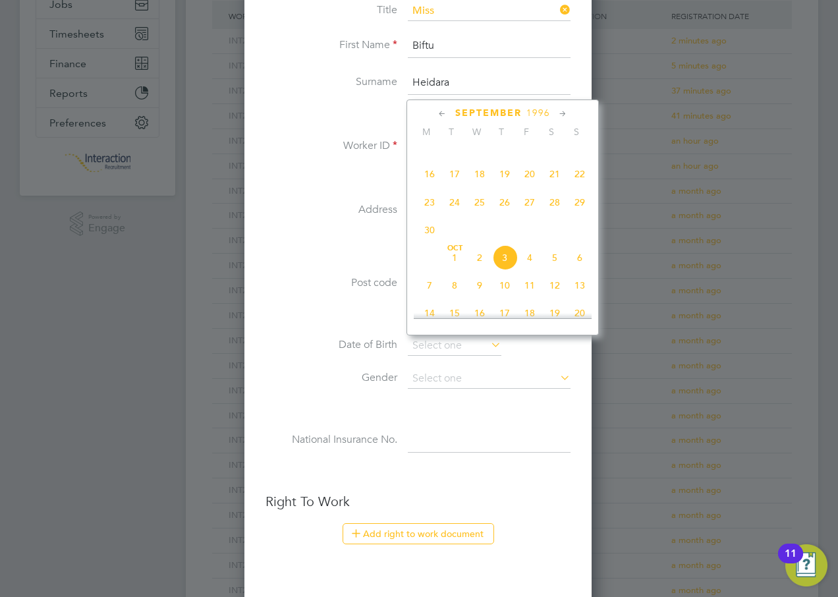
click at [443, 113] on icon at bounding box center [442, 114] width 13 height 15
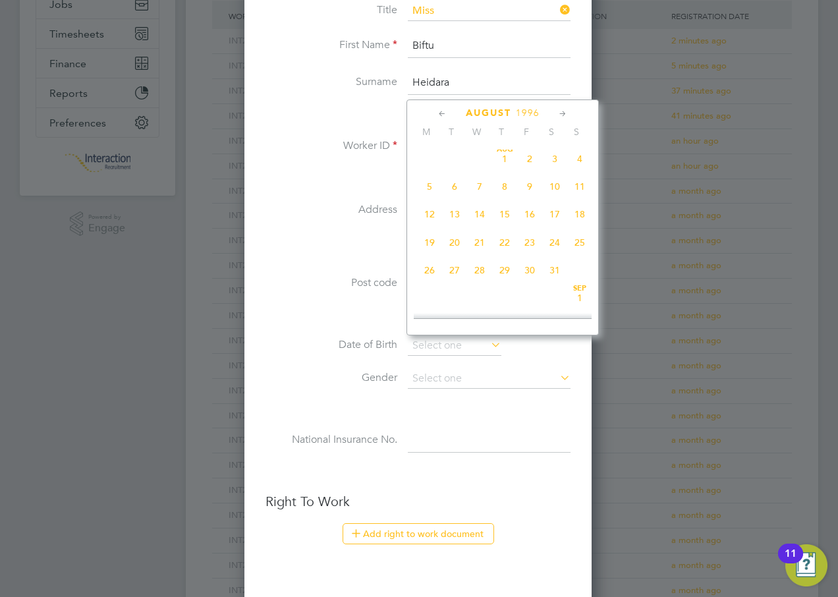
click at [443, 113] on icon at bounding box center [442, 114] width 13 height 15
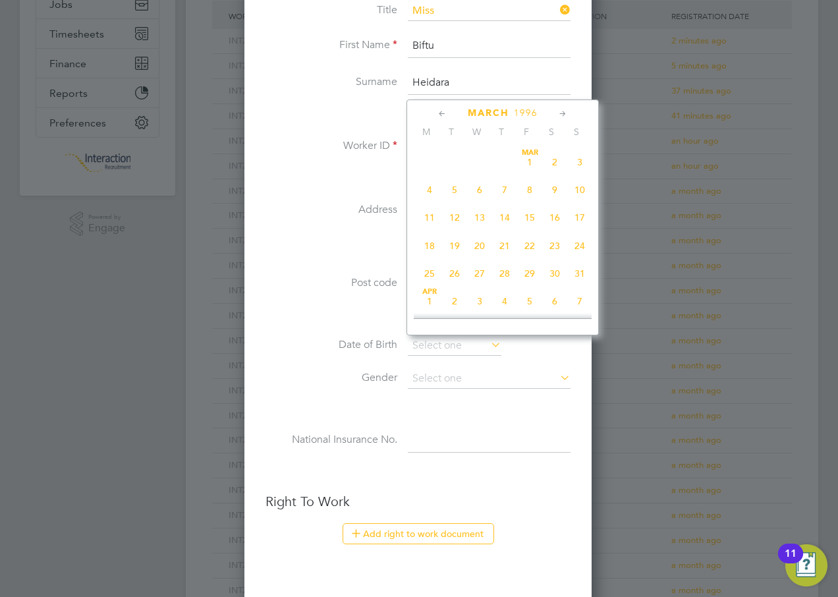
click at [443, 113] on icon at bounding box center [442, 114] width 13 height 15
click at [429, 164] on span "[DATE]" at bounding box center [429, 162] width 25 height 25
type input "[DATE]"
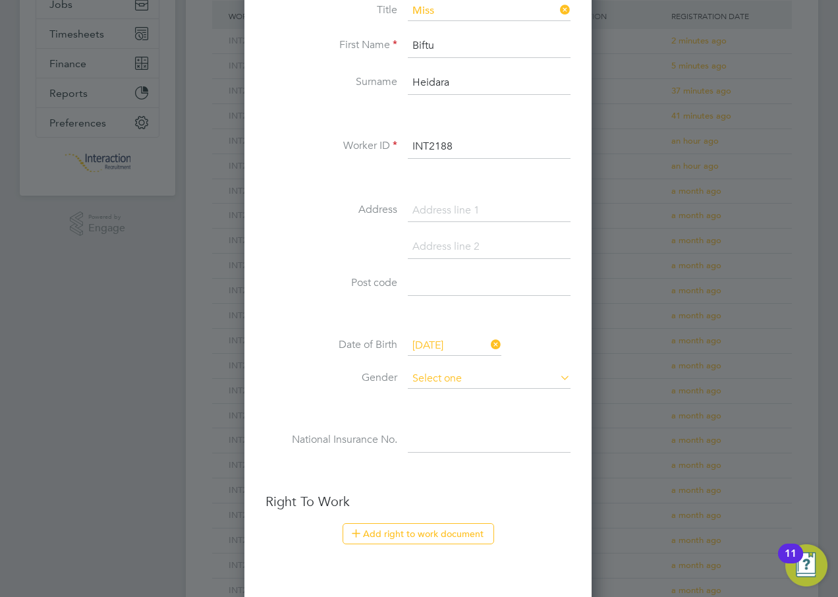
click at [446, 382] on input at bounding box center [489, 379] width 163 height 20
click at [422, 417] on li "[DEMOGRAPHIC_DATA]" at bounding box center [489, 414] width 164 height 17
type input "[DEMOGRAPHIC_DATA]"
click at [425, 439] on input at bounding box center [489, 441] width 163 height 24
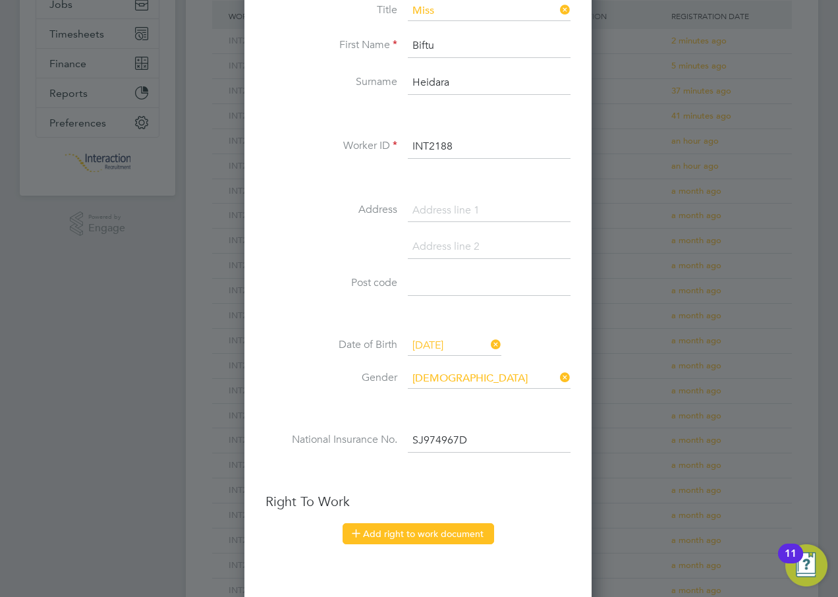
type input "SJ 97 49 67 D"
click at [436, 529] on button "Add right to work document" at bounding box center [419, 533] width 152 height 21
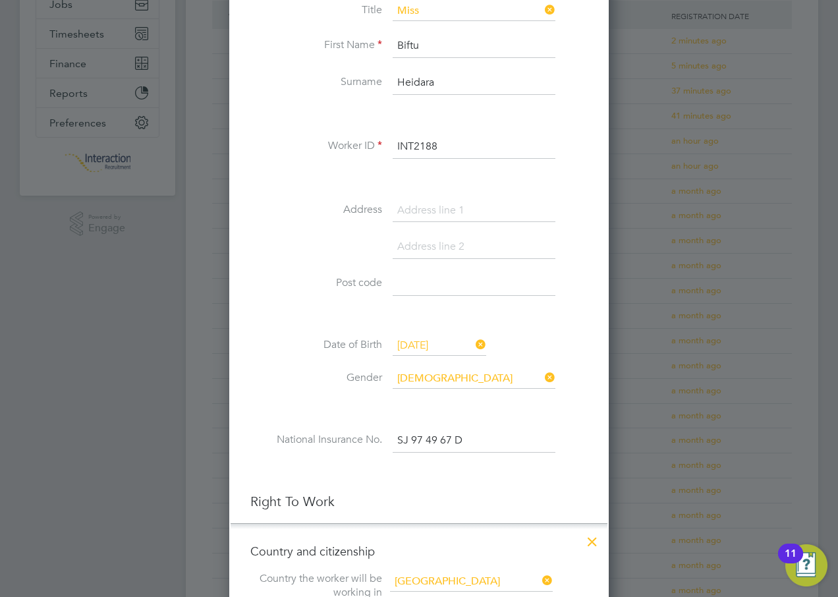
scroll to position [521, 0]
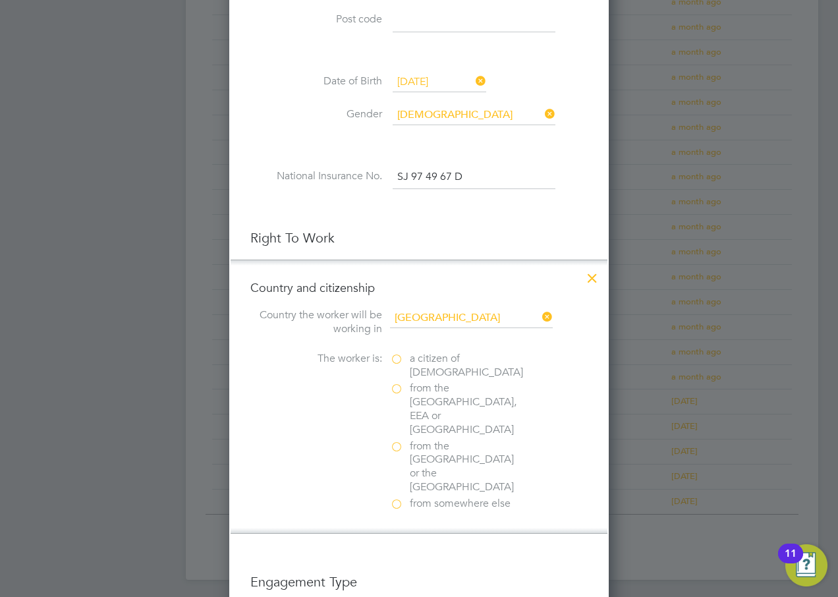
click at [399, 362] on label "a citizen of [DEMOGRAPHIC_DATA]" at bounding box center [456, 366] width 132 height 28
click at [0, 0] on input "a citizen of [DEMOGRAPHIC_DATA]" at bounding box center [0, 0] width 0 height 0
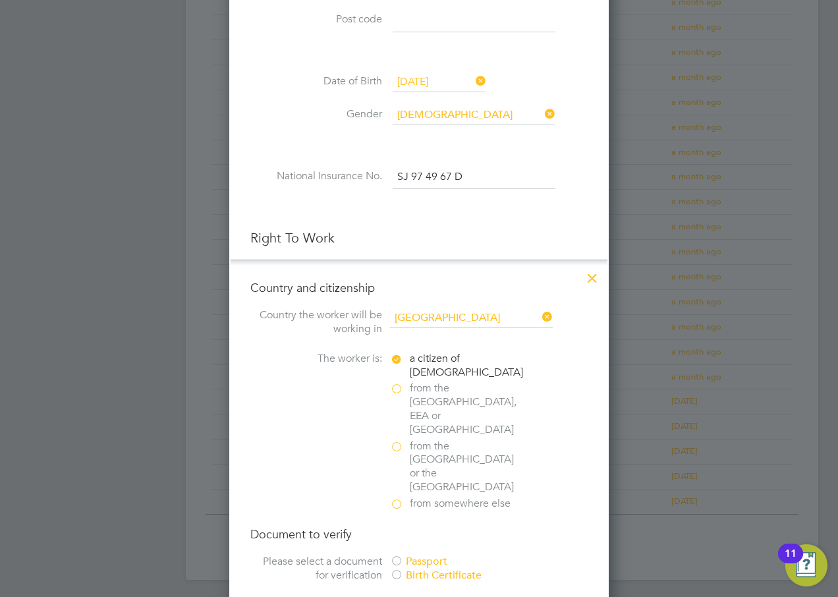
scroll to position [719, 0]
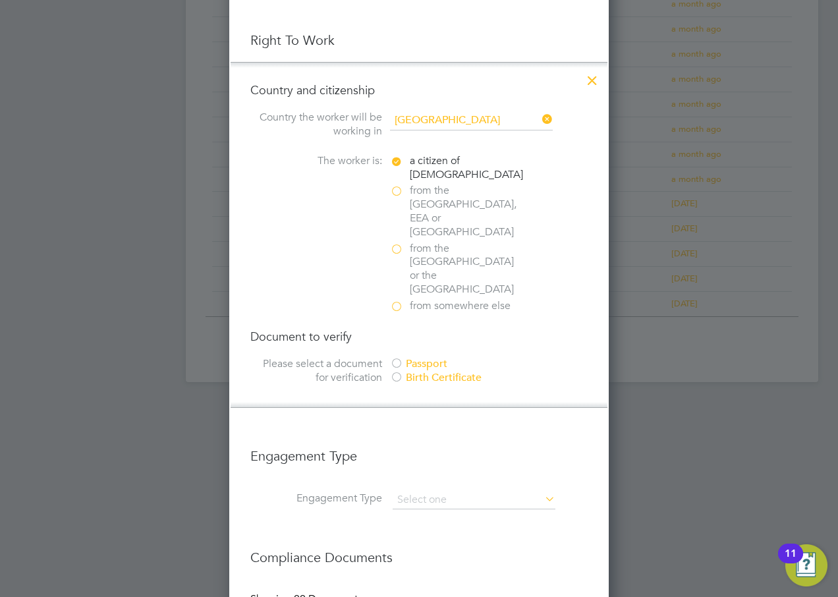
click at [401, 358] on div at bounding box center [396, 364] width 13 height 13
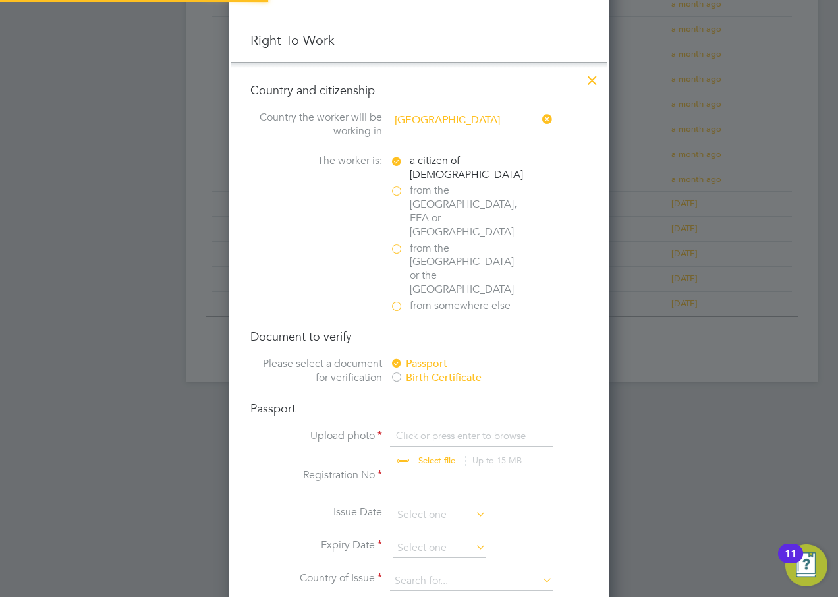
scroll to position [18, 163]
click at [431, 429] on input "file" at bounding box center [449, 449] width 207 height 40
type input "C:\fakepath\Biftu Heidara.pdf"
click at [431, 469] on input at bounding box center [474, 481] width 163 height 24
type input "528565493"
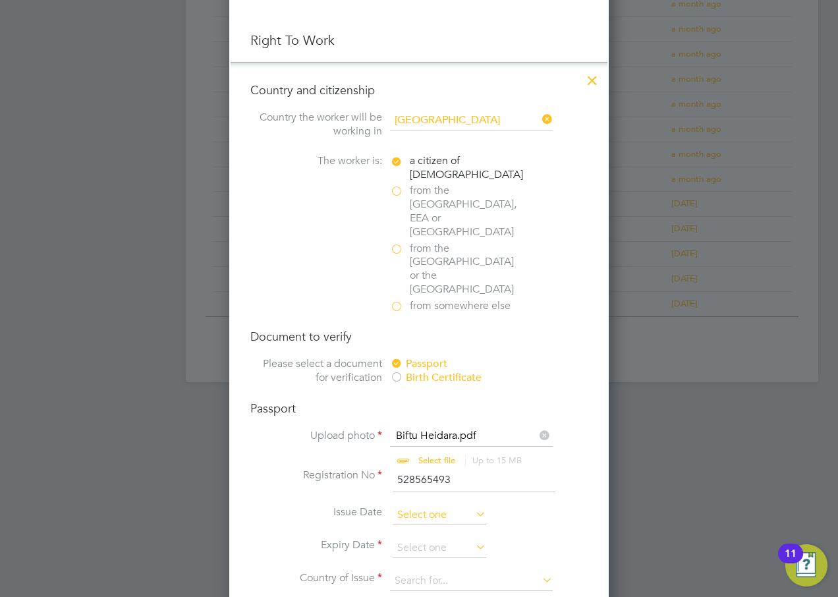
click at [423, 506] on input at bounding box center [440, 516] width 94 height 20
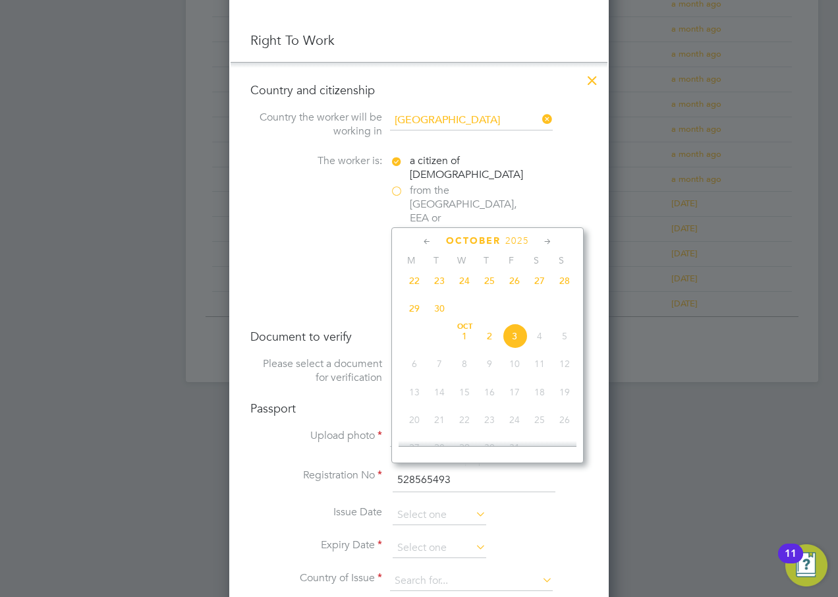
click at [518, 239] on span "2025" at bounding box center [518, 240] width 24 height 11
click at [515, 309] on span "2015" at bounding box center [514, 302] width 25 height 25
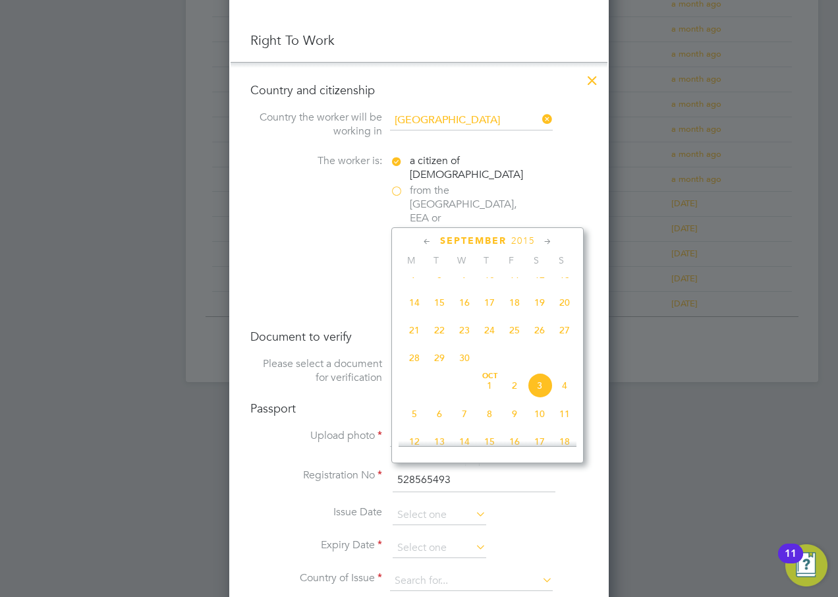
click at [432, 241] on icon at bounding box center [427, 242] width 13 height 15
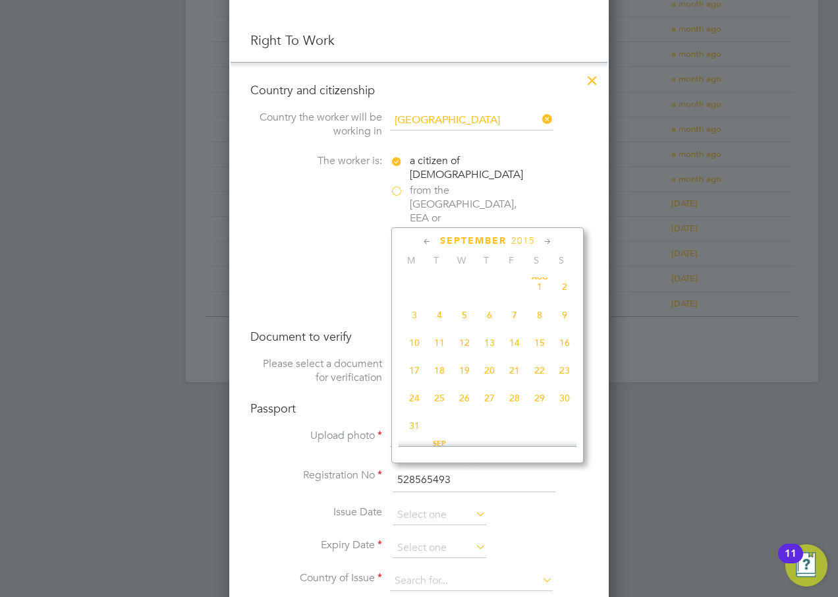
click at [432, 241] on icon at bounding box center [427, 242] width 13 height 15
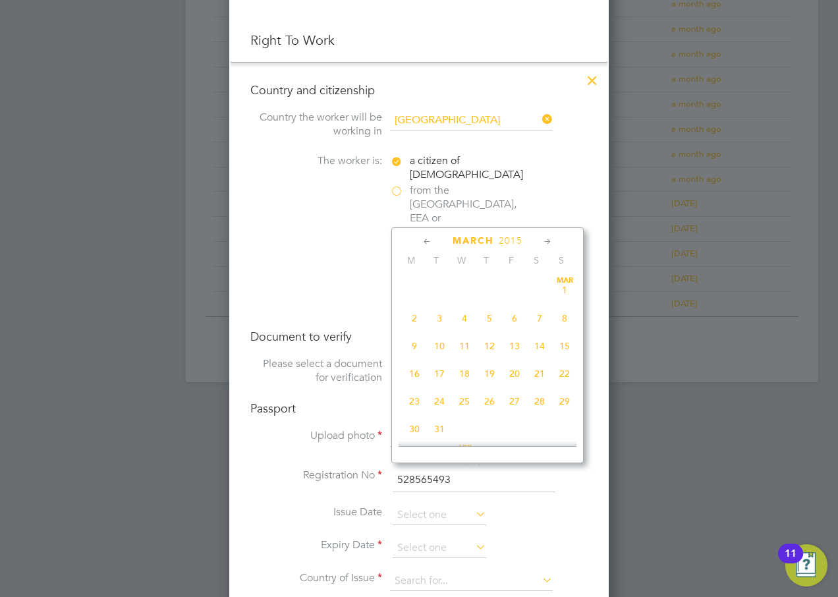
click at [432, 241] on icon at bounding box center [427, 242] width 13 height 15
click at [415, 370] on span "19" at bounding box center [414, 373] width 25 height 25
type input "[DATE]"
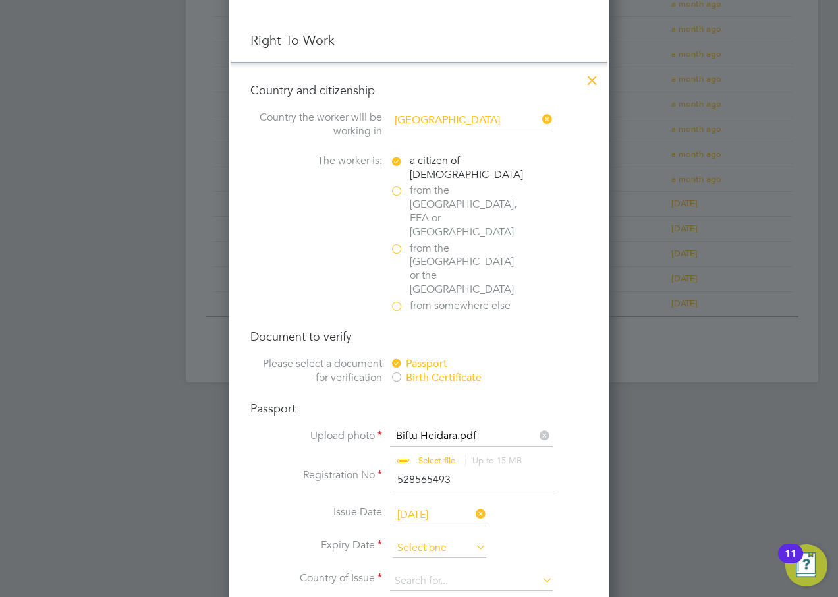
click at [423, 539] on input at bounding box center [440, 549] width 94 height 20
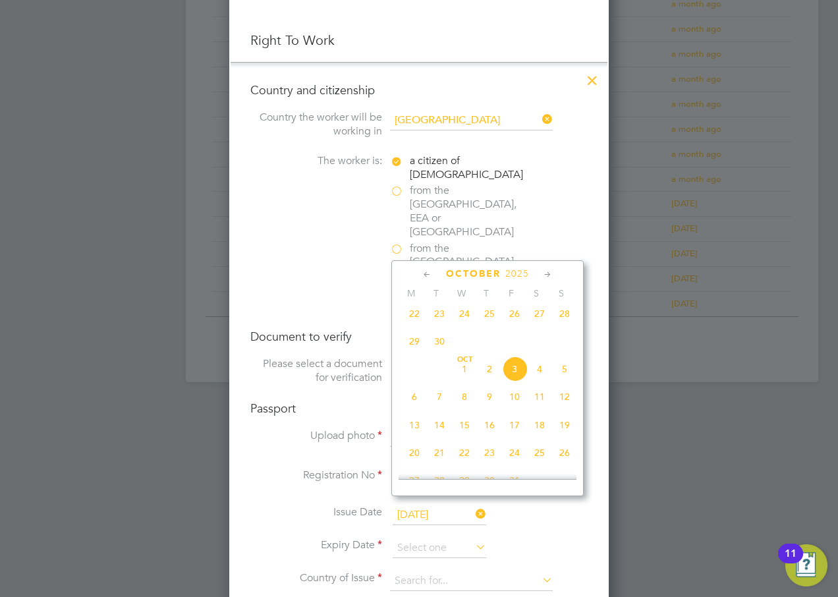
click at [516, 273] on span "2025" at bounding box center [518, 273] width 24 height 11
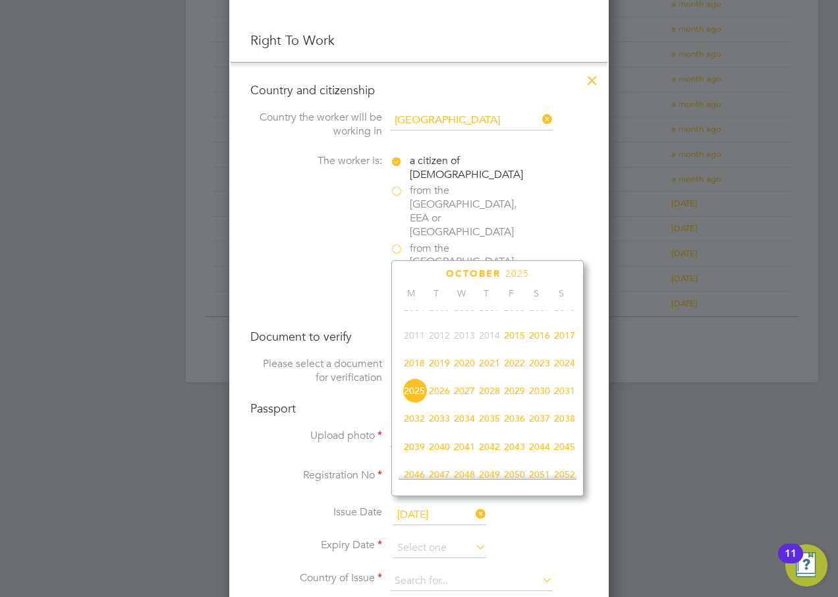
click at [438, 399] on span "2026" at bounding box center [439, 390] width 25 height 25
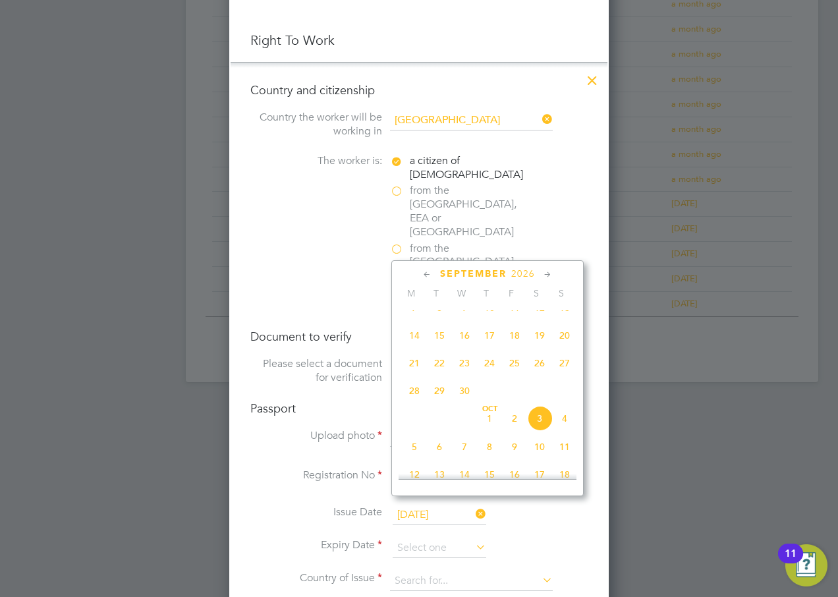
click at [517, 272] on span "2026" at bounding box center [524, 273] width 24 height 11
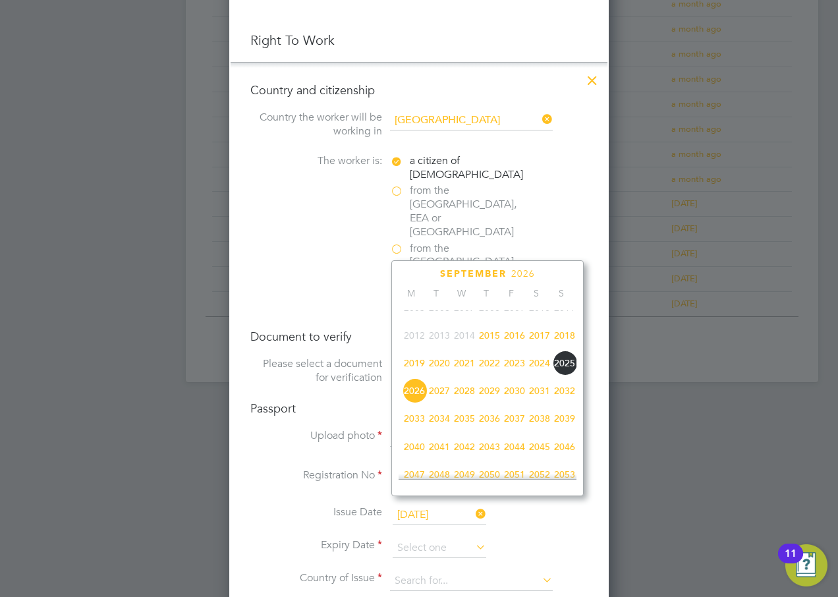
click at [539, 371] on span "2024" at bounding box center [539, 363] width 25 height 25
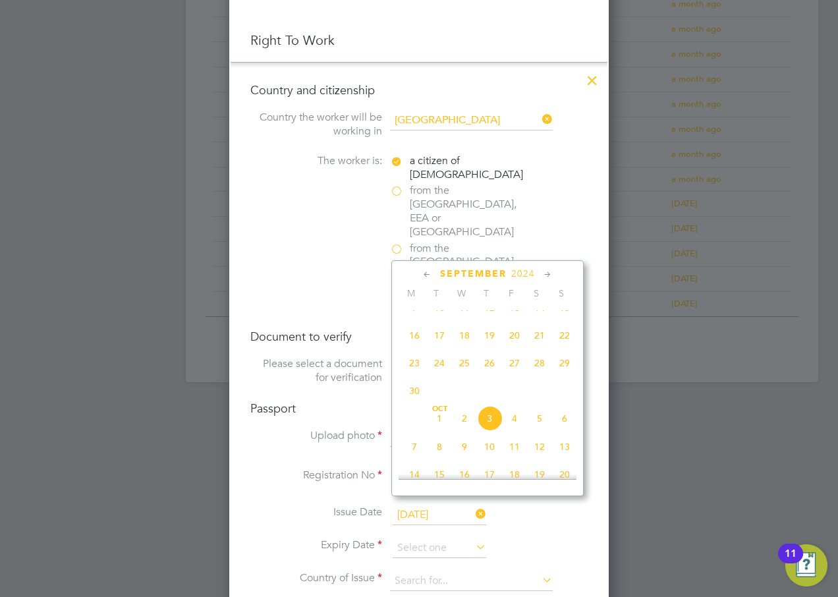
click at [553, 276] on icon at bounding box center [548, 275] width 13 height 15
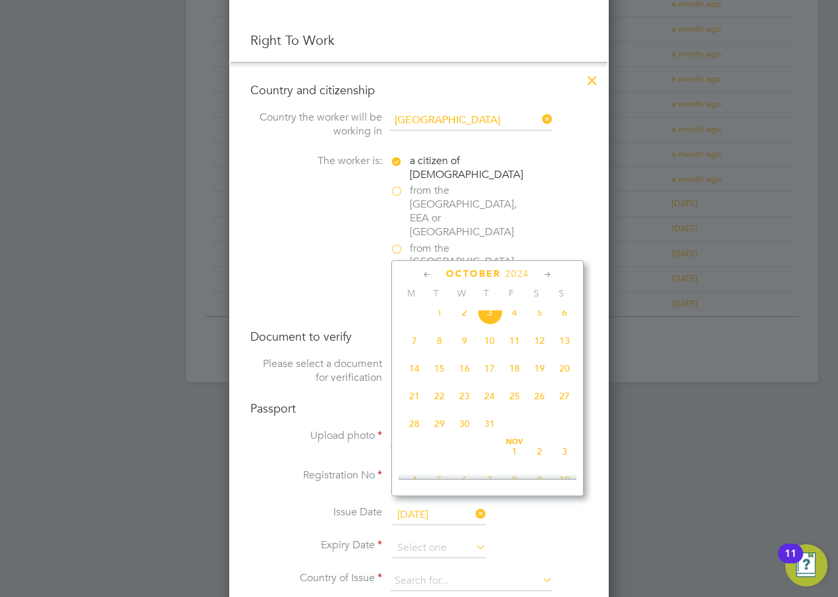
click at [553, 276] on icon at bounding box center [548, 275] width 13 height 15
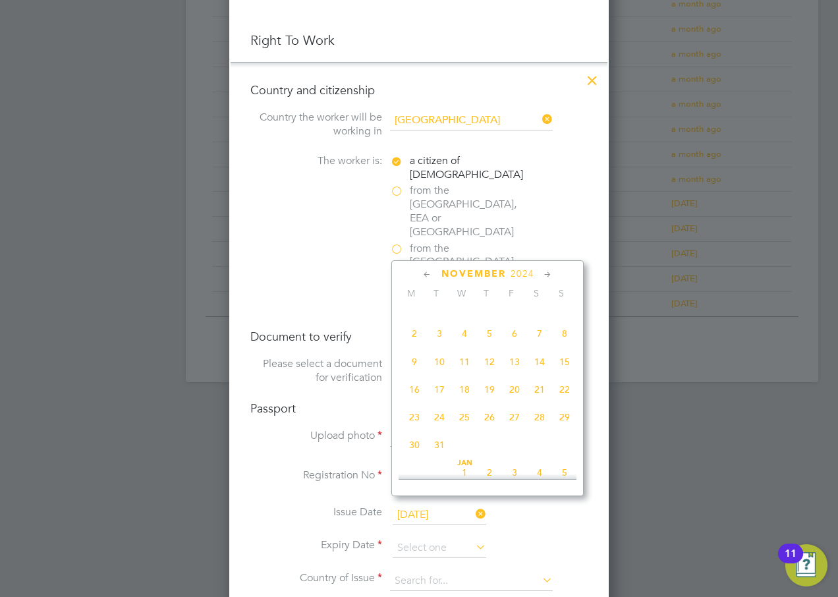
click at [553, 276] on icon at bounding box center [548, 275] width 13 height 15
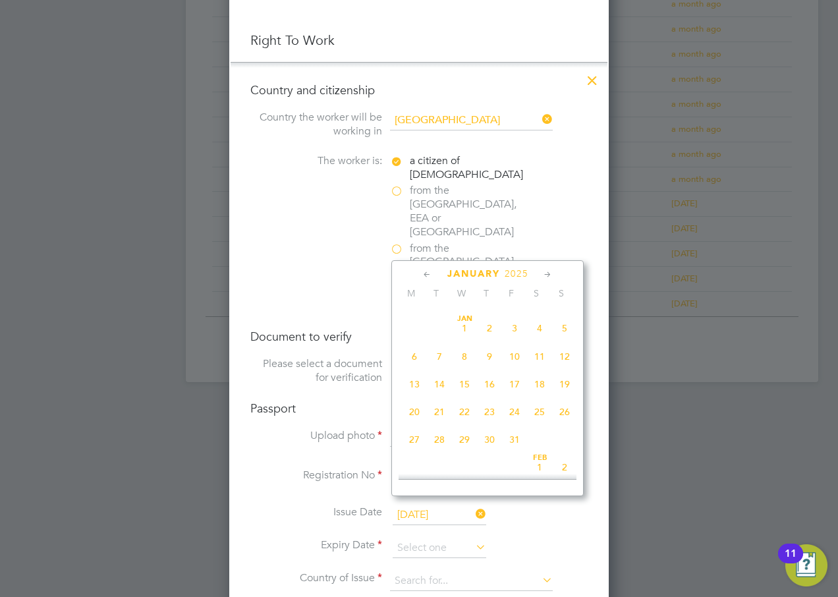
click at [562, 397] on span "19" at bounding box center [564, 384] width 25 height 25
type input "[DATE]"
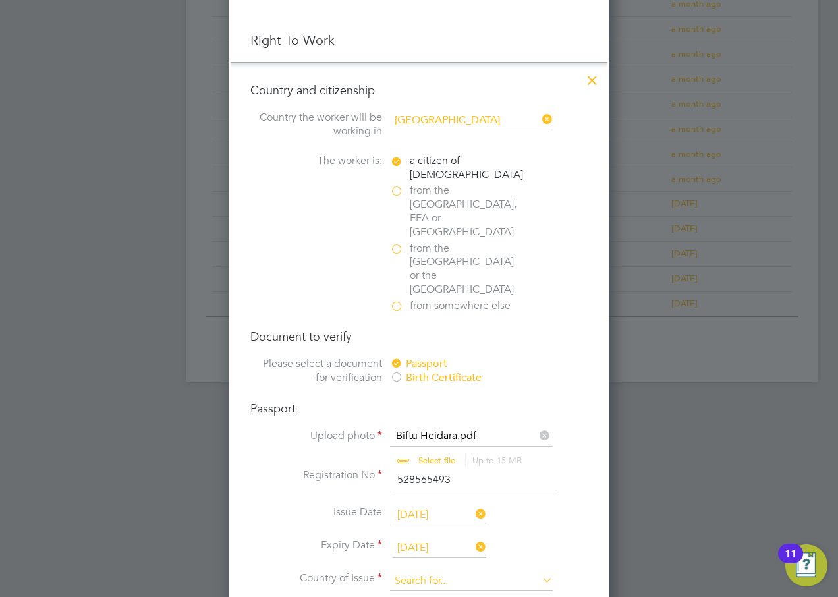
click at [421, 571] on input at bounding box center [471, 581] width 163 height 20
type input "[GEOGRAPHIC_DATA]"
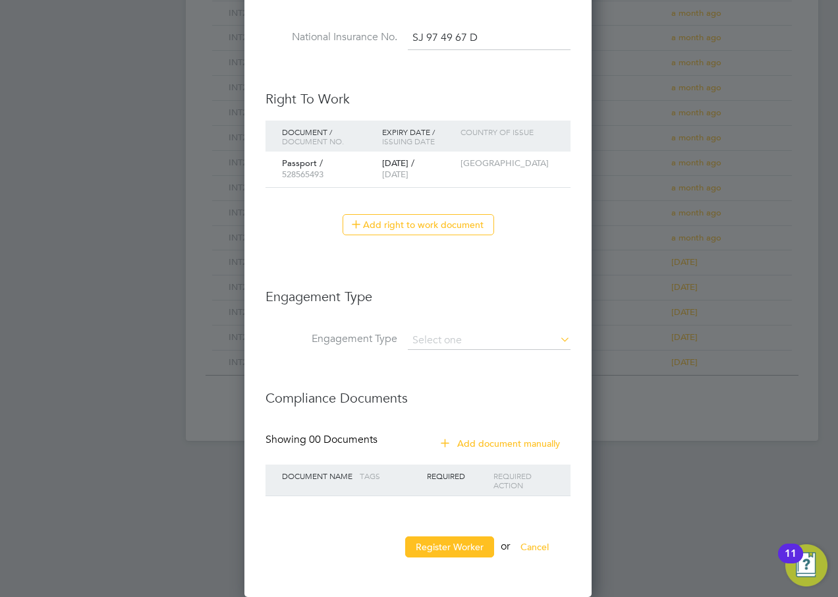
scroll to position [1208, 349]
click at [436, 336] on input at bounding box center [489, 341] width 163 height 18
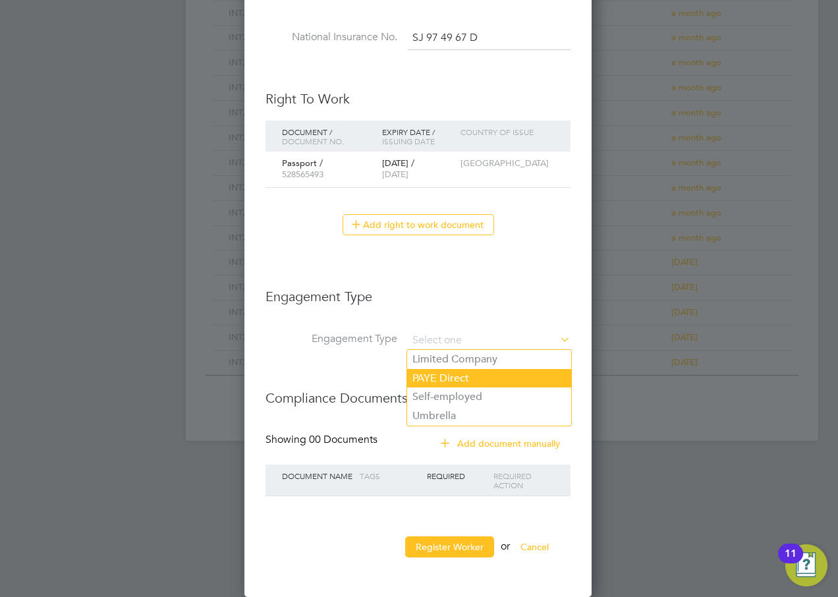
click at [437, 370] on li "PAYE Direct" at bounding box center [489, 378] width 164 height 19
type input "PAYE Direct"
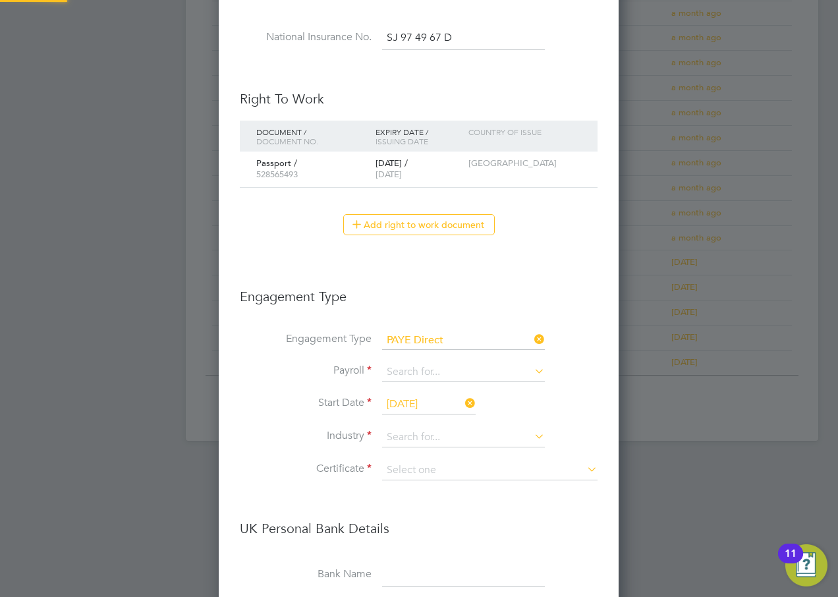
scroll to position [1593, 401]
click at [438, 374] on input at bounding box center [463, 372] width 163 height 18
click at [438, 402] on input "[DATE]" at bounding box center [429, 405] width 94 height 20
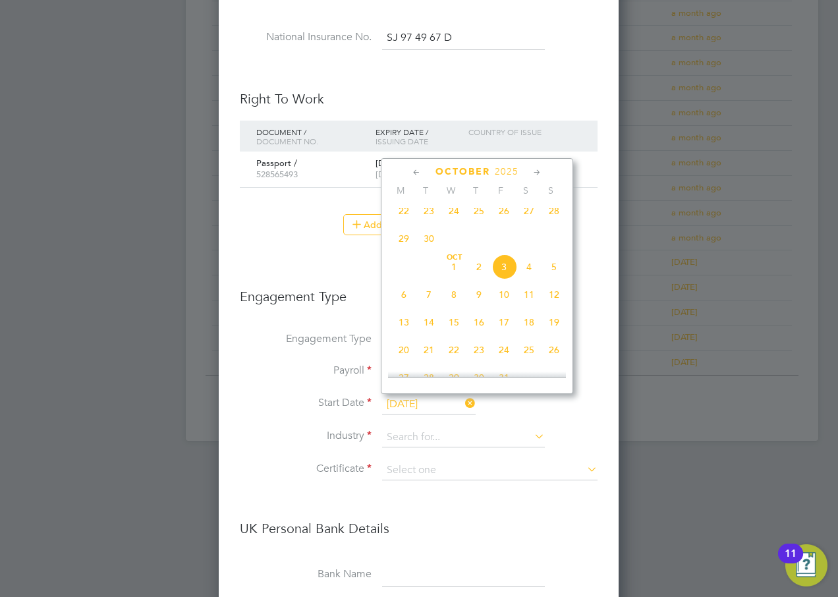
click at [500, 277] on span "3" at bounding box center [504, 266] width 25 height 25
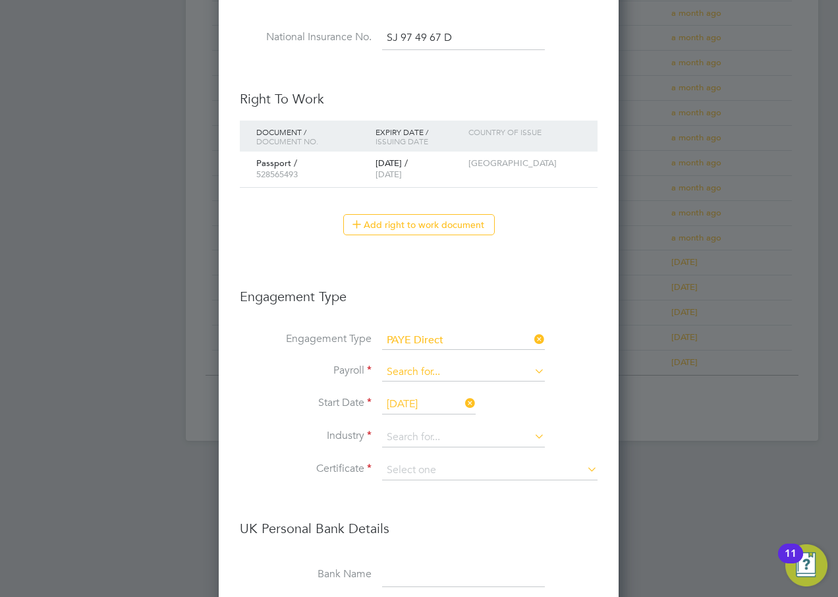
click at [423, 373] on input at bounding box center [463, 372] width 163 height 18
click at [421, 393] on li "Agency PAYE" at bounding box center [464, 391] width 164 height 19
type input "Agency PAYE"
click at [397, 434] on input at bounding box center [463, 438] width 163 height 20
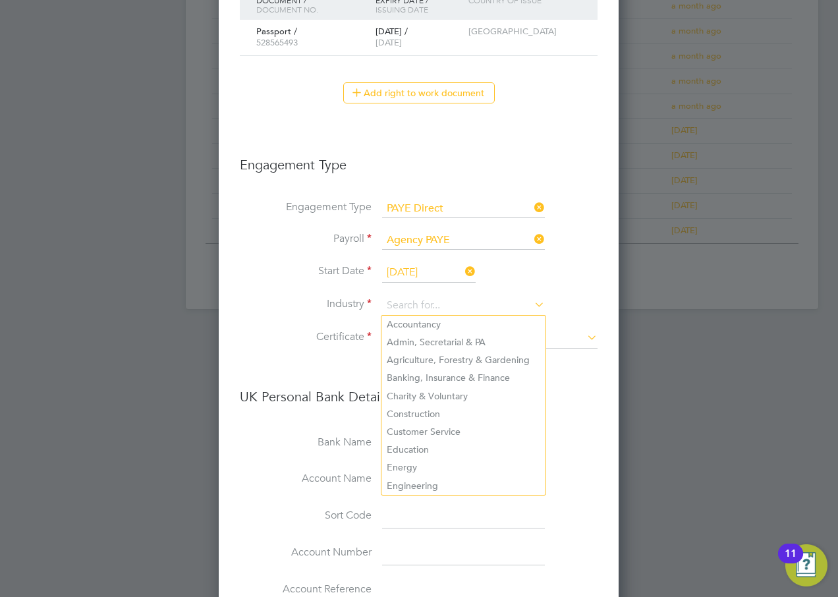
scroll to position [858, 0]
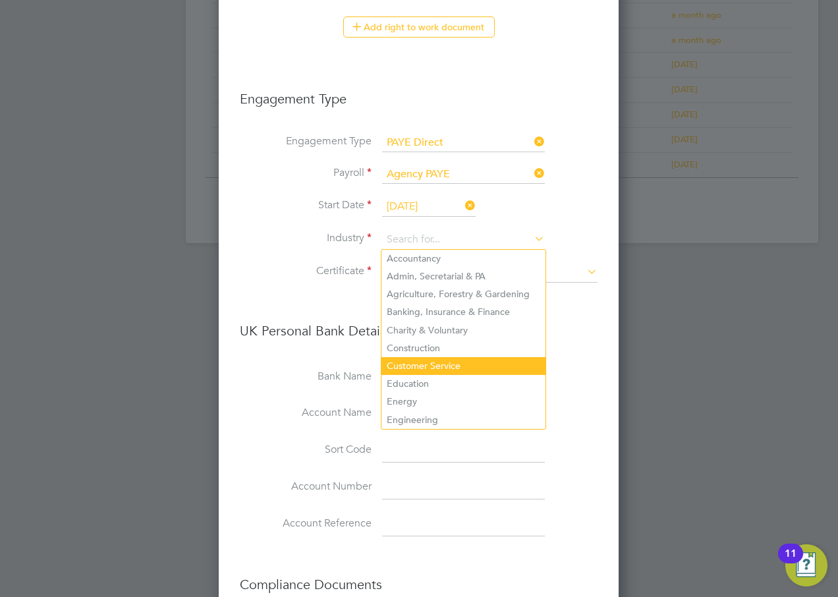
click at [446, 361] on li "Customer Service" at bounding box center [464, 366] width 164 height 18
type input "Customer Service"
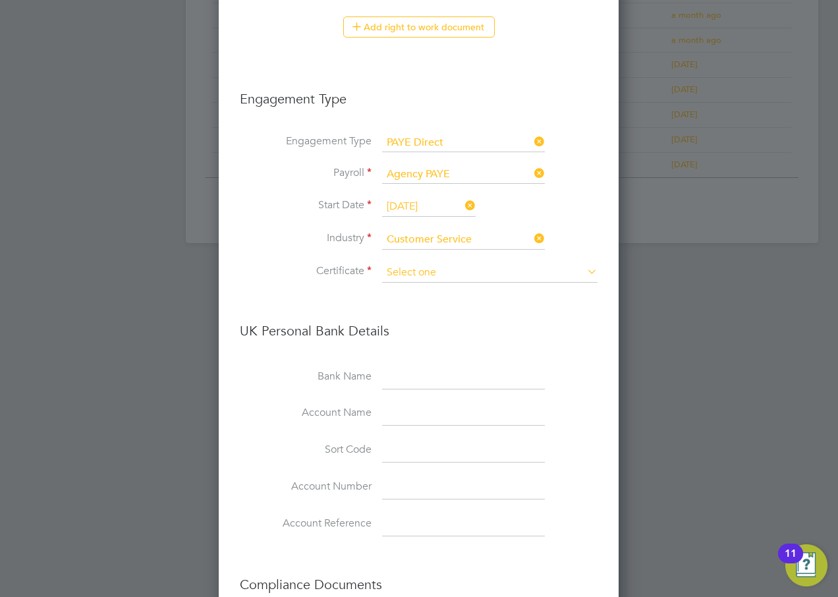
click at [422, 273] on input at bounding box center [490, 273] width 216 height 20
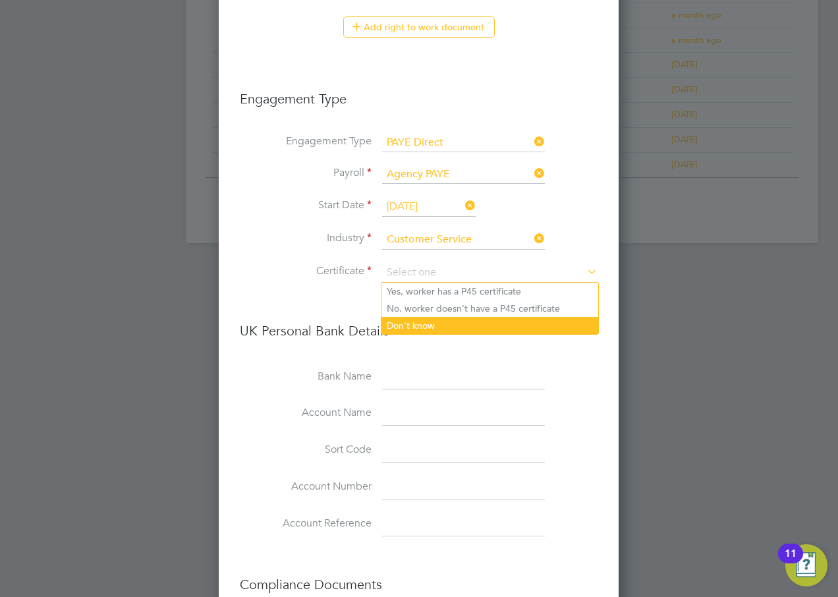
click at [421, 325] on li "Don't know" at bounding box center [490, 325] width 217 height 17
type input "Don't know"
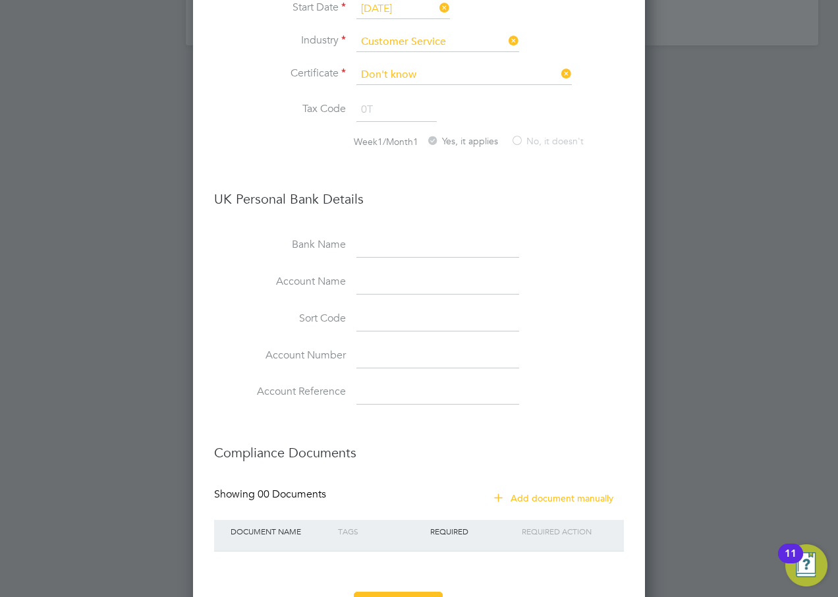
scroll to position [1111, 0]
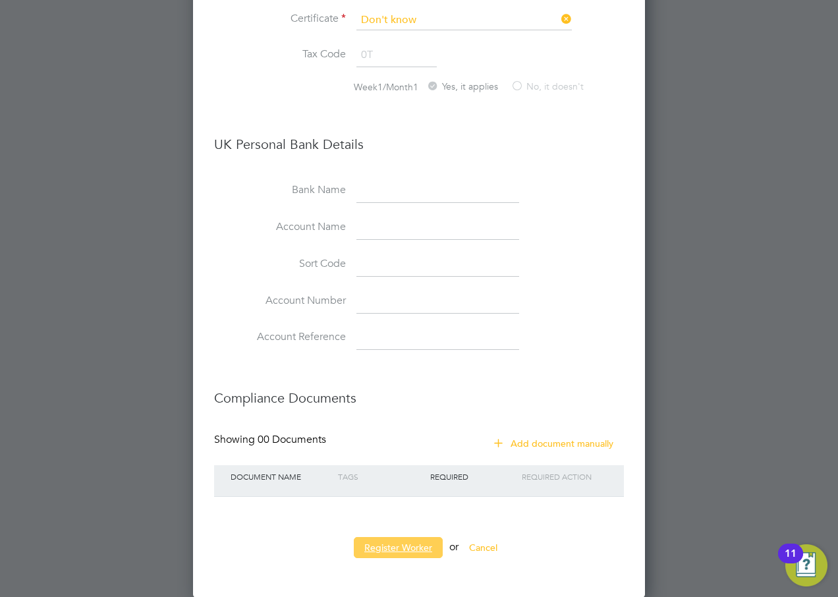
click at [418, 548] on button "Register Worker" at bounding box center [398, 547] width 89 height 21
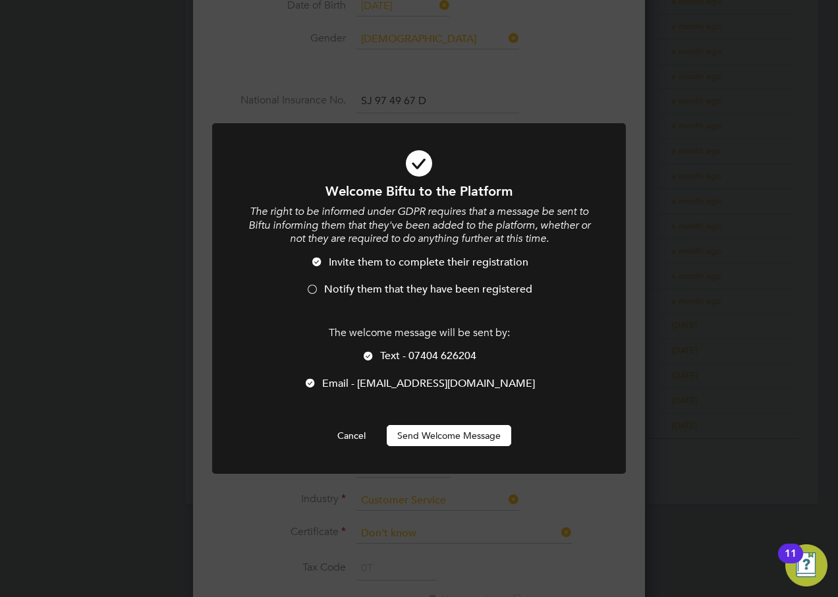
click at [330, 293] on span "Notify them that they have been registered" at bounding box center [428, 289] width 208 height 13
click at [395, 357] on span "Text - 07404 626204" at bounding box center [428, 355] width 96 height 13
click at [409, 436] on button "Send Welcome Message" at bounding box center [449, 435] width 125 height 21
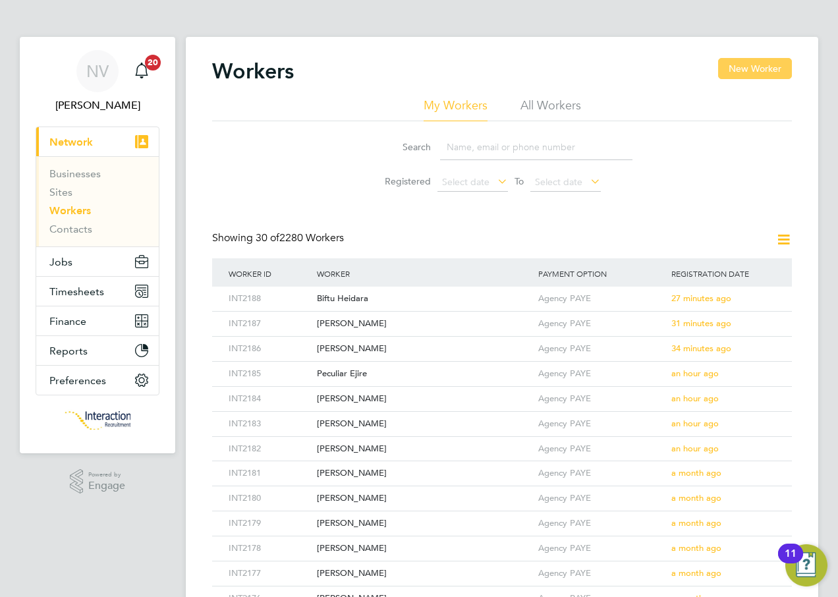
click at [732, 71] on button "New Worker" at bounding box center [755, 68] width 74 height 21
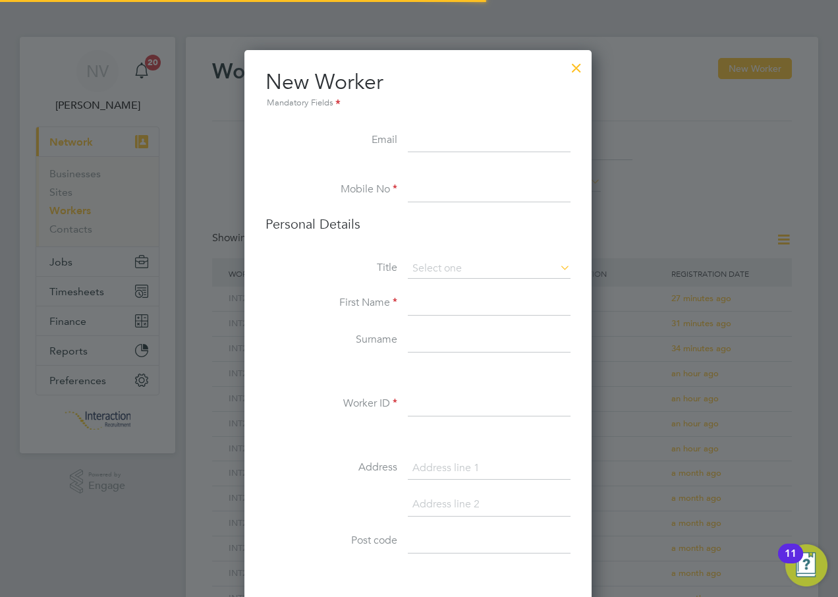
scroll to position [1115, 349]
type input "[EMAIL_ADDRESS][DOMAIN_NAME]"
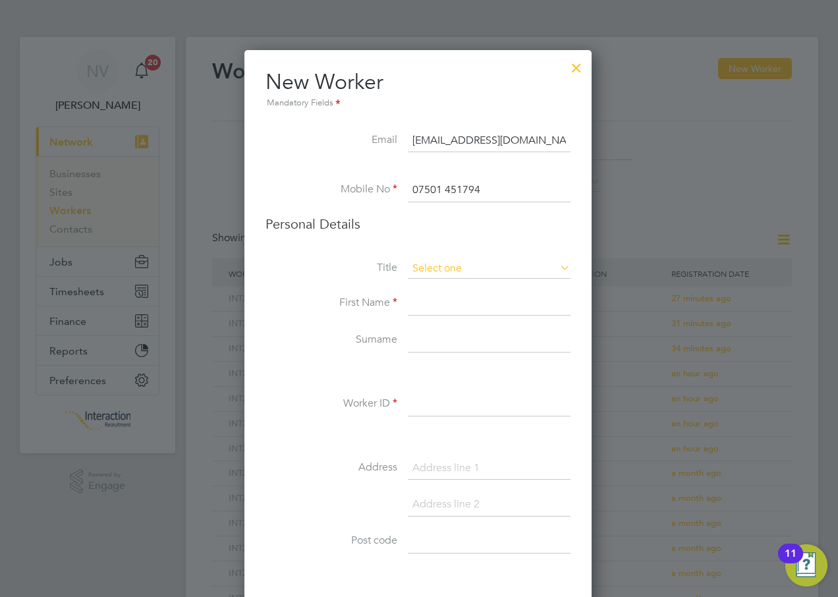
type input "07501 451794"
click at [439, 266] on input at bounding box center [489, 269] width 163 height 20
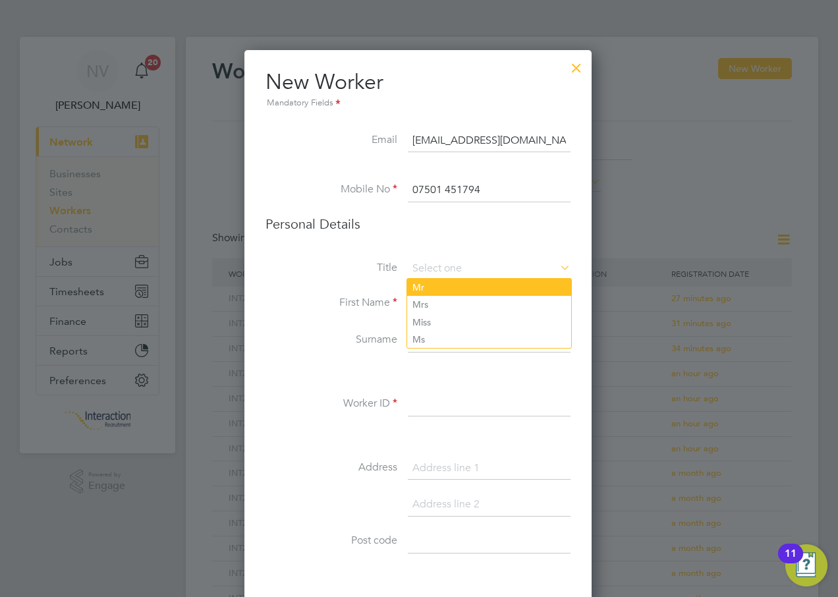
click at [417, 289] on li "Mr" at bounding box center [489, 287] width 164 height 17
type input "Mr"
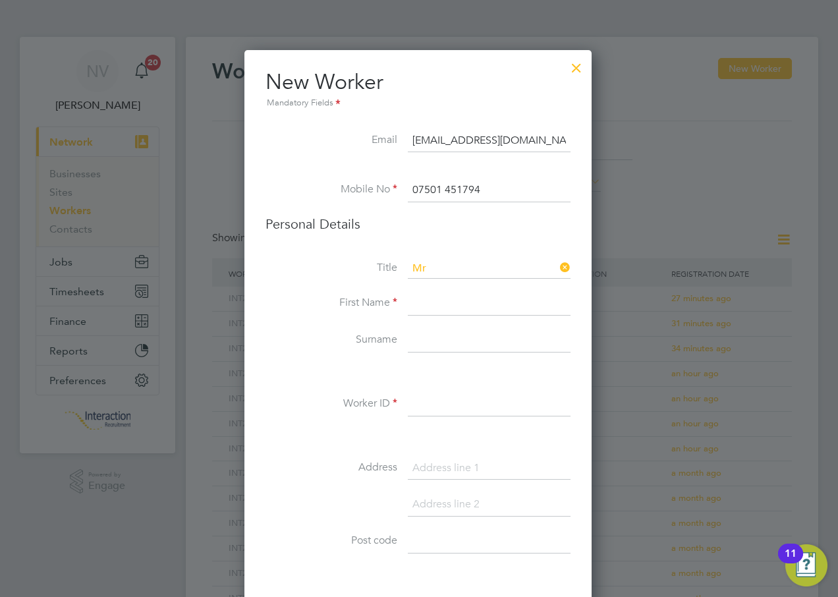
click at [424, 305] on input at bounding box center [489, 304] width 163 height 24
type input "[DEMOGRAPHIC_DATA]"
type input "Hussain"
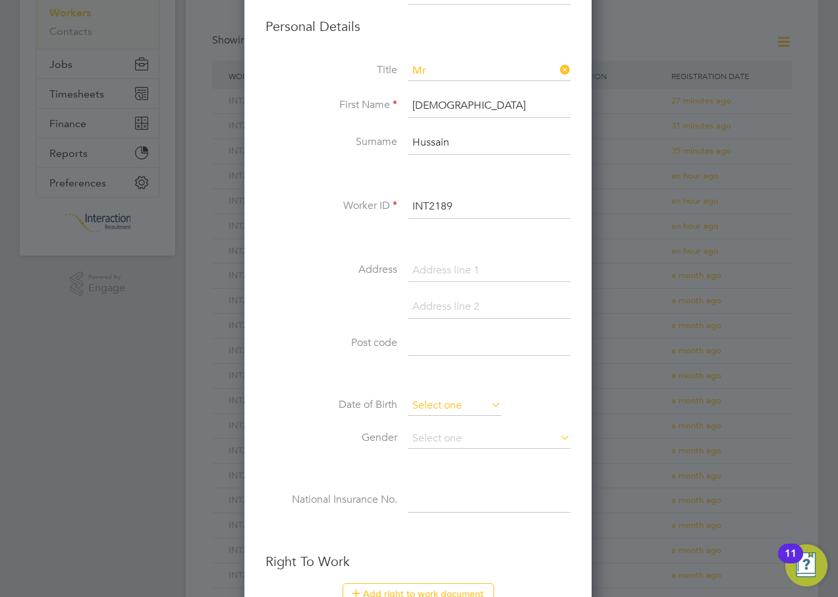
scroll to position [264, 0]
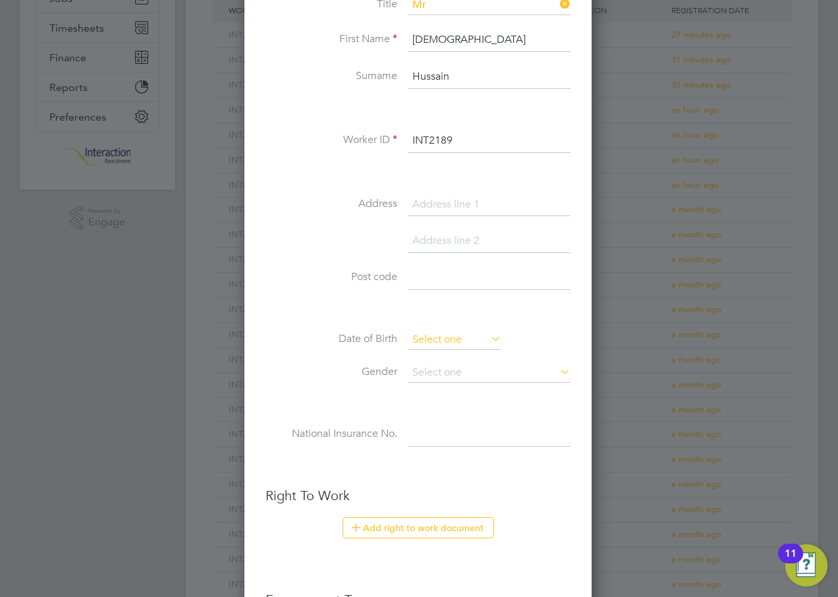
type input "INT2189"
click at [447, 349] on input at bounding box center [455, 340] width 94 height 20
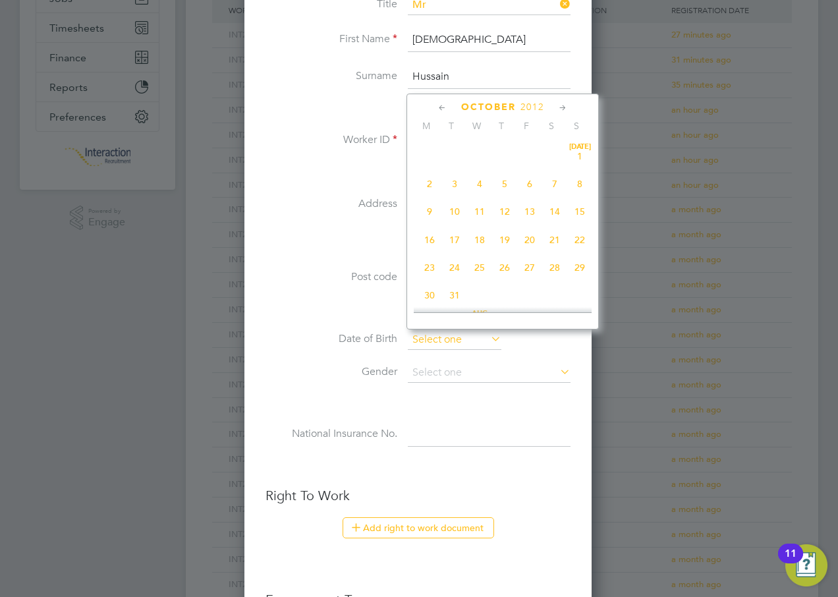
scroll to position [399, 0]
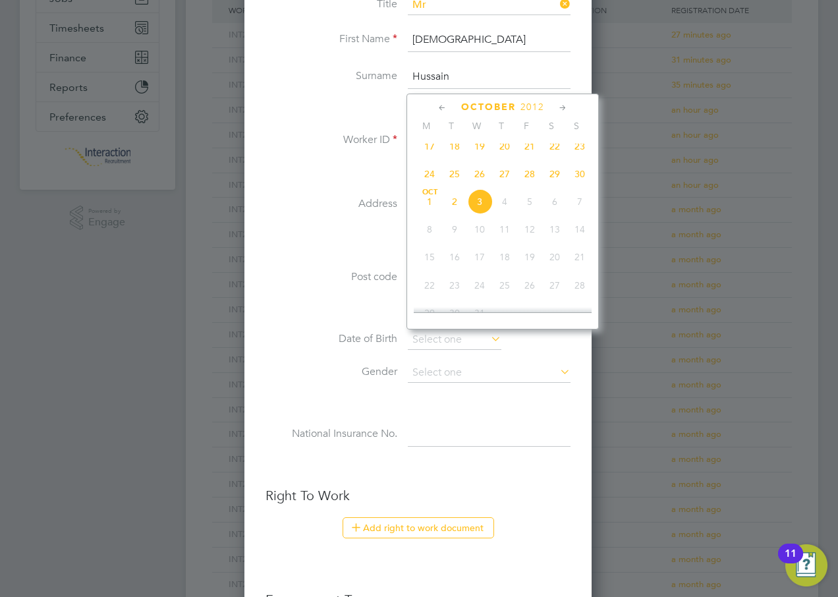
click at [535, 104] on span "2012" at bounding box center [533, 107] width 24 height 11
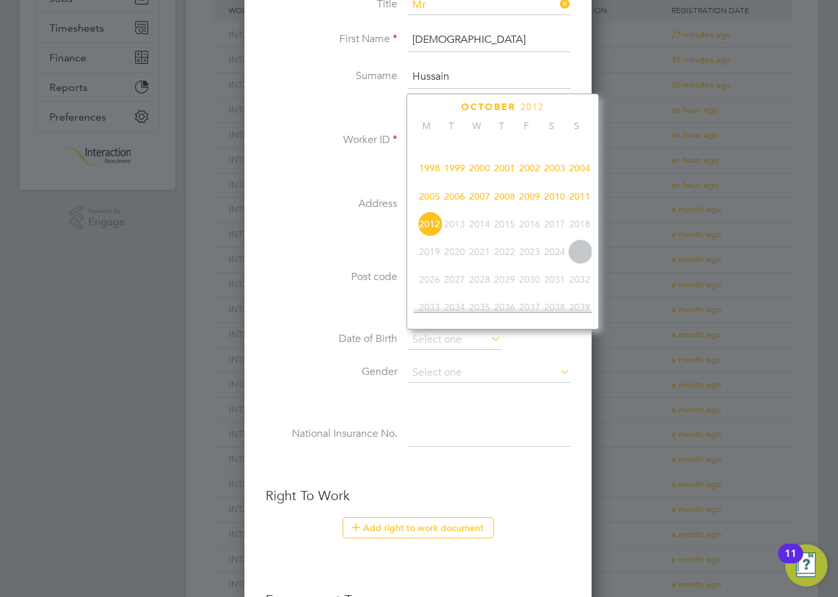
click at [481, 177] on span "2000" at bounding box center [479, 168] width 25 height 25
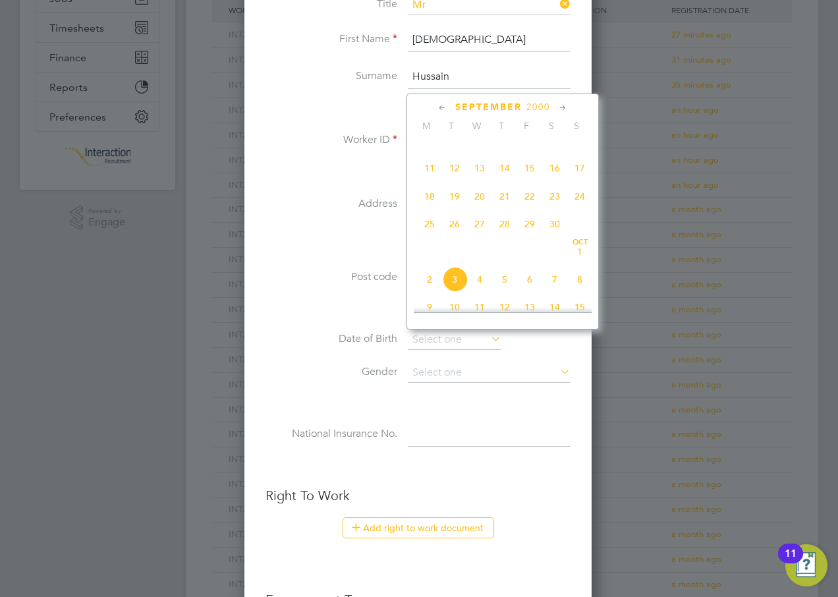
click at [444, 112] on icon at bounding box center [442, 108] width 13 height 15
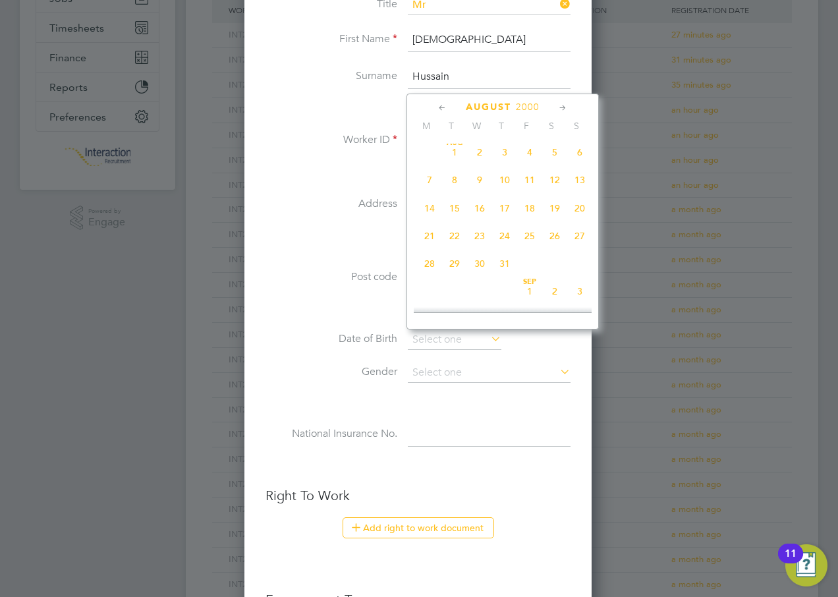
click at [444, 112] on icon at bounding box center [442, 108] width 13 height 15
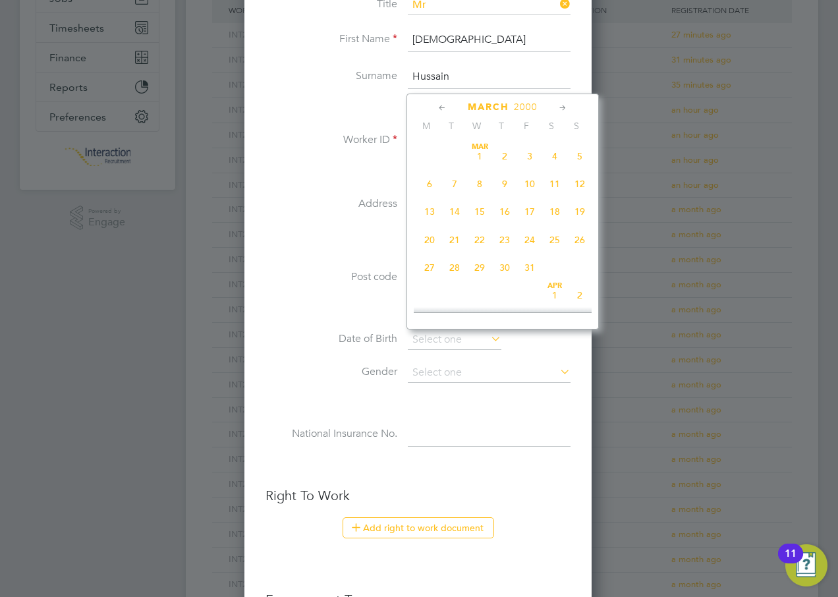
click at [502, 186] on span "9" at bounding box center [504, 183] width 25 height 25
type input "[DATE]"
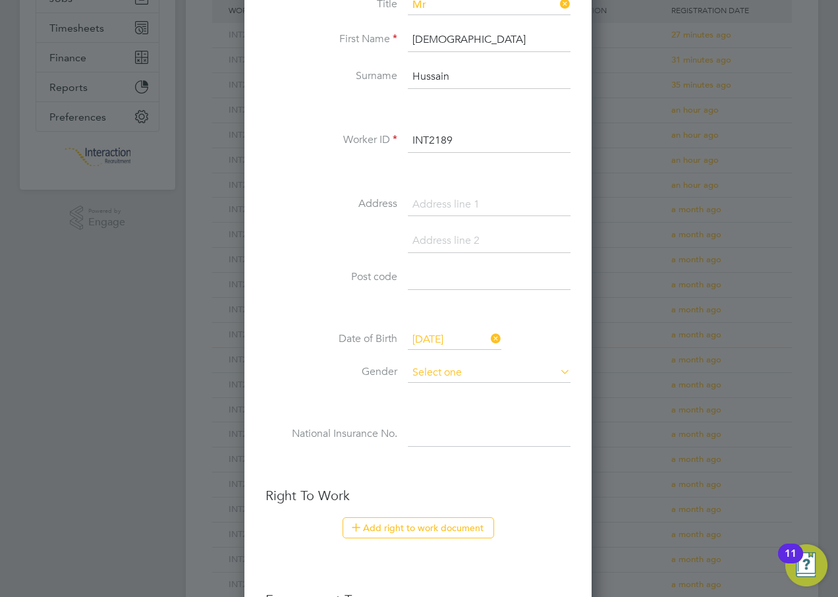
click at [437, 368] on input at bounding box center [489, 373] width 163 height 20
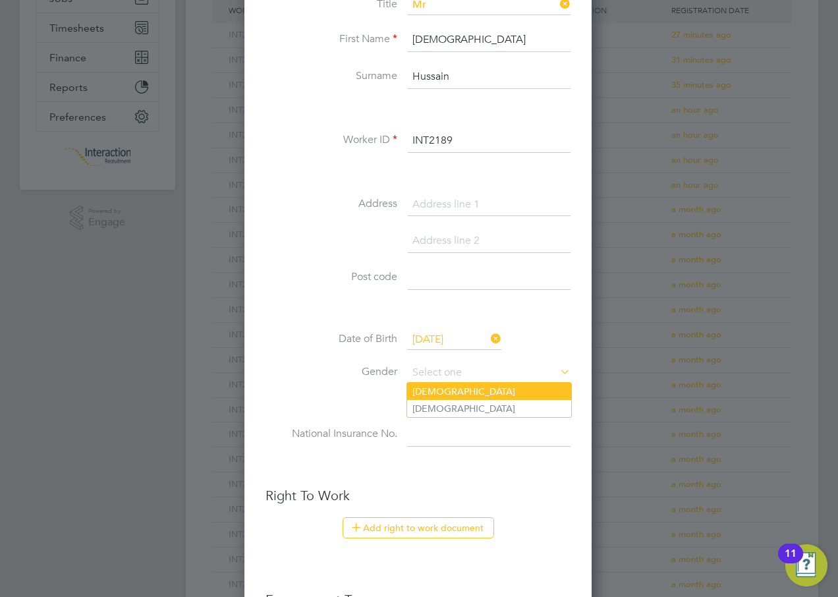
click at [433, 390] on li "[DEMOGRAPHIC_DATA]" at bounding box center [489, 391] width 164 height 17
type input "[DEMOGRAPHIC_DATA]"
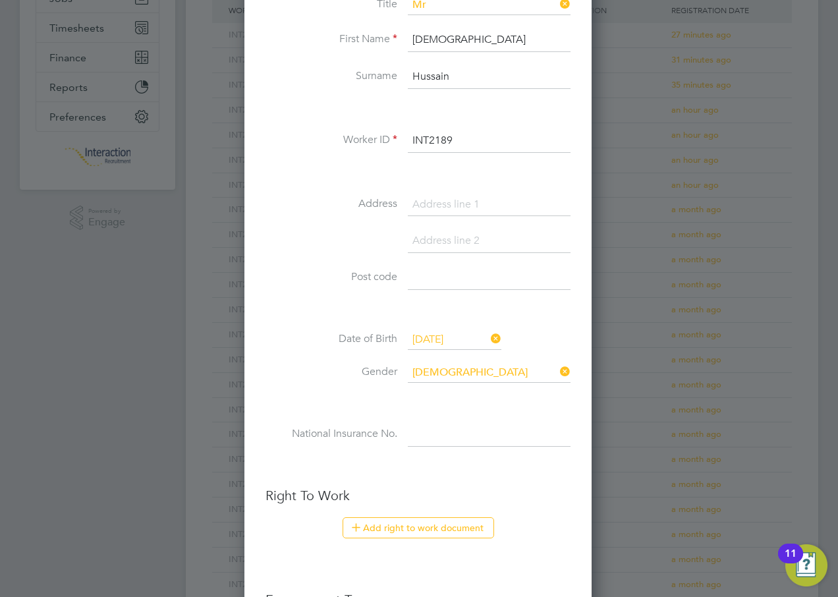
click at [423, 437] on input at bounding box center [489, 435] width 163 height 24
click at [405, 531] on button "Add right to work document" at bounding box center [419, 527] width 152 height 21
type input "PG 16 94 53 B"
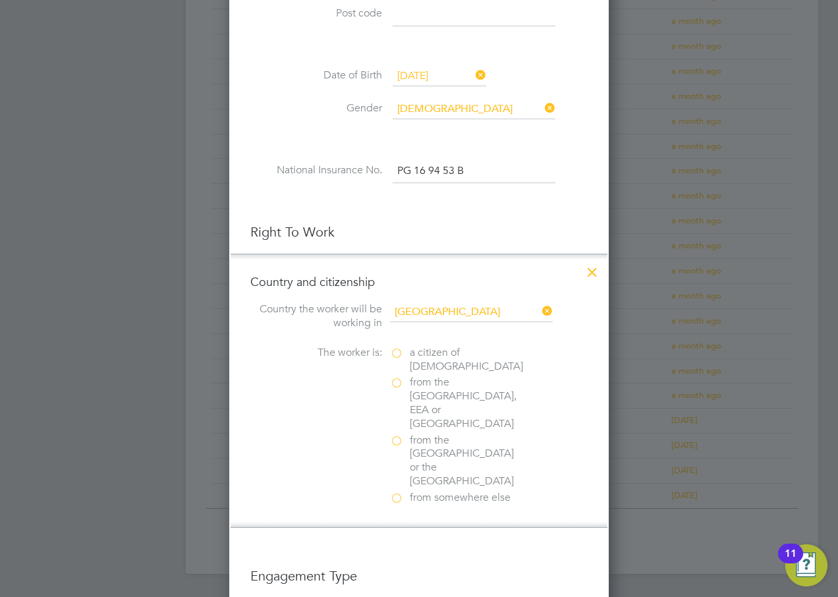
scroll to position [593, 0]
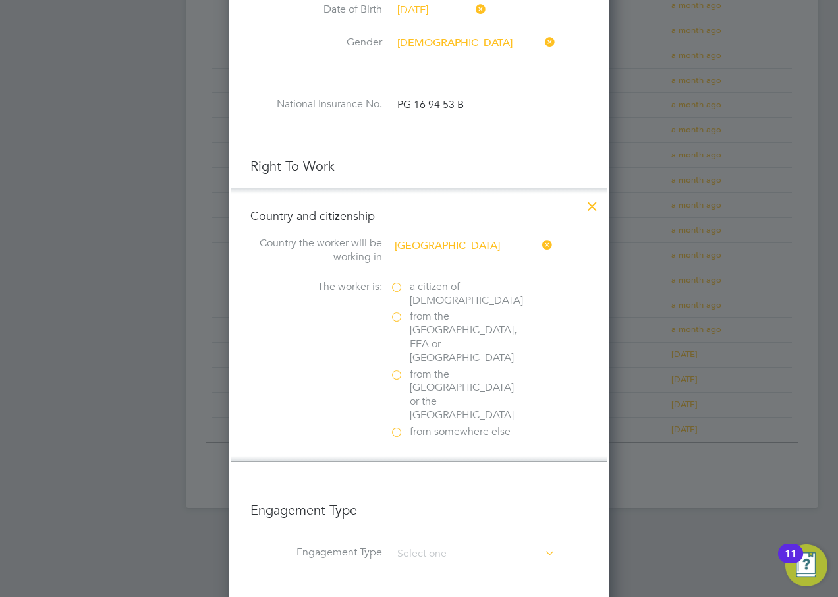
click at [396, 291] on label "a citizen of [DEMOGRAPHIC_DATA]" at bounding box center [456, 294] width 132 height 28
click at [0, 0] on input "a citizen of [DEMOGRAPHIC_DATA]" at bounding box center [0, 0] width 0 height 0
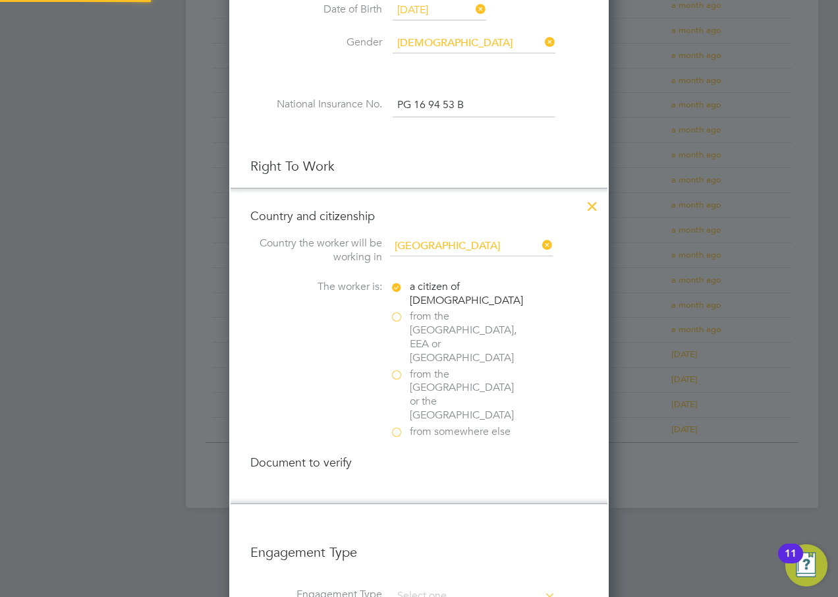
scroll to position [1385, 380]
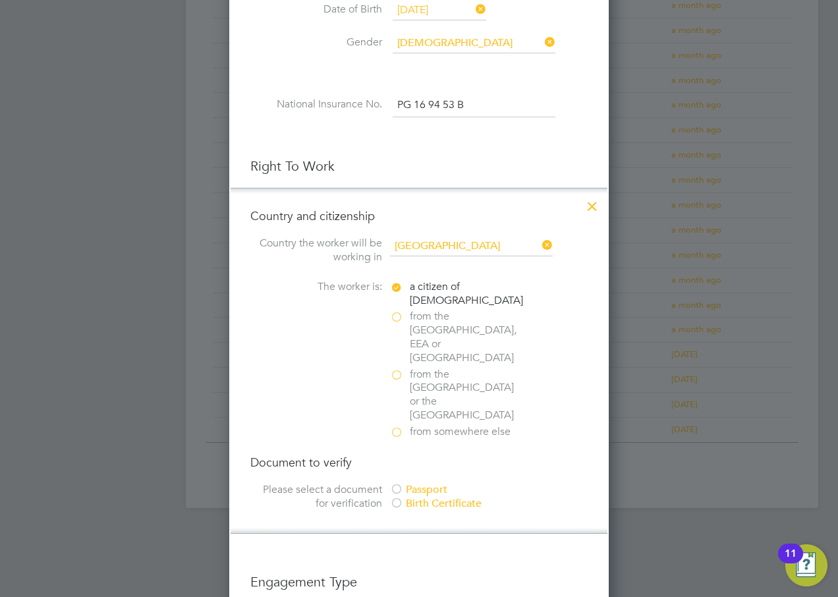
click at [395, 484] on div at bounding box center [396, 490] width 13 height 13
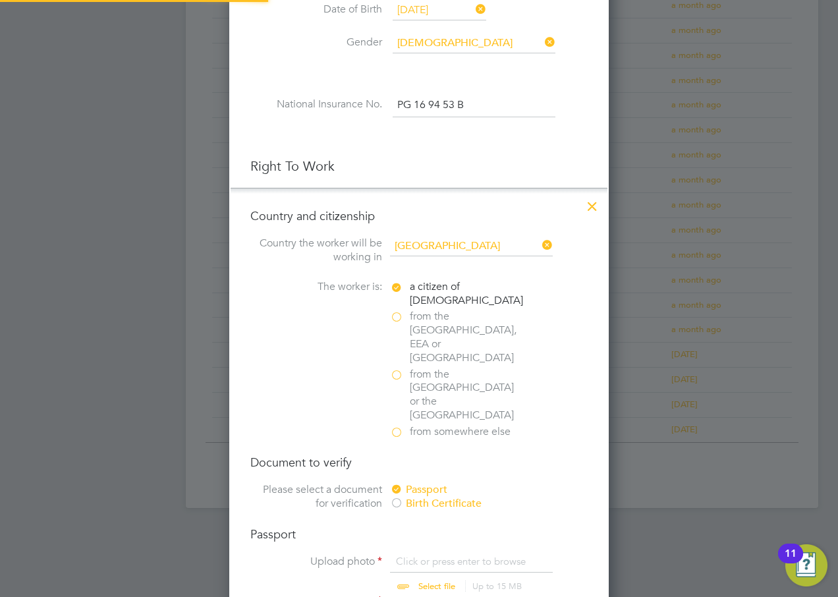
scroll to position [18, 163]
click at [414, 555] on input "file" at bounding box center [449, 575] width 207 height 40
click at [423, 555] on input "file" at bounding box center [449, 575] width 207 height 40
type input "C:\fakepath\[PERSON_NAME].pdf"
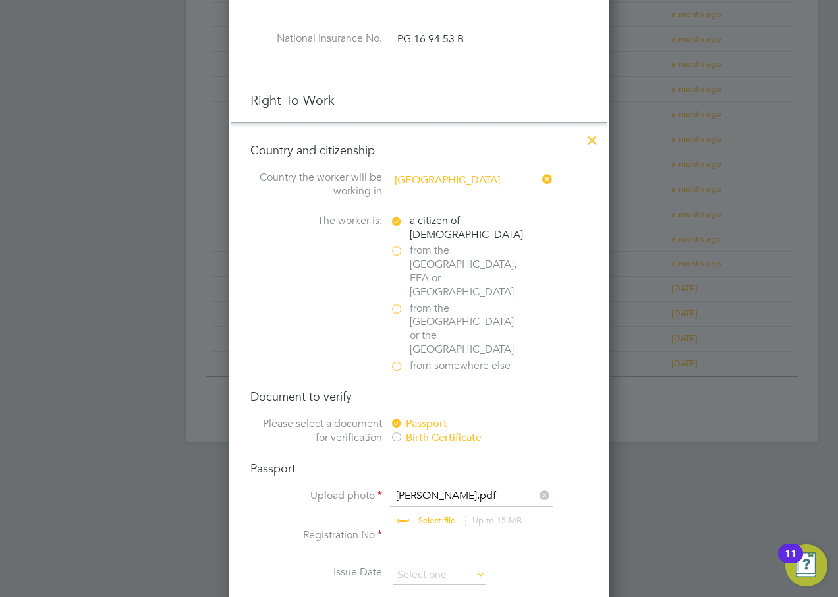
scroll to position [725, 0]
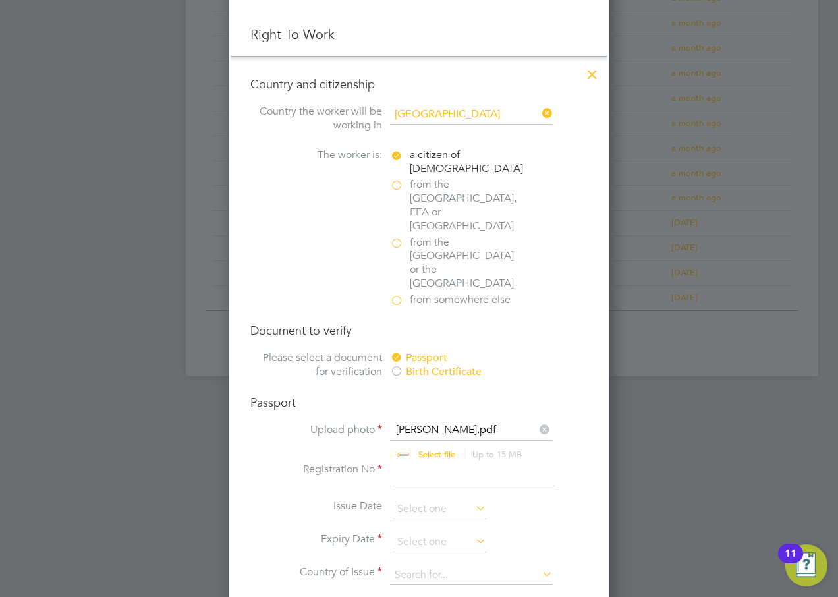
click at [408, 463] on input at bounding box center [474, 475] width 163 height 24
type input "559312467"
click at [426, 500] on input at bounding box center [440, 510] width 94 height 20
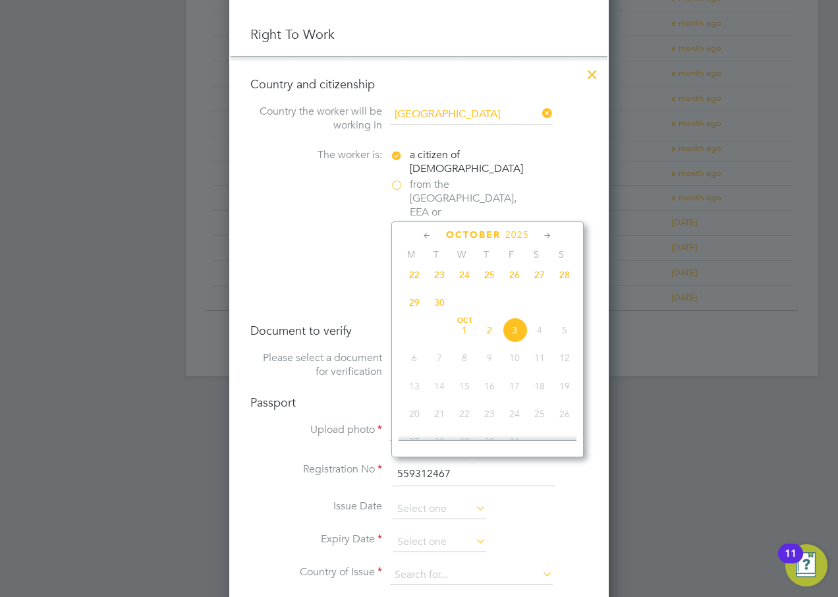
click at [509, 231] on span "2025" at bounding box center [518, 234] width 24 height 11
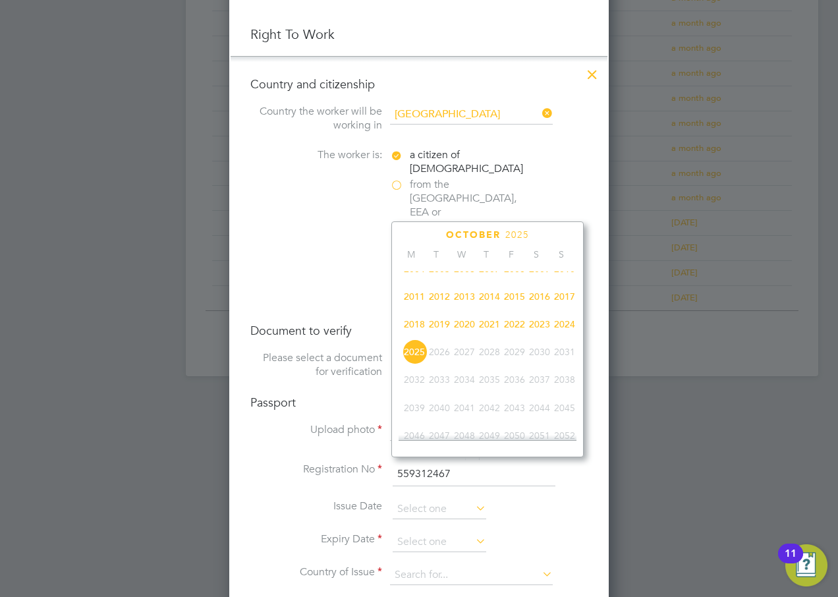
click at [516, 233] on span "2025" at bounding box center [518, 234] width 24 height 11
click at [524, 234] on span "2025" at bounding box center [524, 234] width 24 height 11
click at [436, 333] on span "2019" at bounding box center [439, 324] width 25 height 25
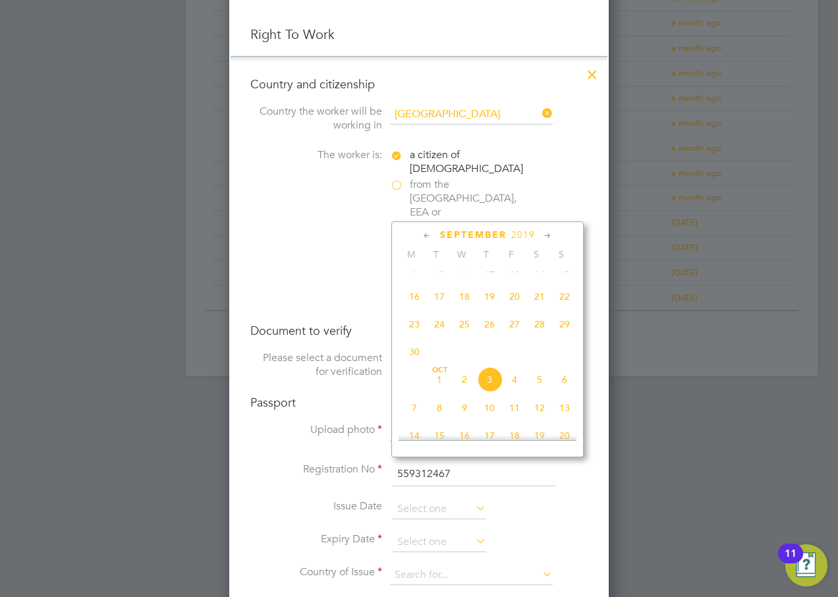
click at [430, 233] on icon at bounding box center [427, 236] width 13 height 15
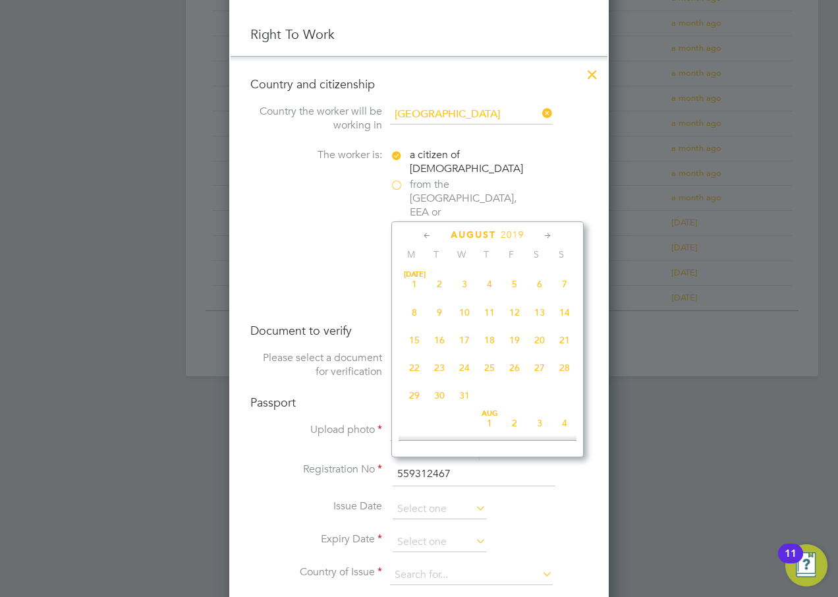
click at [430, 233] on icon at bounding box center [427, 236] width 13 height 15
click at [544, 235] on icon at bounding box center [548, 236] width 13 height 15
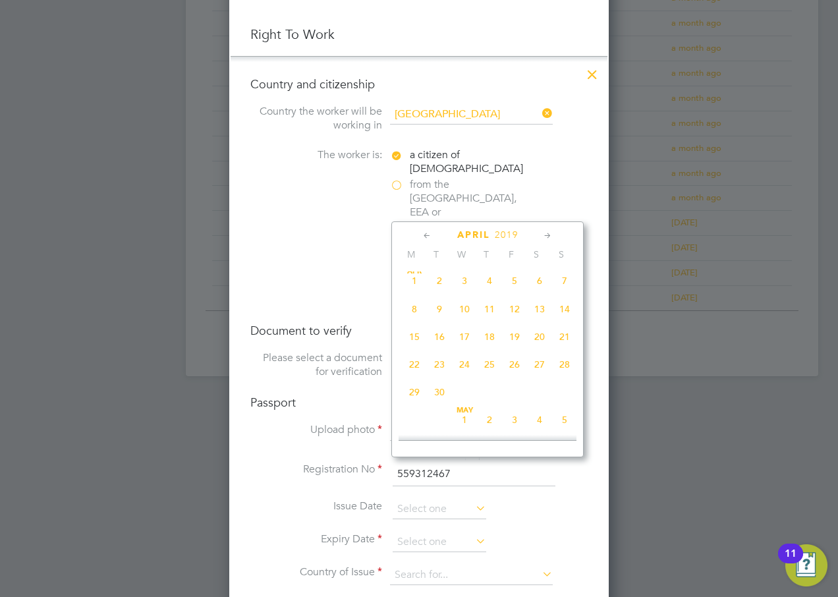
click at [563, 309] on span "14" at bounding box center [564, 309] width 25 height 25
type input "[DATE]"
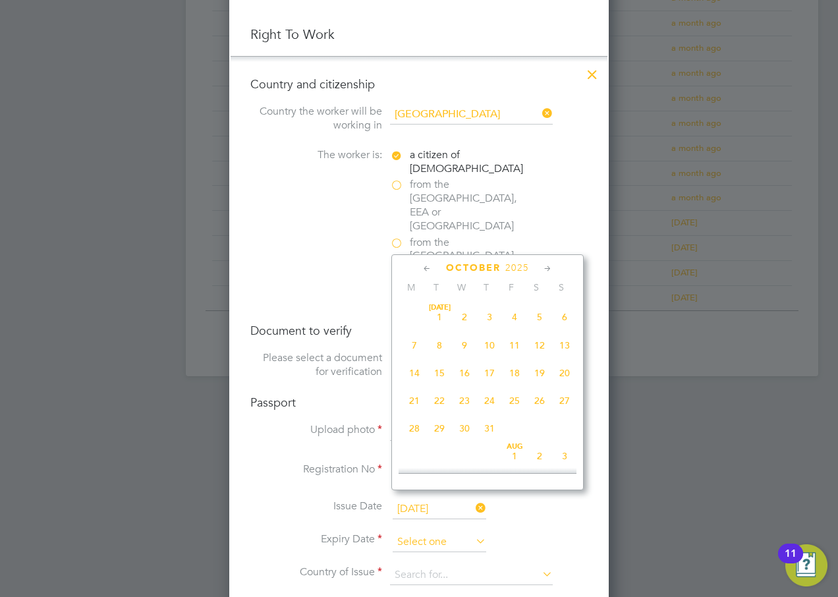
scroll to position [371, 0]
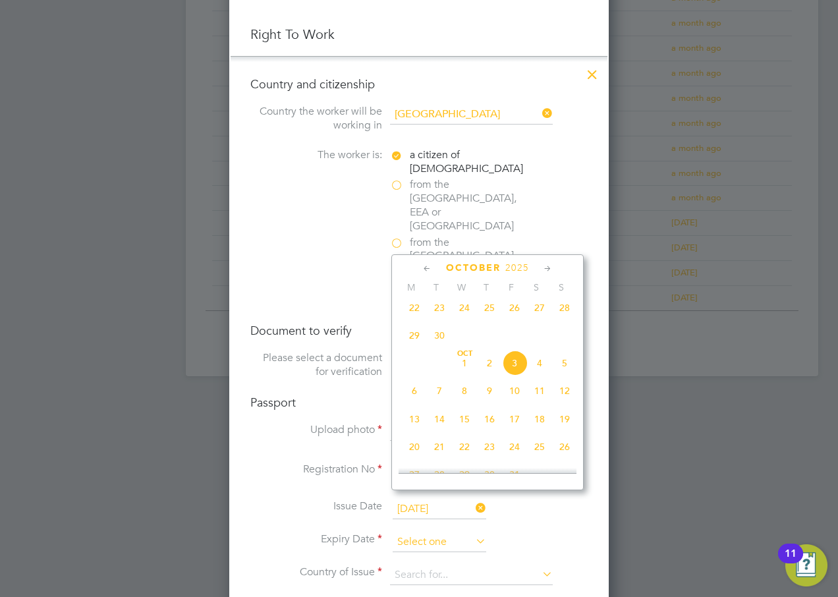
click at [430, 533] on input at bounding box center [440, 543] width 94 height 20
click at [515, 268] on span "2025" at bounding box center [518, 267] width 24 height 11
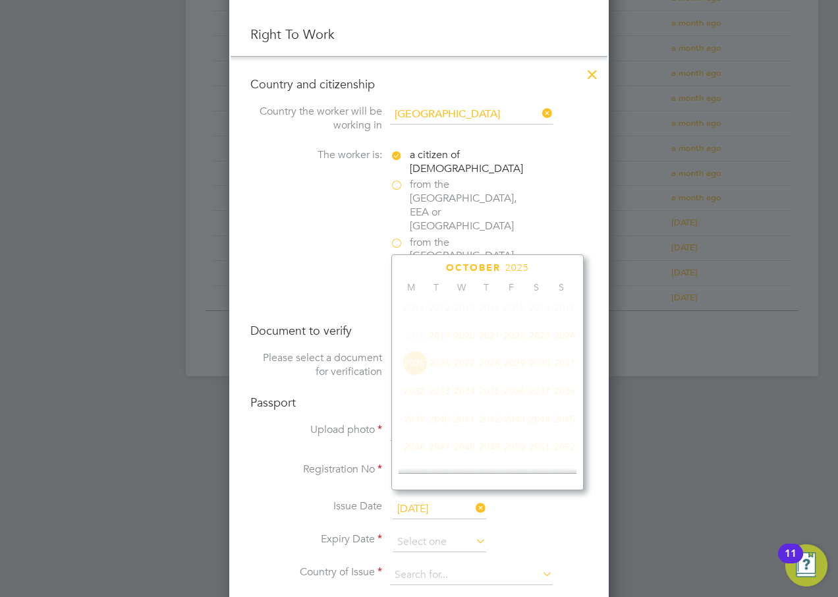
scroll to position [349, 0]
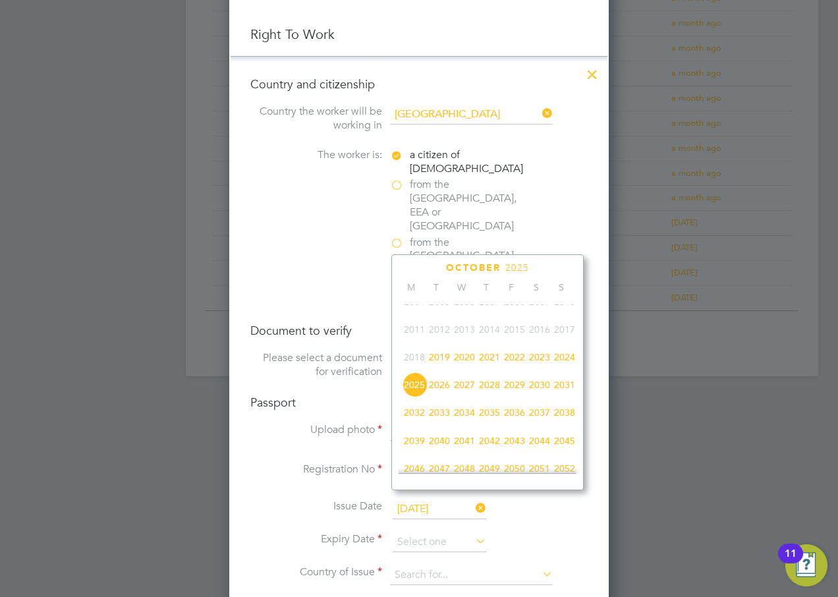
click at [512, 394] on span "2029" at bounding box center [514, 384] width 25 height 25
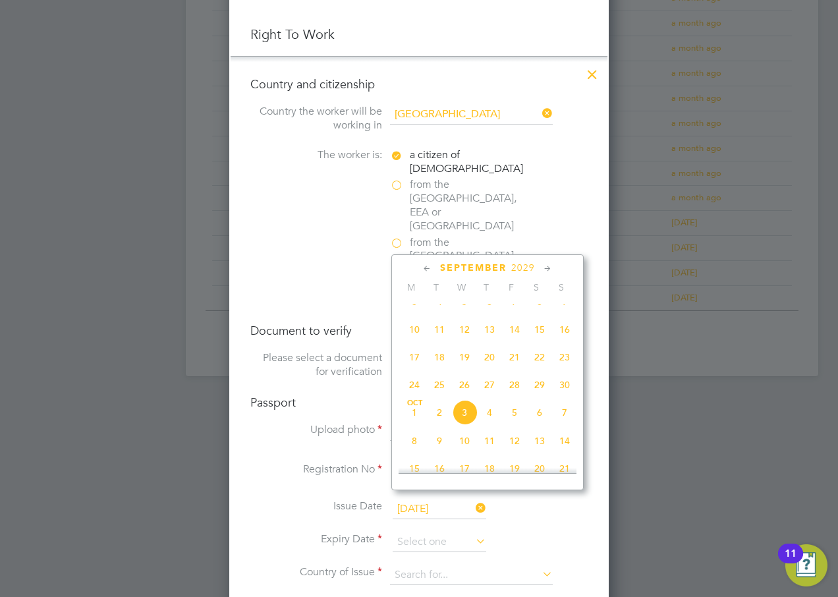
click at [427, 265] on icon at bounding box center [427, 269] width 13 height 15
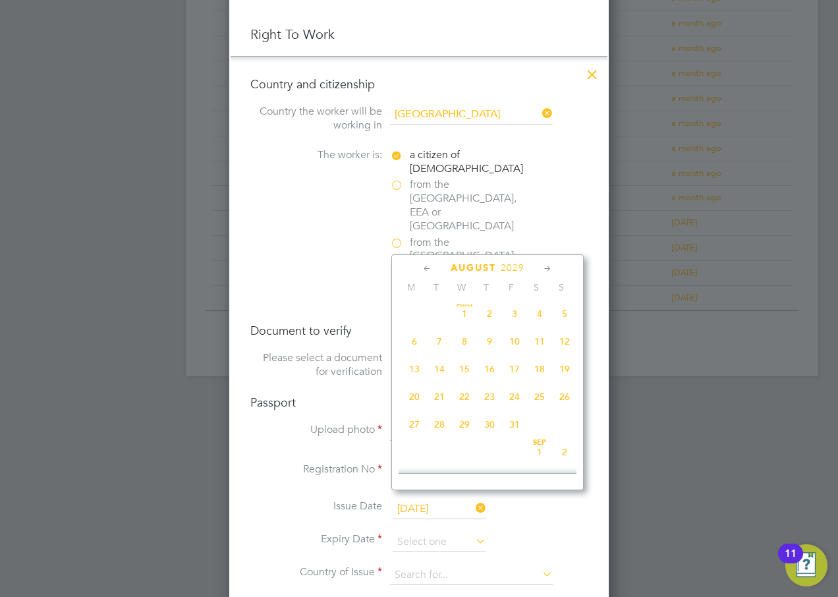
click at [427, 265] on icon at bounding box center [427, 269] width 13 height 15
click at [422, 266] on icon at bounding box center [427, 269] width 13 height 15
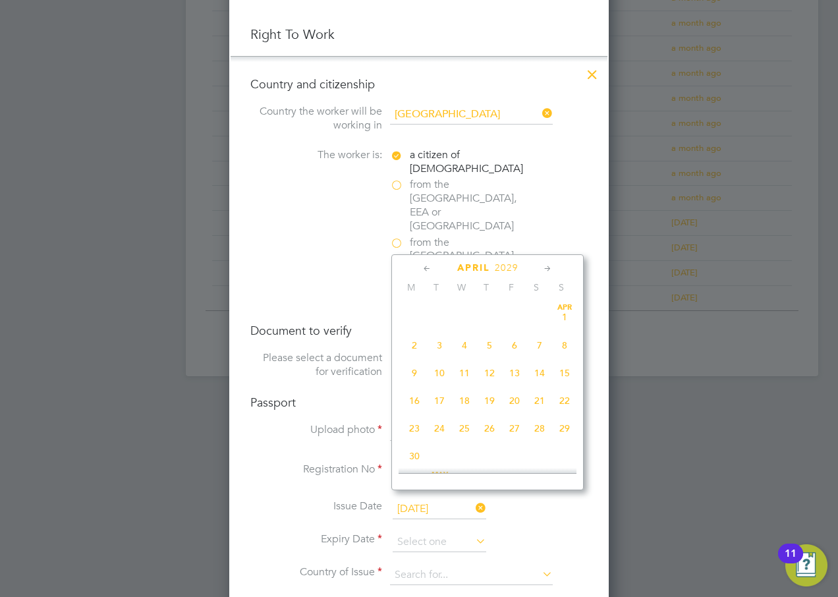
click at [422, 266] on icon at bounding box center [427, 269] width 13 height 15
click at [463, 375] on span "14" at bounding box center [464, 373] width 25 height 25
type input "[DATE]"
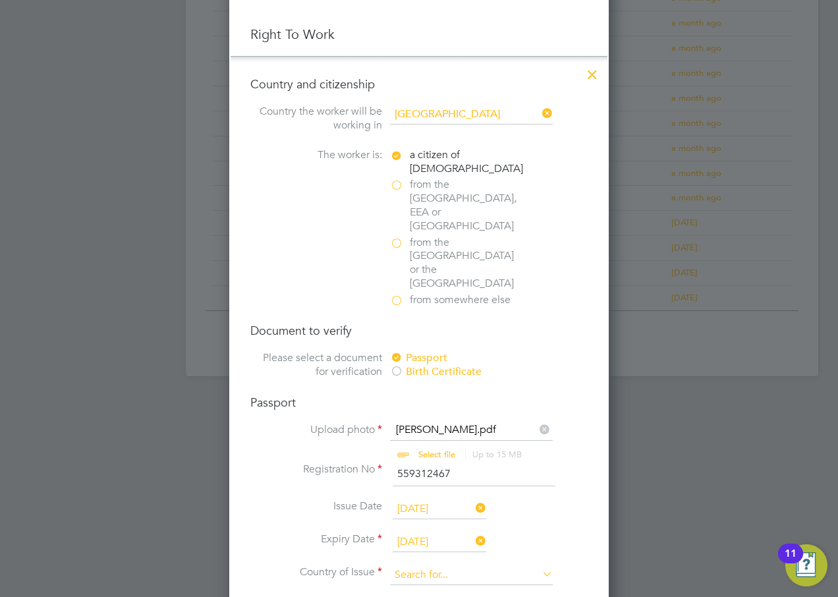
click at [419, 566] on input at bounding box center [471, 576] width 163 height 20
click at [419, 544] on li "United King dom" at bounding box center [472, 553] width 164 height 18
type input "[GEOGRAPHIC_DATA]"
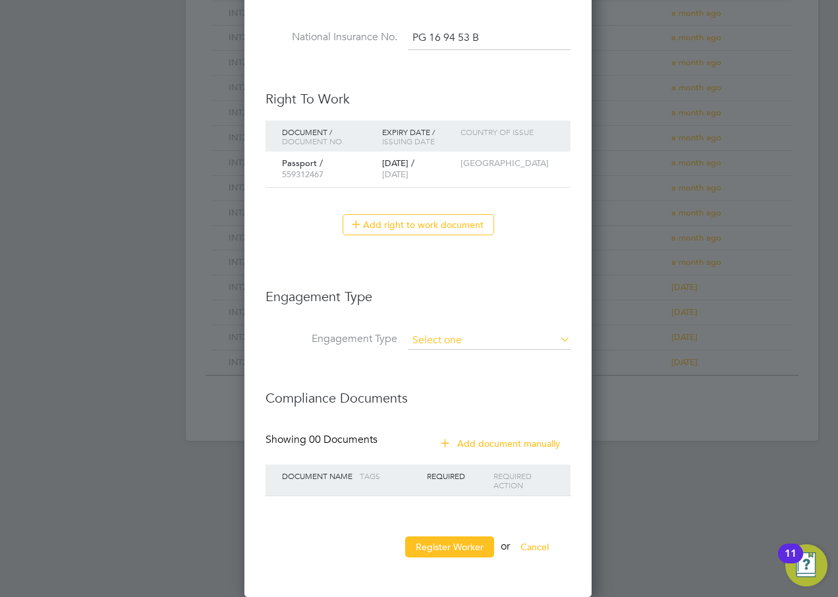
click at [429, 343] on input at bounding box center [489, 341] width 163 height 18
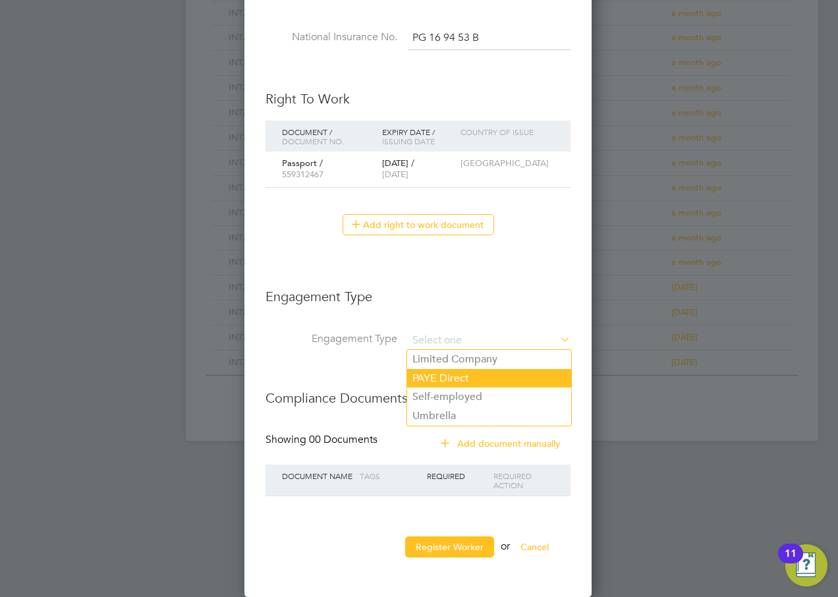
click at [457, 372] on li "PAYE Direct" at bounding box center [489, 378] width 164 height 19
type input "PAYE Direct"
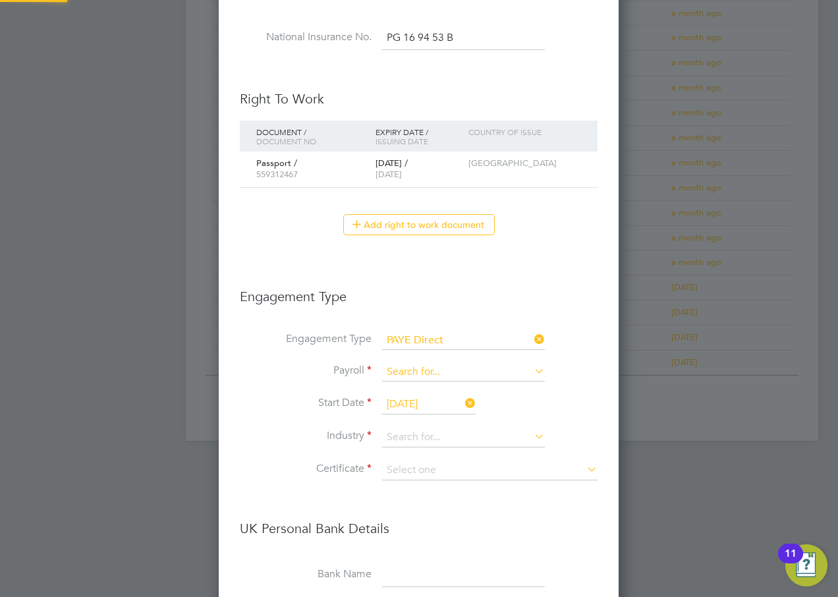
scroll to position [7, 7]
click at [430, 372] on input at bounding box center [463, 372] width 163 height 18
click at [427, 392] on li "Agency PAYE" at bounding box center [464, 391] width 164 height 19
type input "Agency PAYE"
click at [413, 435] on input at bounding box center [463, 438] width 163 height 20
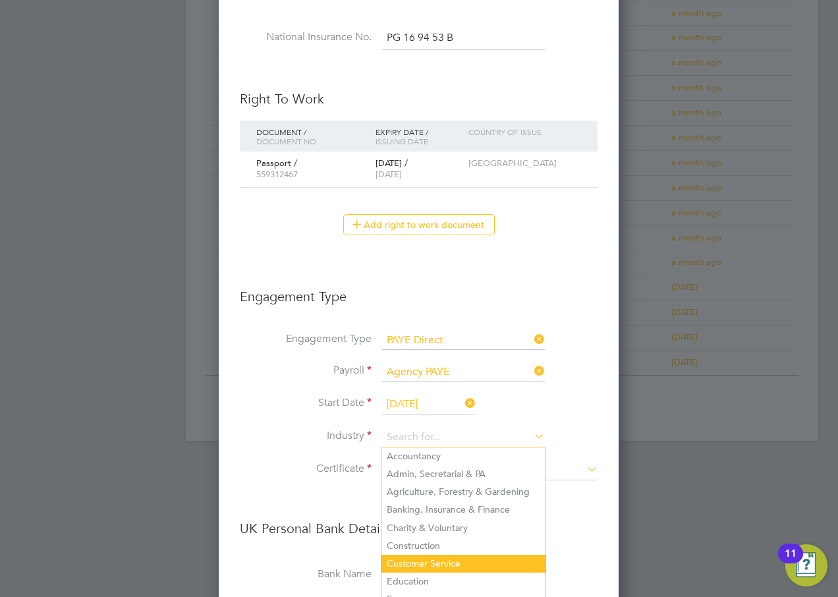
click at [446, 561] on li "Customer Service" at bounding box center [464, 564] width 164 height 18
type input "Customer Service"
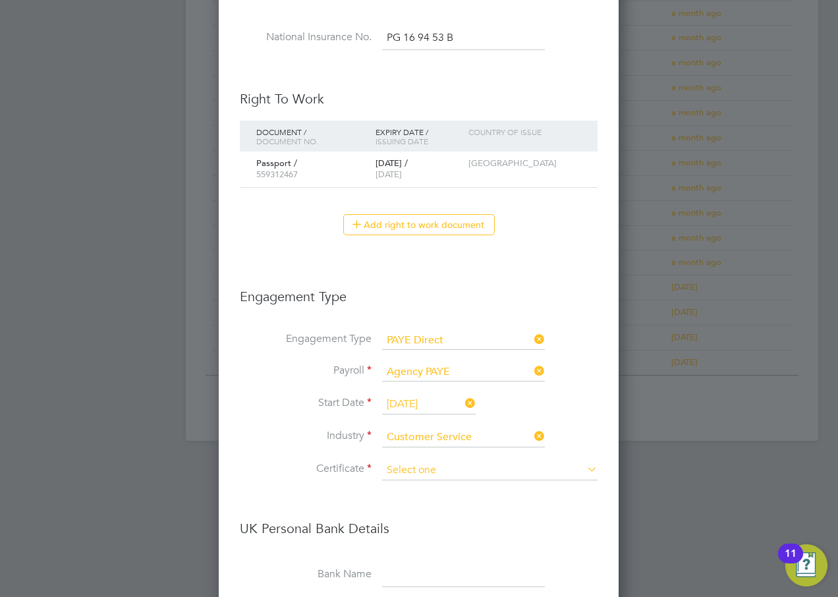
click at [410, 469] on input at bounding box center [490, 471] width 216 height 20
click at [420, 527] on li "Don't know" at bounding box center [490, 523] width 217 height 17
type input "Don't know"
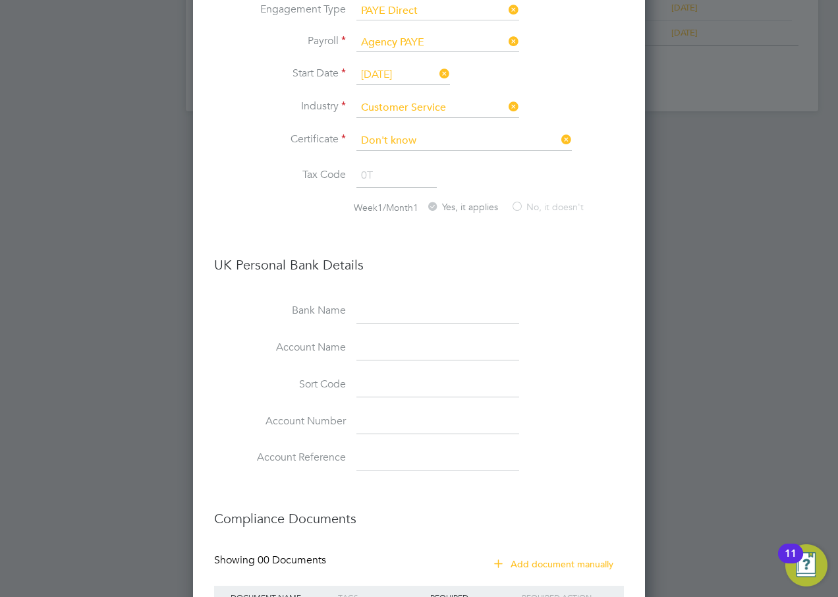
scroll to position [1111, 0]
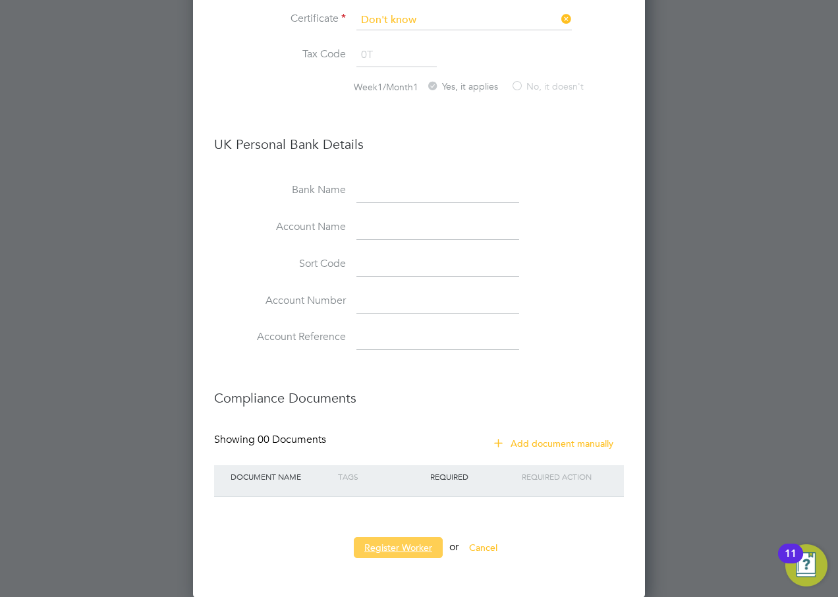
click at [411, 547] on button "Register Worker" at bounding box center [398, 547] width 89 height 21
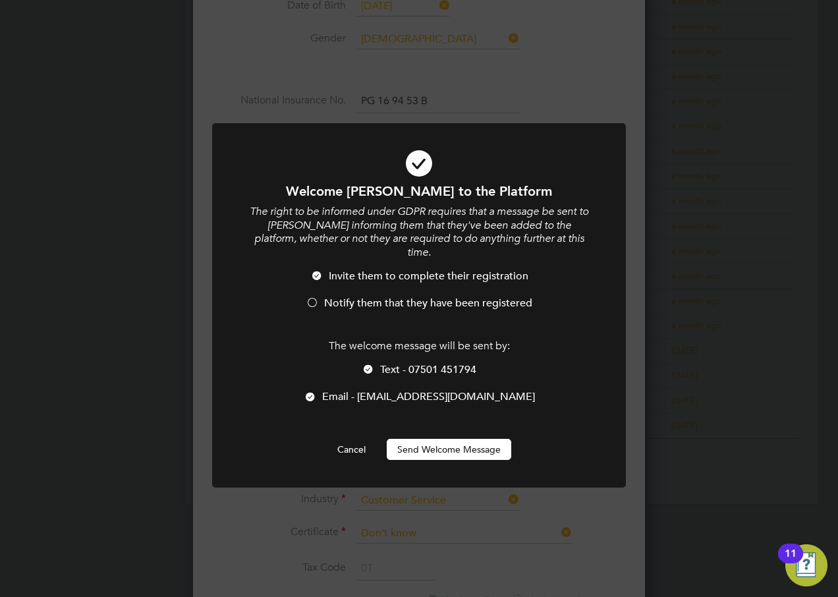
click at [357, 297] on span "Notify them that they have been registered" at bounding box center [428, 303] width 208 height 13
click at [397, 363] on span "Text - 07501 451794" at bounding box center [428, 369] width 96 height 13
click at [422, 439] on button "Send Welcome Message" at bounding box center [449, 449] width 125 height 21
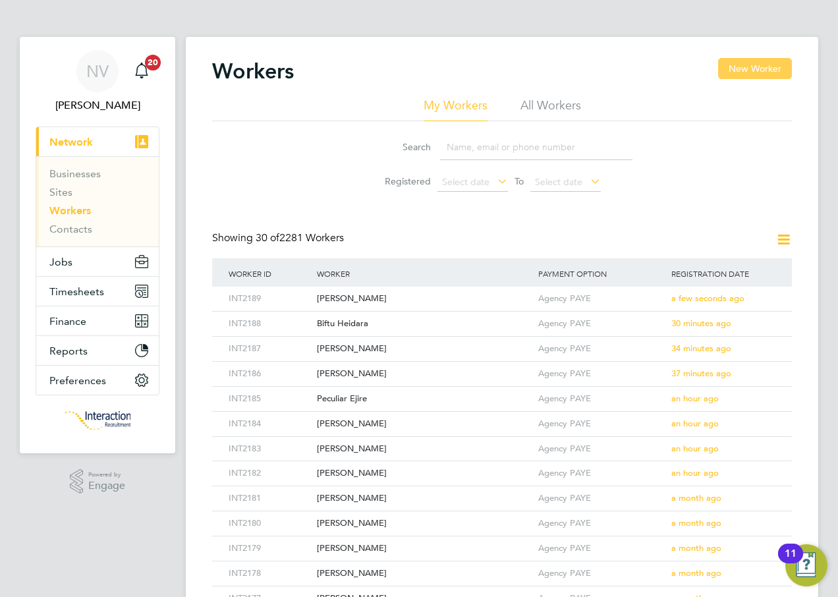
click at [759, 69] on button "New Worker" at bounding box center [755, 68] width 74 height 21
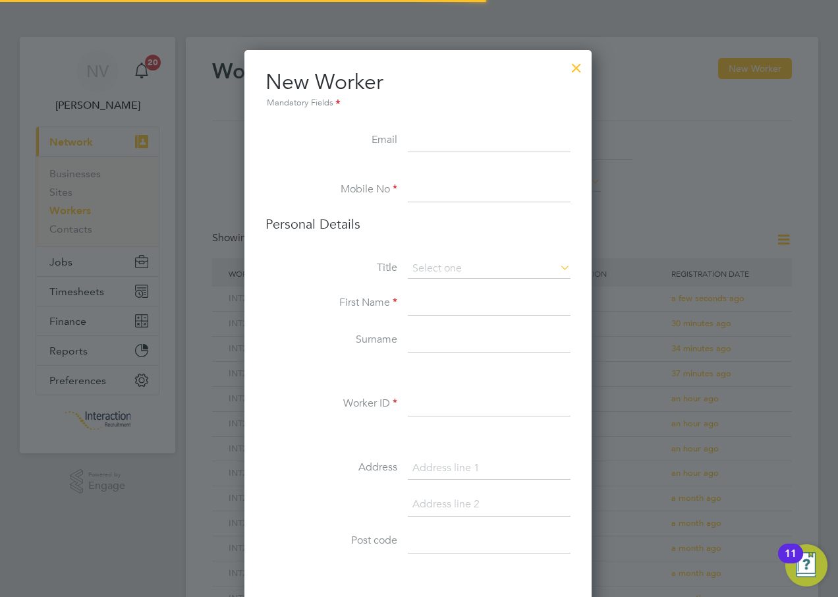
scroll to position [1115, 349]
type input "[EMAIL_ADDRESS][DOMAIN_NAME]"
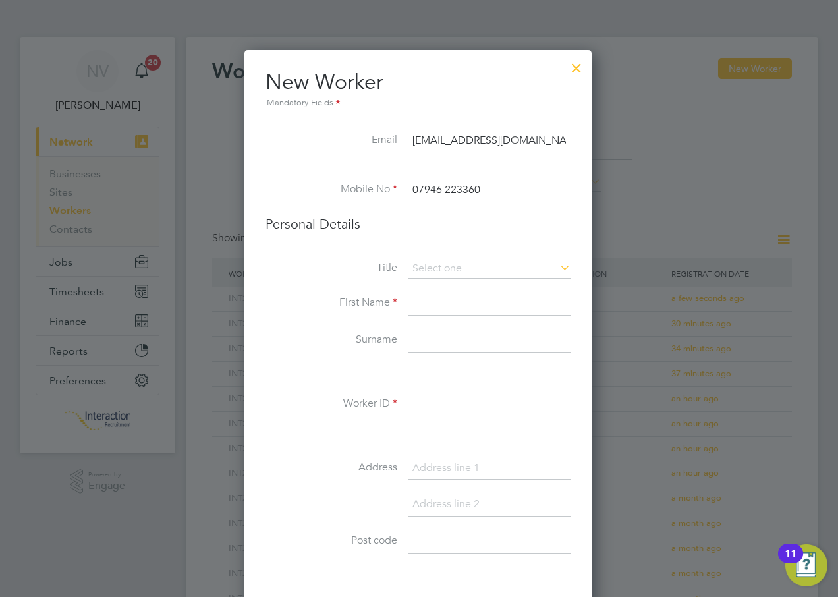
type input "07946 223360"
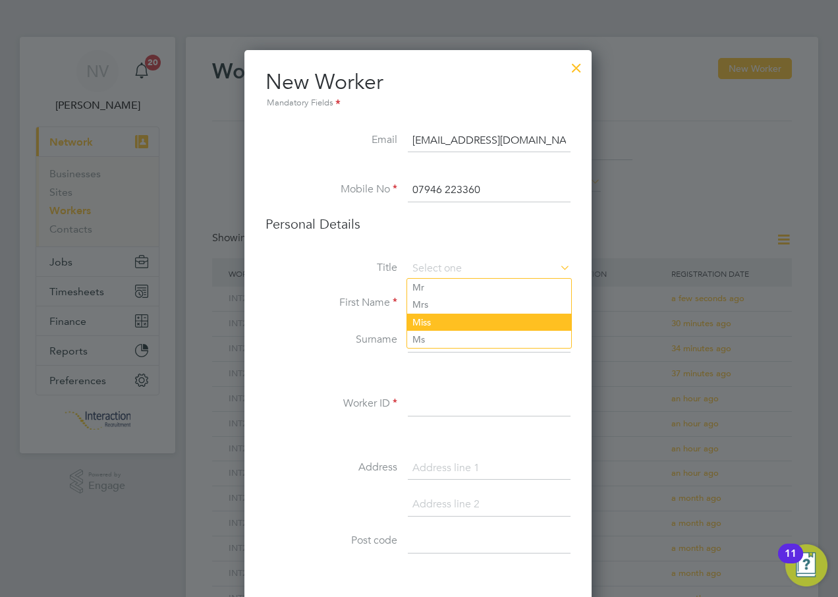
click at [413, 320] on li "Miss" at bounding box center [489, 322] width 164 height 17
type input "Miss"
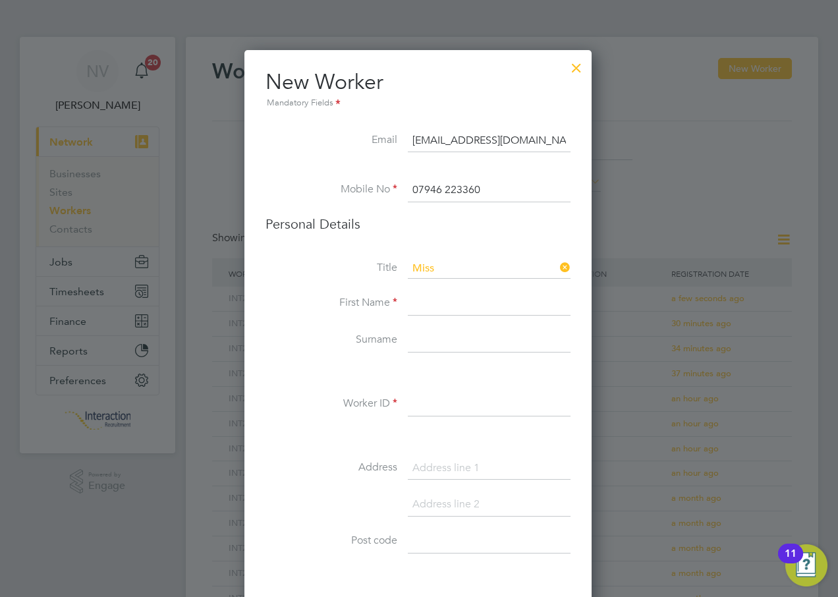
click at [421, 310] on input at bounding box center [489, 304] width 163 height 24
type input "Naima"
type input "[PERSON_NAME]"
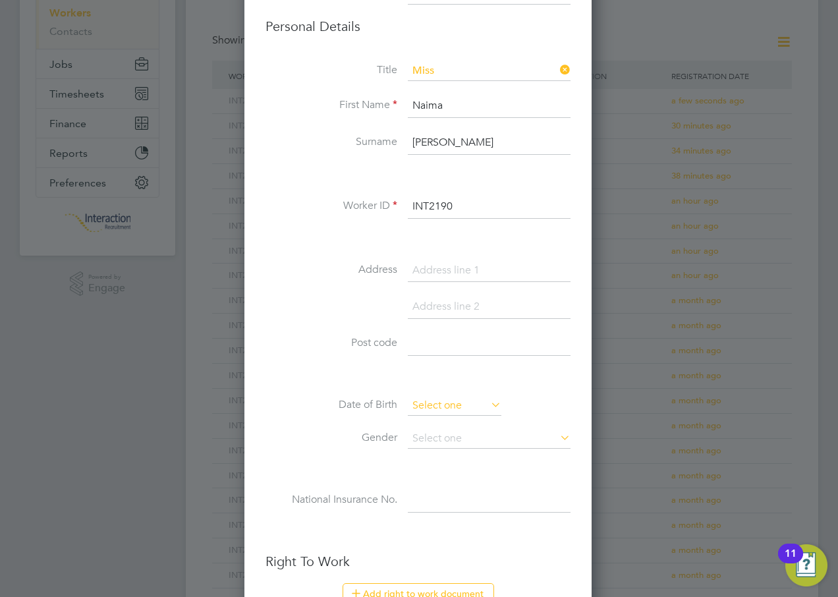
type input "INT2190"
click at [423, 413] on input at bounding box center [455, 406] width 94 height 20
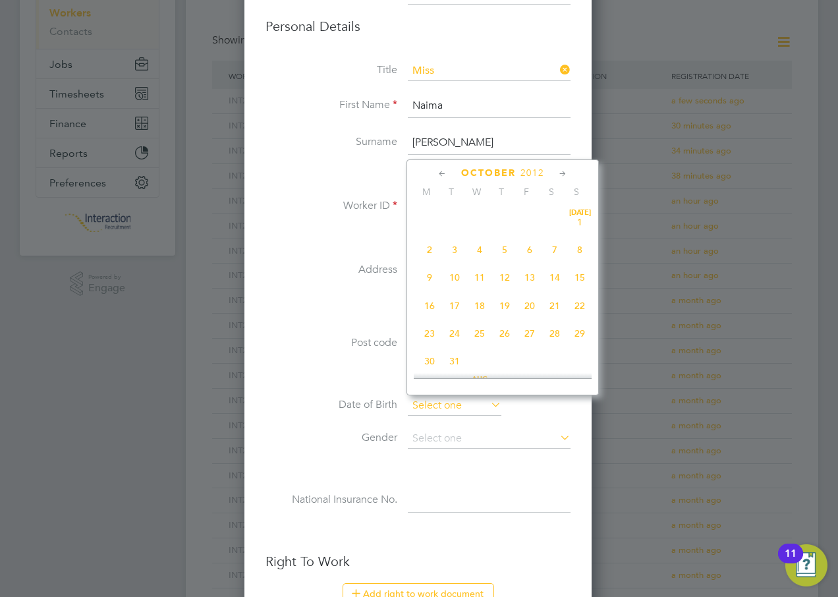
scroll to position [399, 0]
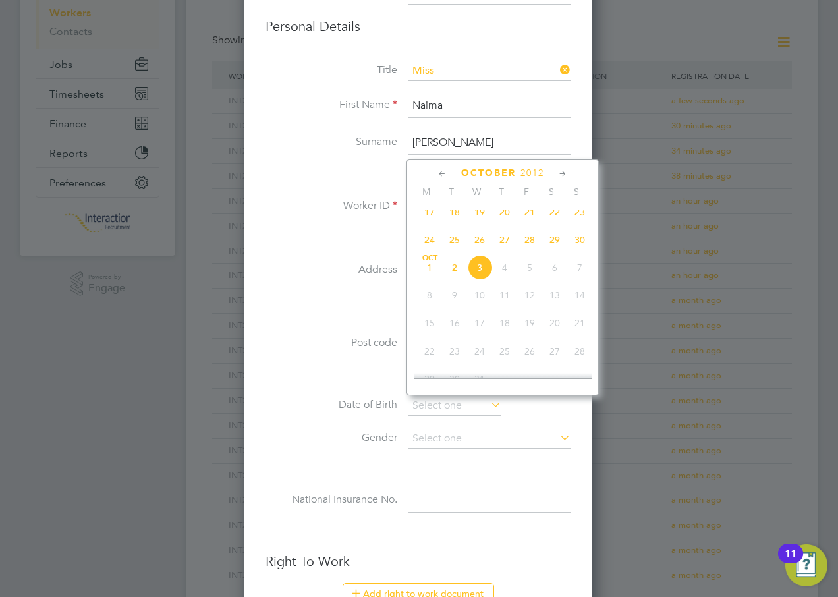
click at [535, 173] on span "2012" at bounding box center [533, 172] width 24 height 11
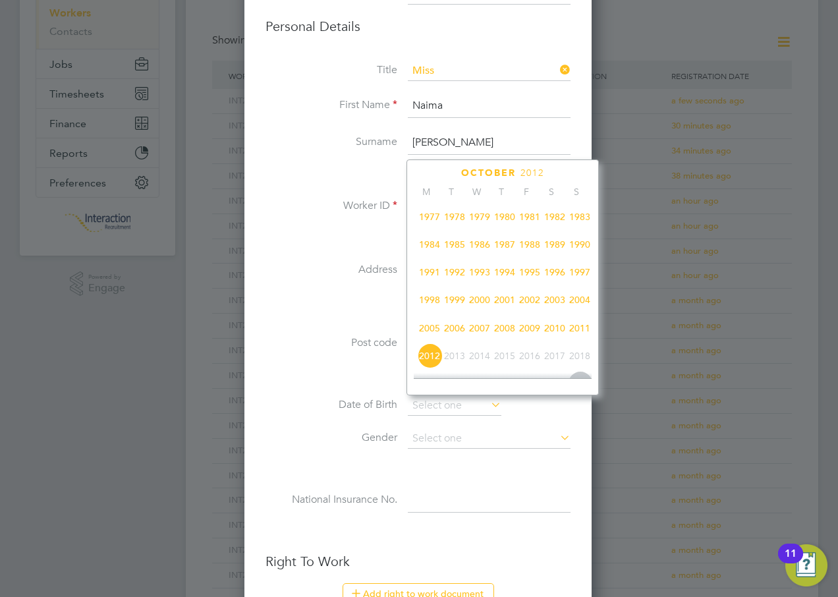
scroll to position [218, 0]
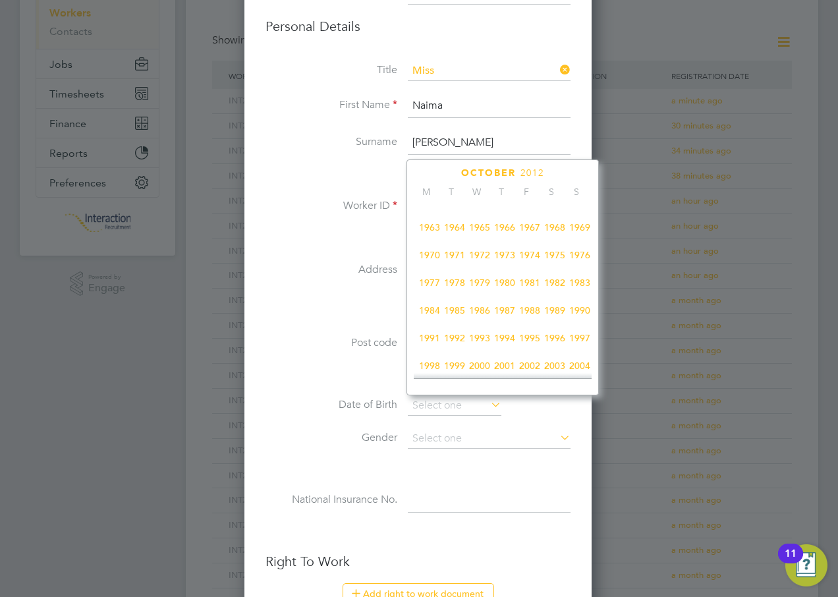
click at [529, 289] on span "1981" at bounding box center [529, 282] width 25 height 25
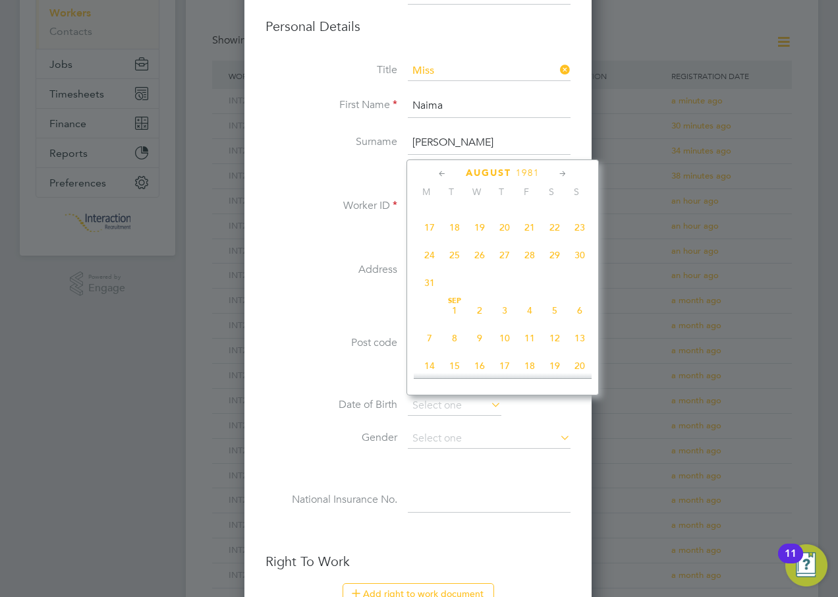
click at [442, 175] on icon at bounding box center [442, 174] width 13 height 15
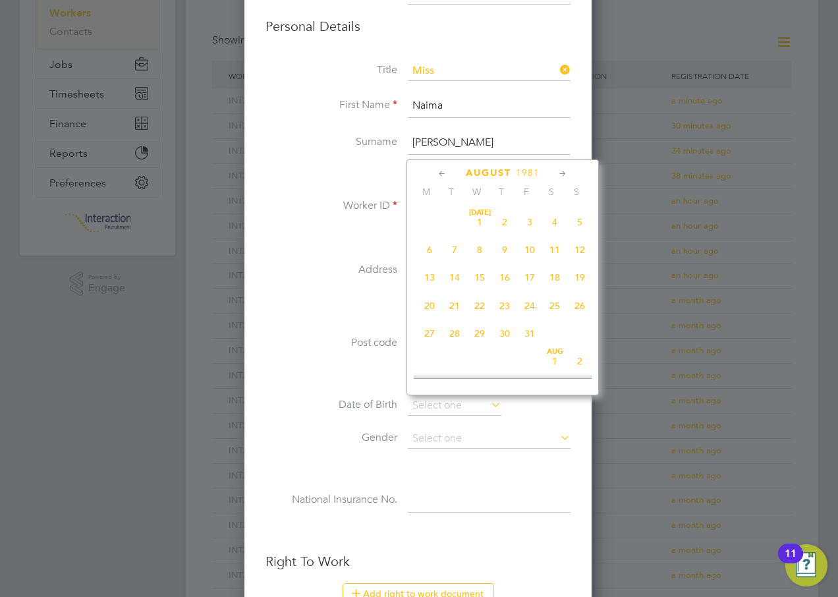
click at [442, 175] on icon at bounding box center [442, 174] width 13 height 15
click at [560, 170] on icon at bounding box center [563, 174] width 13 height 15
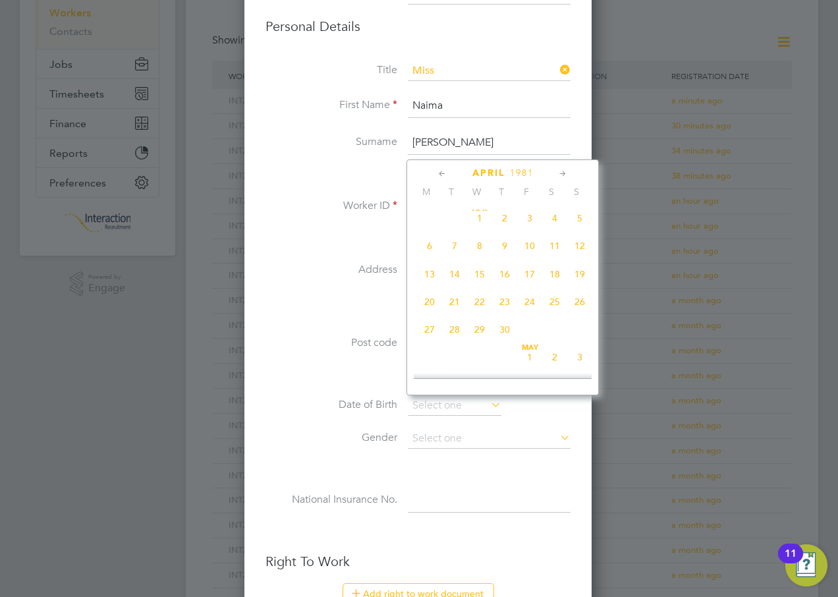
scroll to position [313, 0]
click at [533, 279] on span "15" at bounding box center [529, 270] width 25 height 25
type input "[DATE]"
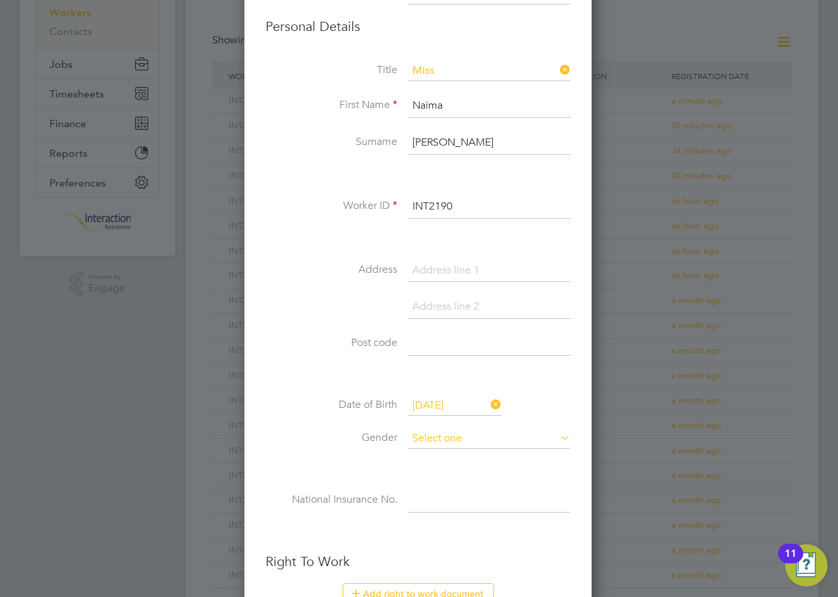
click at [445, 440] on input at bounding box center [489, 439] width 163 height 20
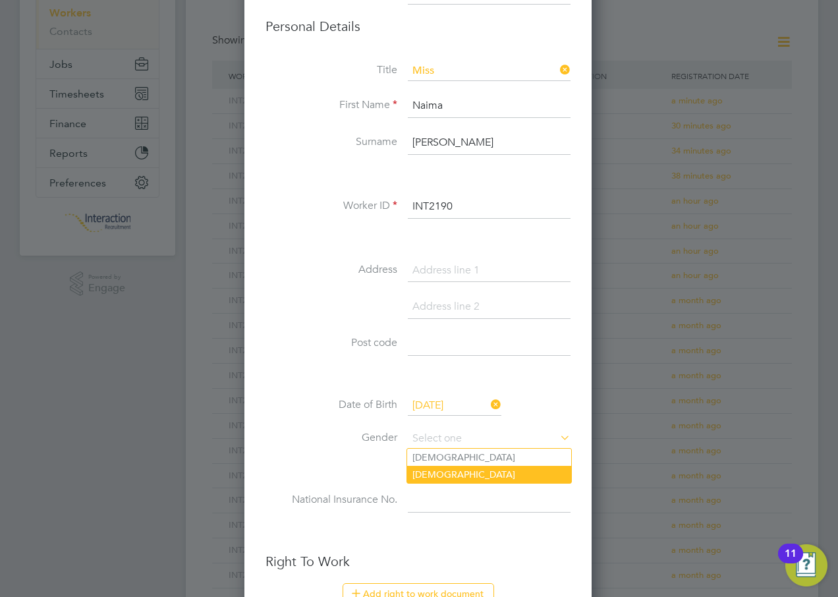
click at [430, 477] on li "[DEMOGRAPHIC_DATA]" at bounding box center [489, 474] width 164 height 17
type input "[DEMOGRAPHIC_DATA]"
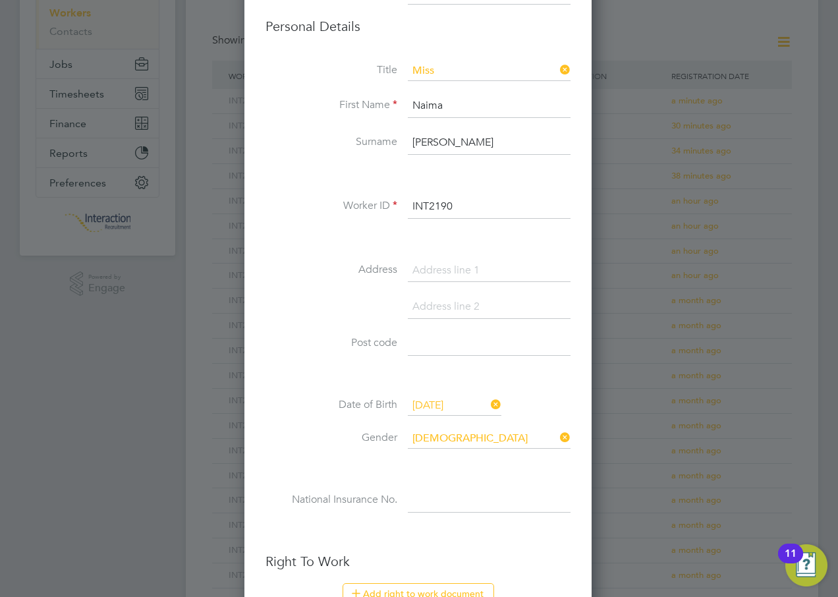
click at [424, 502] on input at bounding box center [489, 501] width 163 height 24
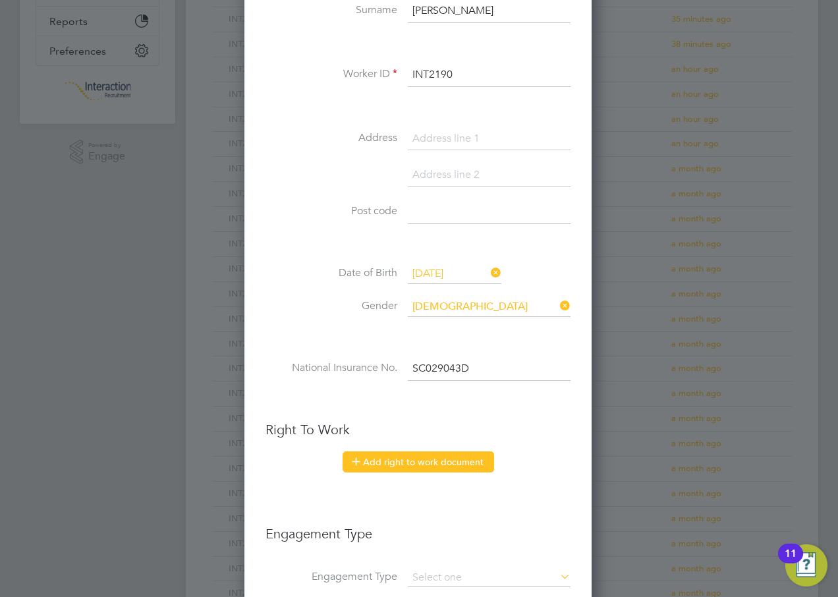
type input "SC 02 90 43 D"
click at [409, 459] on button "Add right to work document" at bounding box center [419, 462] width 152 height 21
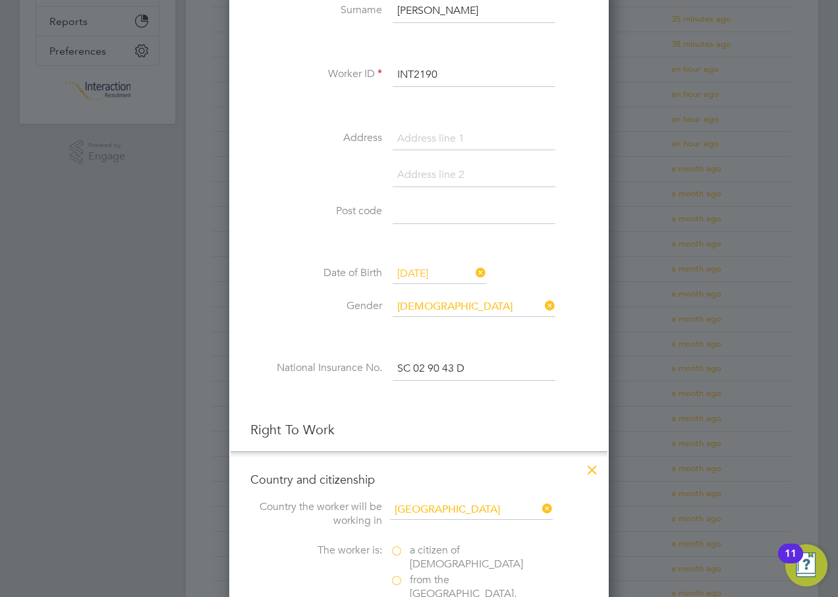
scroll to position [461, 0]
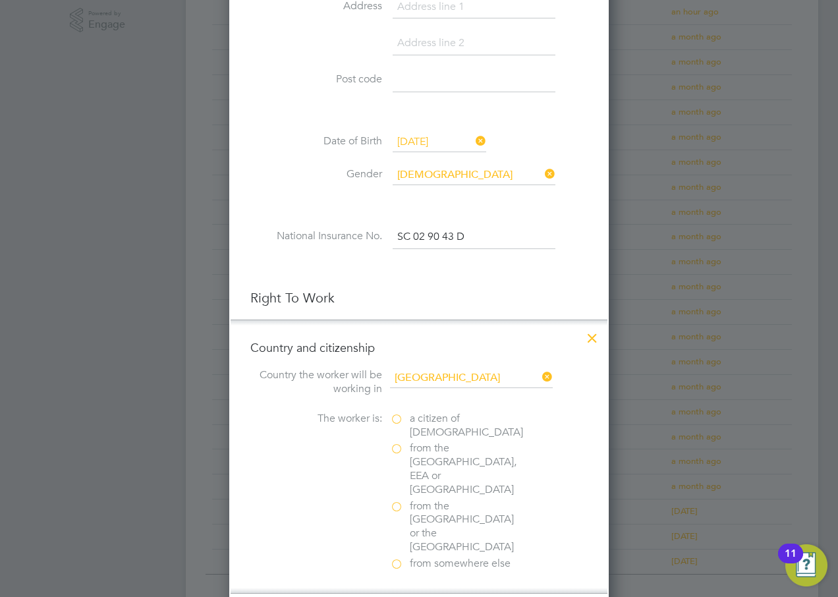
click at [395, 419] on label "a citizen of [DEMOGRAPHIC_DATA]" at bounding box center [456, 426] width 132 height 28
click at [0, 0] on input "a citizen of [DEMOGRAPHIC_DATA]" at bounding box center [0, 0] width 0 height 0
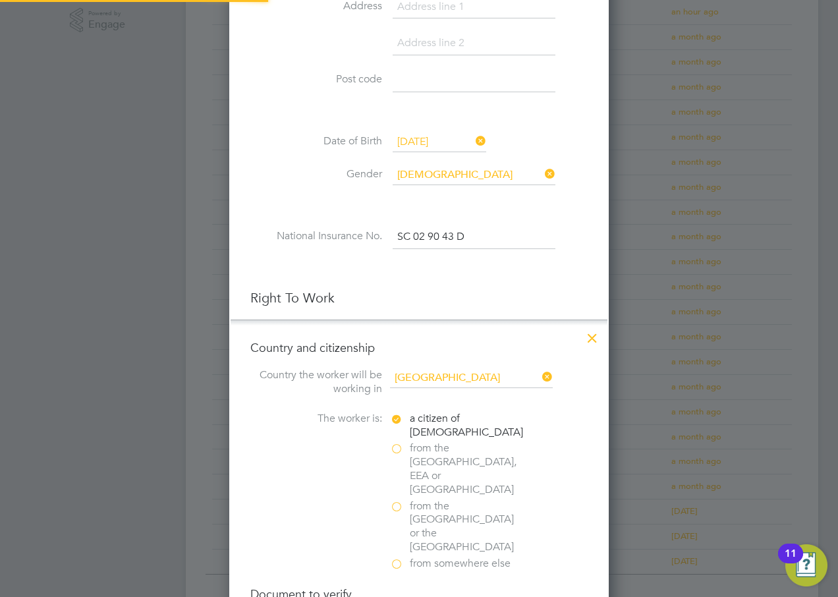
scroll to position [593, 0]
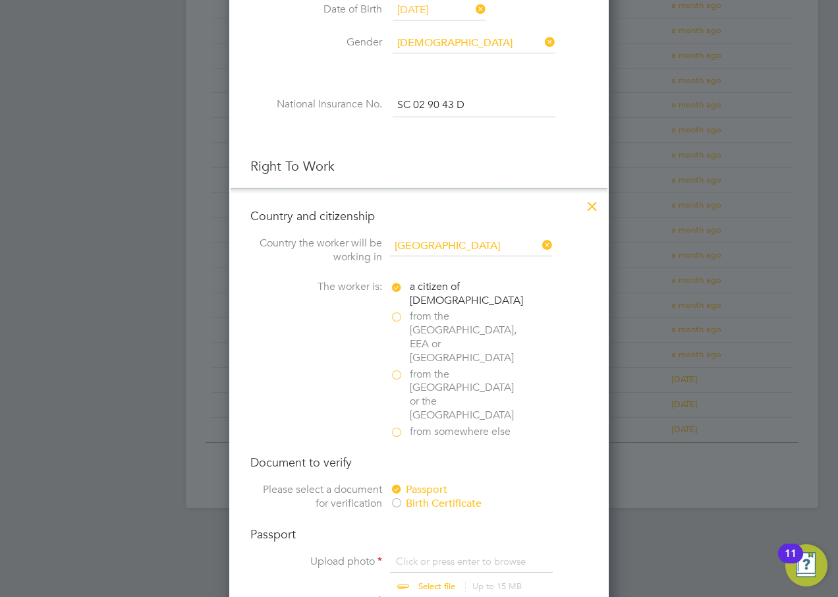
click at [430, 555] on input "file" at bounding box center [449, 575] width 207 height 40
type input "C:\fakepath\[PERSON_NAME].pdf"
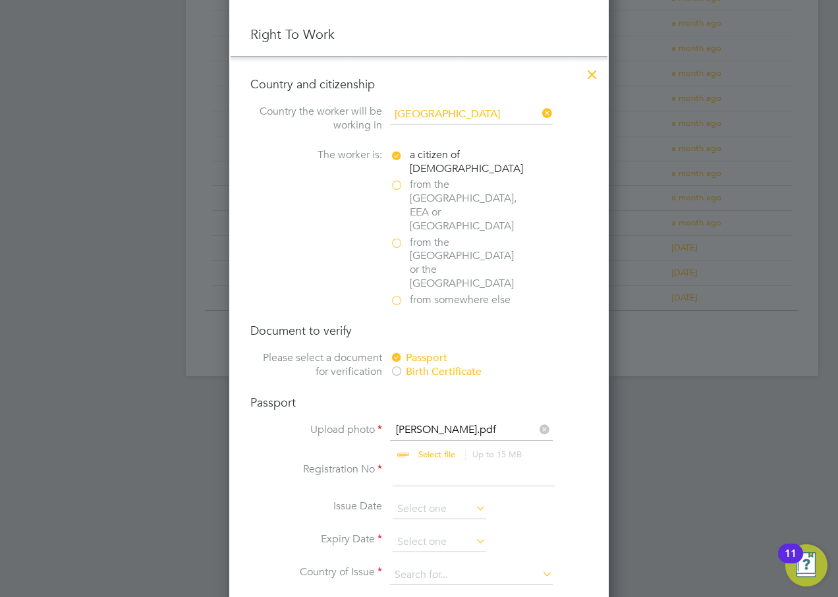
click at [413, 463] on input at bounding box center [474, 475] width 163 height 24
type input "135530276"
click at [423, 500] on input at bounding box center [440, 510] width 94 height 20
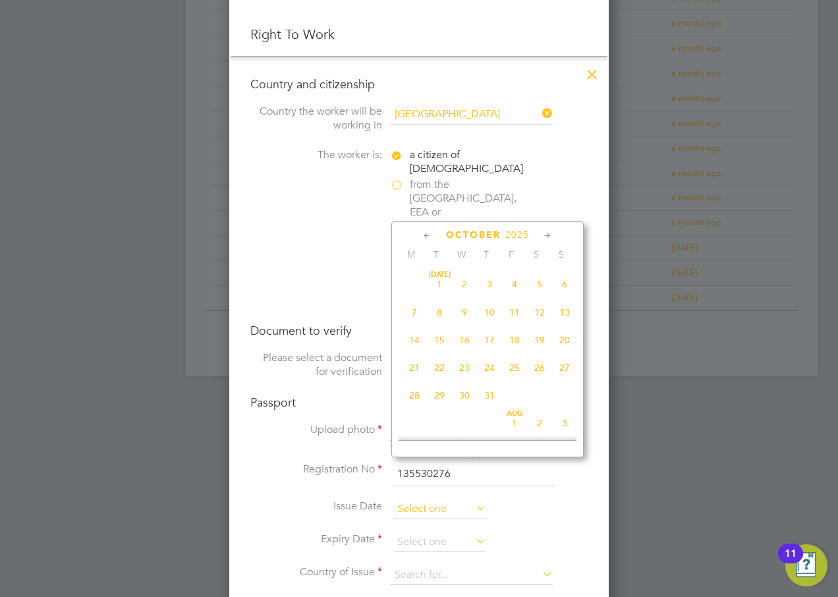
scroll to position [371, 0]
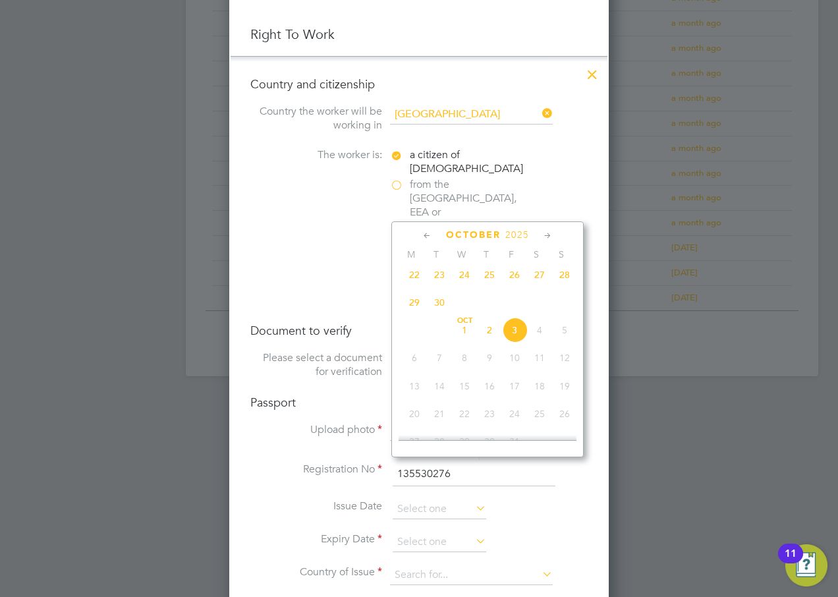
click at [513, 235] on span "2025" at bounding box center [518, 234] width 24 height 11
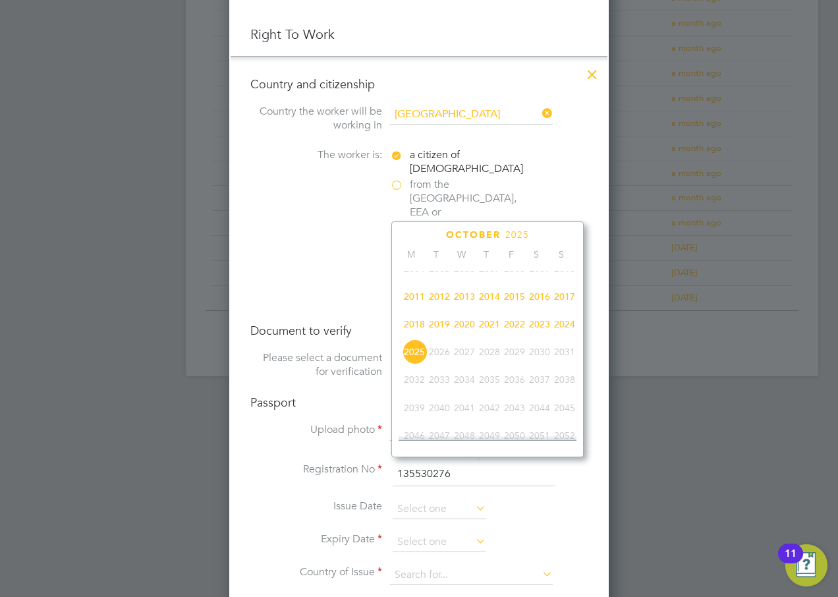
click at [516, 331] on span "2022" at bounding box center [514, 324] width 25 height 25
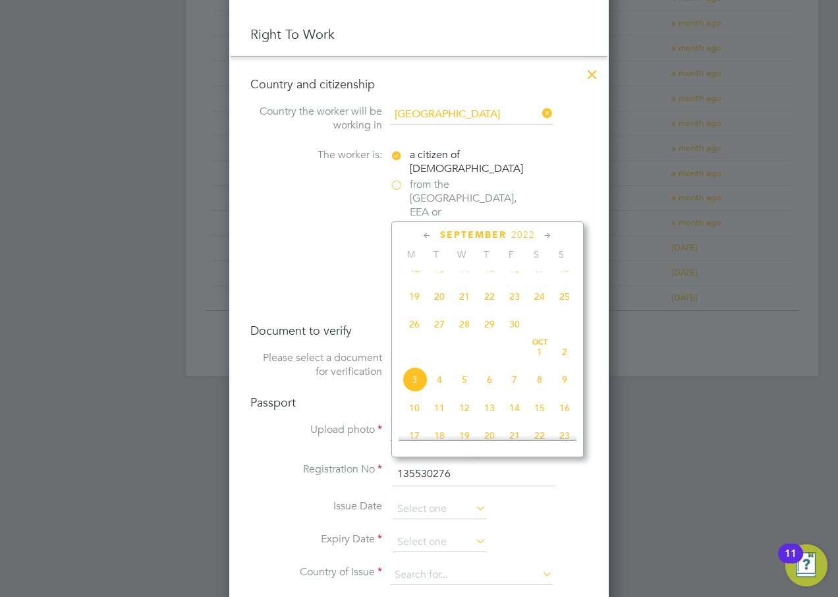
click at [420, 333] on span "26" at bounding box center [414, 324] width 25 height 25
type input "[DATE]"
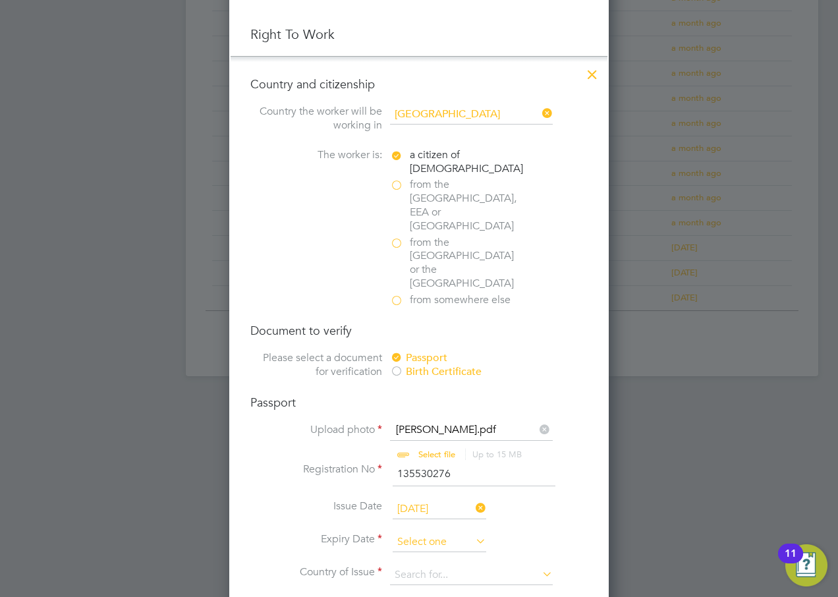
click at [421, 533] on input at bounding box center [440, 543] width 94 height 20
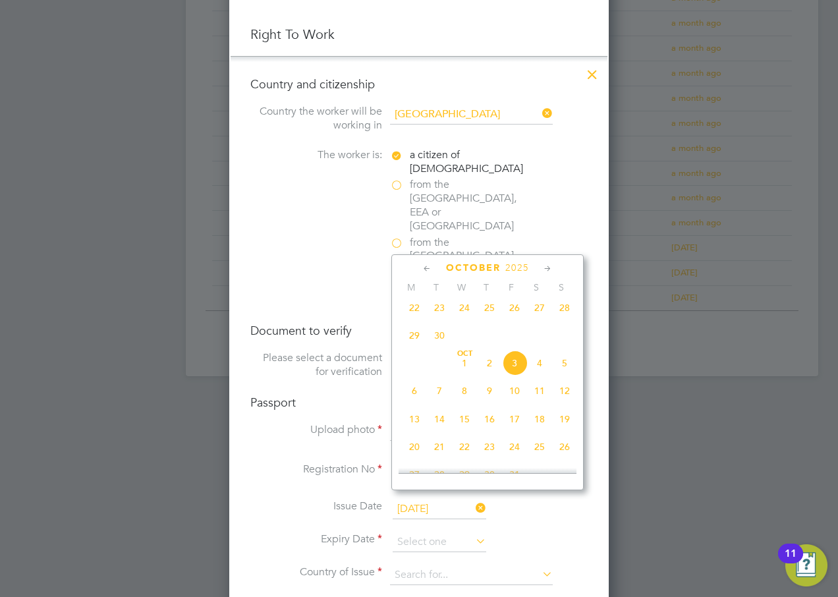
click at [517, 270] on span "2025" at bounding box center [518, 267] width 24 height 11
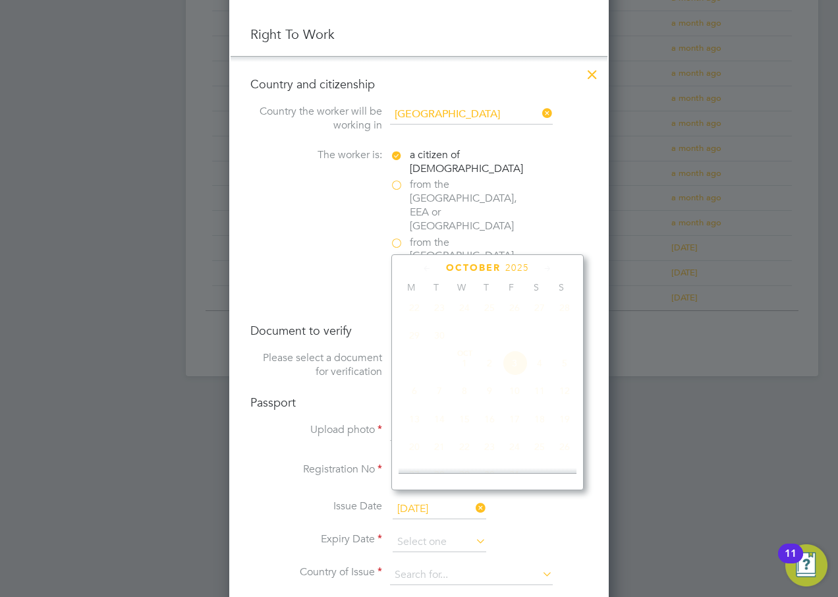
scroll to position [349, 0]
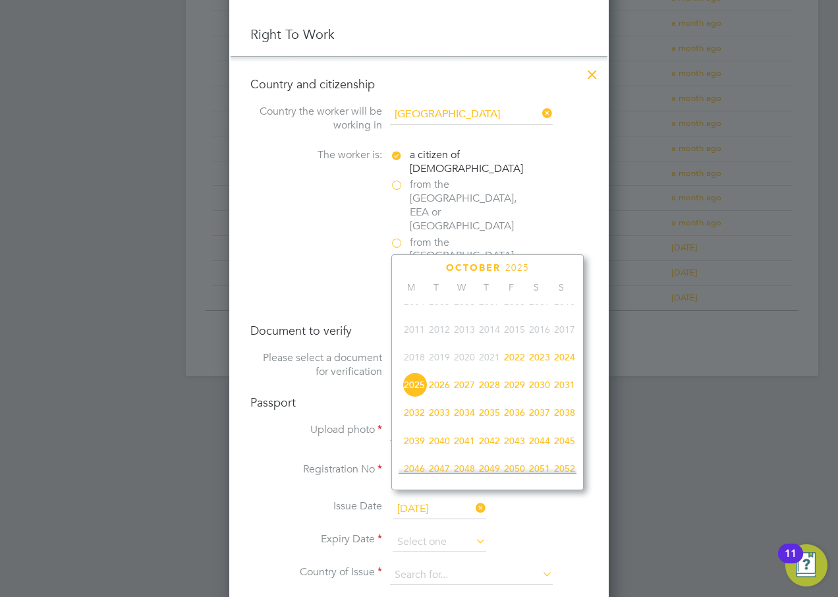
click at [411, 423] on span "2032" at bounding box center [414, 412] width 25 height 25
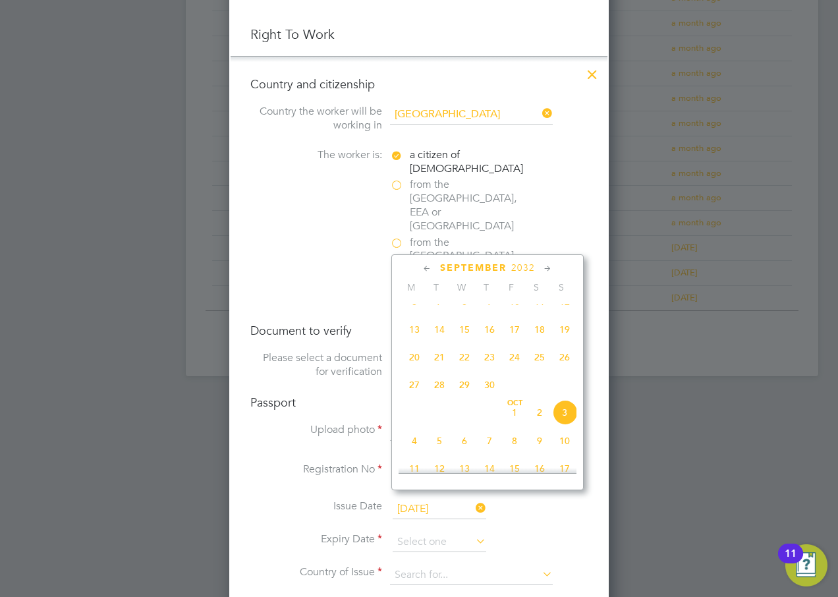
click at [562, 362] on span "26" at bounding box center [564, 357] width 25 height 25
type input "[DATE]"
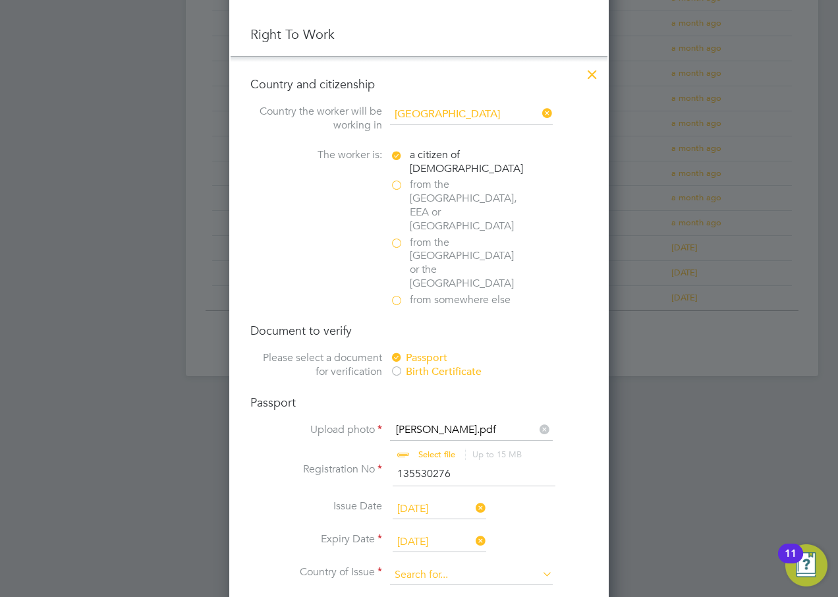
click at [411, 566] on input at bounding box center [471, 576] width 163 height 20
click at [436, 555] on b "Kingdom" at bounding box center [446, 552] width 40 height 11
type input "[GEOGRAPHIC_DATA]"
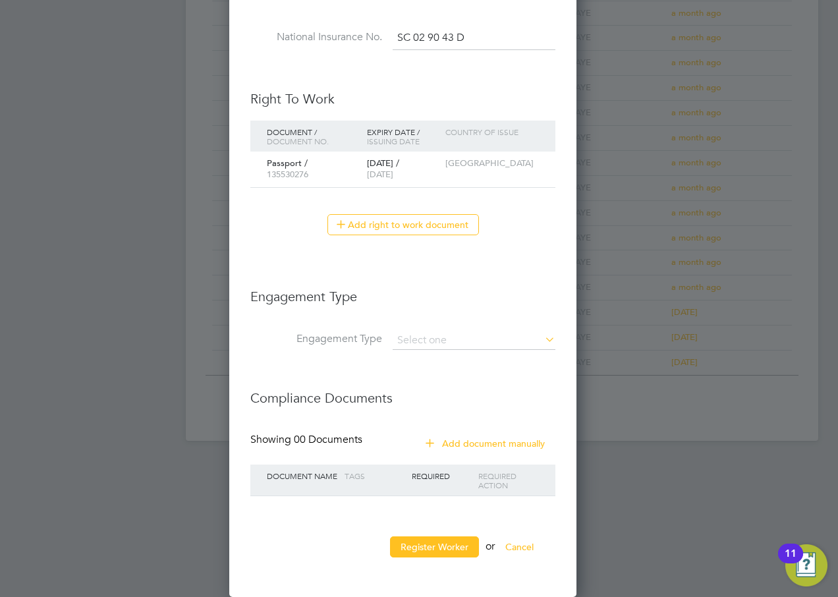
scroll to position [1208, 349]
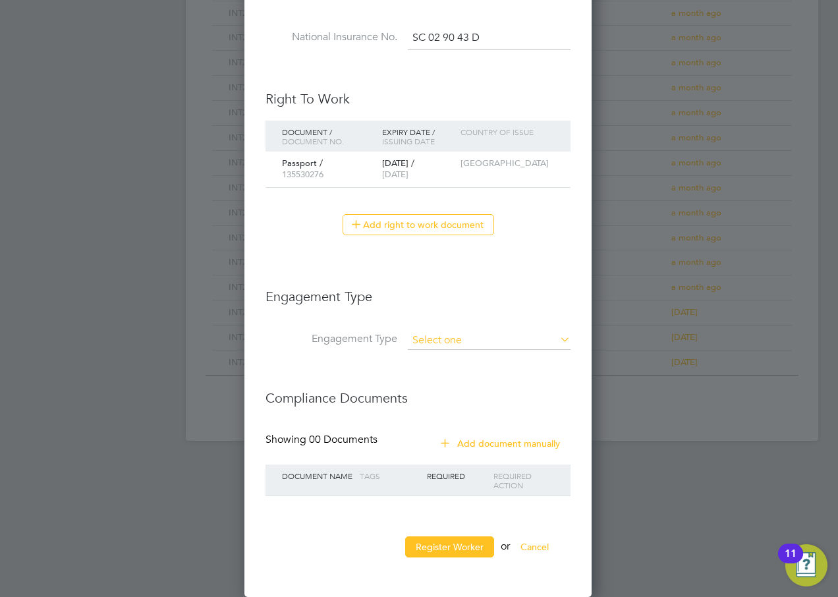
click at [457, 341] on input at bounding box center [489, 341] width 163 height 18
click at [442, 334] on input at bounding box center [489, 341] width 163 height 18
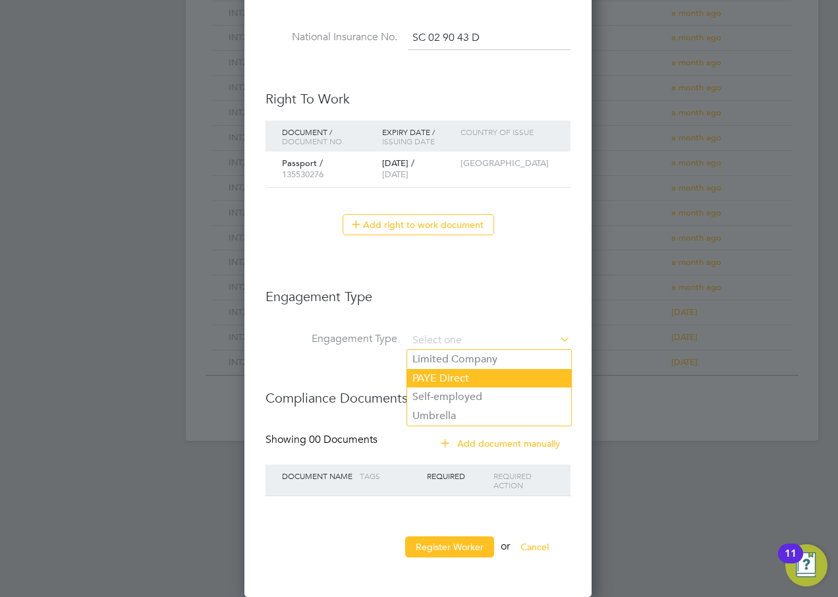
click at [446, 378] on li "PAYE Direct" at bounding box center [489, 378] width 164 height 19
type input "PAYE Direct"
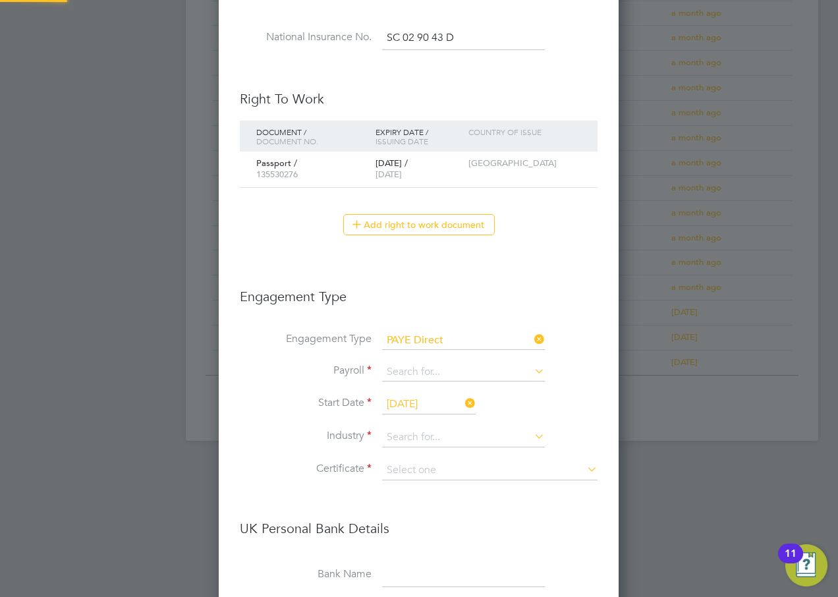
scroll to position [1593, 401]
click at [423, 378] on input at bounding box center [463, 372] width 163 height 18
click at [426, 397] on li "Agency PAYE" at bounding box center [464, 391] width 164 height 19
type input "Agency PAYE"
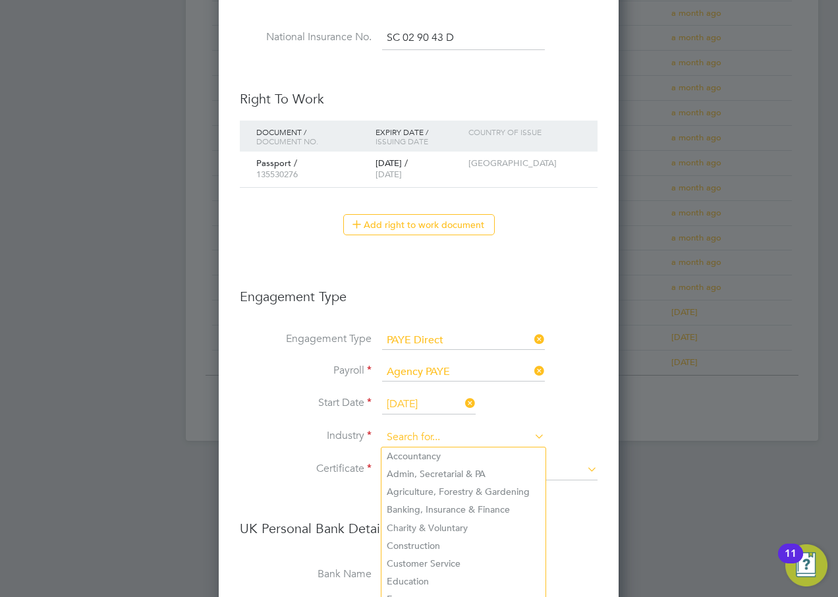
click at [430, 438] on input at bounding box center [463, 438] width 163 height 20
click at [444, 556] on li "Customer Service" at bounding box center [464, 564] width 164 height 18
type input "Customer Service"
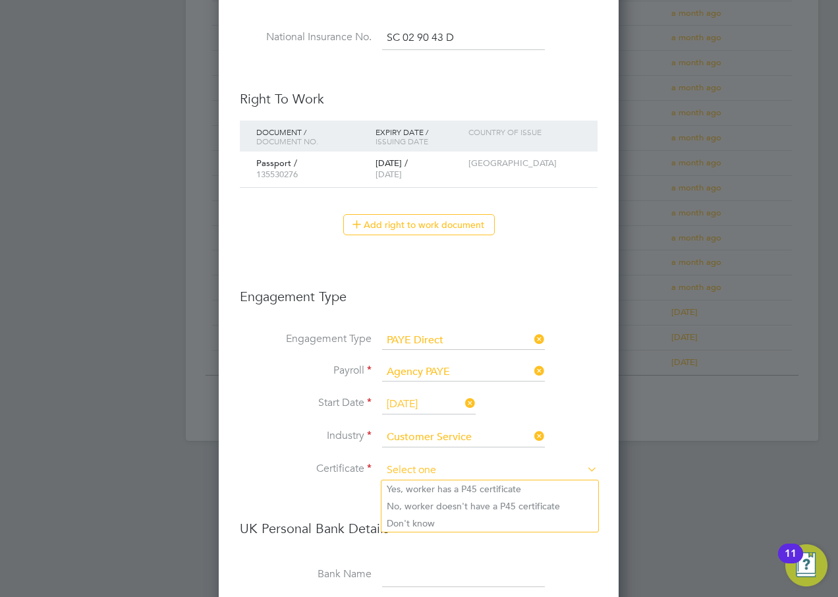
click at [402, 468] on input at bounding box center [490, 471] width 216 height 20
click at [418, 527] on li "Don't know" at bounding box center [490, 523] width 217 height 17
type input "Don't know"
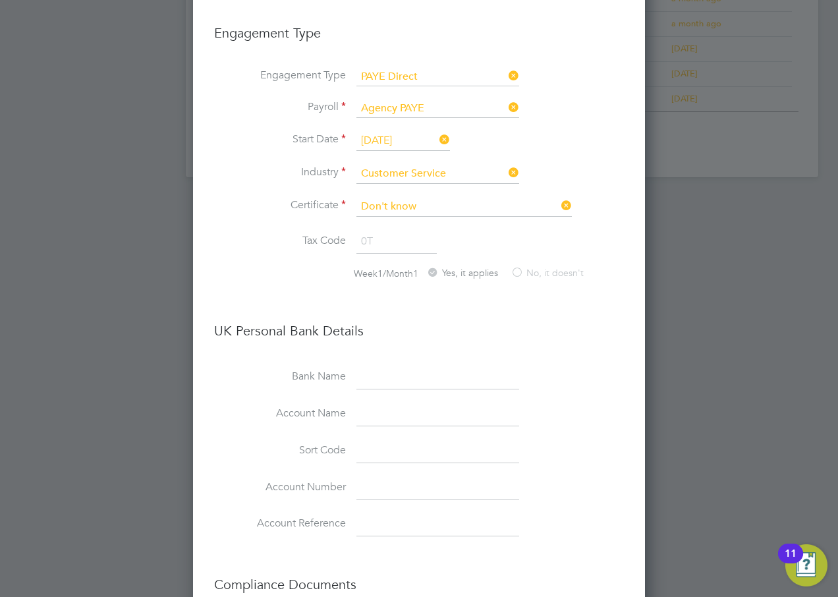
scroll to position [1111, 0]
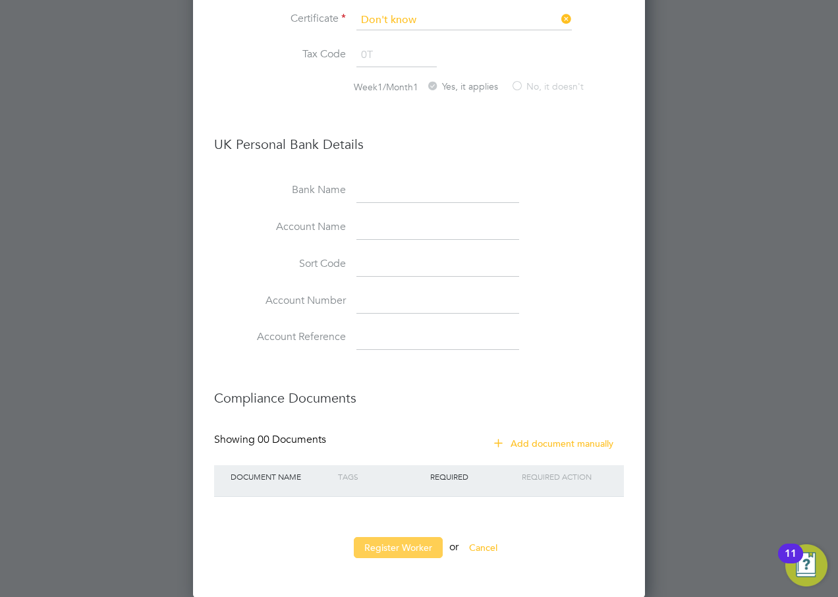
click at [402, 544] on button "Register Worker" at bounding box center [398, 547] width 89 height 21
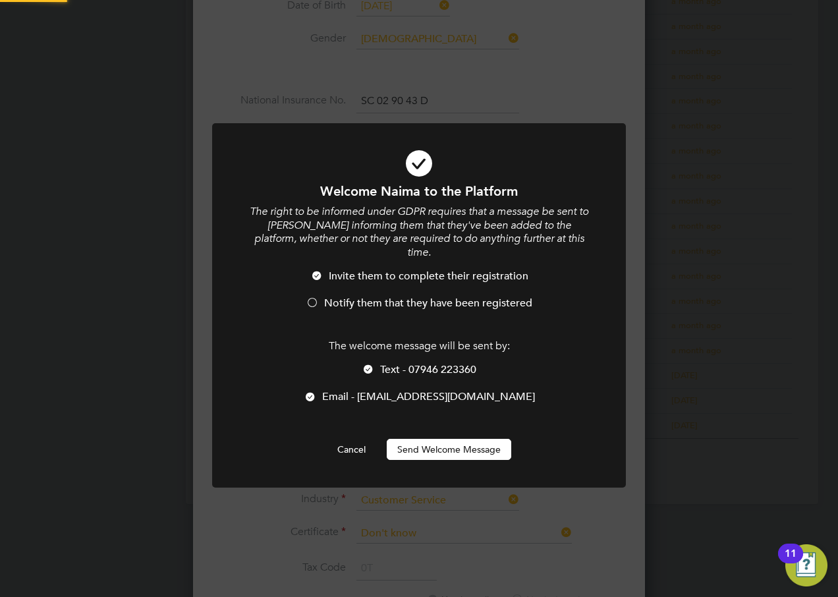
scroll to position [0, 0]
click at [378, 297] on span "Notify them that they have been registered" at bounding box center [428, 303] width 208 height 13
click at [391, 363] on span "Text - 07946 223360" at bounding box center [428, 369] width 96 height 13
click at [438, 439] on button "Send Welcome Message" at bounding box center [449, 449] width 125 height 21
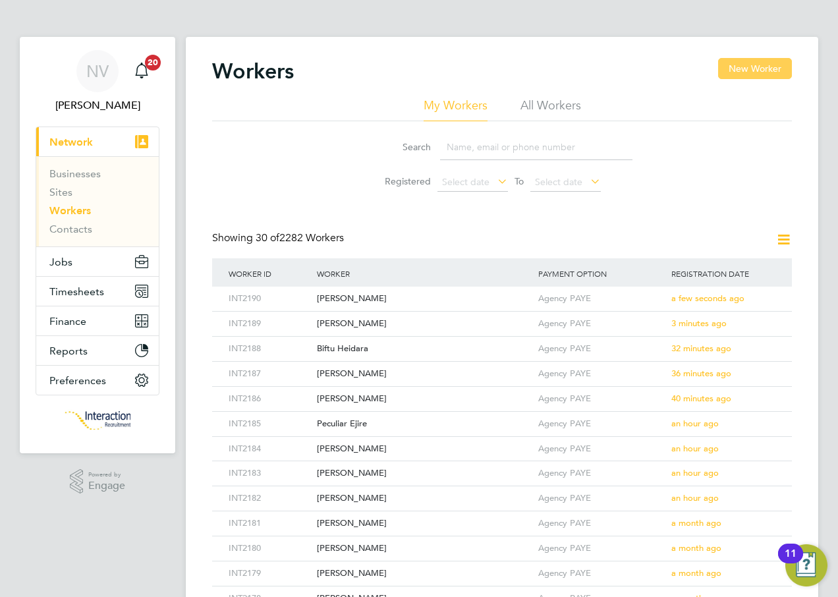
click at [745, 62] on button "New Worker" at bounding box center [755, 68] width 74 height 21
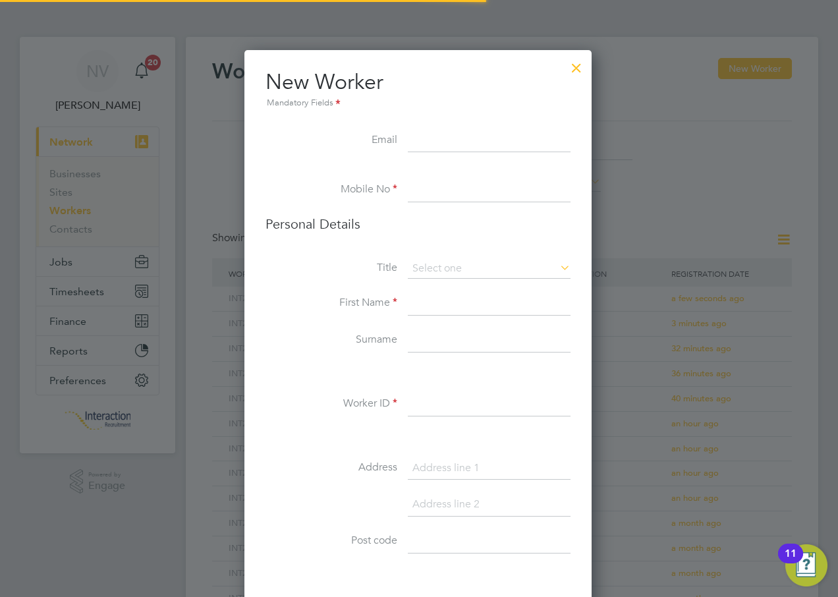
scroll to position [1115, 349]
type input "[EMAIL_ADDRESS][DOMAIN_NAME]"
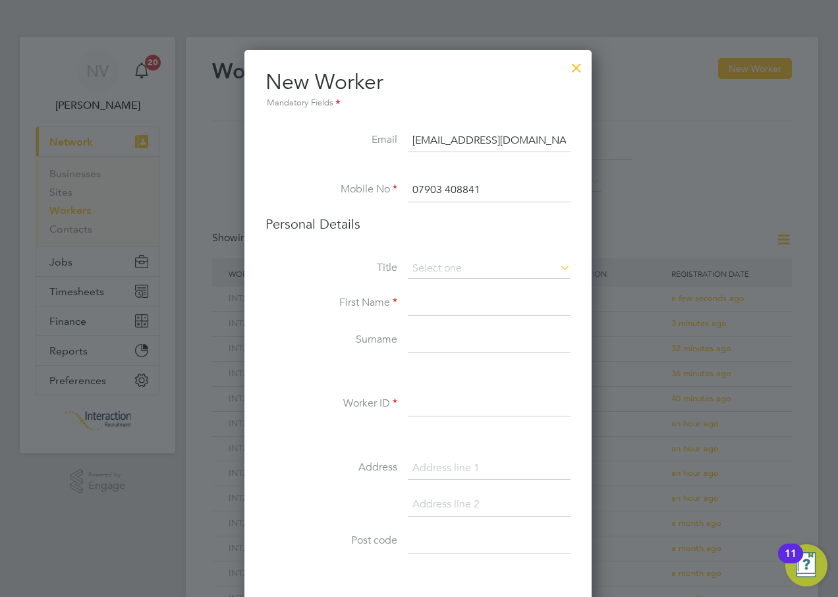
type input "07903 408841"
click at [424, 291] on li "Mr" at bounding box center [489, 287] width 164 height 17
type input "Mr"
click at [438, 299] on input at bounding box center [489, 304] width 163 height 24
type input "[PERSON_NAME]"
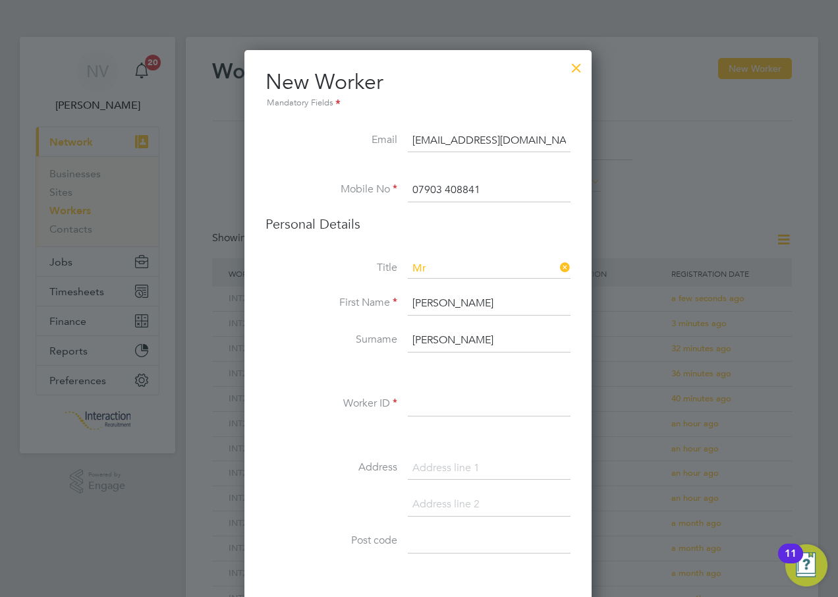
type input "[PERSON_NAME]"
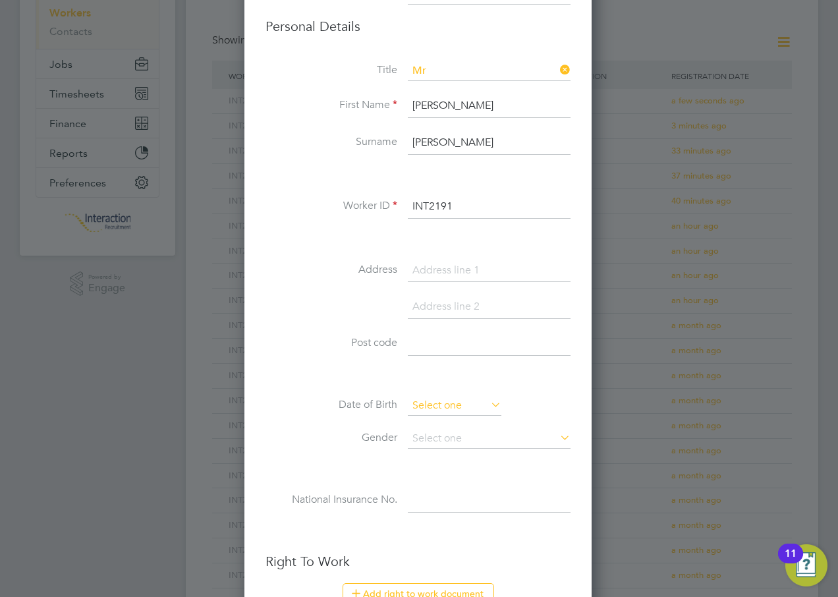
type input "INT2191"
click at [423, 401] on input at bounding box center [455, 406] width 94 height 20
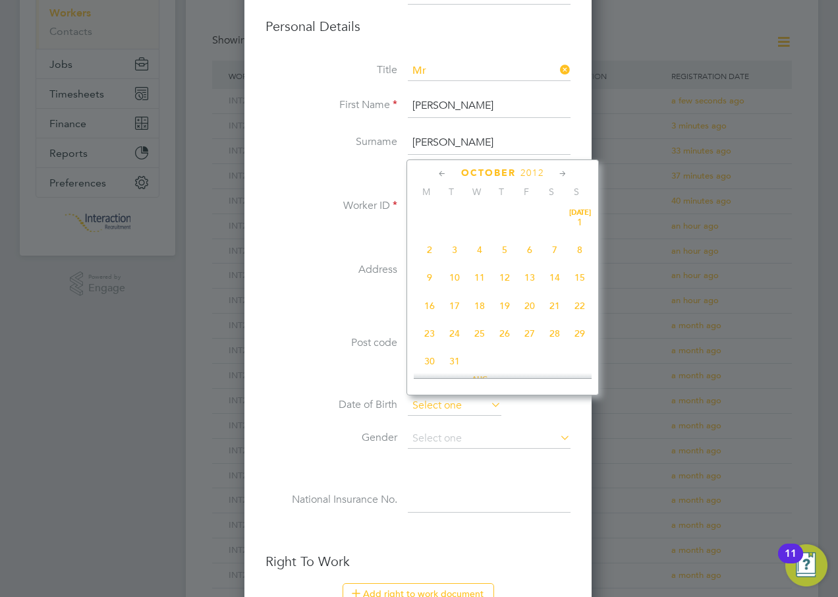
scroll to position [399, 0]
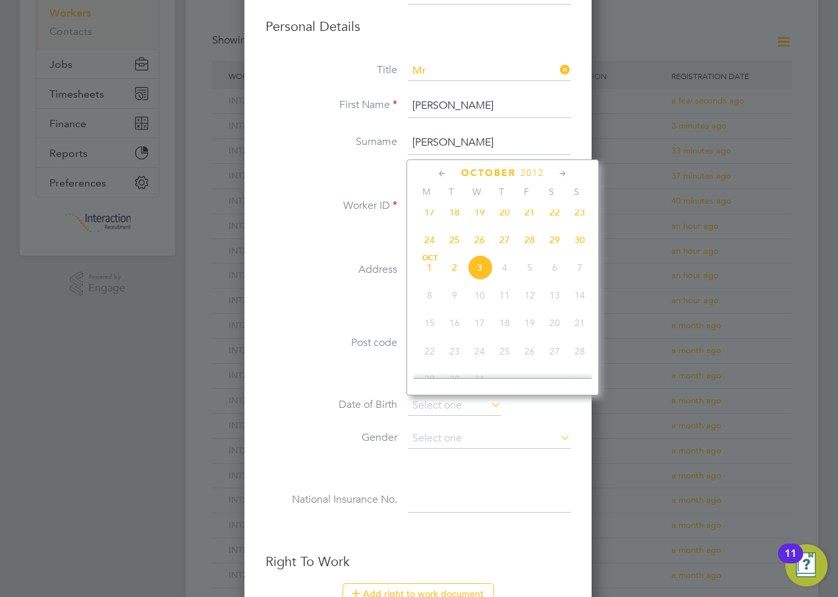
click at [541, 173] on span "2012" at bounding box center [533, 172] width 24 height 11
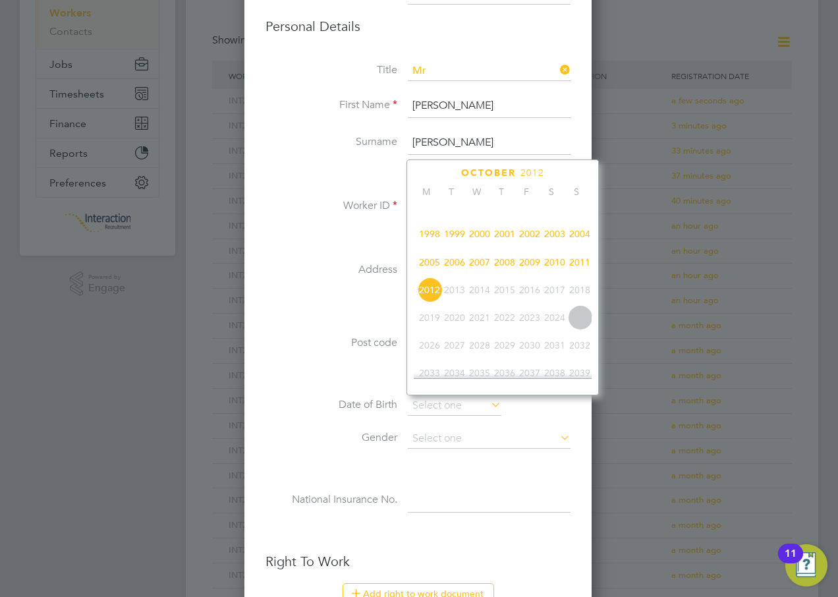
click at [526, 241] on span "2002" at bounding box center [529, 233] width 25 height 25
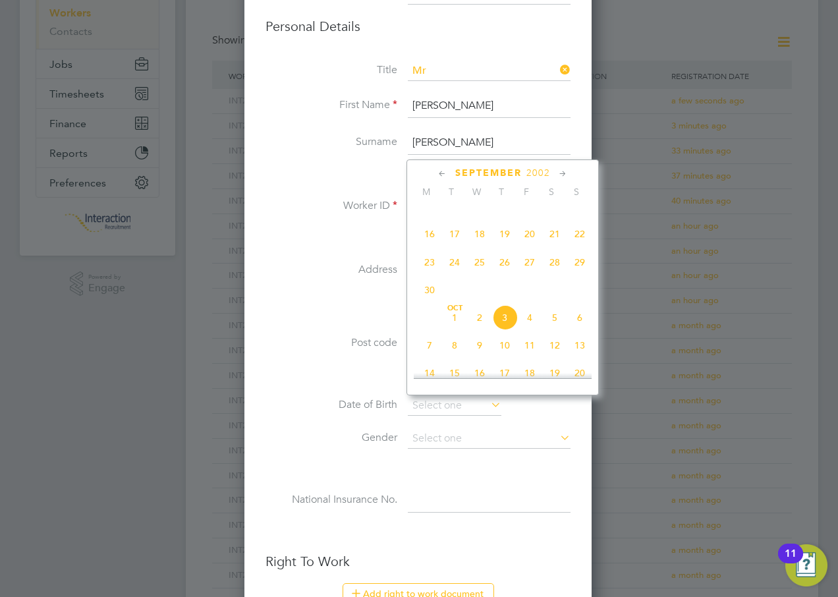
click at [440, 174] on icon at bounding box center [442, 174] width 13 height 15
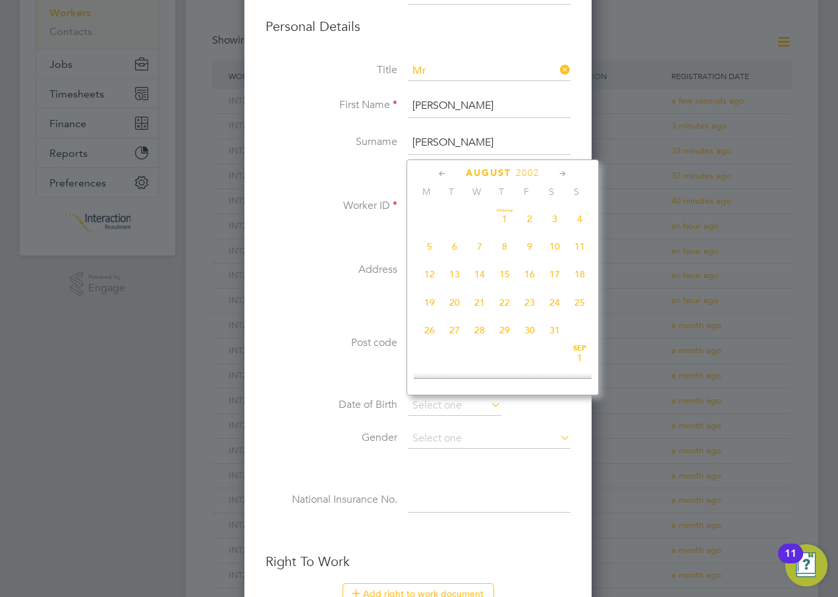
click at [440, 174] on icon at bounding box center [442, 174] width 13 height 15
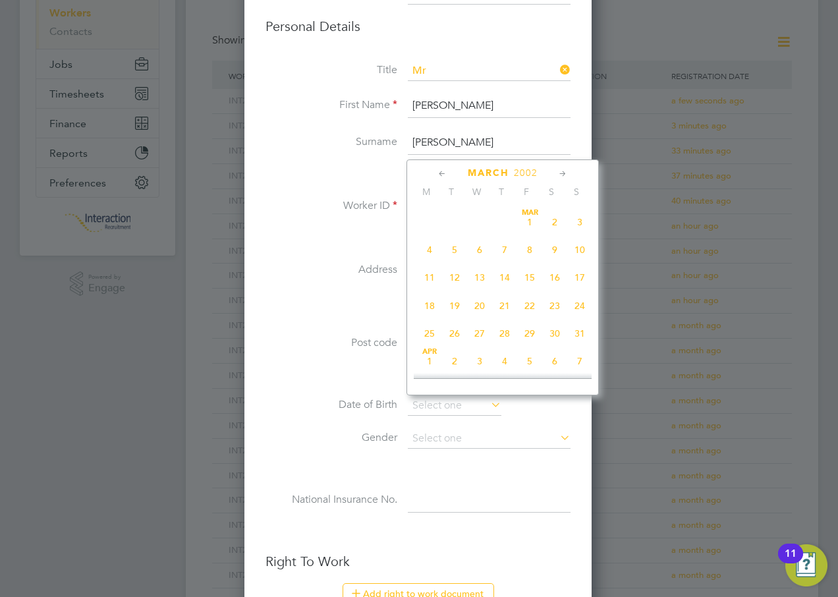
click at [529, 219] on span "[DATE]" at bounding box center [529, 222] width 25 height 25
type input "[DATE]"
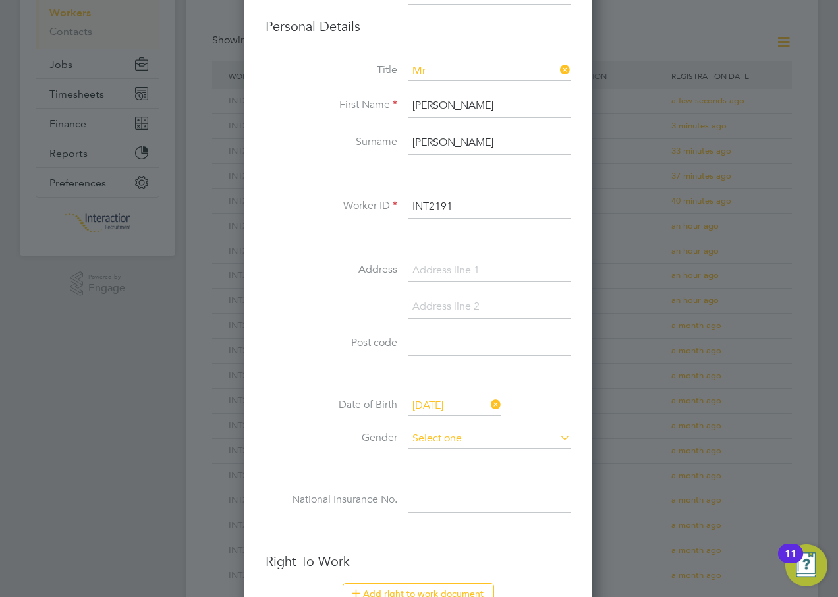
click at [436, 438] on input at bounding box center [489, 439] width 163 height 20
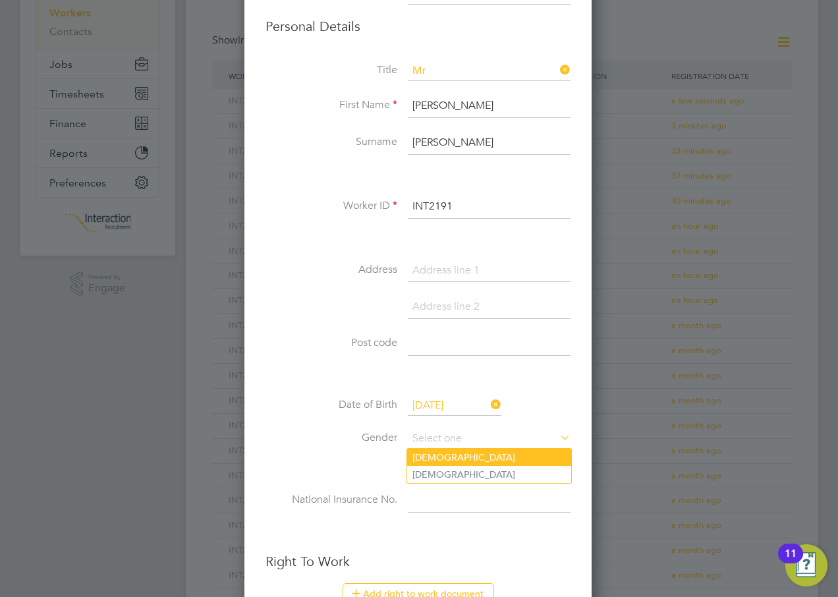
click at [434, 458] on li "[DEMOGRAPHIC_DATA]" at bounding box center [489, 457] width 164 height 17
type input "[DEMOGRAPHIC_DATA]"
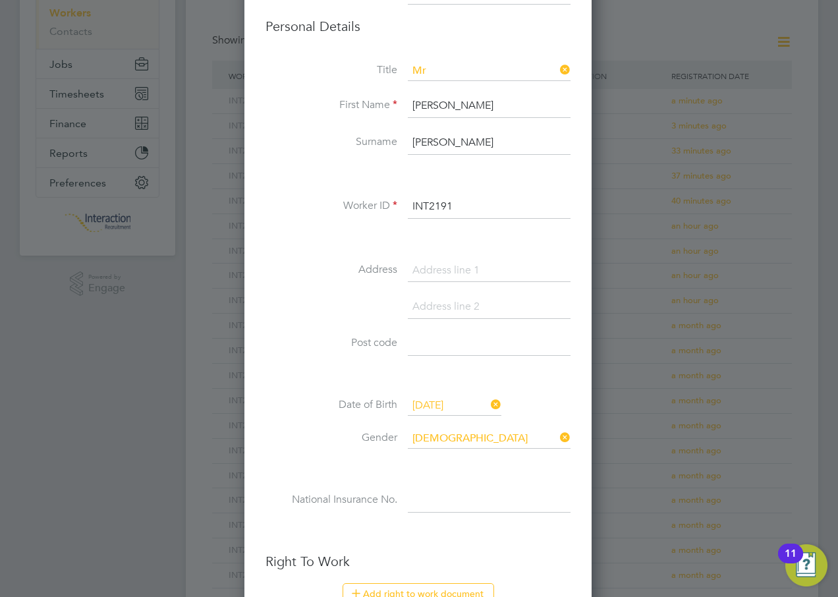
click at [428, 504] on input at bounding box center [489, 501] width 163 height 24
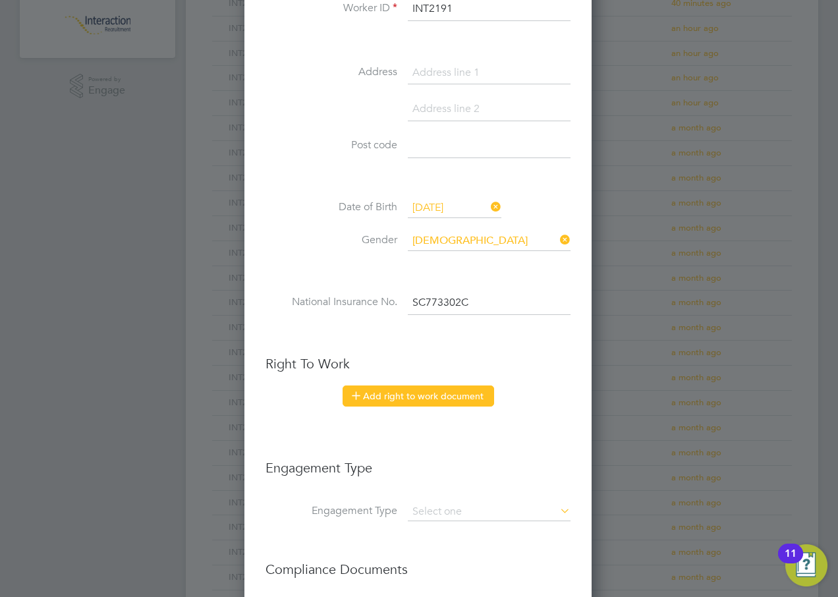
type input "SC 77 33 02 C"
click at [396, 399] on button "Add right to work document" at bounding box center [419, 396] width 152 height 21
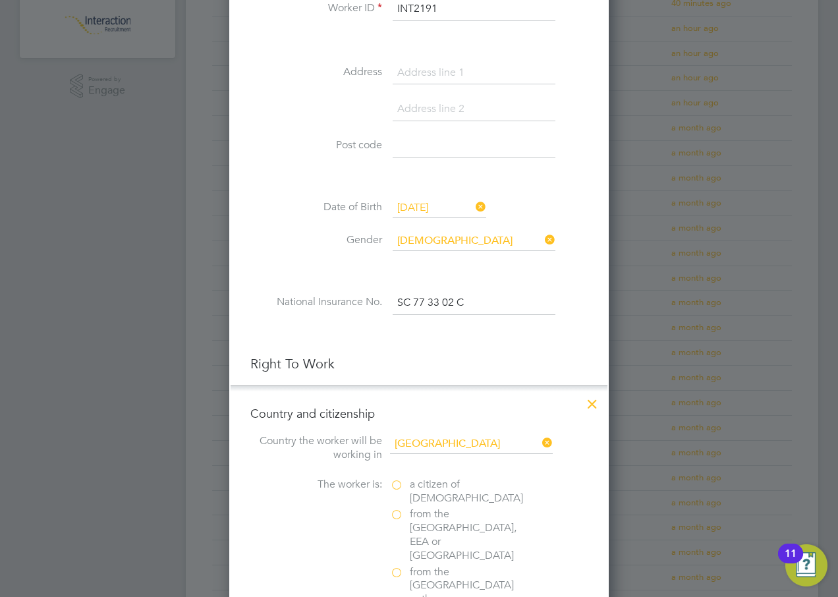
scroll to position [593, 0]
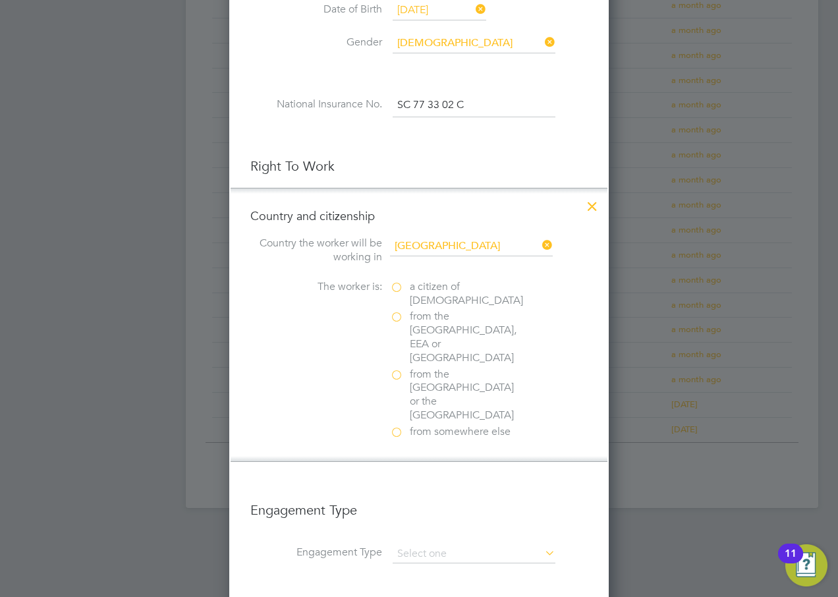
click at [399, 289] on label "a citizen of [DEMOGRAPHIC_DATA]" at bounding box center [456, 294] width 132 height 28
click at [0, 0] on input "a citizen of [DEMOGRAPHIC_DATA]" at bounding box center [0, 0] width 0 height 0
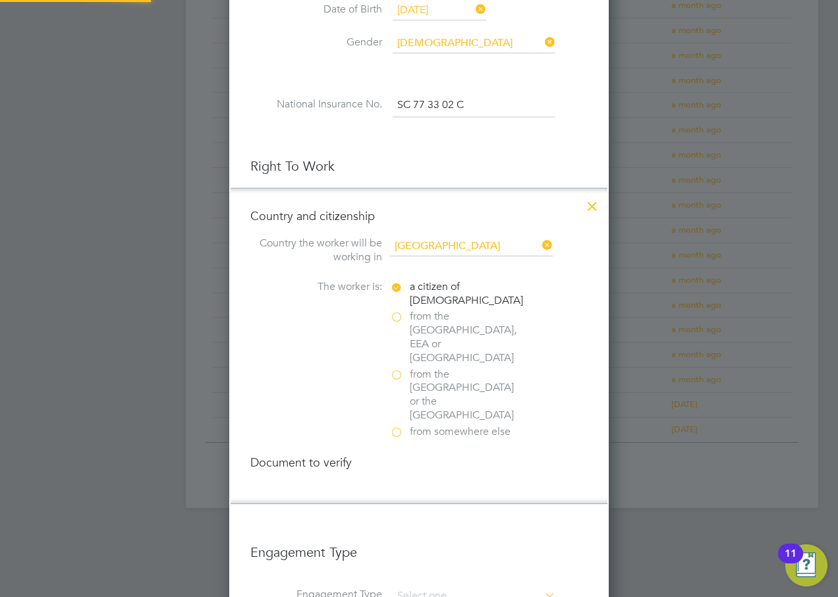
scroll to position [1385, 380]
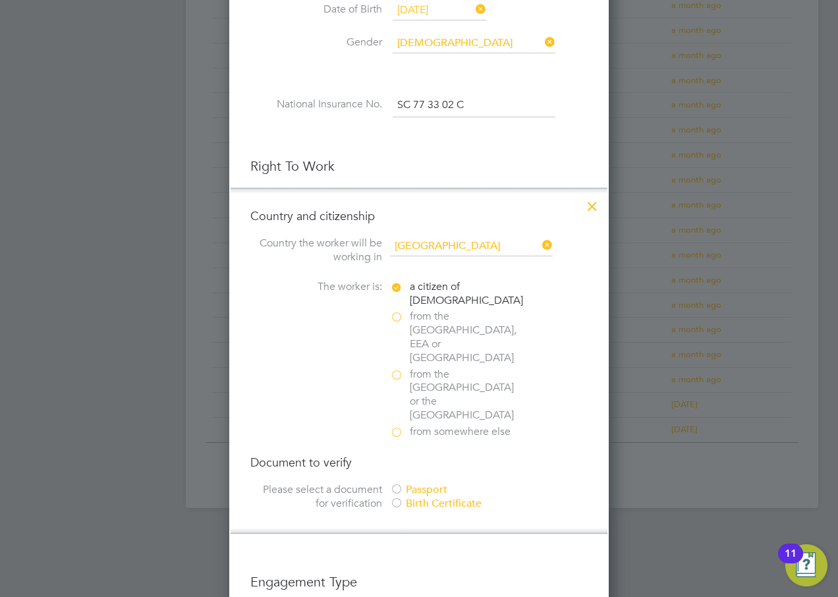
click at [398, 484] on div at bounding box center [396, 490] width 13 height 13
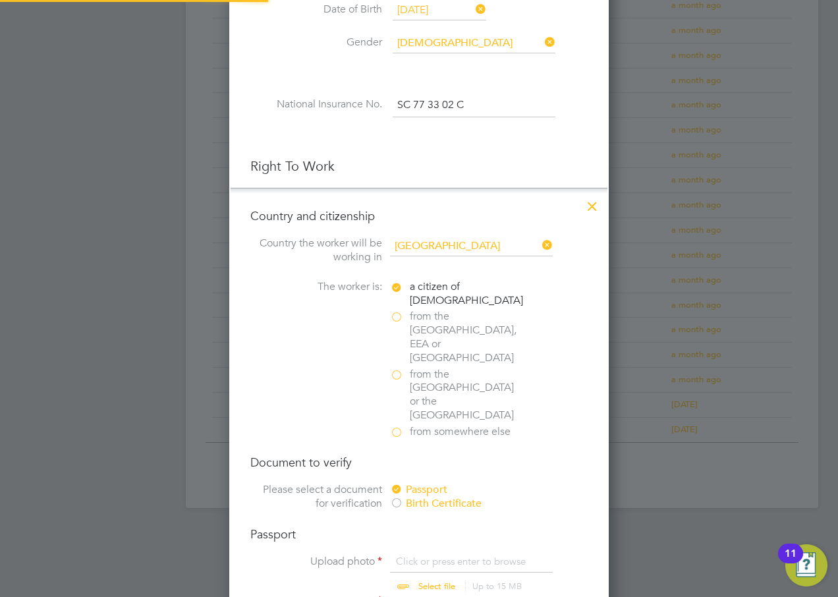
scroll to position [791, 0]
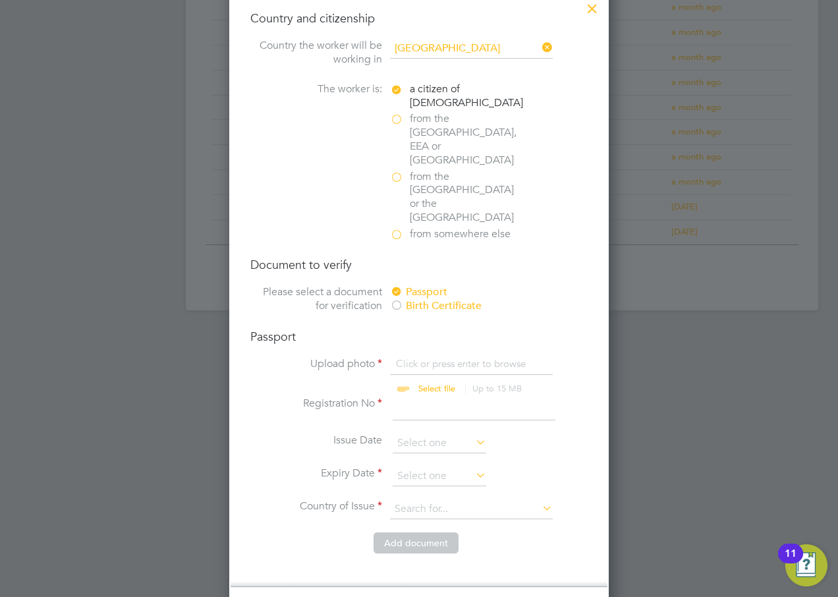
click at [439, 357] on input "file" at bounding box center [449, 377] width 207 height 40
type input "C:\fakepath\[PERSON_NAME].pdf"
click at [417, 397] on input at bounding box center [474, 409] width 163 height 24
type input "555231852"
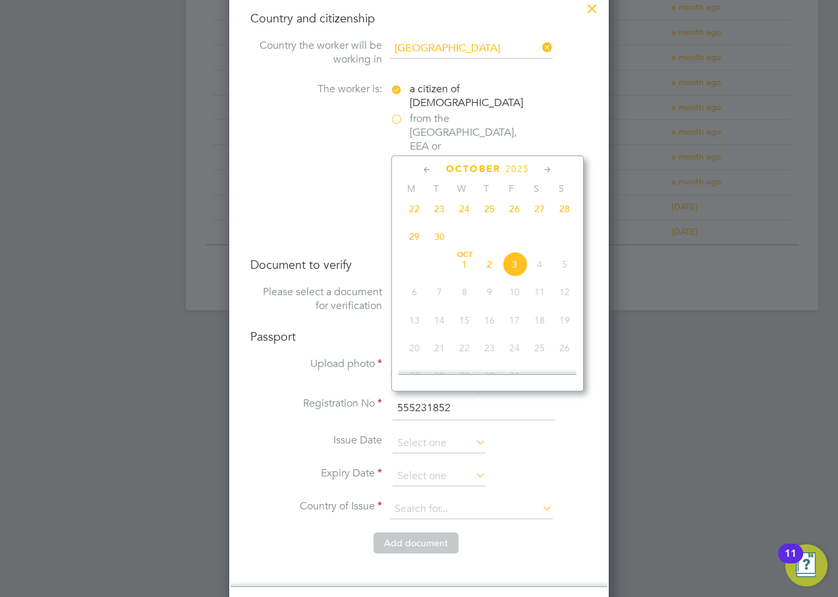
click at [523, 169] on span "2025" at bounding box center [518, 168] width 24 height 11
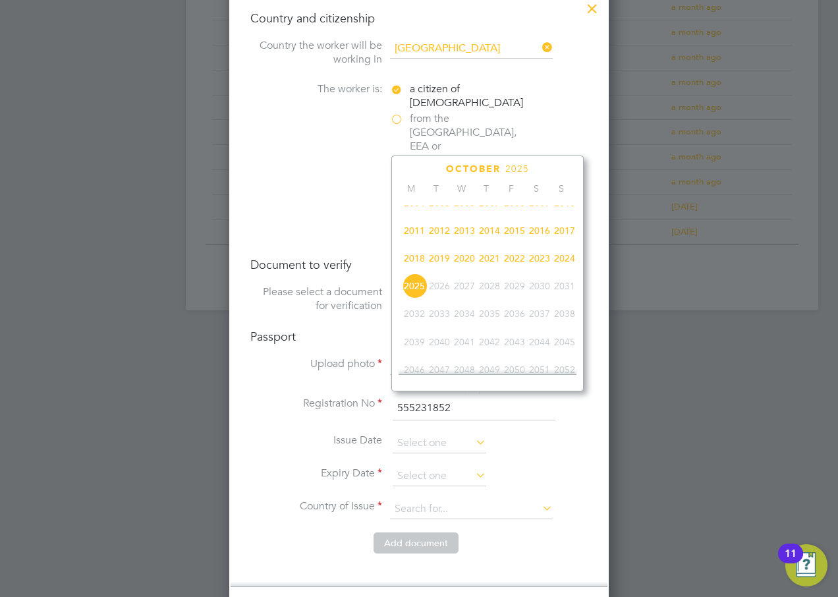
click at [412, 271] on span "2018" at bounding box center [414, 258] width 25 height 25
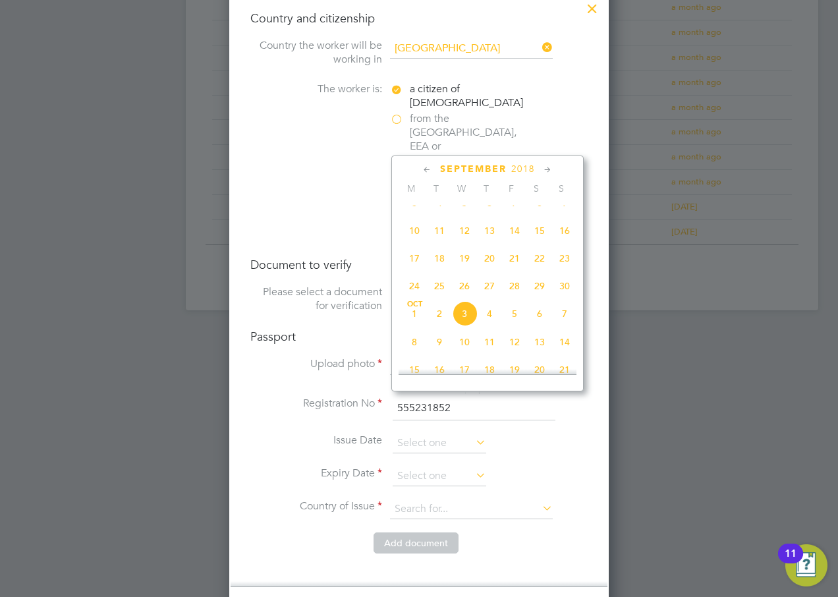
click at [421, 165] on icon at bounding box center [427, 170] width 13 height 15
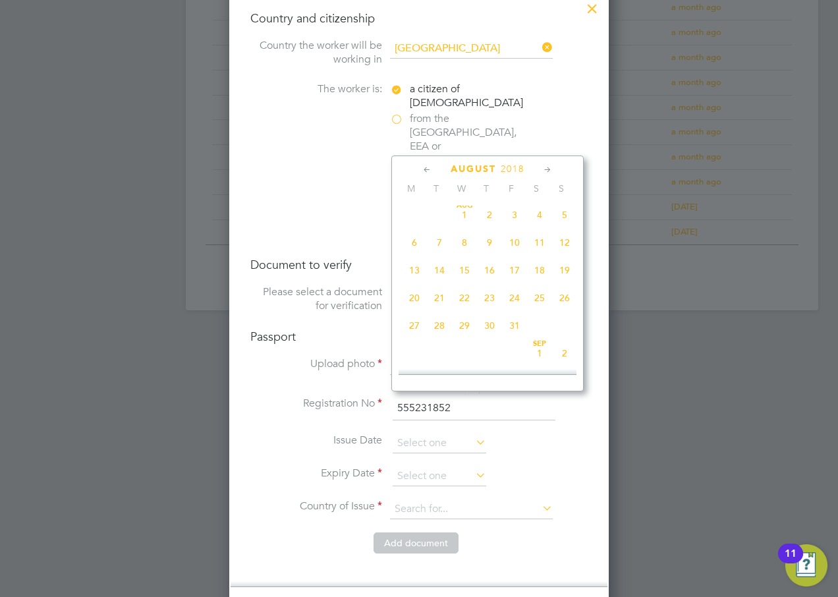
click at [421, 166] on icon at bounding box center [427, 170] width 13 height 15
click at [544, 169] on icon at bounding box center [548, 170] width 13 height 15
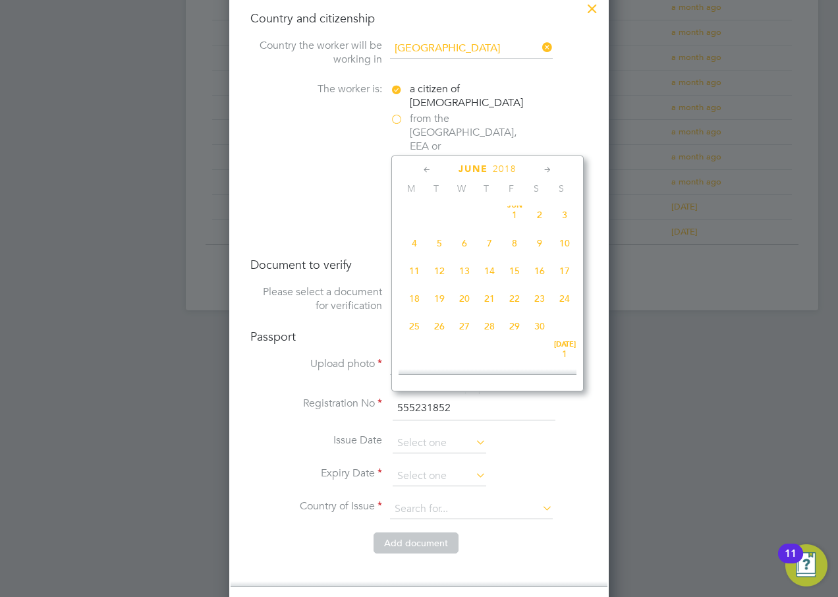
click at [486, 272] on span "14" at bounding box center [489, 270] width 25 height 25
type input "[DATE]"
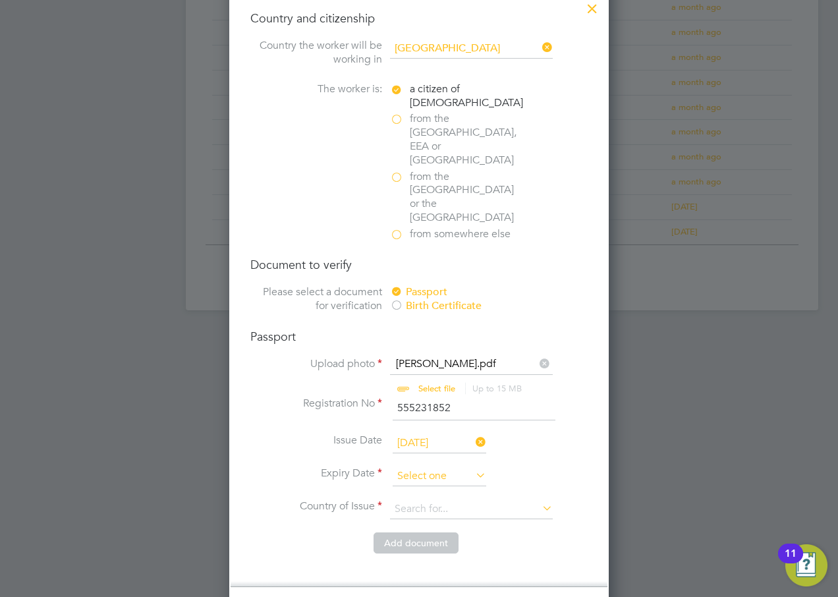
click at [411, 467] on input at bounding box center [440, 477] width 94 height 20
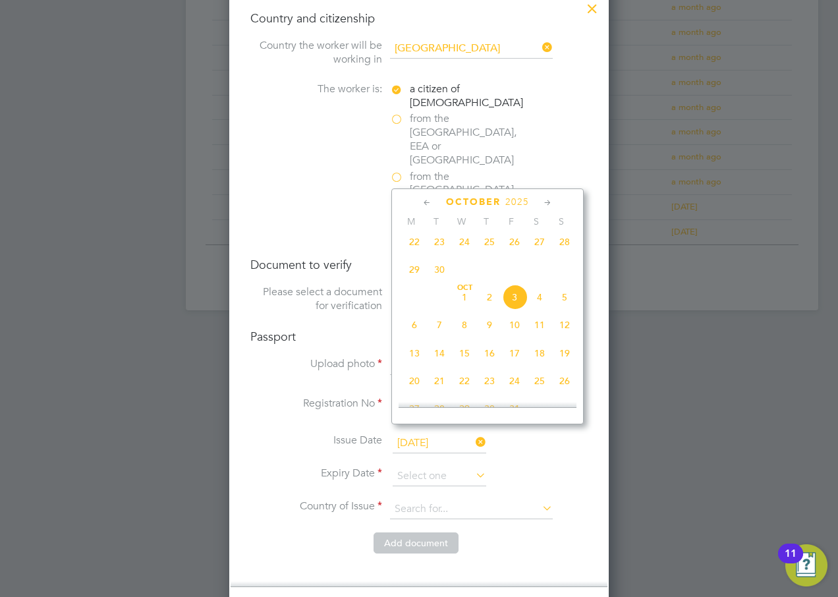
click at [516, 198] on span "2025" at bounding box center [518, 201] width 24 height 11
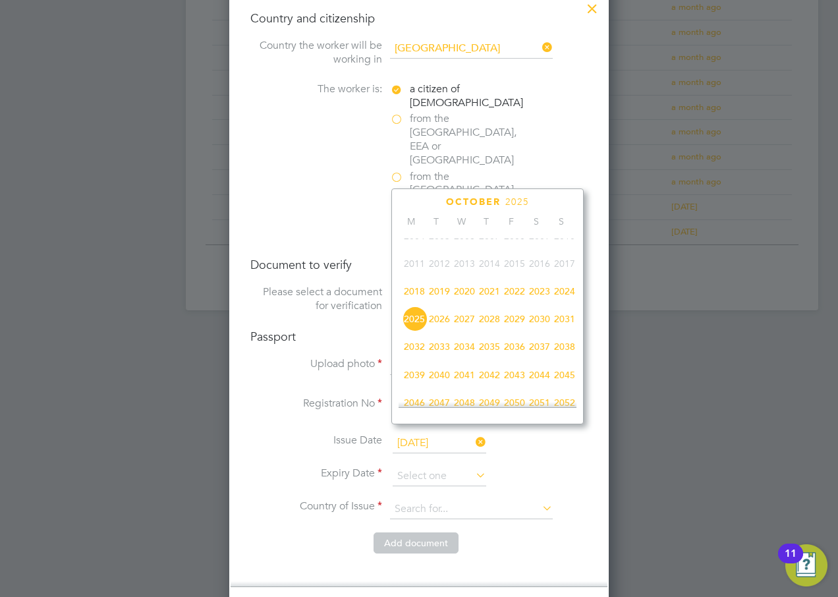
click at [488, 325] on span "2028" at bounding box center [489, 319] width 25 height 25
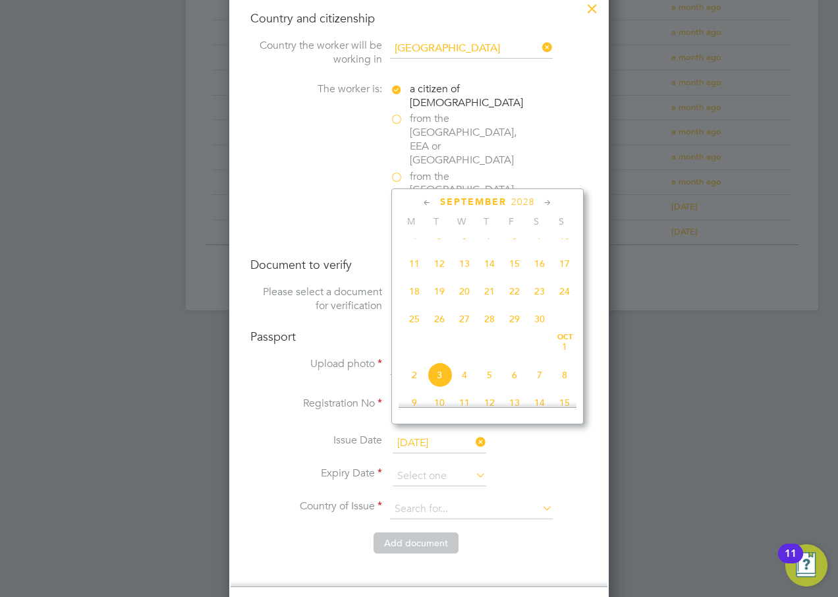
click at [426, 200] on icon at bounding box center [427, 203] width 13 height 15
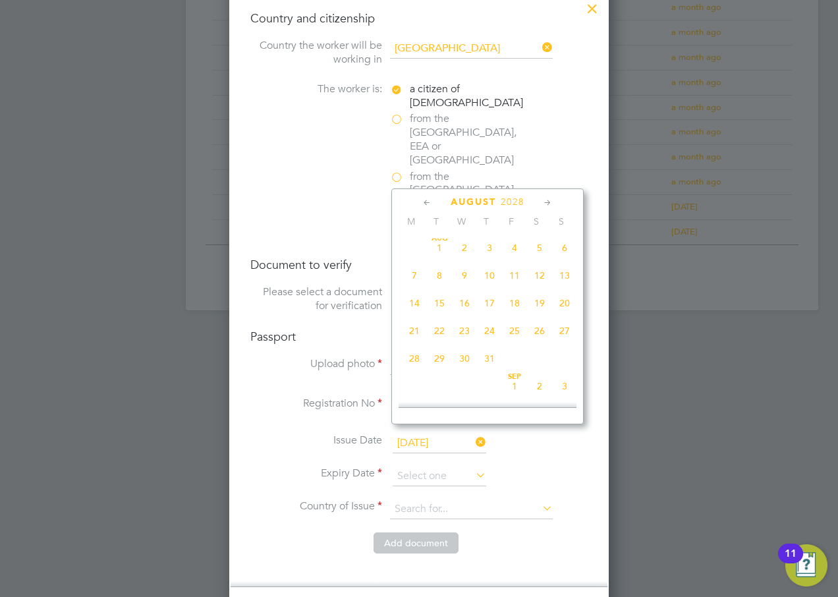
click at [426, 200] on icon at bounding box center [427, 203] width 13 height 15
click at [541, 202] on div "[DATE]" at bounding box center [488, 202] width 178 height 13
click at [568, 278] on span "14" at bounding box center [564, 279] width 25 height 25
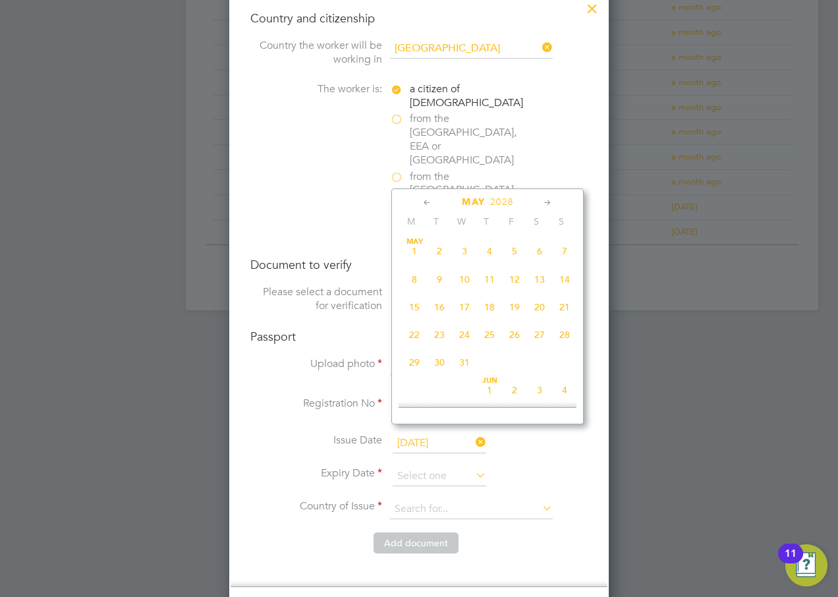
type input "[DATE]"
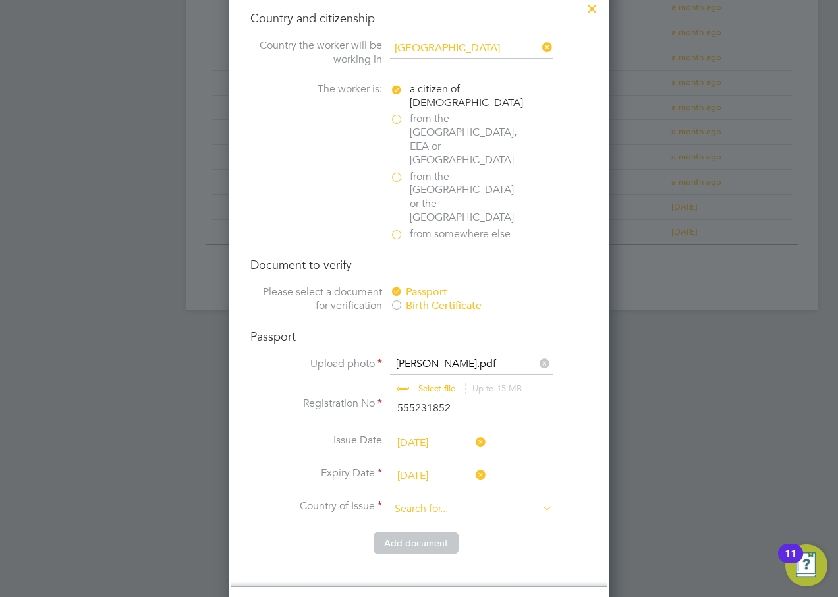
click at [424, 500] on input at bounding box center [471, 510] width 163 height 20
click at [428, 481] on b "Kingdo" at bounding box center [442, 486] width 32 height 11
type input "[GEOGRAPHIC_DATA]"
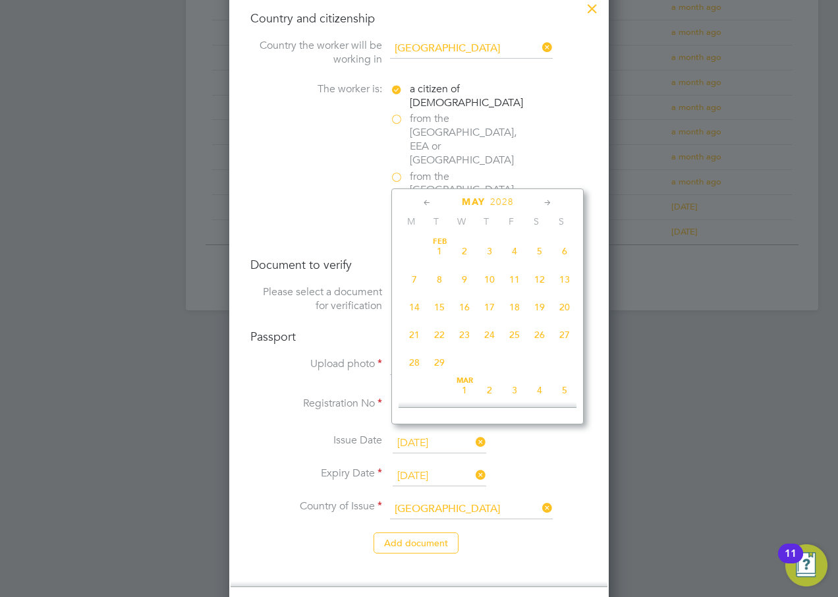
scroll to position [399, 0]
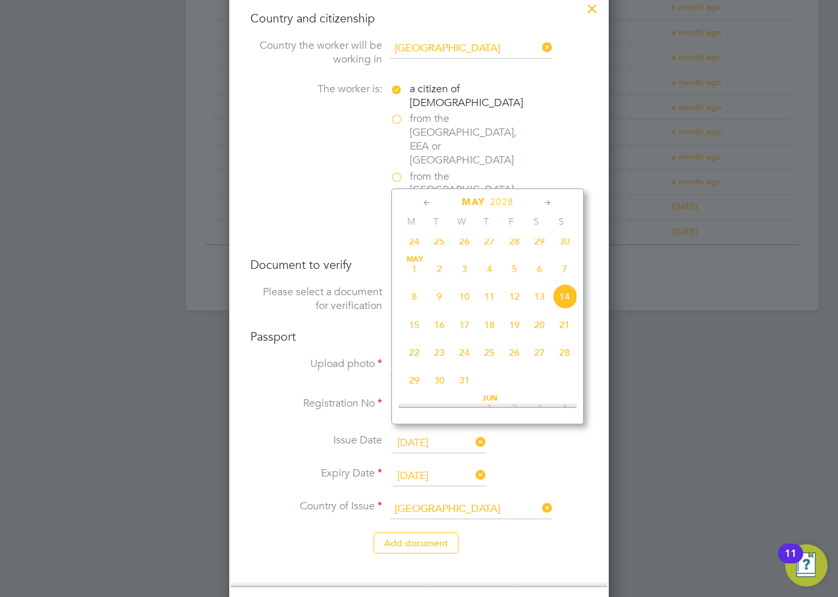
drag, startPoint x: 471, startPoint y: 434, endPoint x: 414, endPoint y: 408, distance: 62.8
click at [414, 408] on div at bounding box center [488, 415] width 178 height 16
click at [546, 201] on icon at bounding box center [548, 203] width 13 height 15
click at [463, 305] on span "14" at bounding box center [464, 293] width 25 height 25
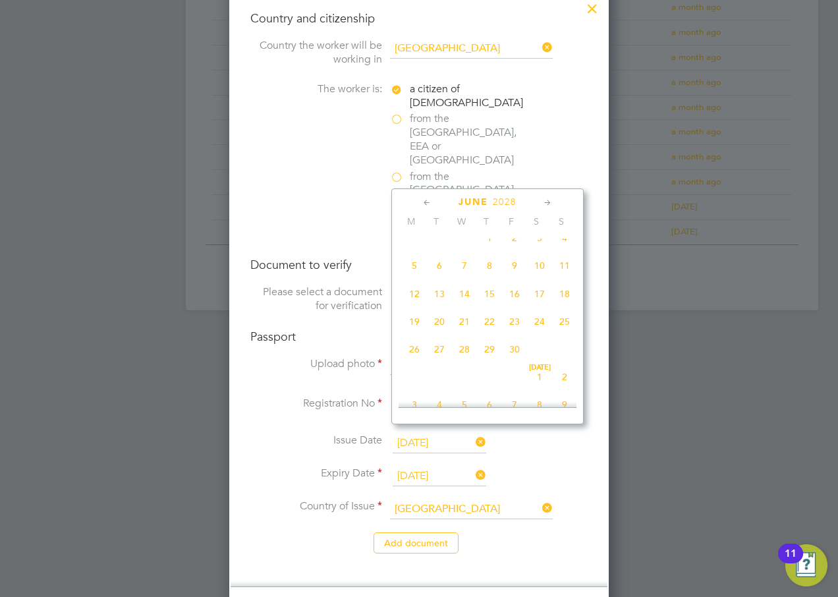
type input "[DATE]"
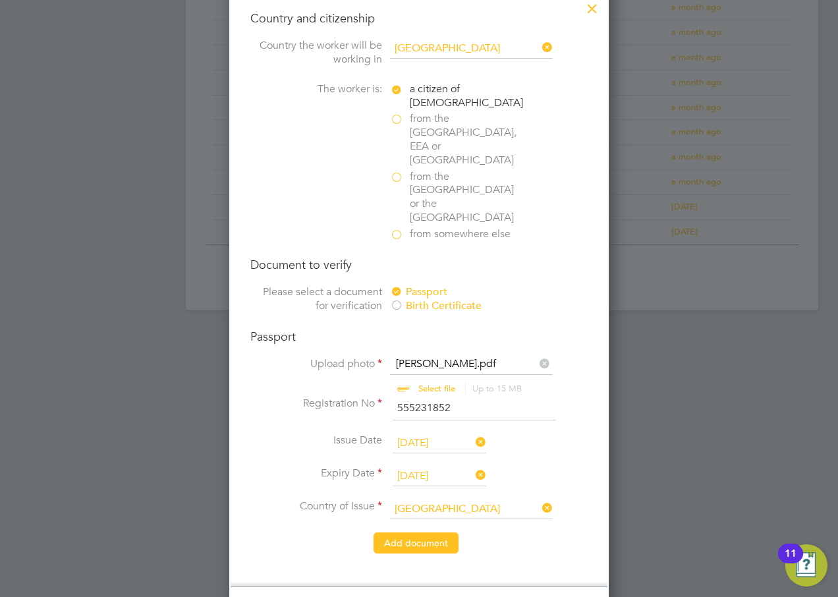
click at [411, 533] on button "Add document" at bounding box center [416, 543] width 85 height 21
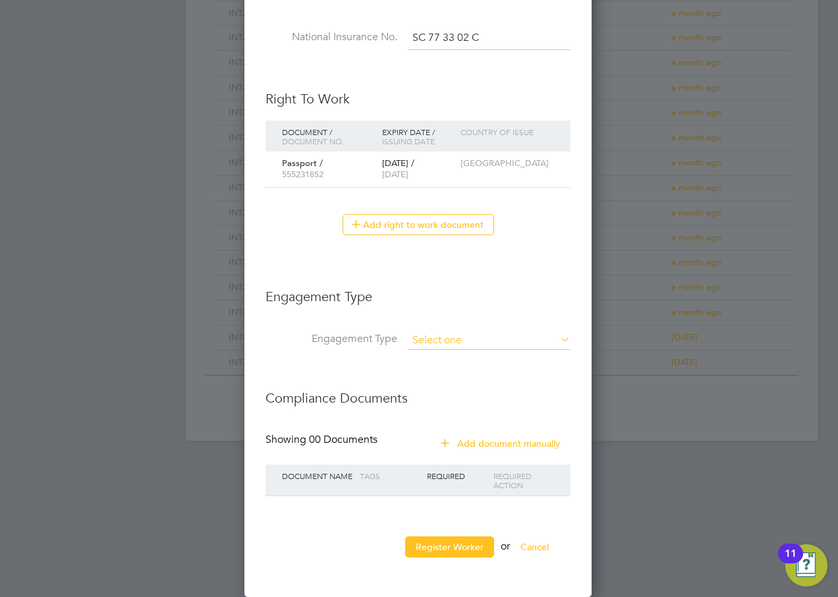
click at [476, 346] on input at bounding box center [489, 341] width 163 height 18
click at [467, 378] on li "PAYE Direct" at bounding box center [489, 378] width 164 height 19
type input "PAYE Direct"
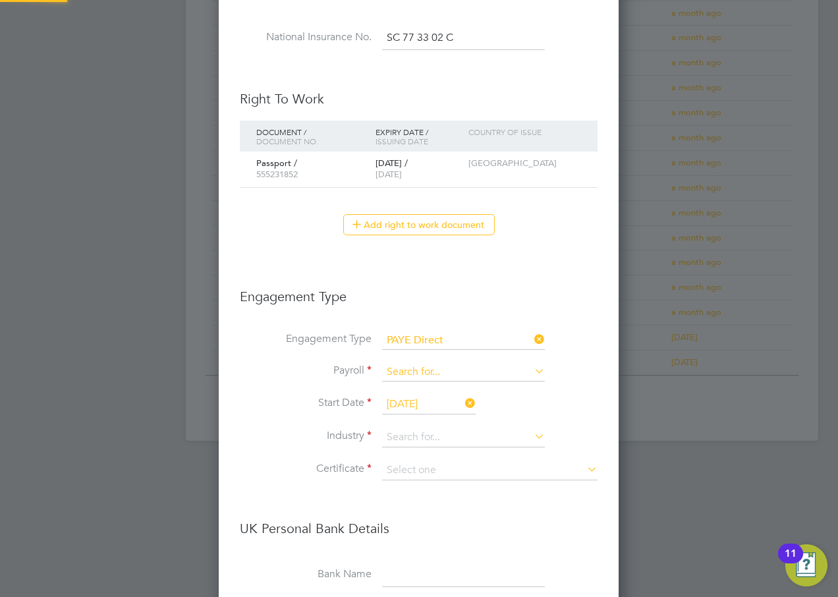
scroll to position [1593, 401]
click at [423, 374] on input at bounding box center [463, 372] width 163 height 18
click at [416, 393] on li "Agency PAYE" at bounding box center [464, 391] width 164 height 19
type input "Agency PAYE"
click at [414, 432] on input at bounding box center [463, 438] width 163 height 20
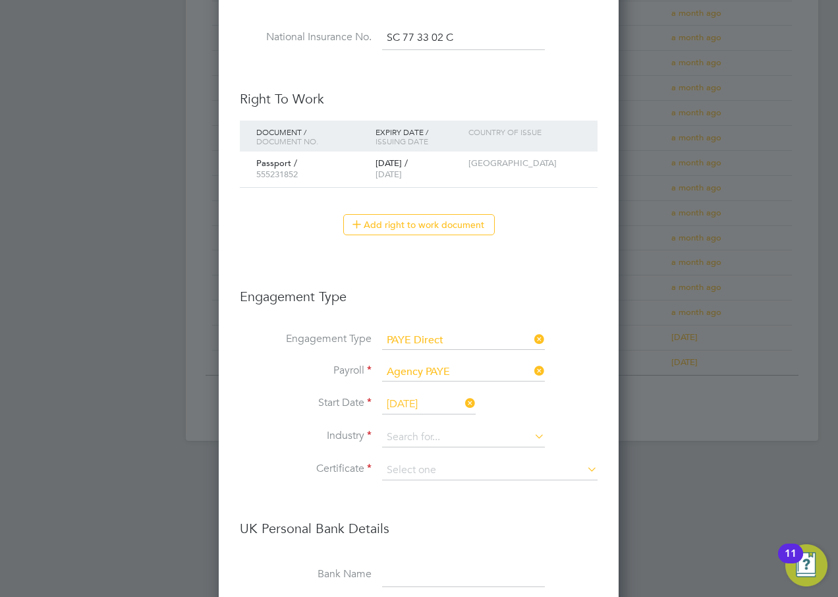
click at [437, 561] on li "Customer Service" at bounding box center [464, 564] width 164 height 18
type input "Customer Service"
click at [419, 471] on input at bounding box center [490, 471] width 216 height 20
click at [421, 523] on li "Don't know" at bounding box center [490, 523] width 217 height 17
type input "Don't know"
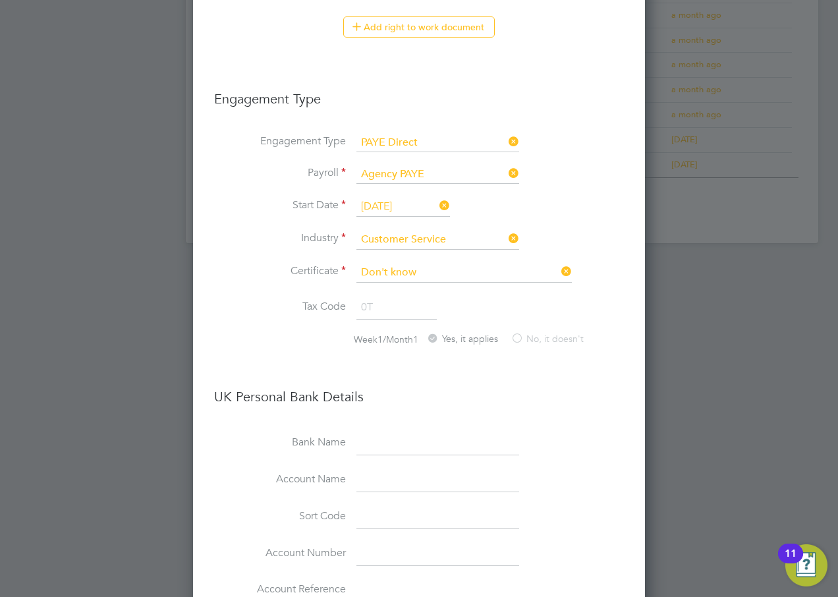
scroll to position [1111, 0]
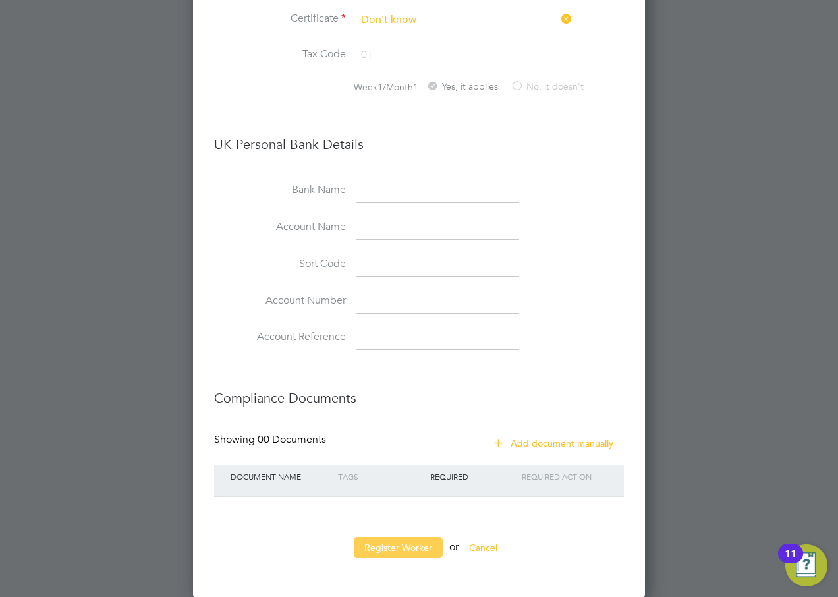
click at [405, 544] on button "Register Worker" at bounding box center [398, 547] width 89 height 21
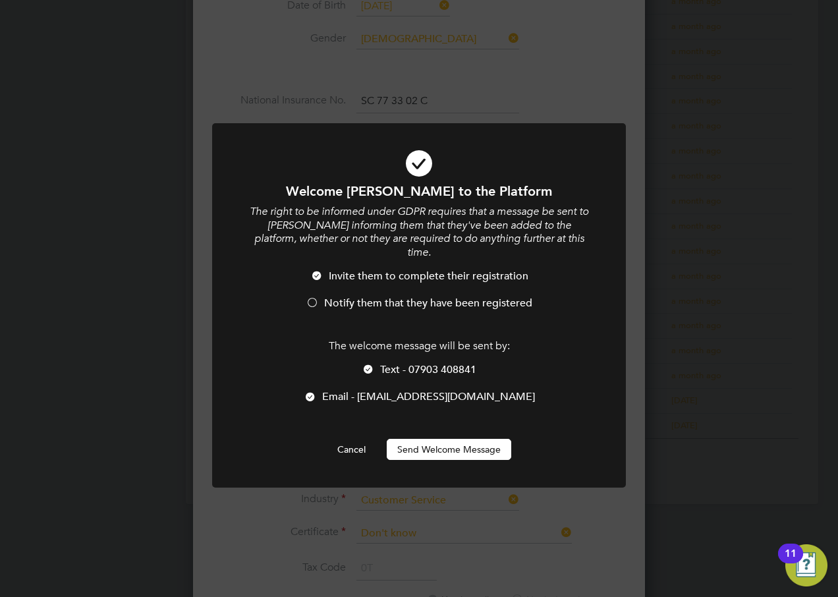
click at [361, 297] on span "Notify them that they have been registered" at bounding box center [428, 303] width 208 height 13
click at [400, 363] on span "Text - 07903 408841" at bounding box center [428, 369] width 96 height 13
click at [424, 439] on button "Send Welcome Message" at bounding box center [449, 449] width 125 height 21
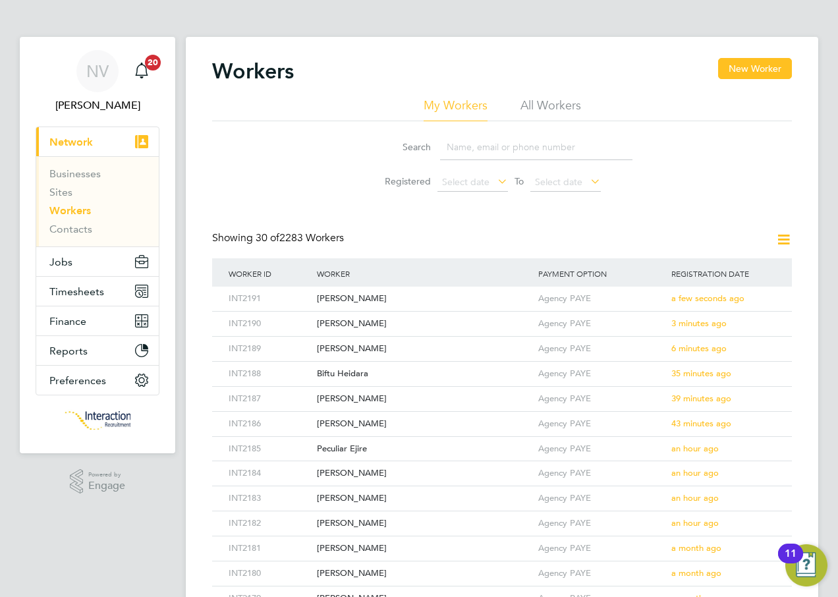
click at [734, 65] on button "New Worker" at bounding box center [755, 68] width 74 height 21
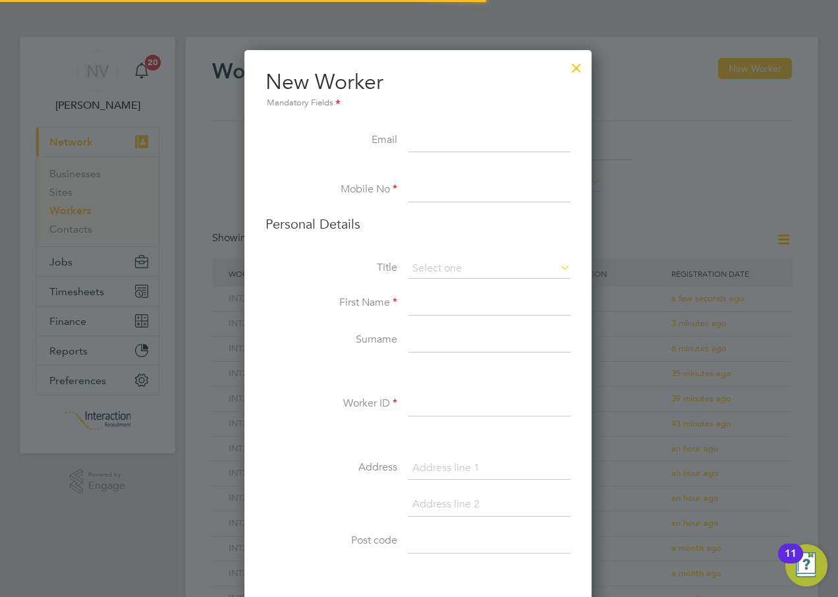
scroll to position [1115, 349]
type input "[EMAIL_ADDRESS][DOMAIN_NAME]"
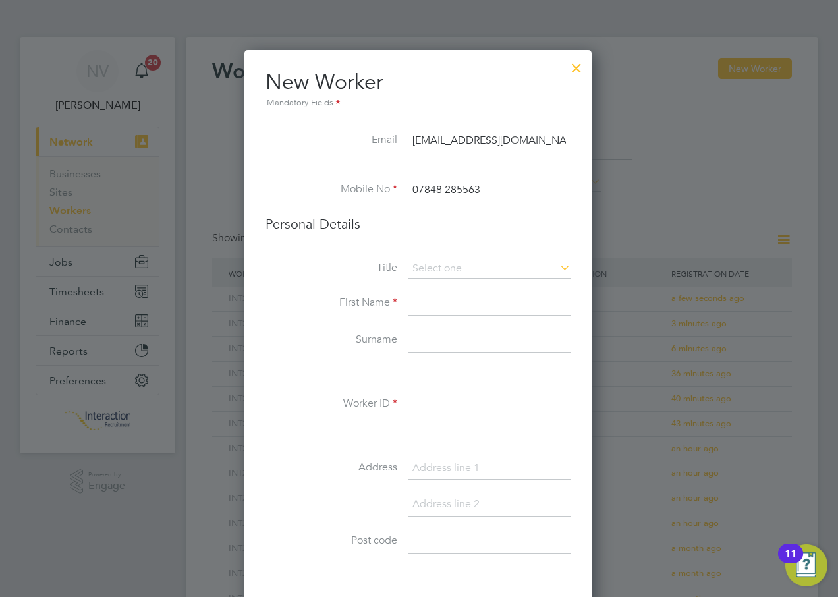
type input "07848 285563"
click at [428, 287] on li "Mr" at bounding box center [489, 287] width 164 height 17
type input "Mr"
click at [436, 308] on input at bounding box center [489, 304] width 163 height 24
type input "Mustafe"
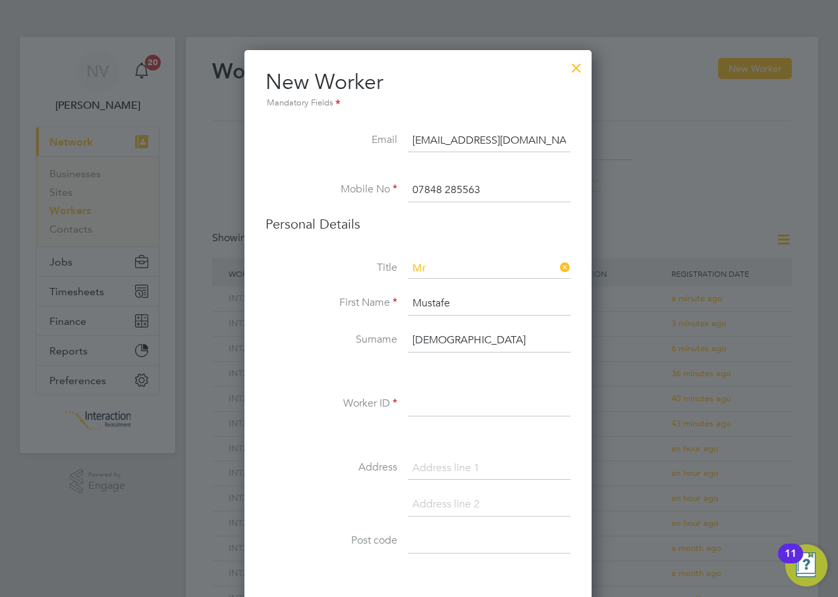
type input "[DEMOGRAPHIC_DATA]"
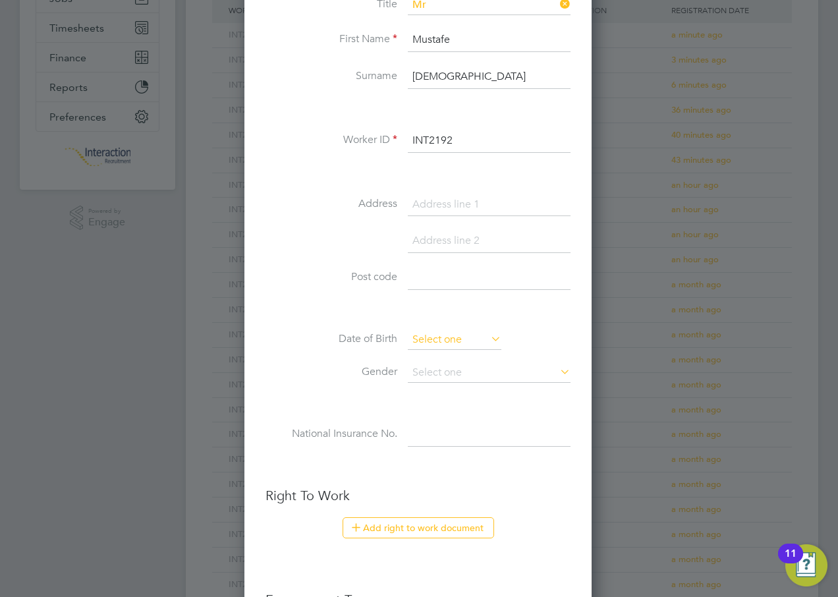
type input "INT2192"
click at [446, 341] on input at bounding box center [455, 340] width 94 height 20
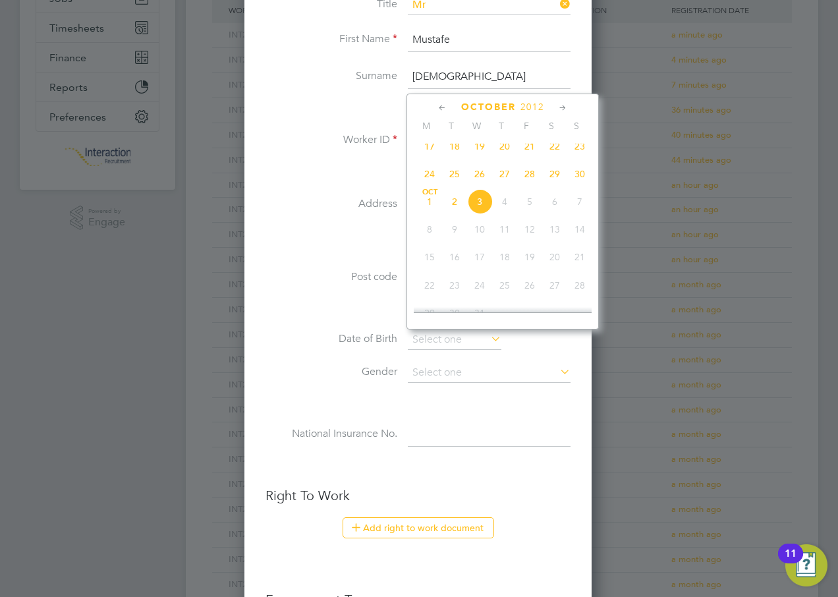
click at [535, 105] on span "2012" at bounding box center [533, 107] width 24 height 11
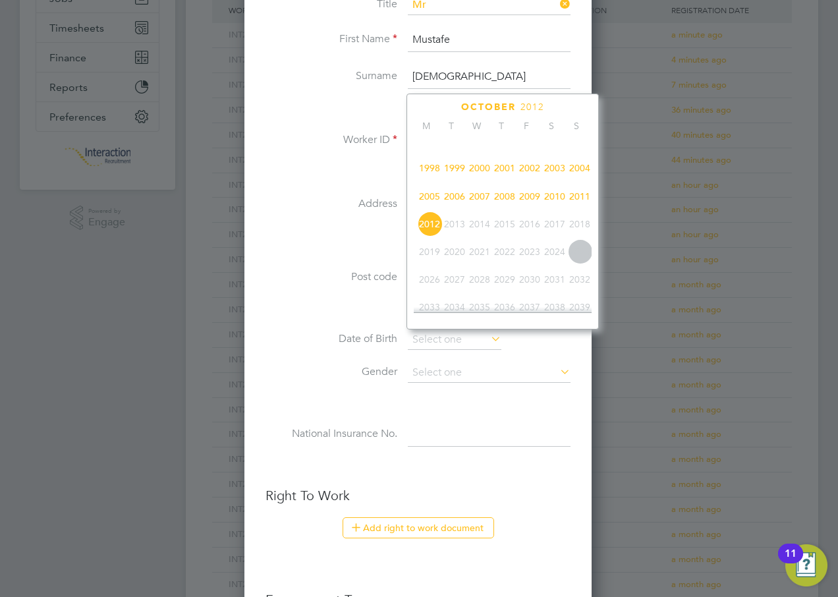
click at [535, 147] on span "1995" at bounding box center [529, 140] width 25 height 25
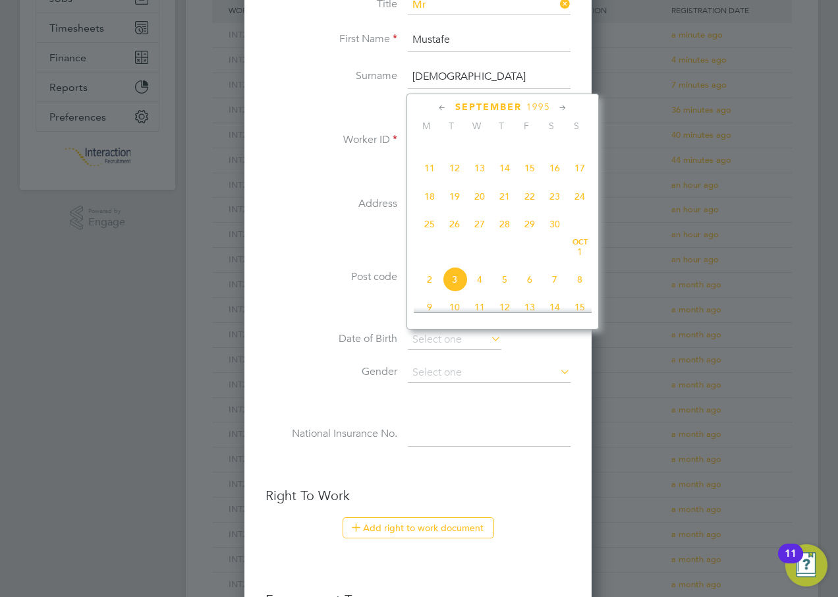
click at [448, 107] on icon at bounding box center [442, 108] width 13 height 15
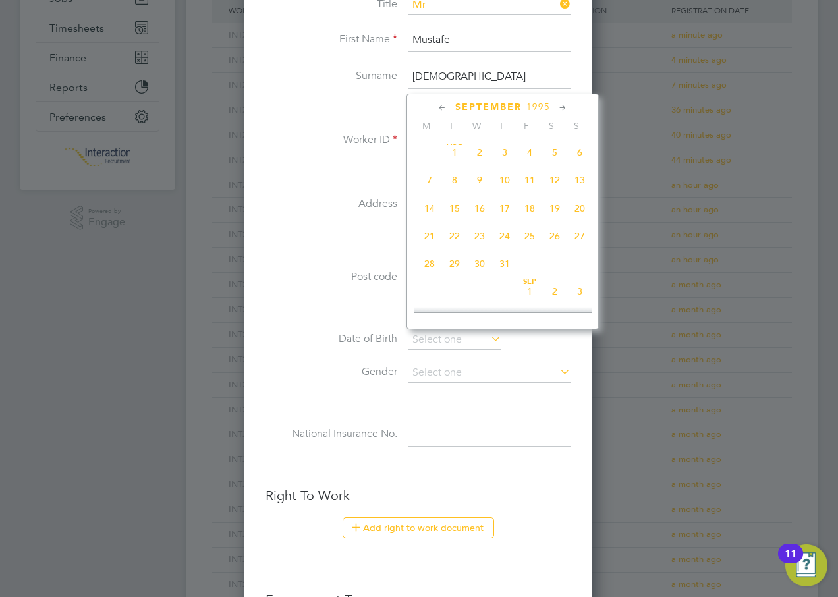
click at [448, 107] on icon at bounding box center [442, 108] width 13 height 15
click at [430, 215] on span "15" at bounding box center [429, 211] width 25 height 25
type input "[DATE]"
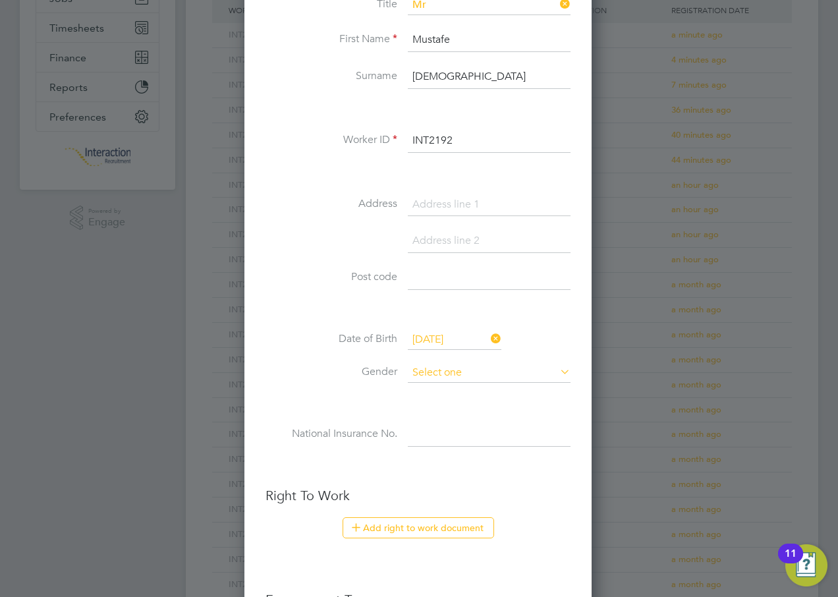
click at [434, 372] on input at bounding box center [489, 373] width 163 height 20
click at [421, 401] on li "[DEMOGRAPHIC_DATA]" at bounding box center [489, 408] width 164 height 17
type input "[DEMOGRAPHIC_DATA]"
click at [442, 372] on input at bounding box center [489, 373] width 163 height 20
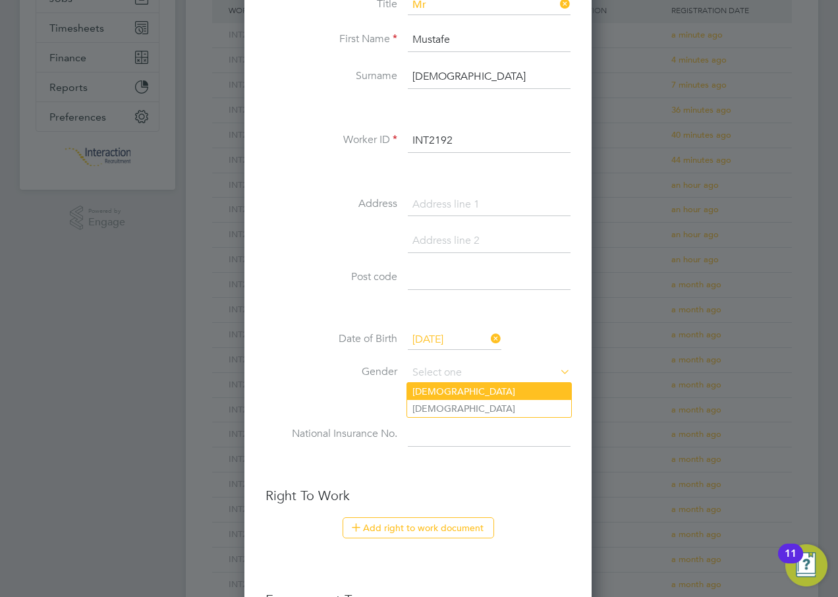
click at [441, 391] on li "[DEMOGRAPHIC_DATA]" at bounding box center [489, 391] width 164 height 17
type input "[DEMOGRAPHIC_DATA]"
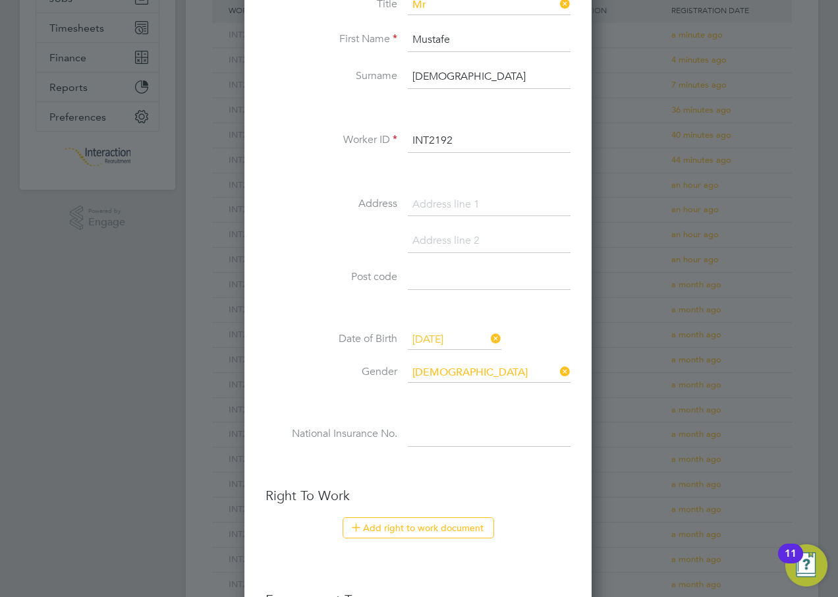
click at [433, 434] on input at bounding box center [489, 435] width 163 height 24
type input "SC 18 79 28 A"
click at [454, 523] on button "Add right to work document" at bounding box center [419, 527] width 152 height 21
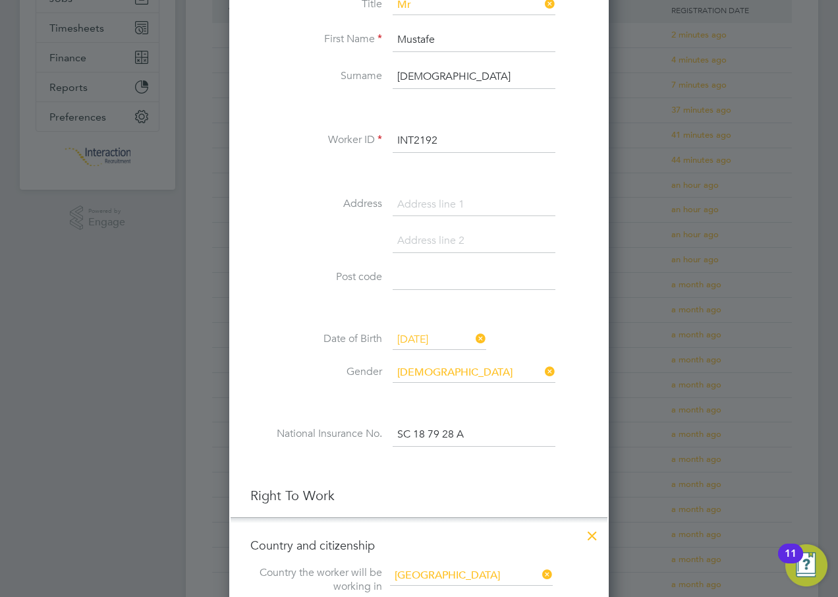
scroll to position [461, 0]
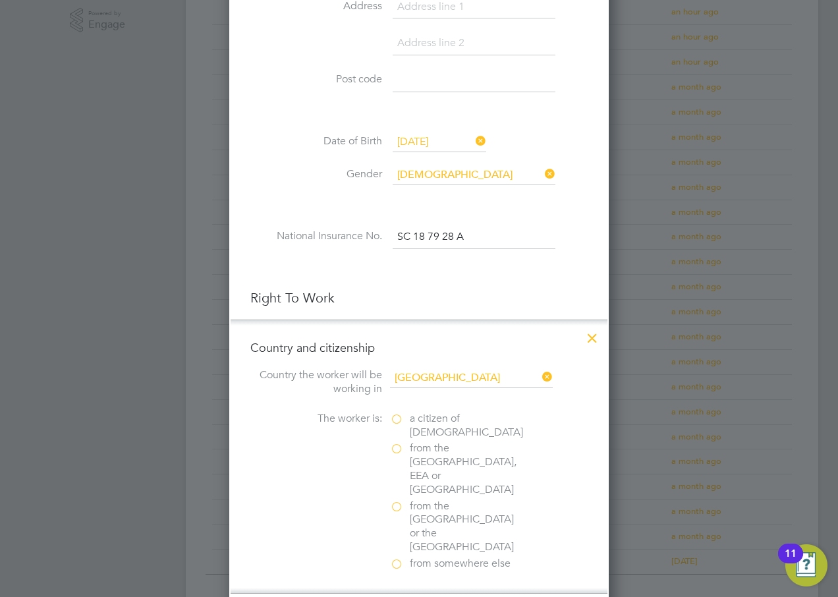
click at [399, 421] on label "a citizen of [DEMOGRAPHIC_DATA]" at bounding box center [456, 426] width 132 height 28
click at [0, 0] on input "a citizen of [DEMOGRAPHIC_DATA]" at bounding box center [0, 0] width 0 height 0
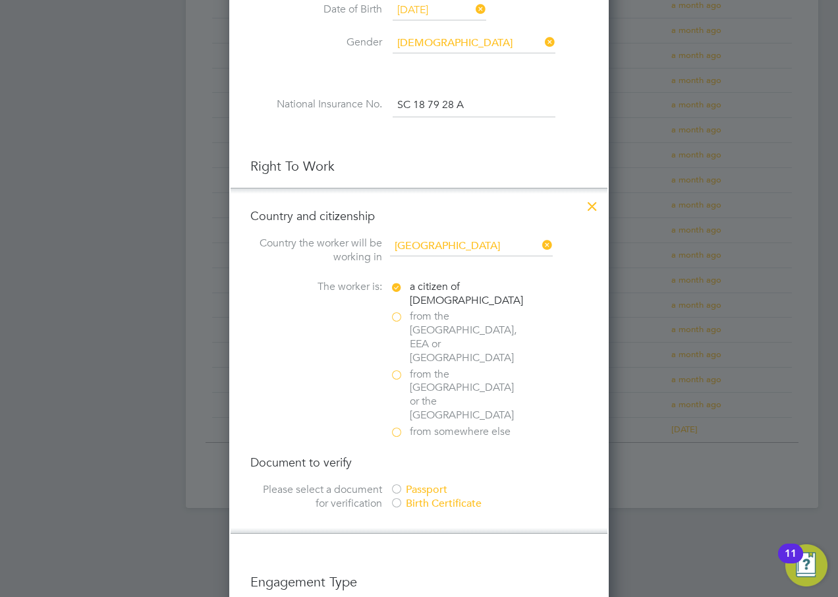
click at [400, 484] on div at bounding box center [396, 490] width 13 height 13
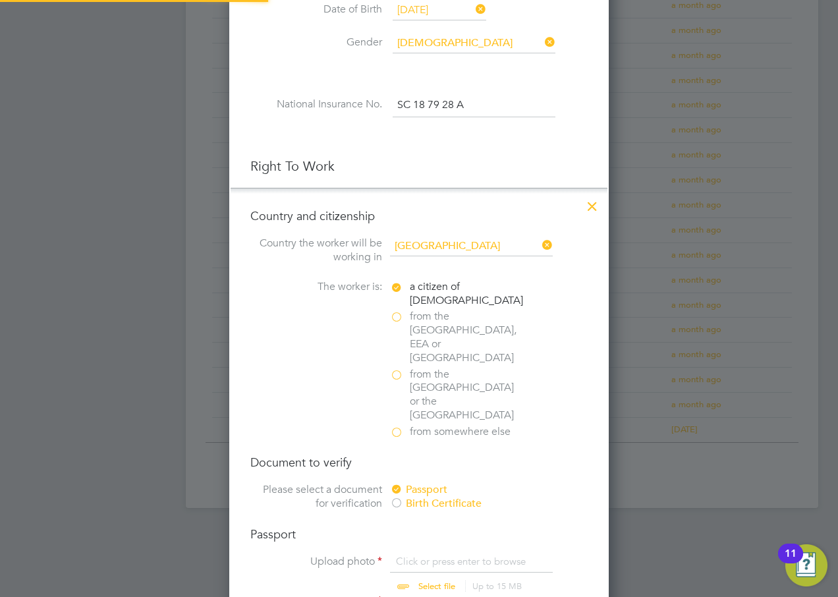
scroll to position [18, 163]
click at [430, 555] on input "file" at bounding box center [449, 575] width 207 height 40
type input "C:\fakepath\[PERSON_NAME].pdf"
click at [418, 595] on input at bounding box center [474, 607] width 163 height 24
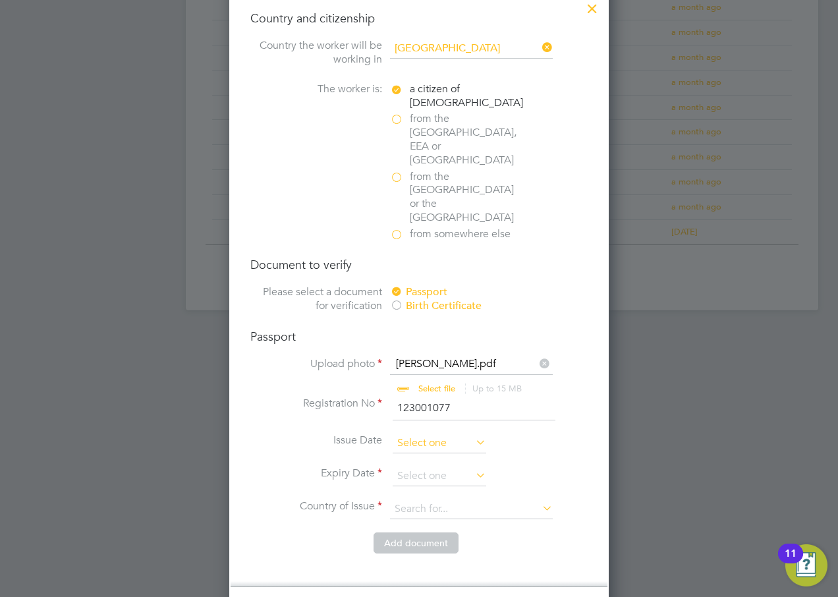
type input "123001077"
click at [424, 434] on input at bounding box center [440, 444] width 94 height 20
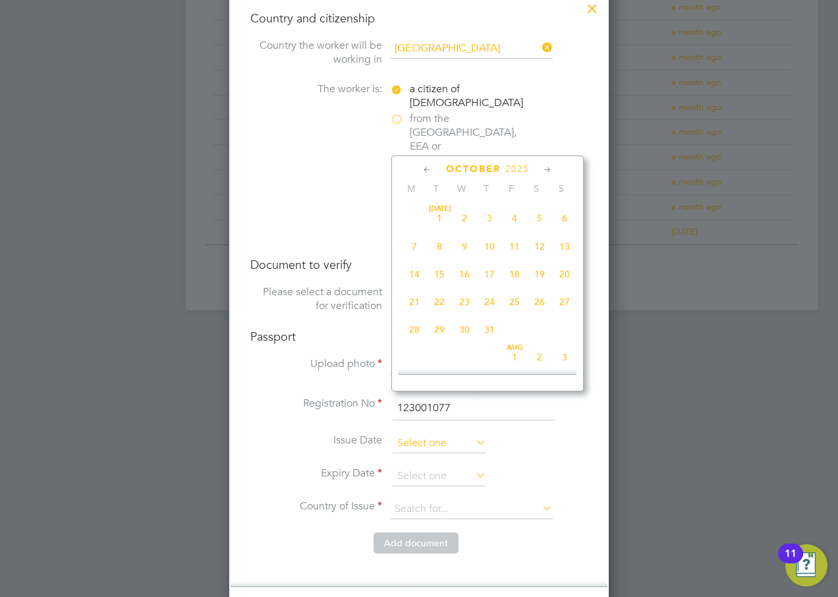
scroll to position [371, 0]
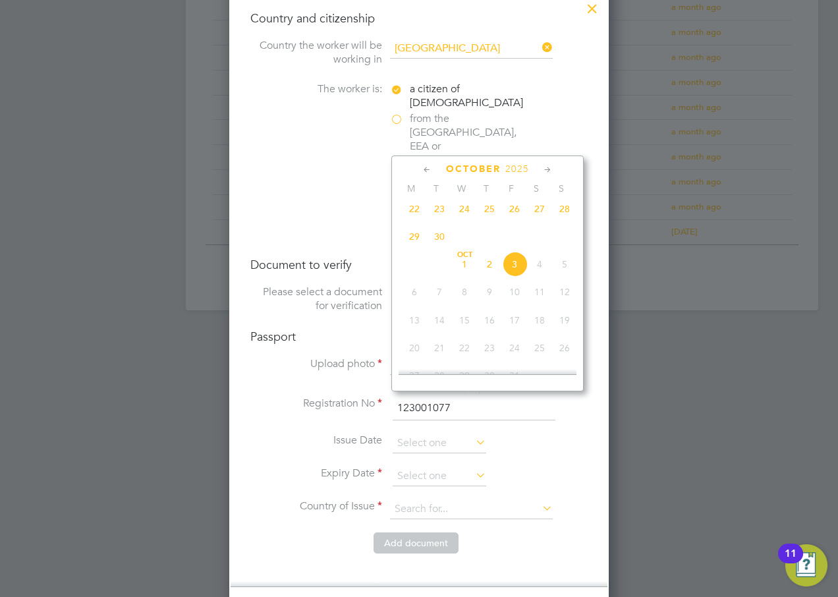
click at [518, 168] on span "2025" at bounding box center [518, 168] width 24 height 11
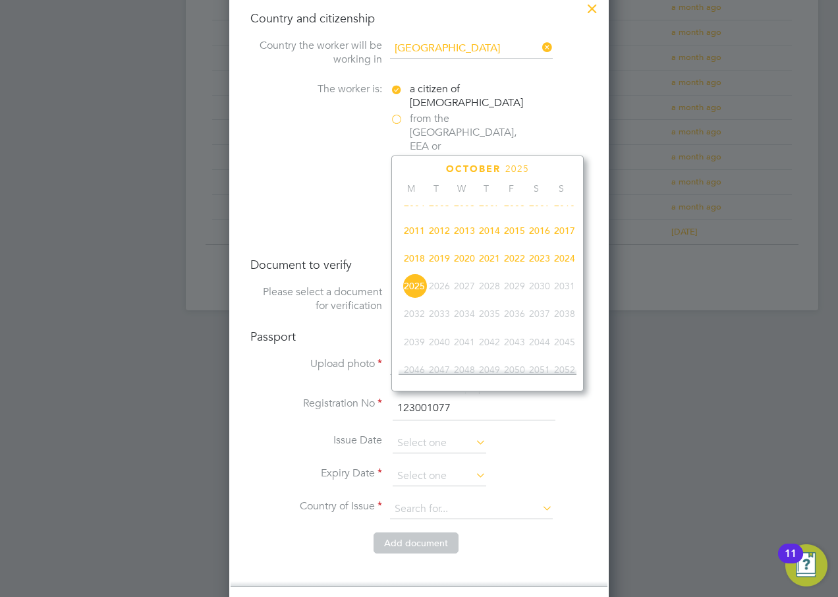
click at [461, 265] on span "2020" at bounding box center [464, 258] width 25 height 25
click at [545, 170] on icon at bounding box center [548, 170] width 13 height 15
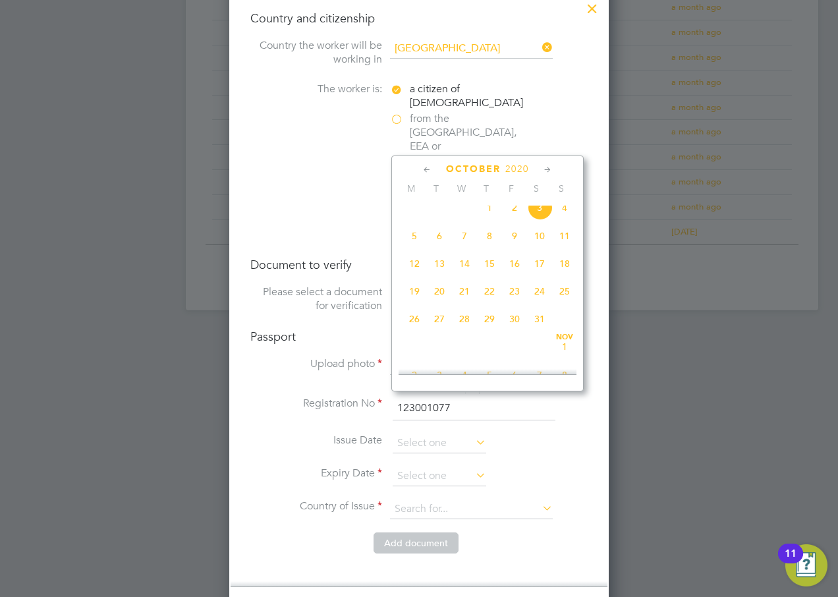
click at [545, 170] on icon at bounding box center [548, 170] width 13 height 15
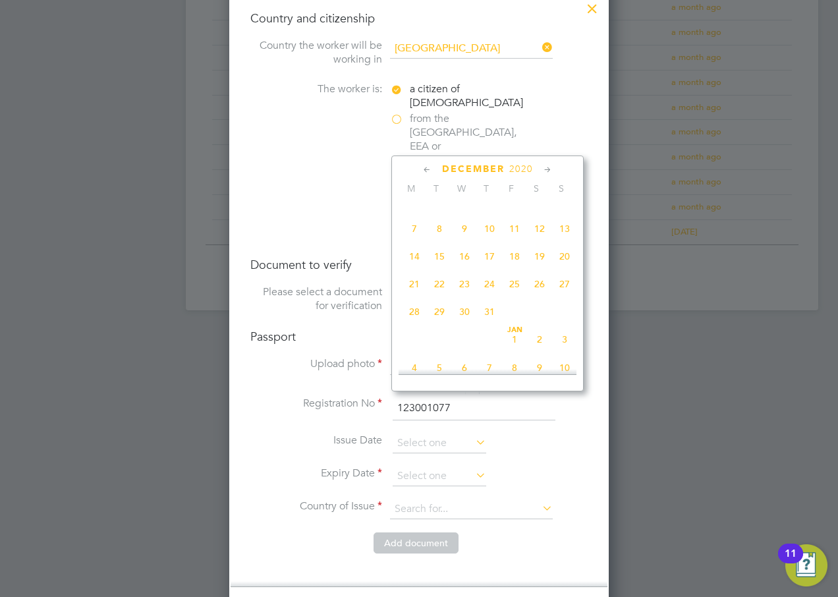
click at [444, 213] on span "[DATE]" at bounding box center [439, 200] width 25 height 25
type input "[DATE]"
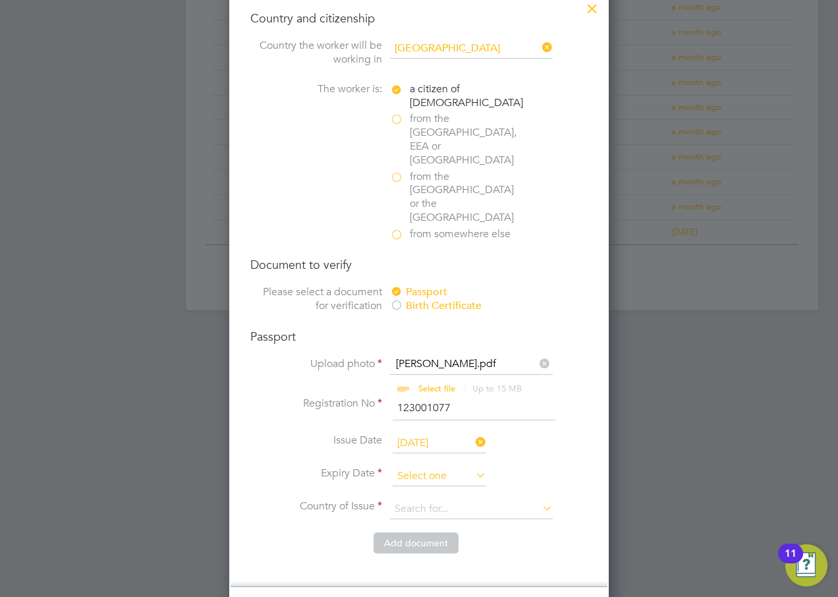
click at [456, 467] on input at bounding box center [440, 477] width 94 height 20
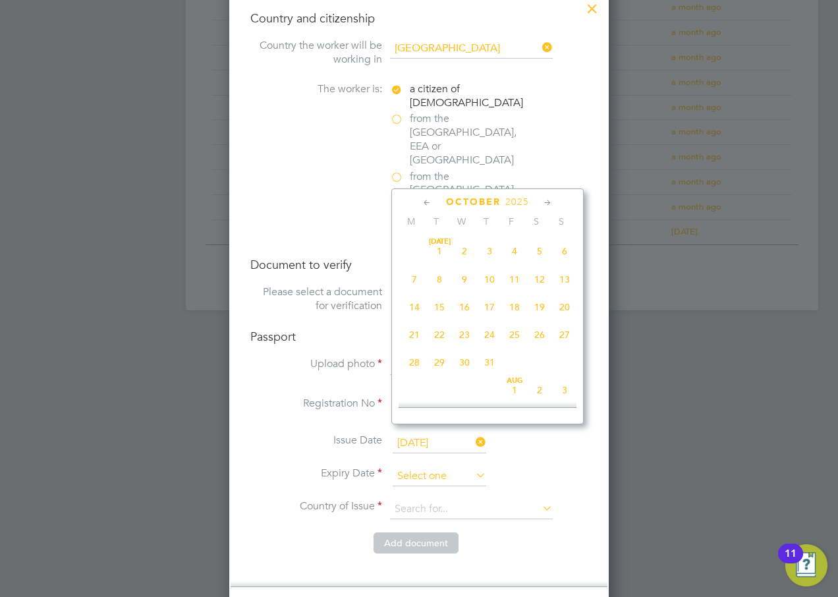
scroll to position [371, 0]
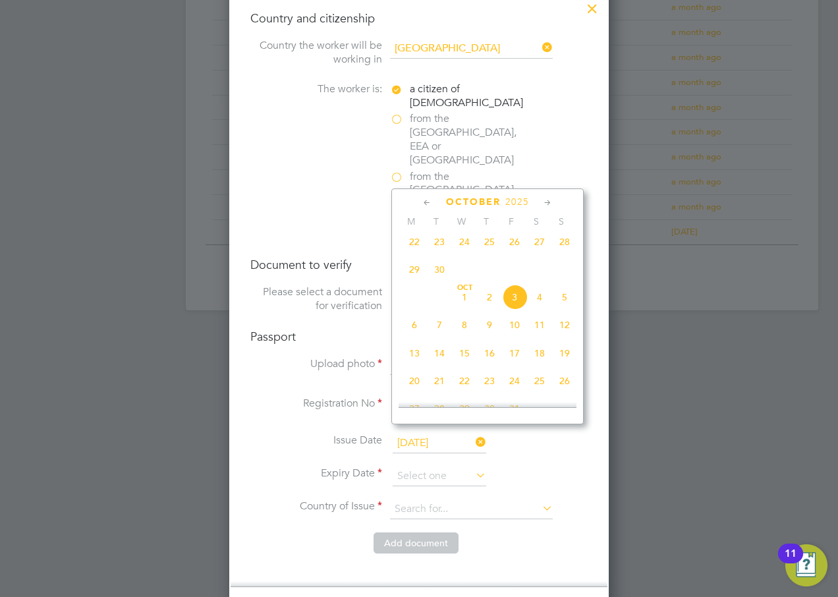
click at [520, 206] on span "2025" at bounding box center [518, 201] width 24 height 11
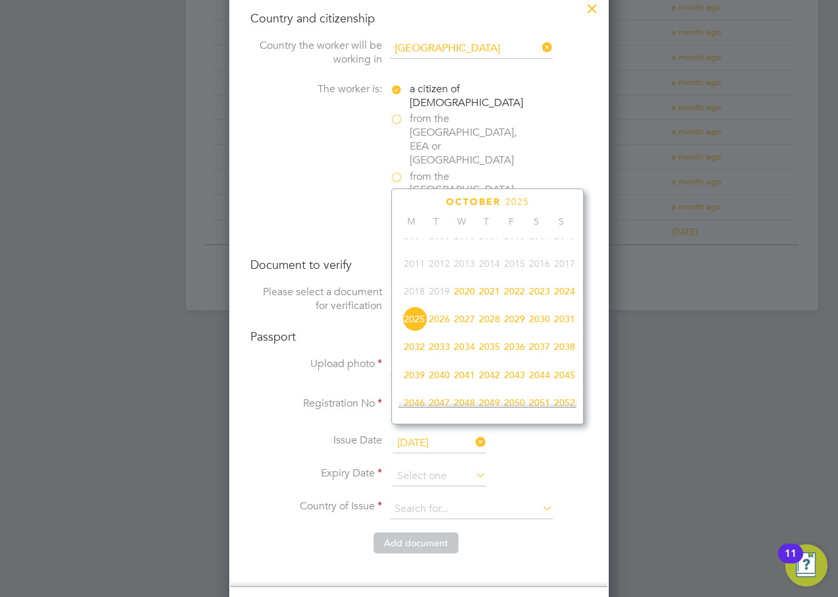
click at [541, 323] on span "2030" at bounding box center [539, 319] width 25 height 25
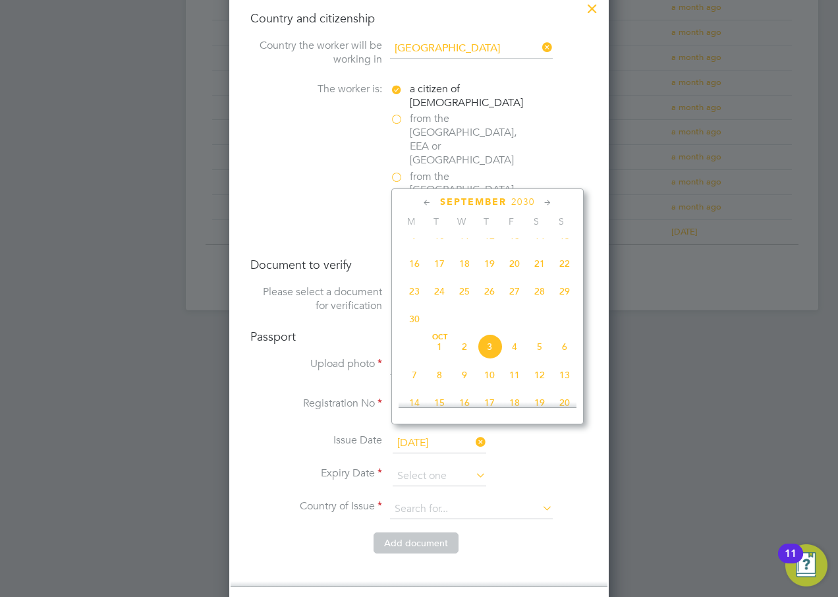
click at [548, 204] on icon at bounding box center [548, 203] width 13 height 15
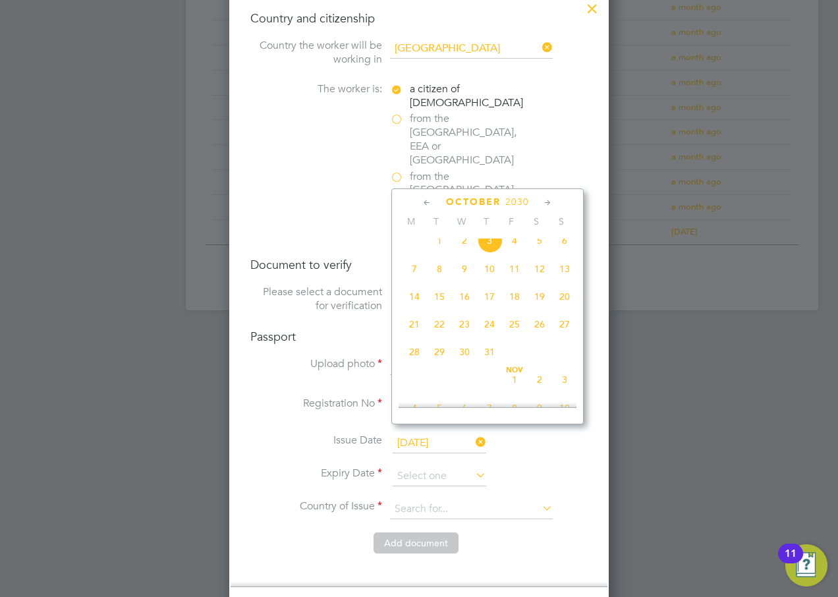
click at [548, 204] on icon at bounding box center [548, 203] width 13 height 15
click at [566, 389] on span "[DATE]" at bounding box center [564, 376] width 25 height 25
type input "[DATE]"
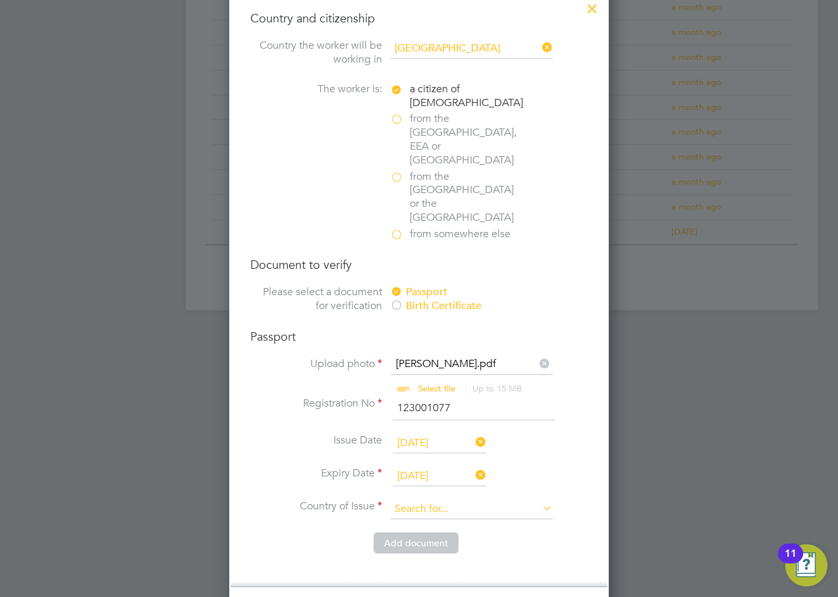
click at [401, 500] on input at bounding box center [471, 510] width 163 height 20
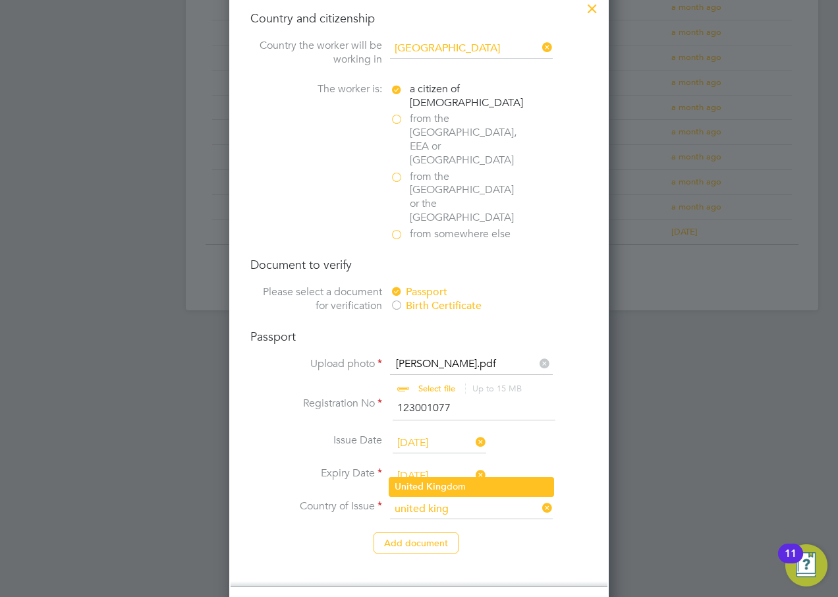
click at [440, 484] on b "King" at bounding box center [436, 486] width 20 height 11
type input "[GEOGRAPHIC_DATA]"
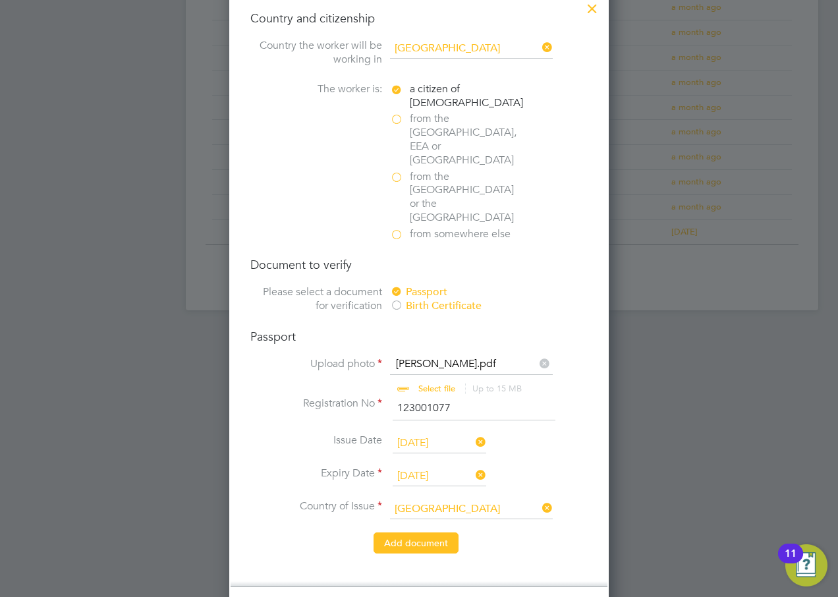
click at [445, 533] on button "Add document" at bounding box center [416, 543] width 85 height 21
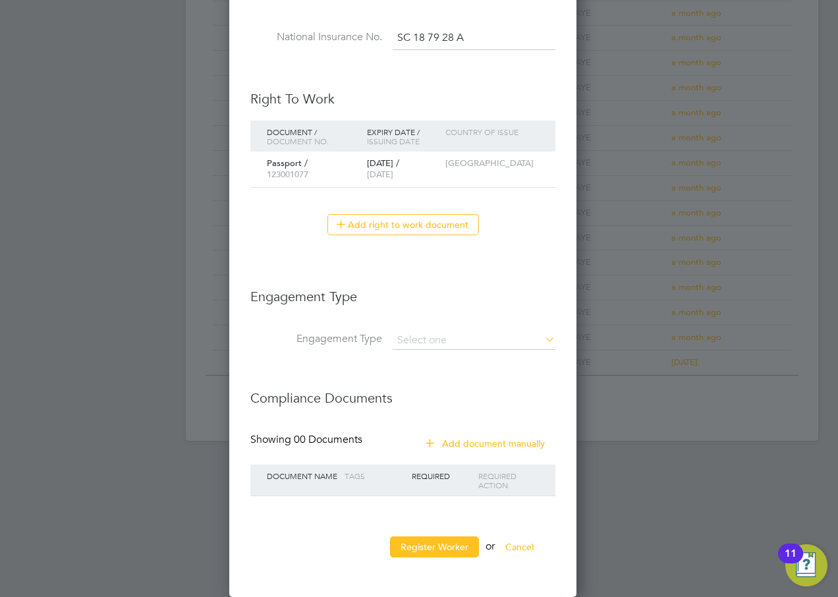
scroll to position [1208, 349]
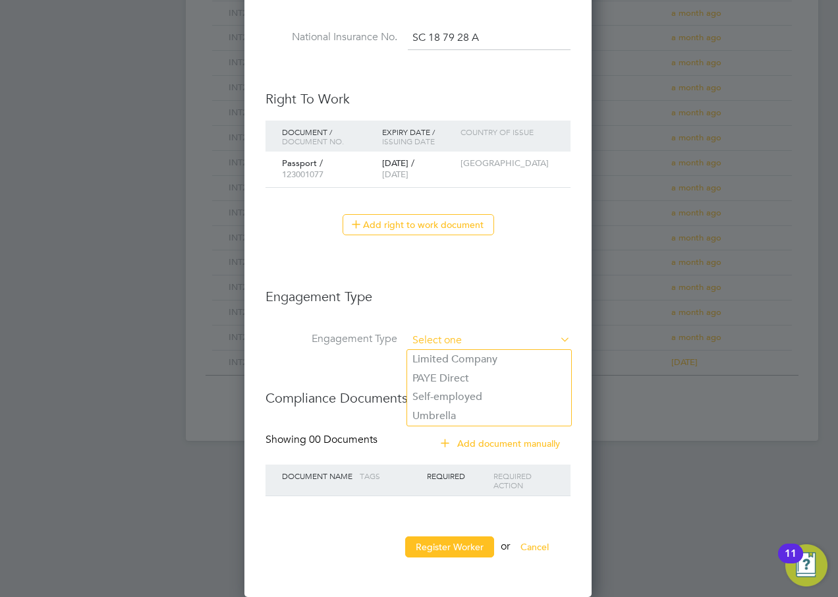
click at [433, 340] on input at bounding box center [489, 341] width 163 height 18
click at [444, 379] on li "PAYE Direct" at bounding box center [489, 378] width 164 height 19
type input "PAYE Direct"
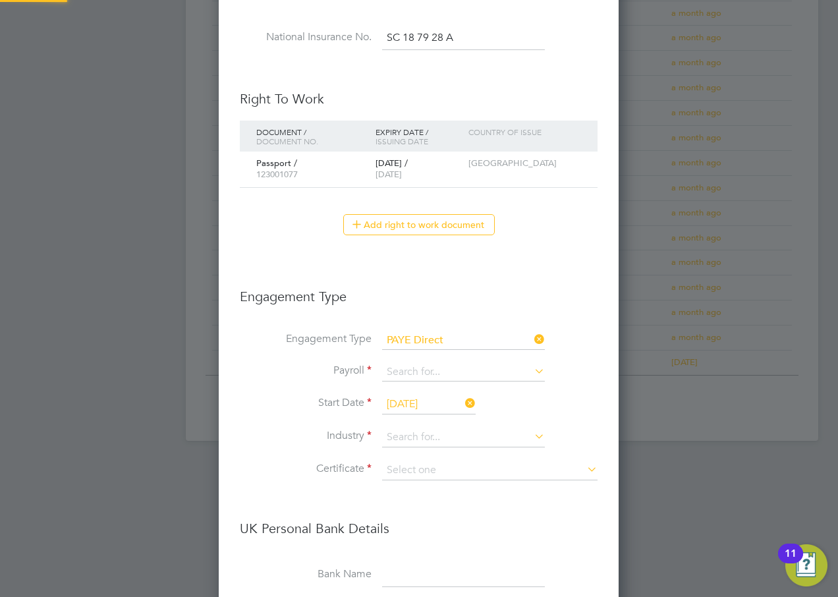
scroll to position [1593, 401]
click at [426, 337] on input at bounding box center [463, 341] width 163 height 18
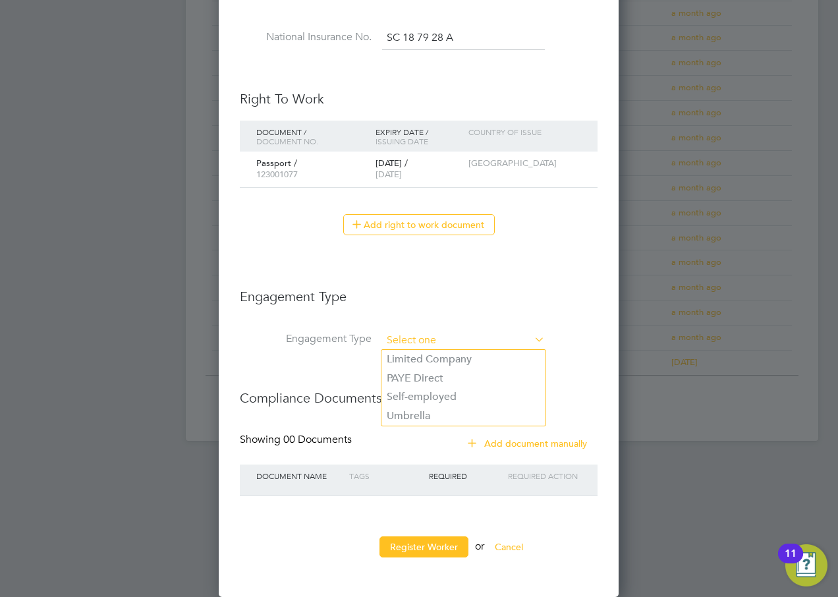
scroll to position [1208, 349]
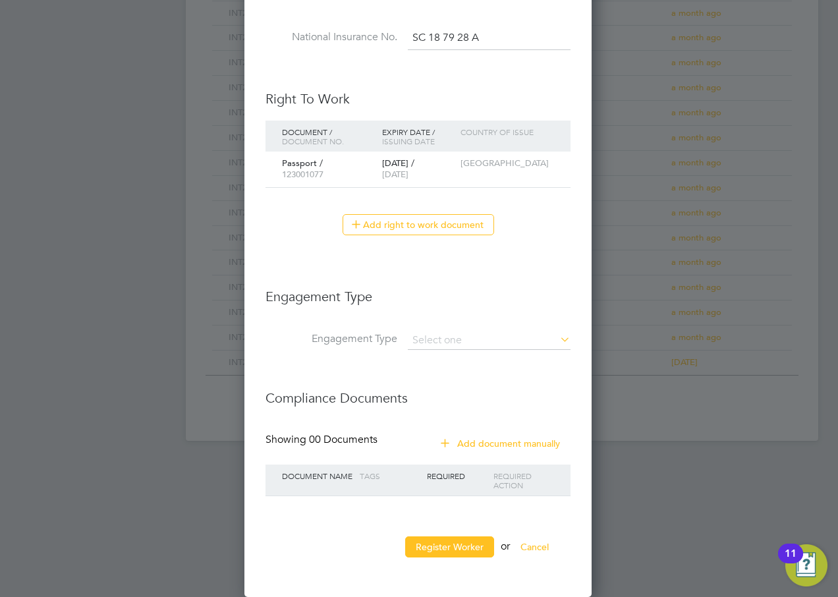
click at [425, 380] on li "PAYE Direct" at bounding box center [464, 378] width 164 height 19
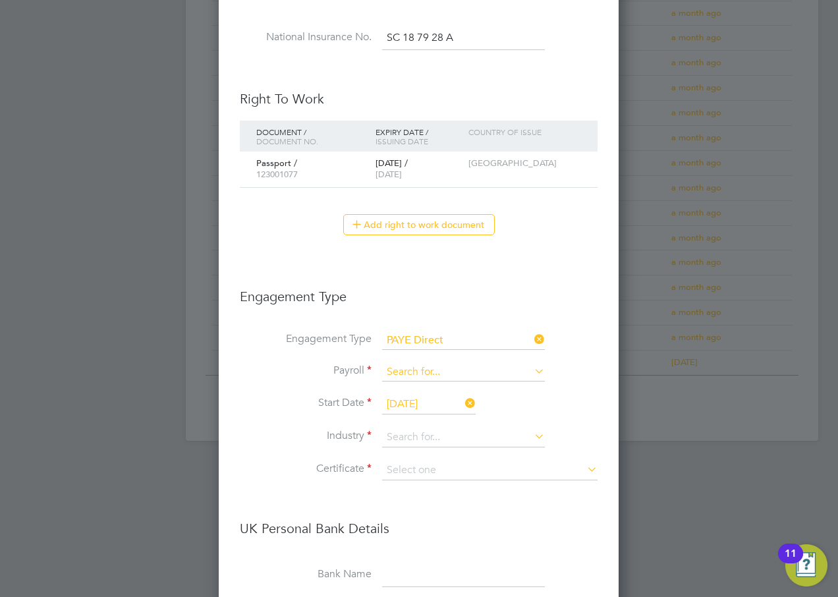
scroll to position [1593, 401]
click at [406, 366] on input at bounding box center [463, 372] width 163 height 18
click at [425, 397] on li "Agency PAYE" at bounding box center [464, 391] width 164 height 19
click at [425, 438] on input at bounding box center [463, 438] width 163 height 20
click at [455, 560] on li "Customer Service" at bounding box center [464, 564] width 164 height 18
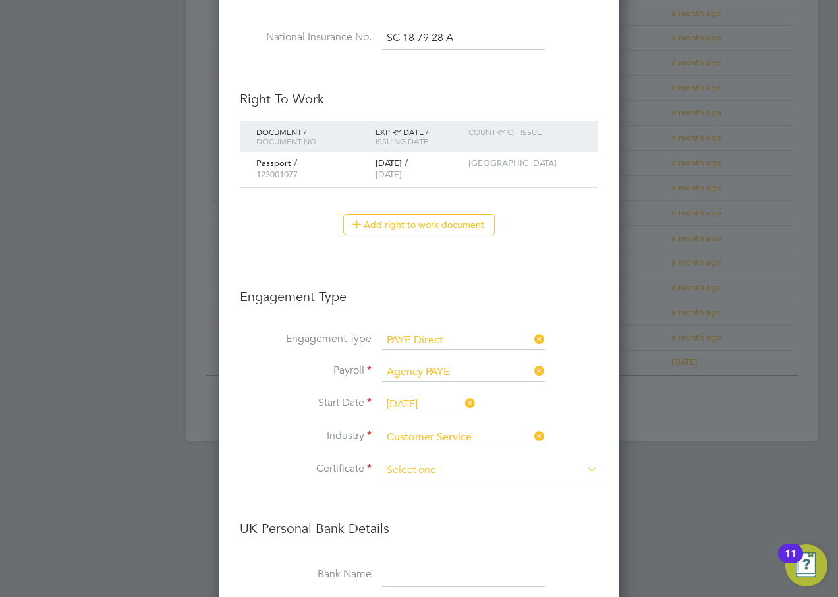
click at [418, 463] on input at bounding box center [490, 471] width 216 height 20
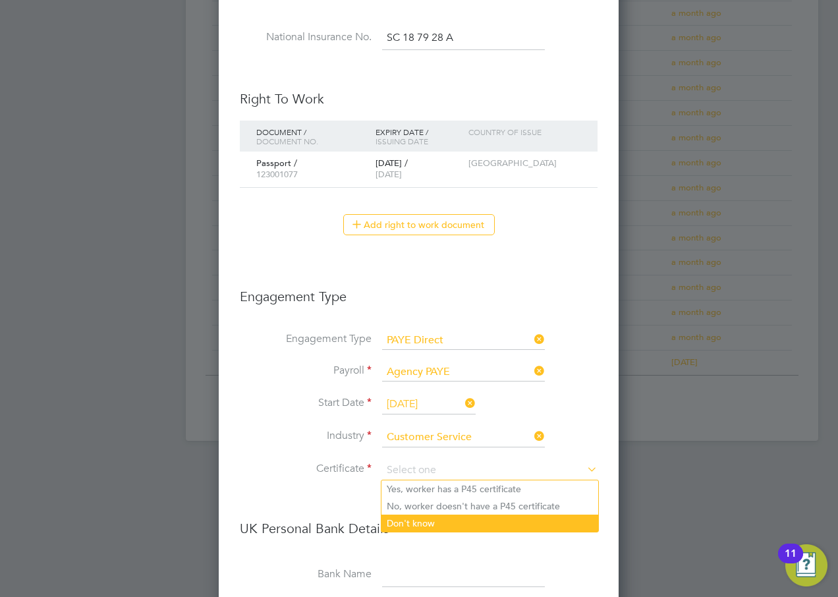
click at [422, 521] on li "Don't know" at bounding box center [490, 523] width 217 height 17
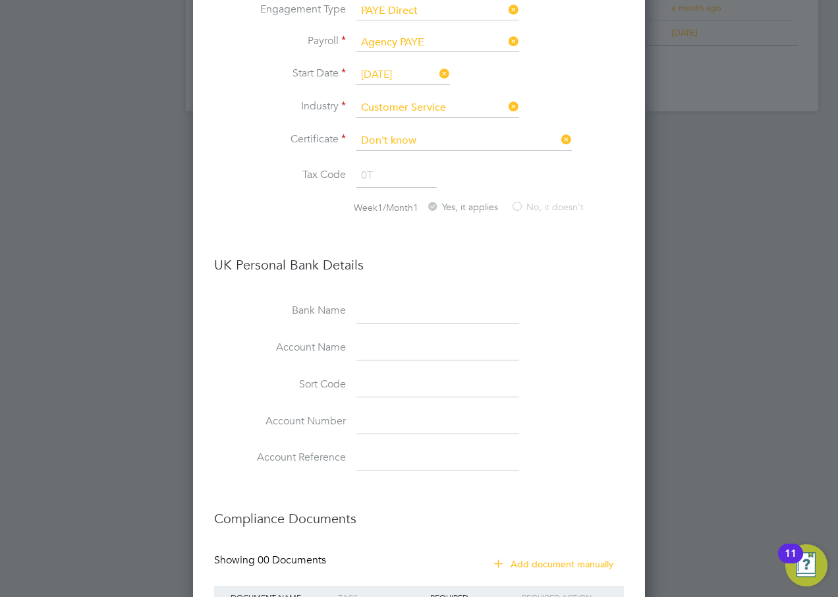
scroll to position [1111, 0]
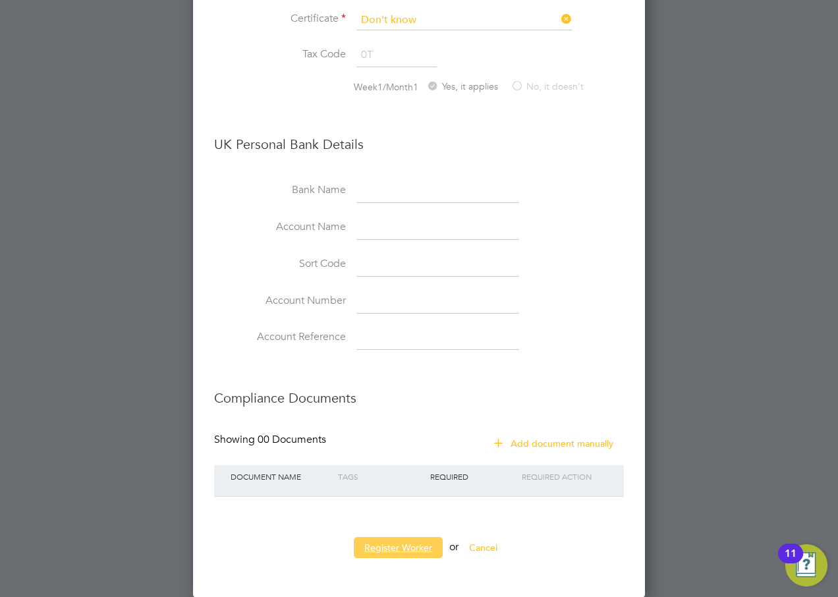
click at [423, 546] on button "Register Worker" at bounding box center [398, 547] width 89 height 21
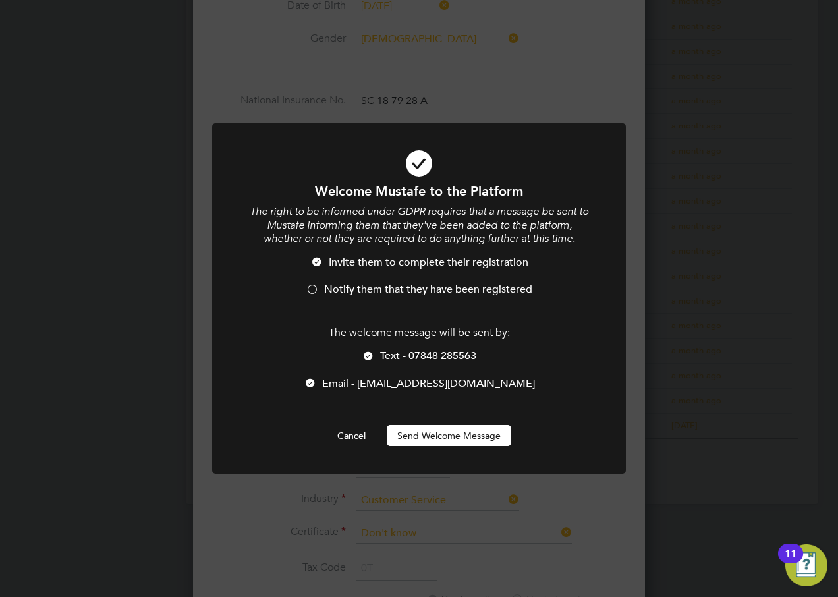
click at [337, 286] on span "Notify them that they have been registered" at bounding box center [428, 289] width 208 height 13
click at [395, 359] on span "Text - 07848 285563" at bounding box center [428, 355] width 96 height 13
click at [421, 441] on button "Send Welcome Message" at bounding box center [449, 435] width 125 height 21
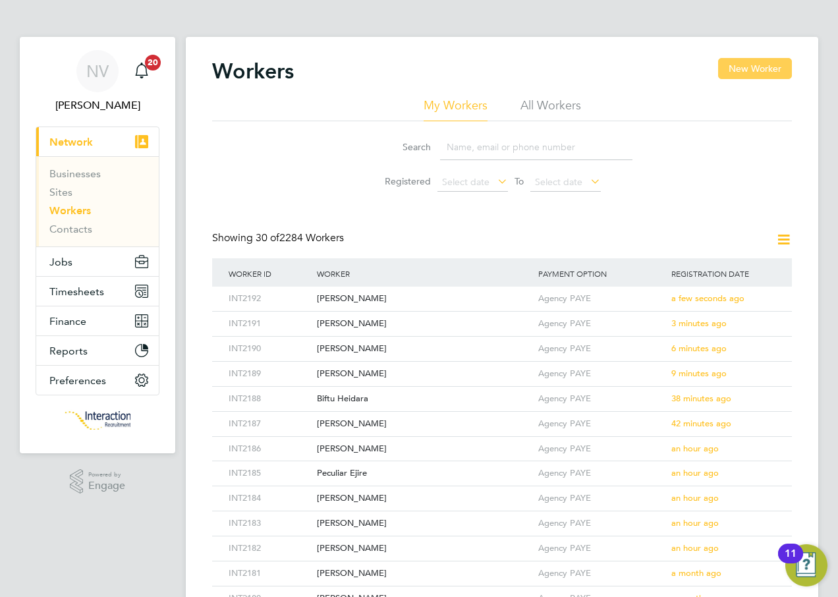
click at [742, 64] on button "New Worker" at bounding box center [755, 68] width 74 height 21
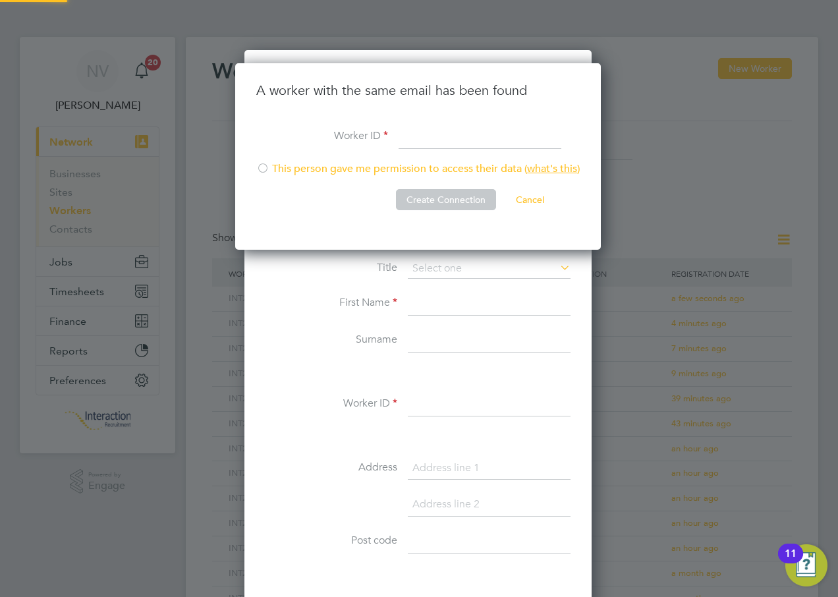
scroll to position [187, 368]
click at [533, 202] on button "Cancel" at bounding box center [530, 199] width 49 height 21
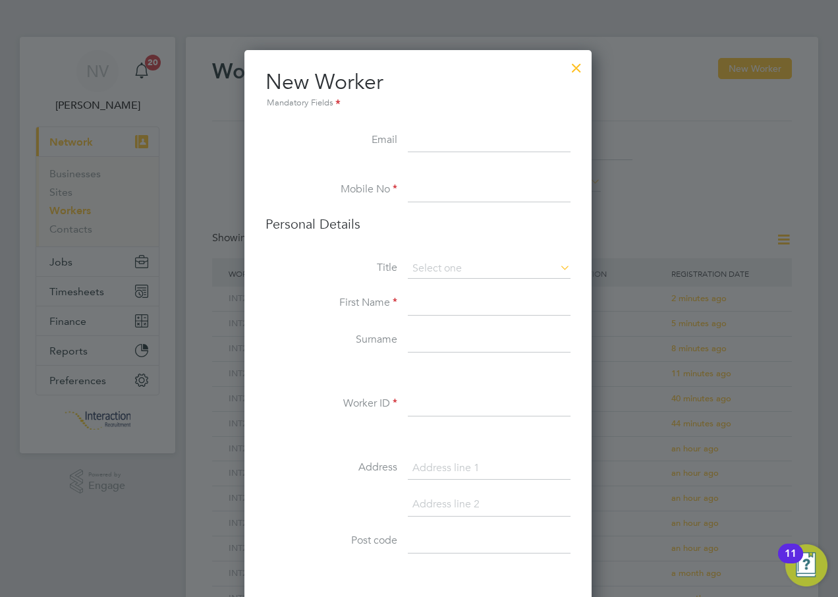
click at [414, 133] on input at bounding box center [489, 141] width 163 height 24
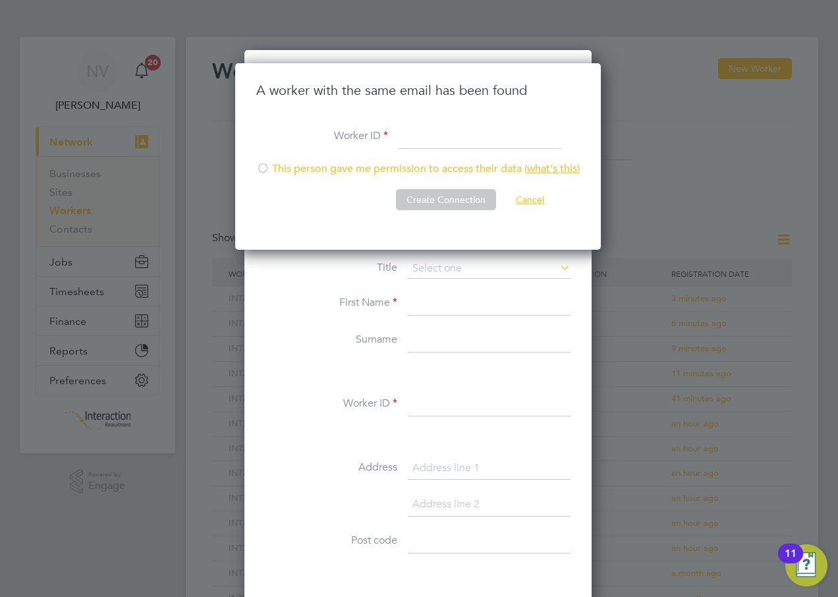
click at [528, 196] on button "Cancel" at bounding box center [530, 199] width 49 height 21
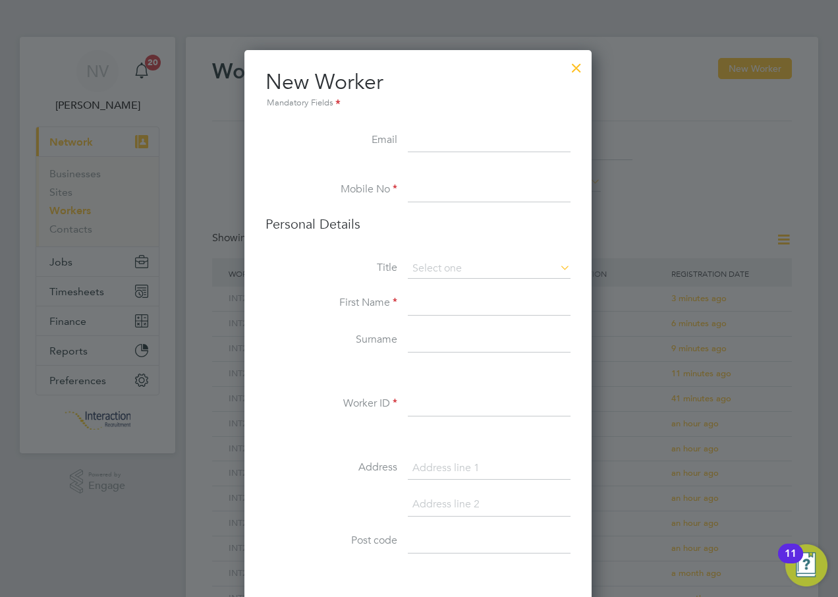
click at [408, 136] on input at bounding box center [489, 141] width 163 height 24
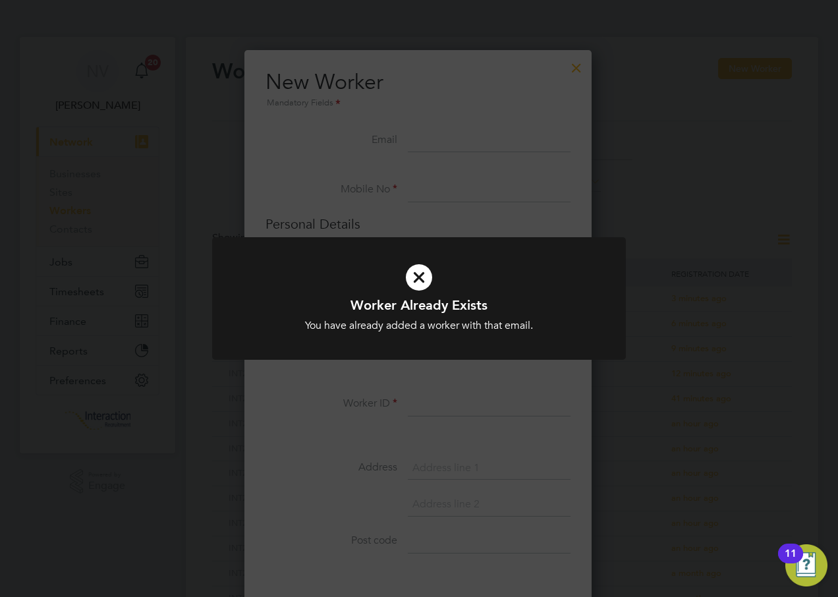
click at [409, 272] on icon at bounding box center [419, 277] width 343 height 51
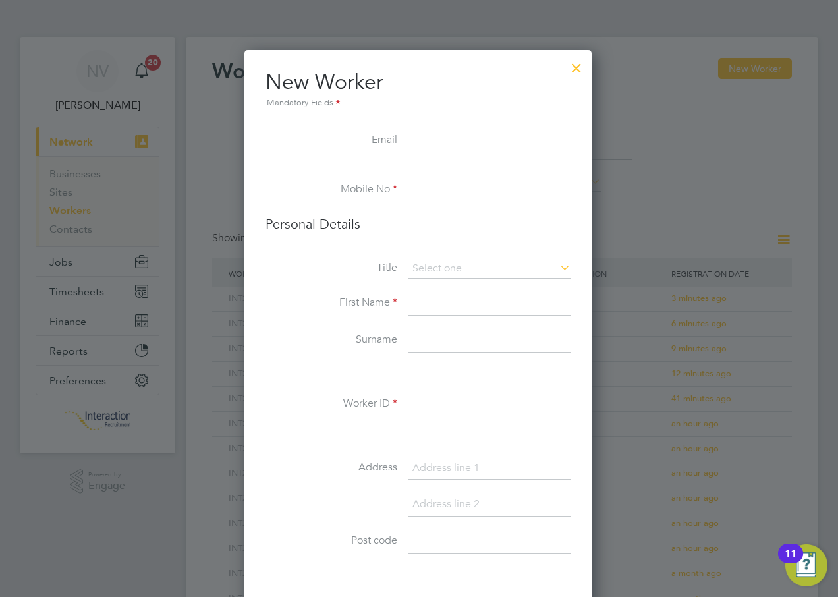
click at [424, 139] on input at bounding box center [489, 141] width 163 height 24
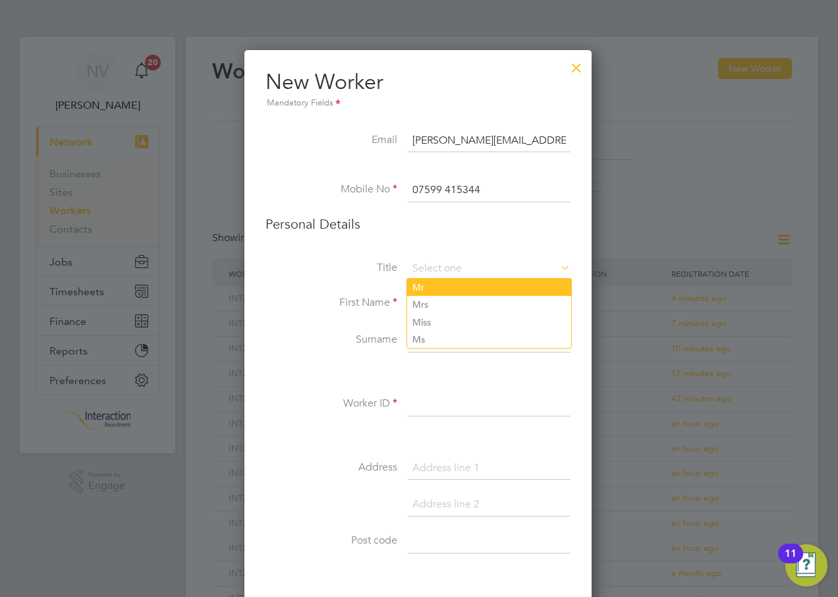
click at [430, 292] on li "Mr" at bounding box center [489, 287] width 164 height 17
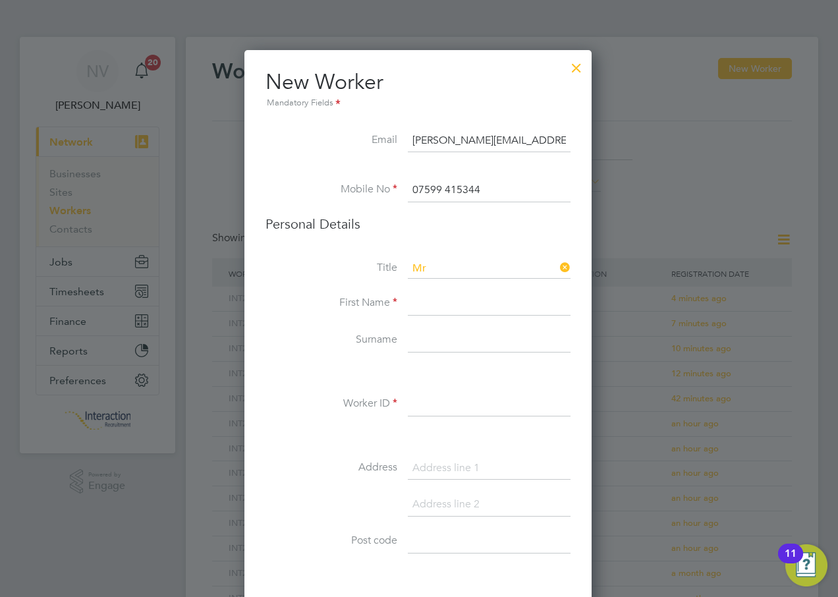
click at [437, 310] on input at bounding box center [489, 304] width 163 height 24
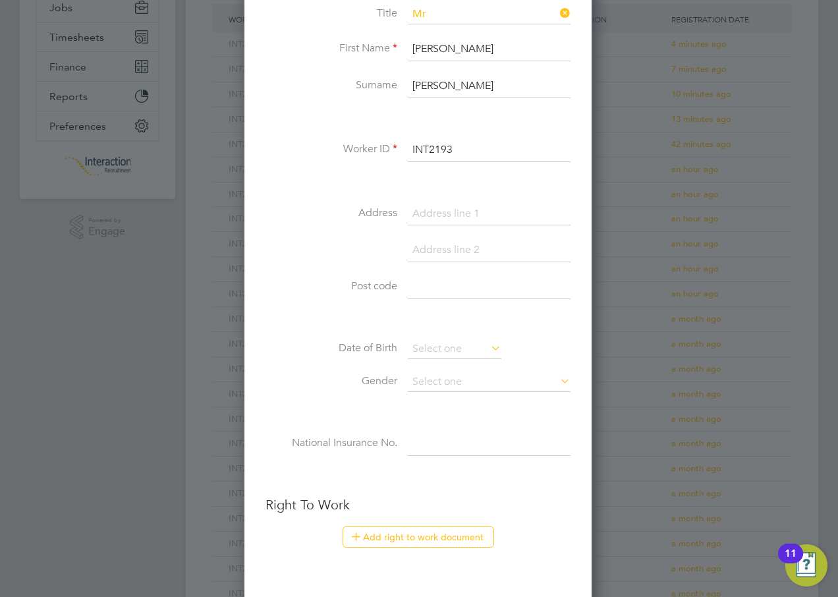
scroll to position [258, 0]
click at [435, 345] on input at bounding box center [455, 346] width 94 height 20
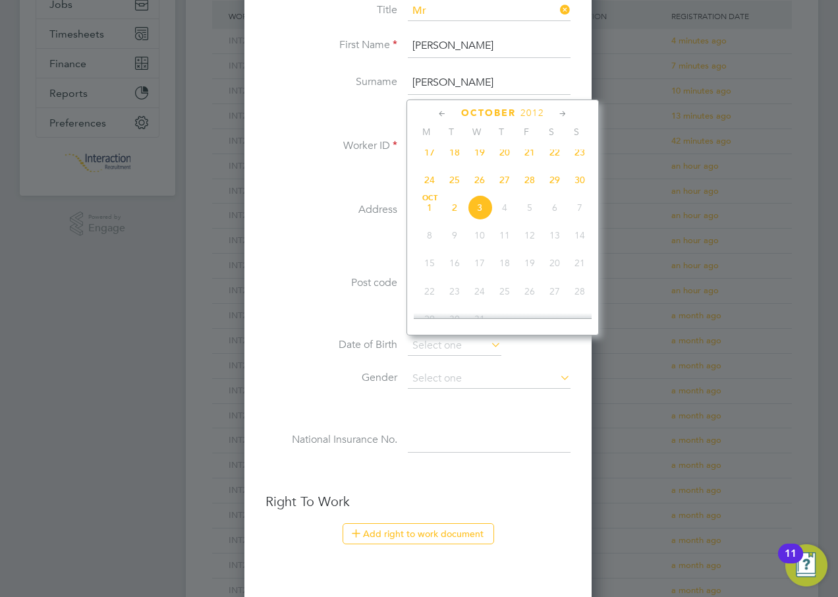
click at [538, 115] on span "2012" at bounding box center [533, 112] width 24 height 11
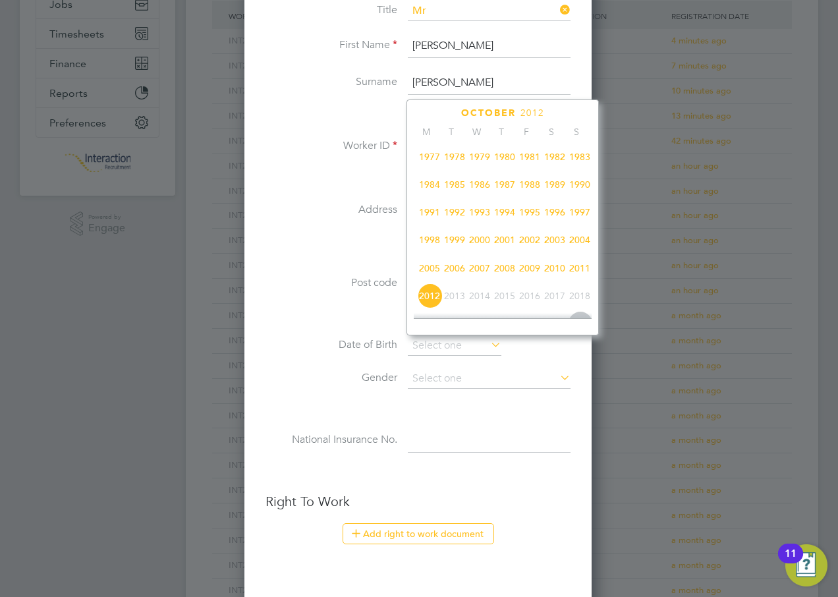
scroll to position [218, 0]
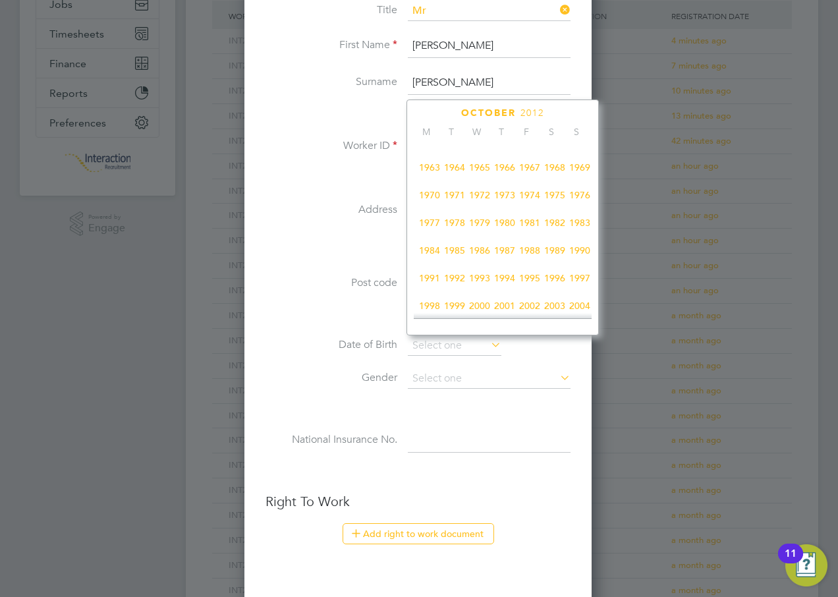
click at [431, 258] on span "1984" at bounding box center [429, 250] width 25 height 25
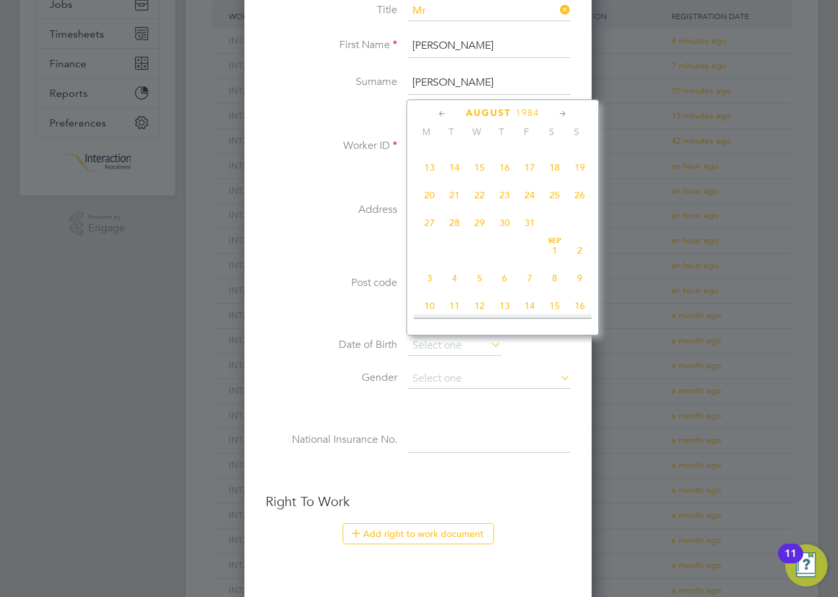
click at [566, 111] on icon at bounding box center [563, 114] width 13 height 15
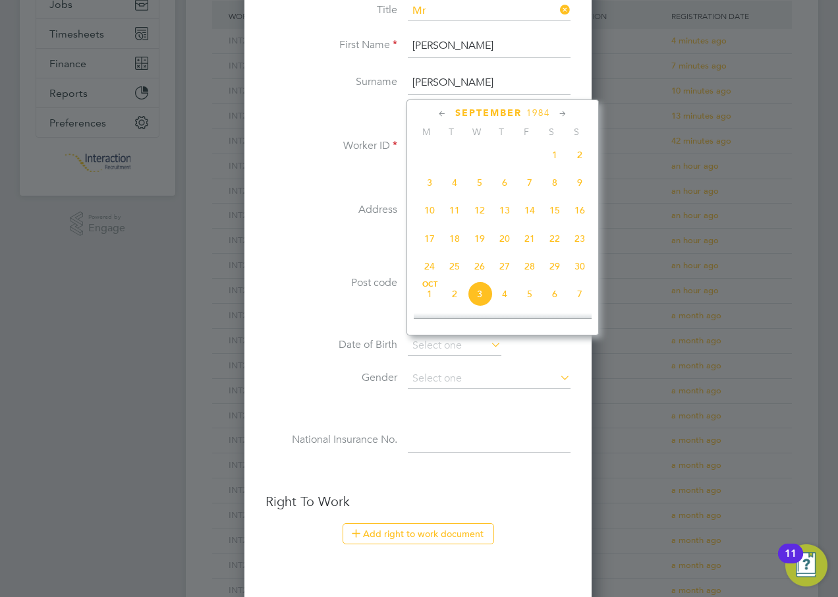
click at [566, 111] on icon at bounding box center [563, 114] width 13 height 15
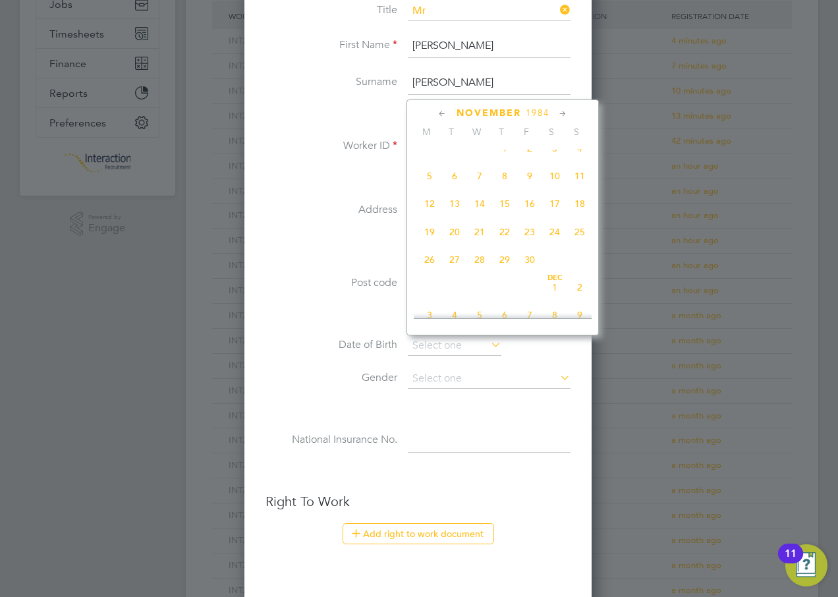
click at [531, 272] on span "30" at bounding box center [529, 259] width 25 height 25
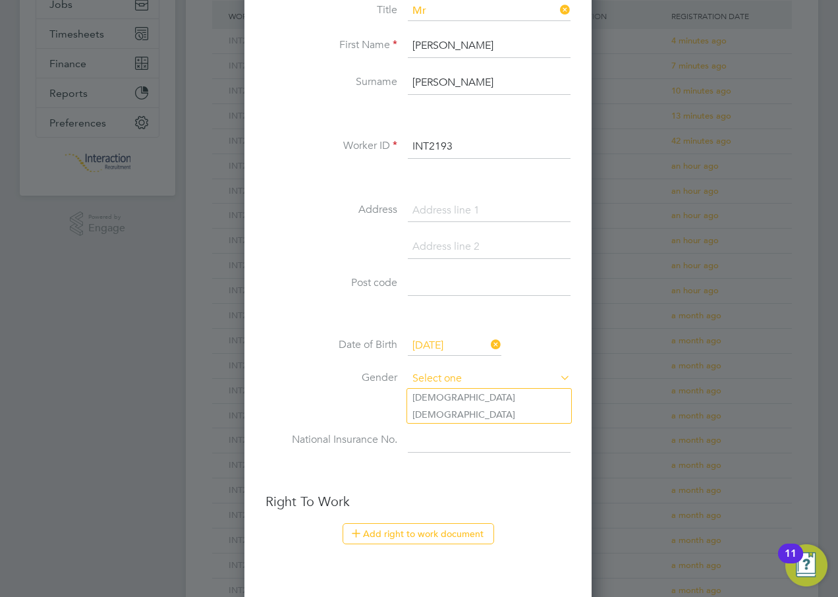
click at [430, 378] on input at bounding box center [489, 379] width 163 height 20
click at [428, 395] on li "[DEMOGRAPHIC_DATA]" at bounding box center [489, 397] width 164 height 17
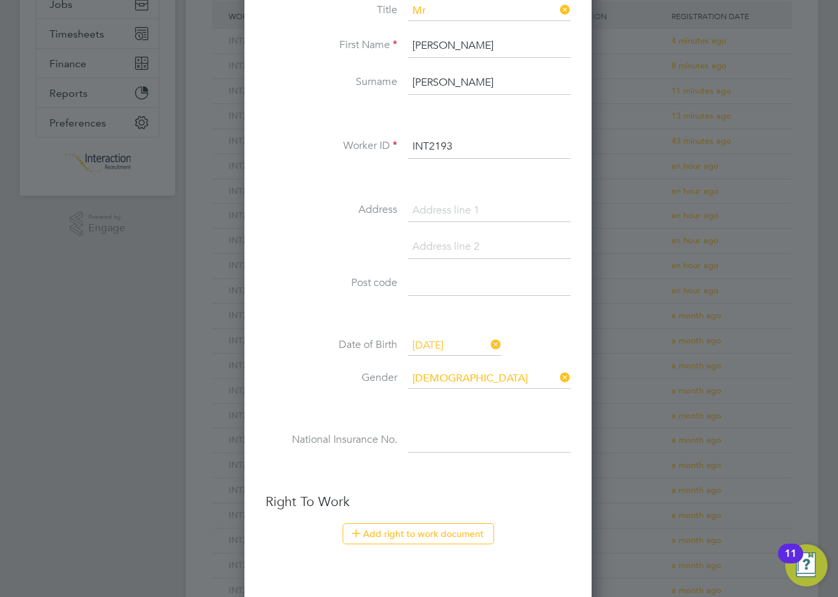
click at [431, 442] on input at bounding box center [489, 441] width 163 height 24
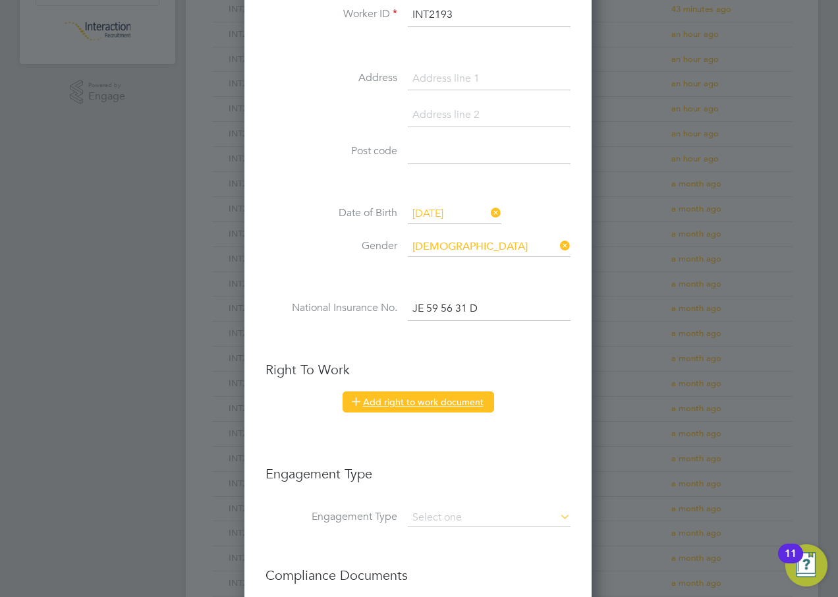
click at [413, 407] on button "Add right to work document" at bounding box center [419, 402] width 152 height 21
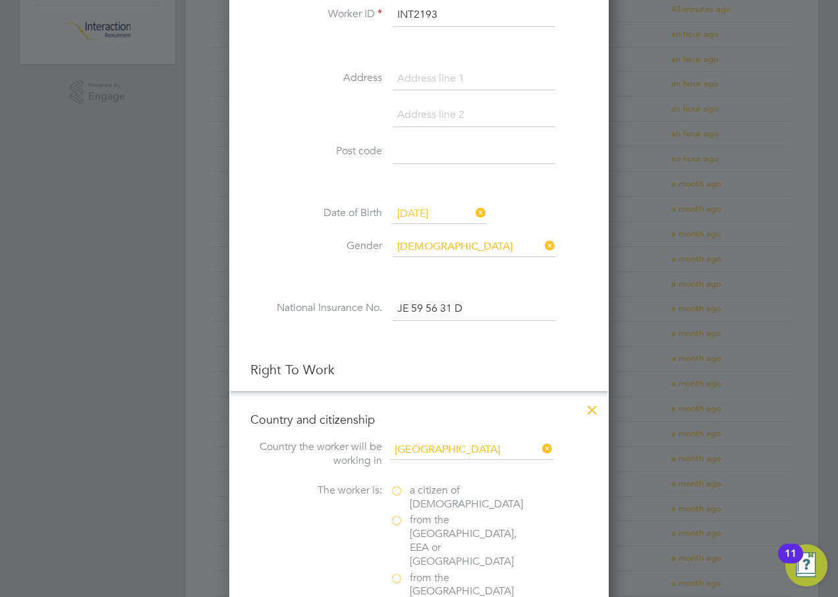
scroll to position [521, 0]
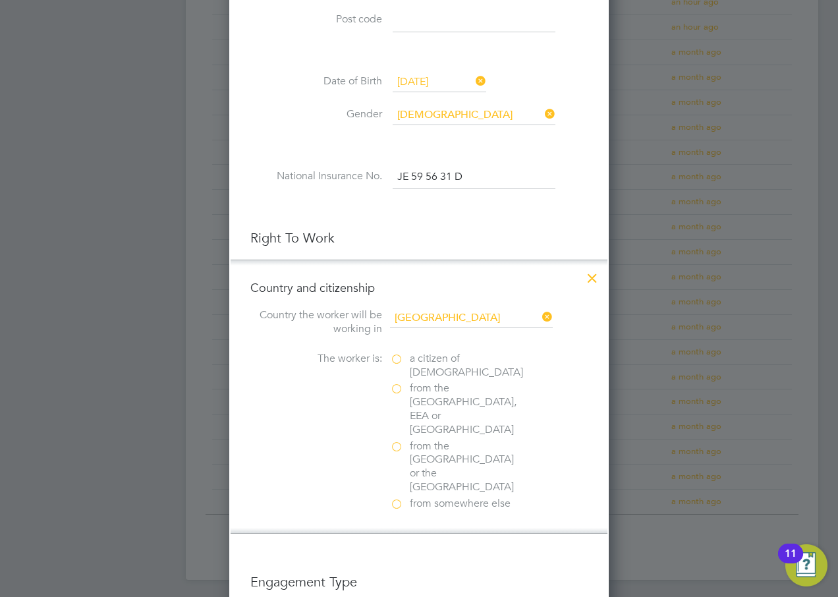
click at [396, 360] on label "a citizen of [DEMOGRAPHIC_DATA]" at bounding box center [456, 366] width 132 height 28
click at [0, 0] on input "a citizen of [DEMOGRAPHIC_DATA]" at bounding box center [0, 0] width 0 height 0
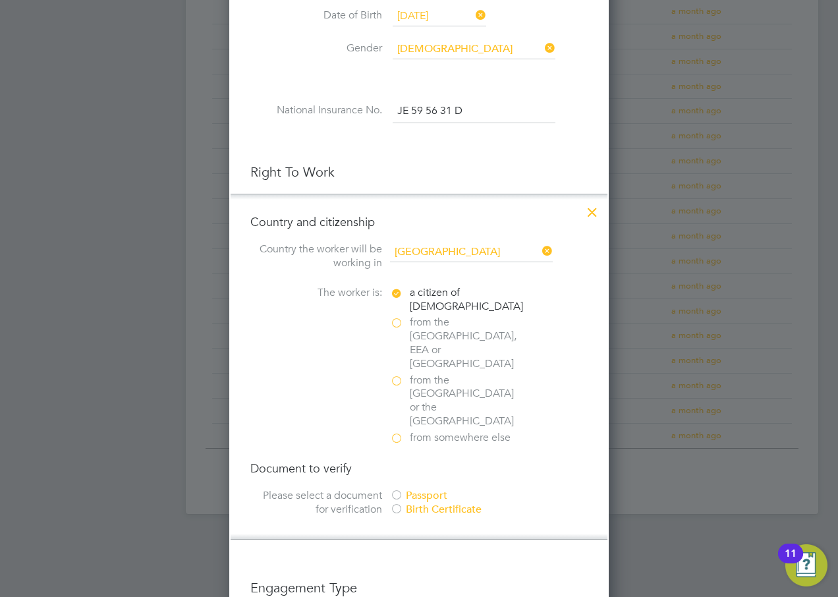
scroll to position [653, 0]
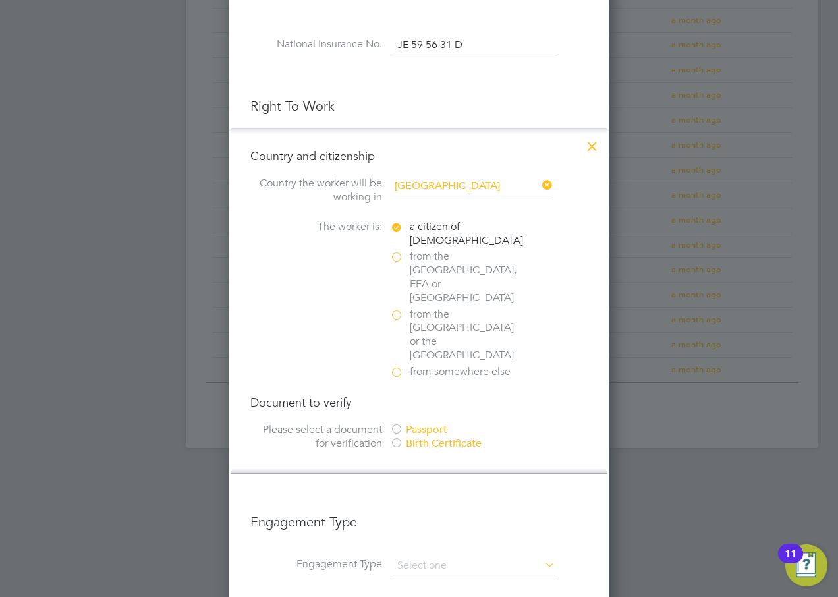
click at [396, 424] on div at bounding box center [396, 430] width 13 height 13
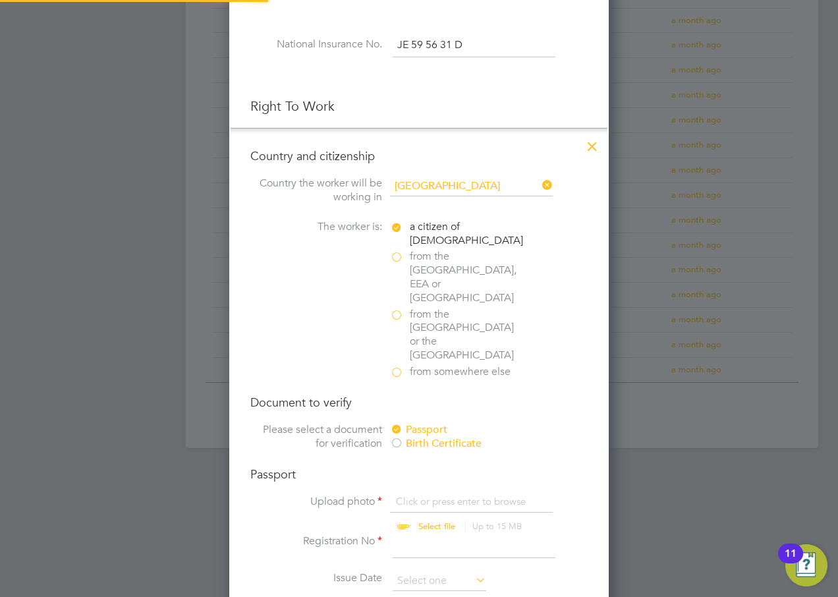
scroll to position [18, 163]
click at [433, 495] on input "file" at bounding box center [449, 515] width 207 height 40
click at [415, 535] on input at bounding box center [474, 547] width 163 height 24
click at [425, 571] on input at bounding box center [440, 581] width 94 height 20
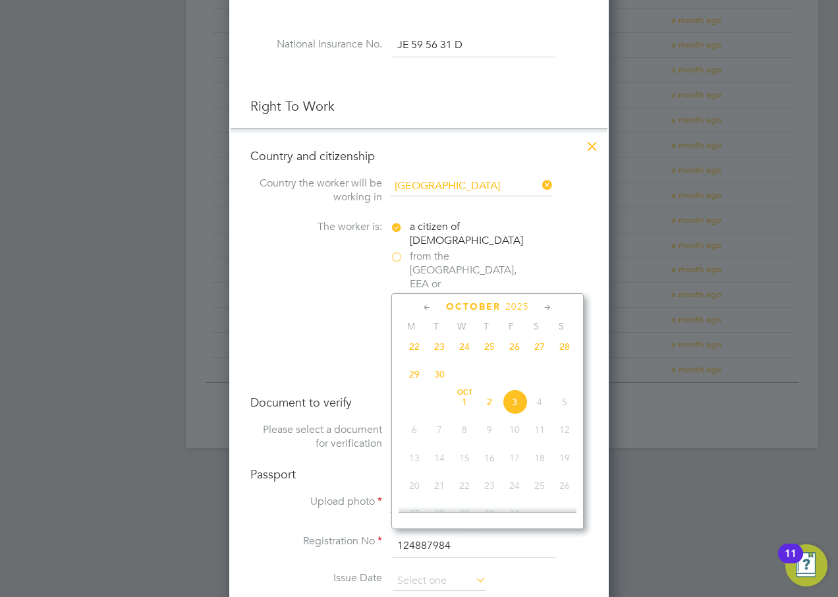
click at [517, 304] on span "2025" at bounding box center [518, 306] width 24 height 11
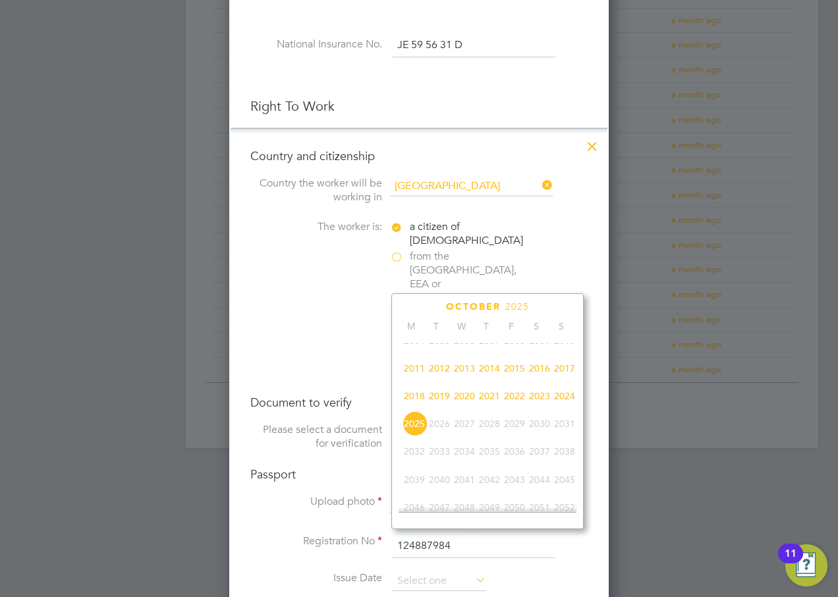
click at [487, 403] on span "2021" at bounding box center [489, 396] width 25 height 25
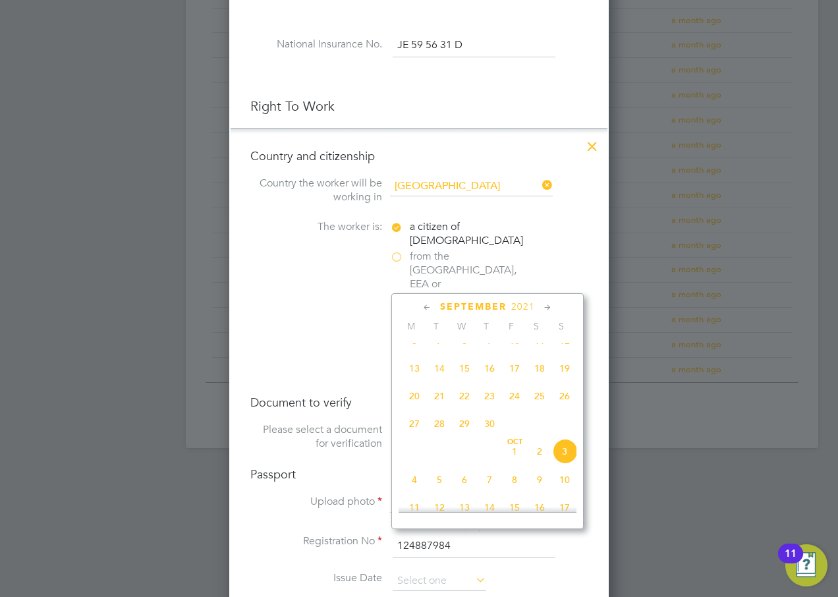
click at [426, 307] on icon at bounding box center [427, 308] width 13 height 15
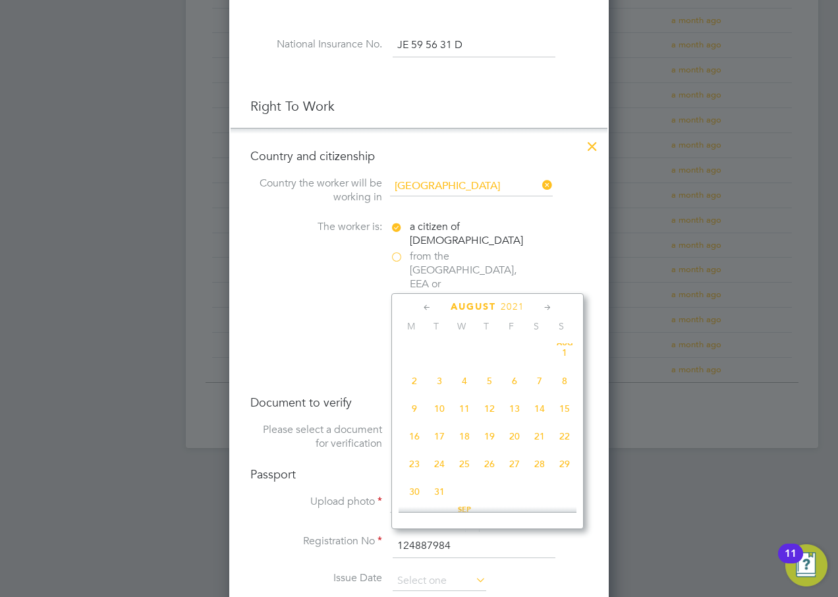
click at [426, 307] on icon at bounding box center [427, 308] width 13 height 15
click at [415, 409] on span "10" at bounding box center [414, 411] width 25 height 25
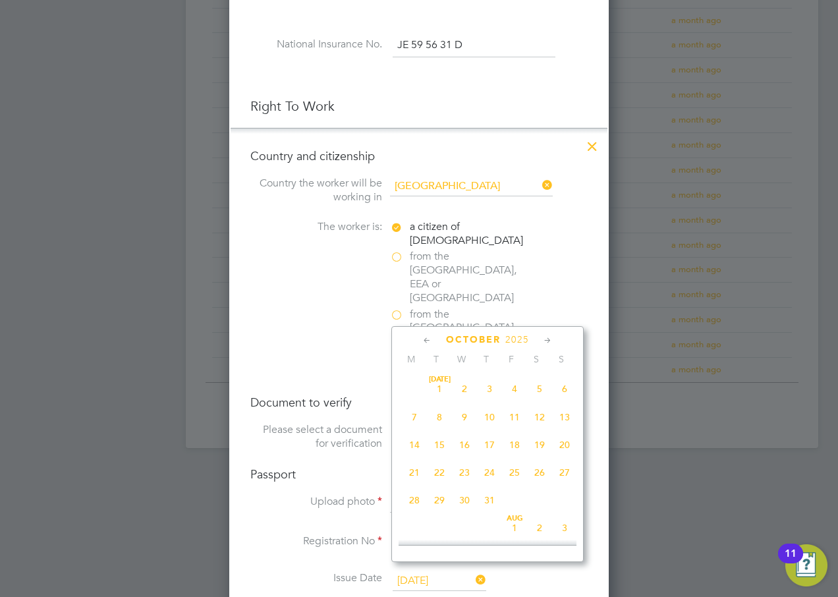
scroll to position [371, 0]
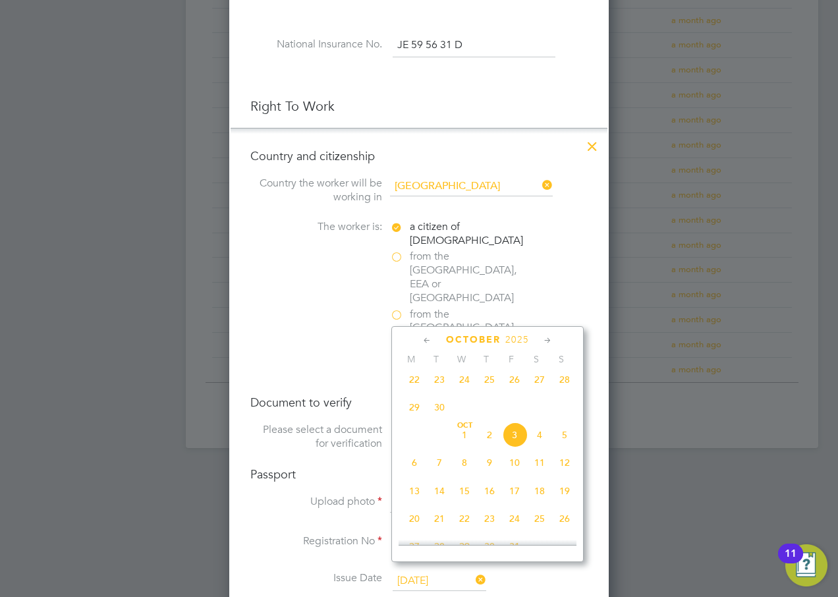
click at [519, 342] on span "2025" at bounding box center [518, 339] width 24 height 11
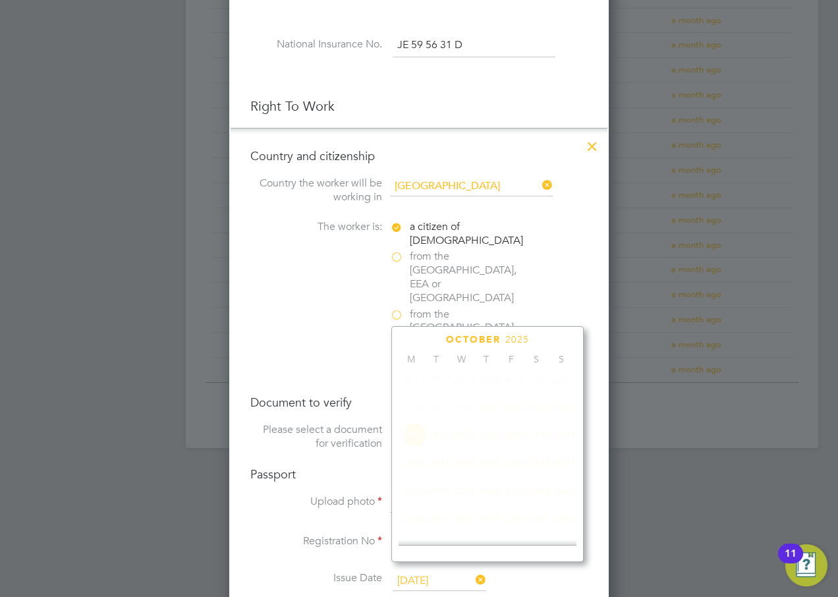
scroll to position [349, 0]
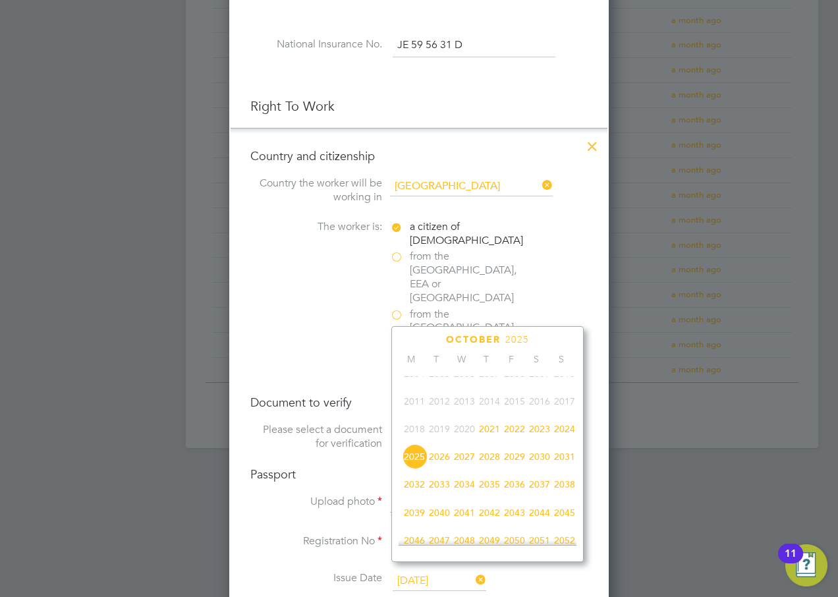
click at [568, 465] on span "2031" at bounding box center [564, 456] width 25 height 25
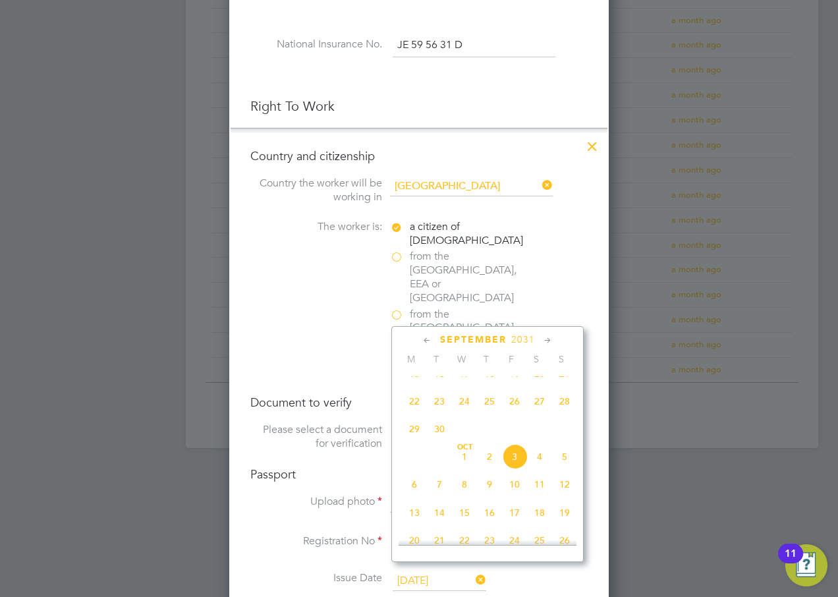
click at [429, 340] on icon at bounding box center [427, 341] width 13 height 15
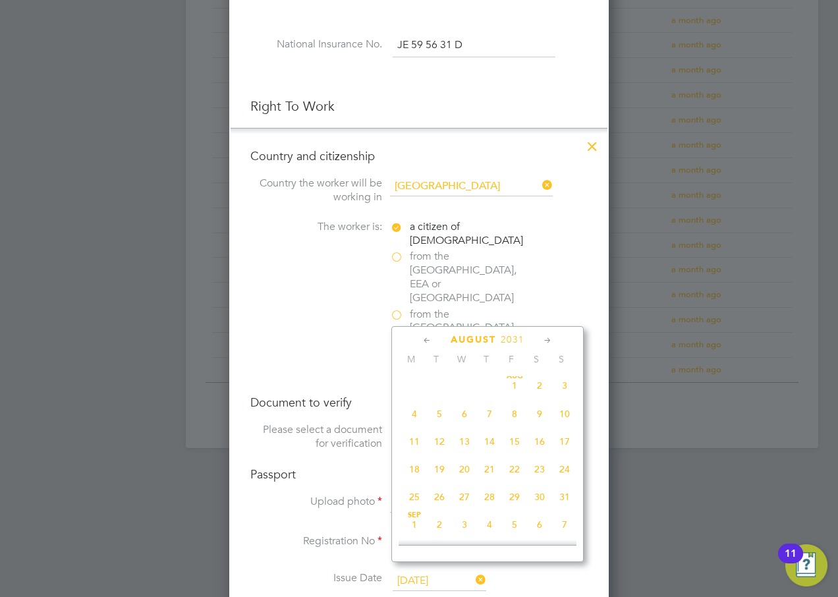
click at [429, 340] on icon at bounding box center [427, 341] width 13 height 15
click at [540, 415] on span "10" at bounding box center [539, 417] width 25 height 25
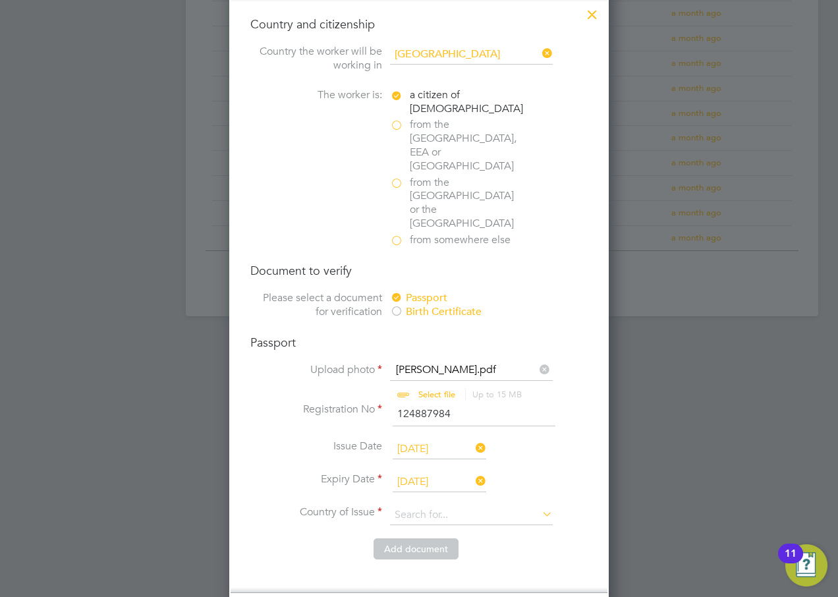
scroll to position [851, 0]
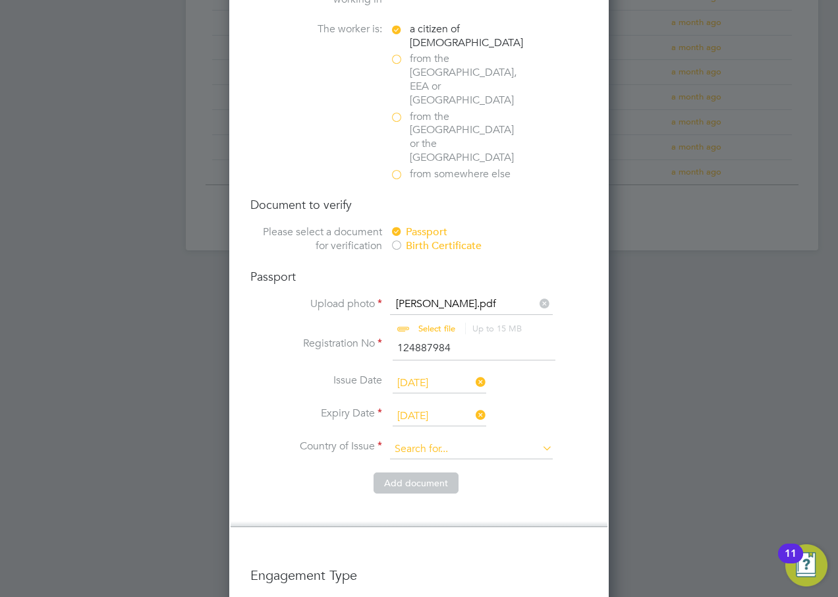
click at [434, 440] on input at bounding box center [471, 450] width 163 height 20
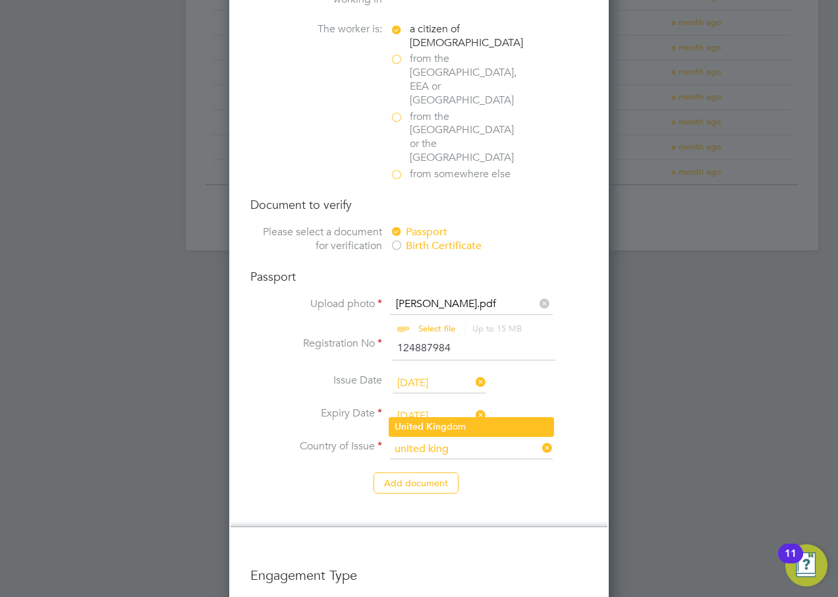
click at [434, 423] on b "King" at bounding box center [436, 426] width 20 height 11
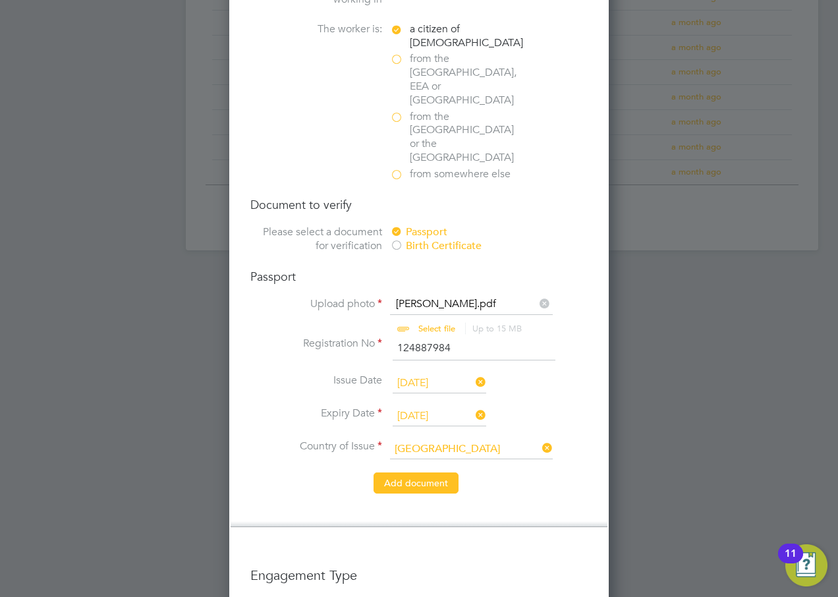
click at [433, 473] on button "Add document" at bounding box center [416, 483] width 85 height 21
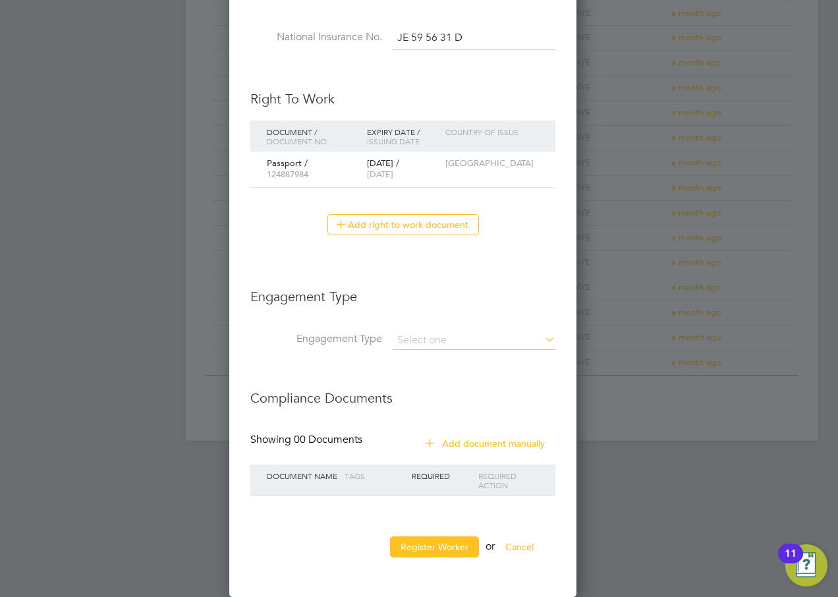
scroll to position [1208, 349]
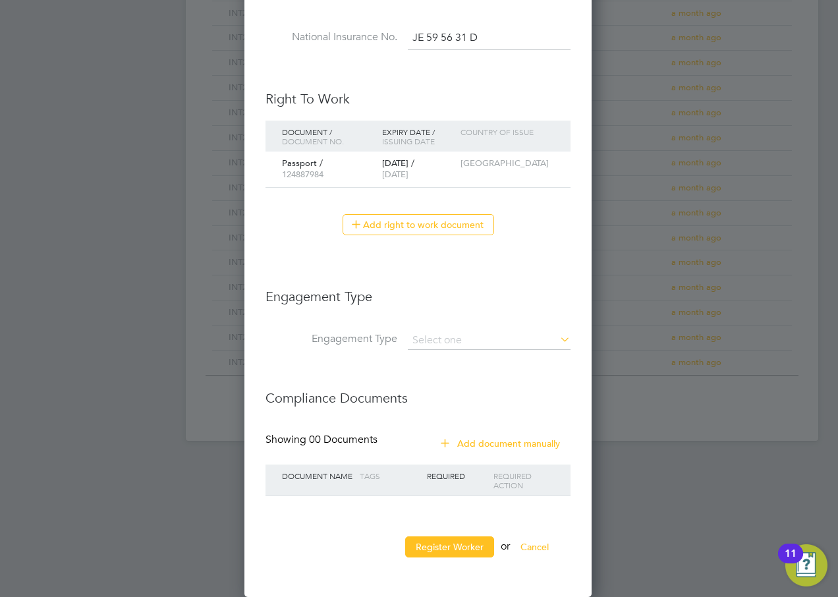
click at [441, 350] on li "Engagement Type" at bounding box center [418, 348] width 305 height 32
click at [442, 342] on input at bounding box center [489, 341] width 163 height 18
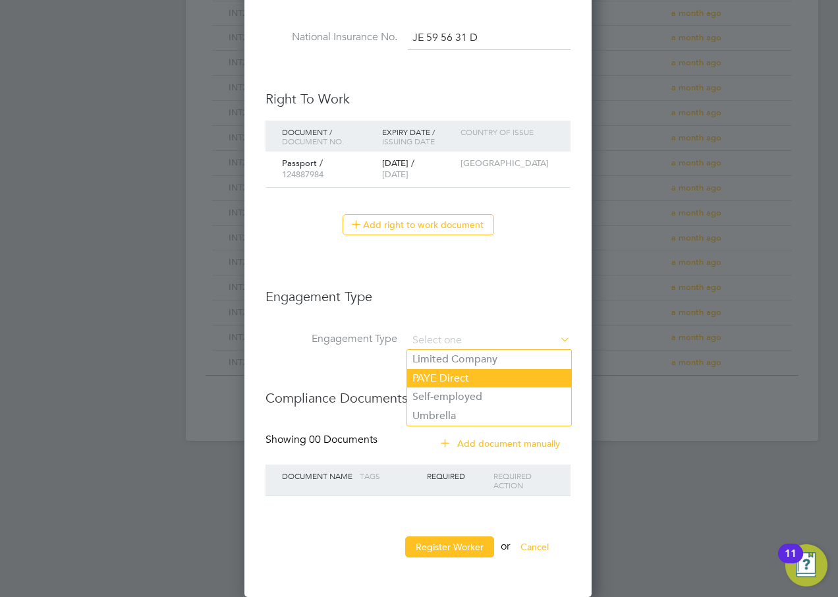
click at [438, 381] on li "PAYE Direct" at bounding box center [489, 378] width 164 height 19
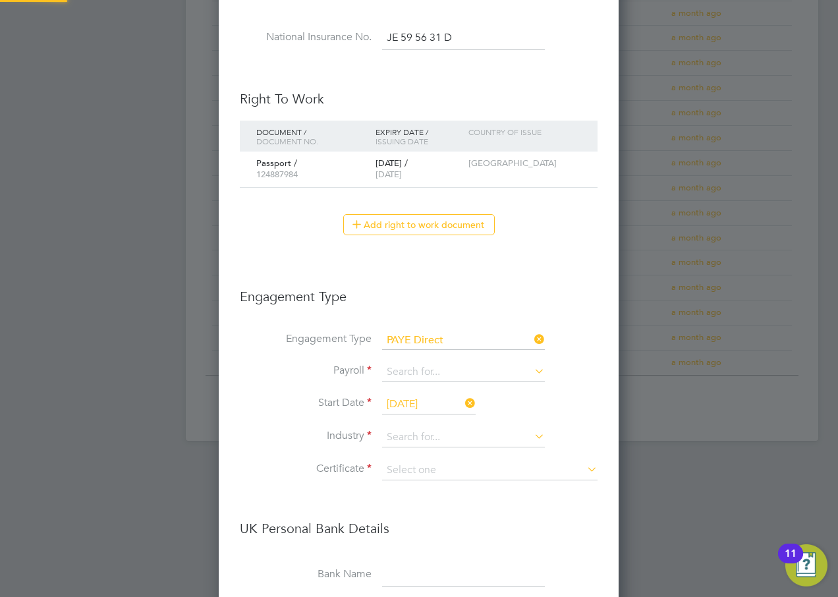
scroll to position [1593, 401]
click at [422, 375] on input at bounding box center [463, 372] width 163 height 18
click at [416, 394] on li "Agency PAYE" at bounding box center [464, 391] width 164 height 19
click at [406, 436] on input at bounding box center [463, 438] width 163 height 20
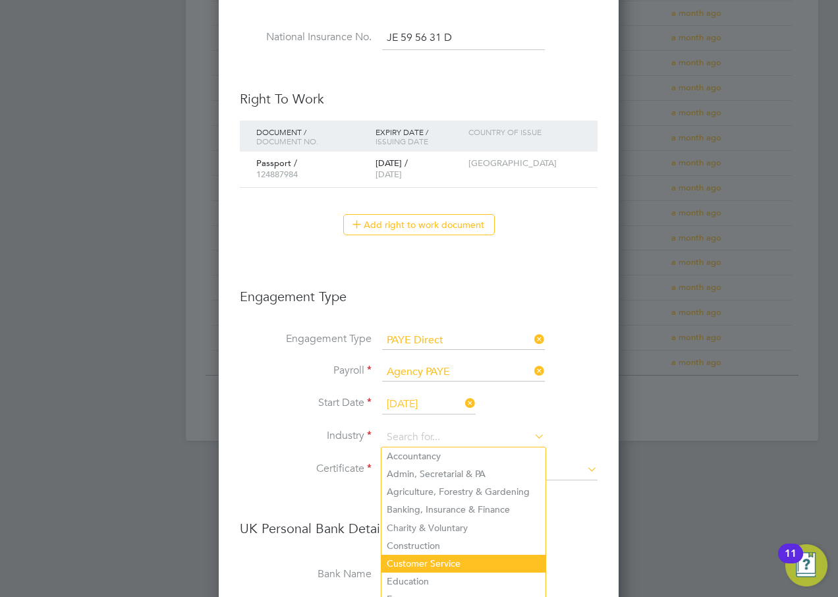
click at [445, 561] on li "Customer Service" at bounding box center [464, 564] width 164 height 18
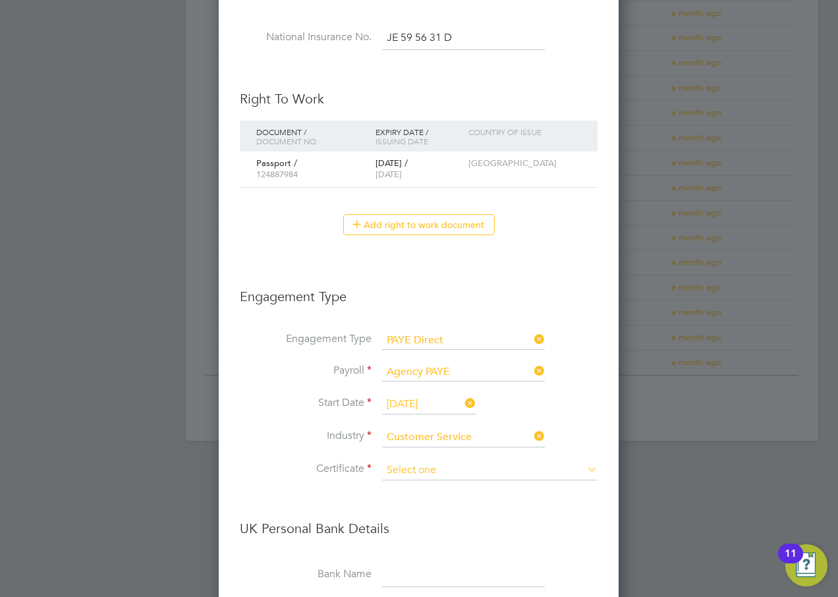
click at [417, 466] on input at bounding box center [490, 471] width 216 height 20
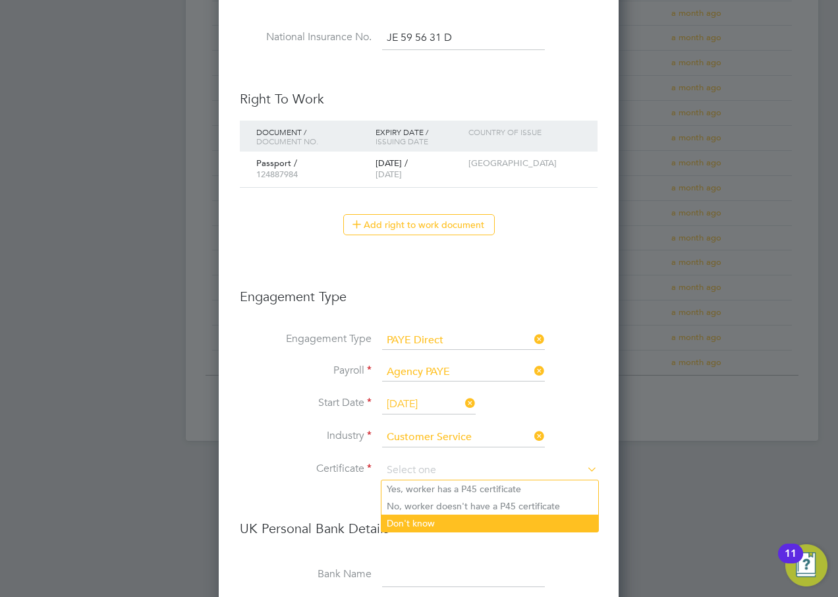
click at [419, 526] on li "Don't know" at bounding box center [490, 523] width 217 height 17
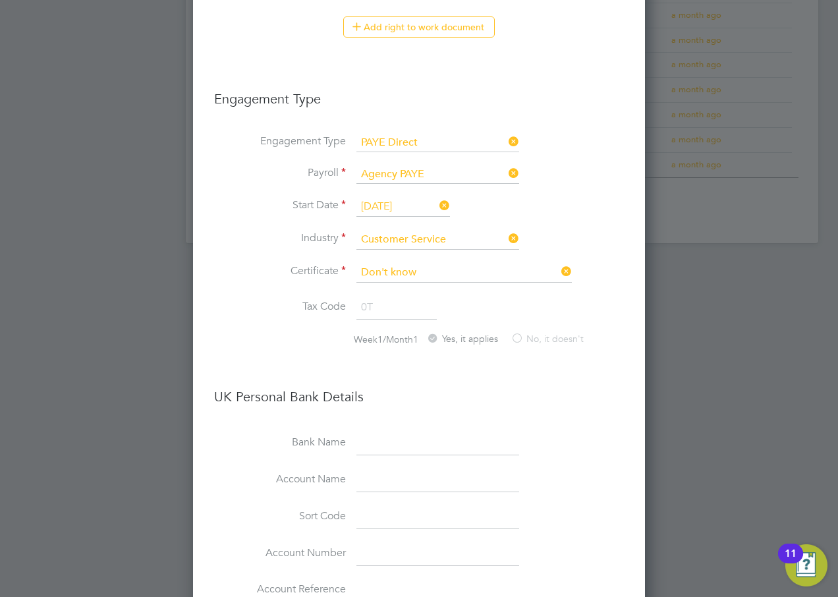
scroll to position [1111, 0]
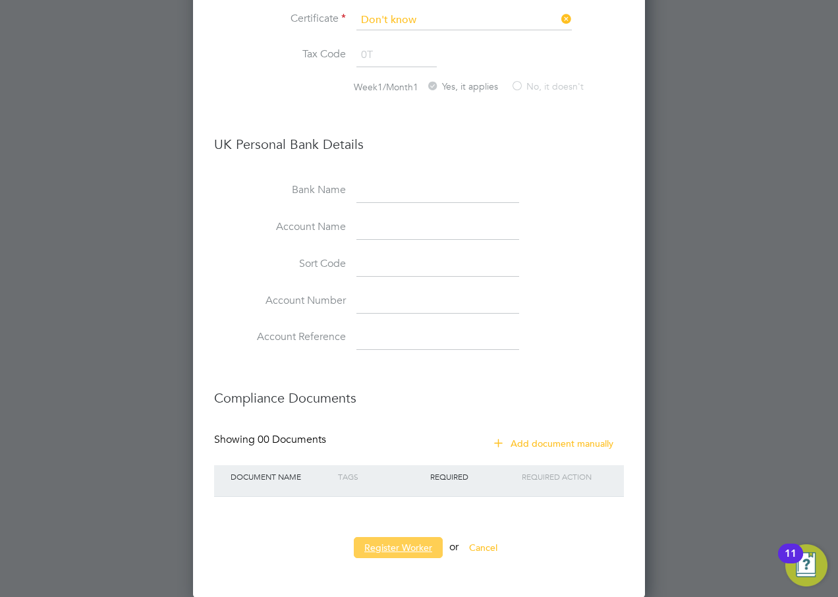
click at [411, 546] on button "Register Worker" at bounding box center [398, 547] width 89 height 21
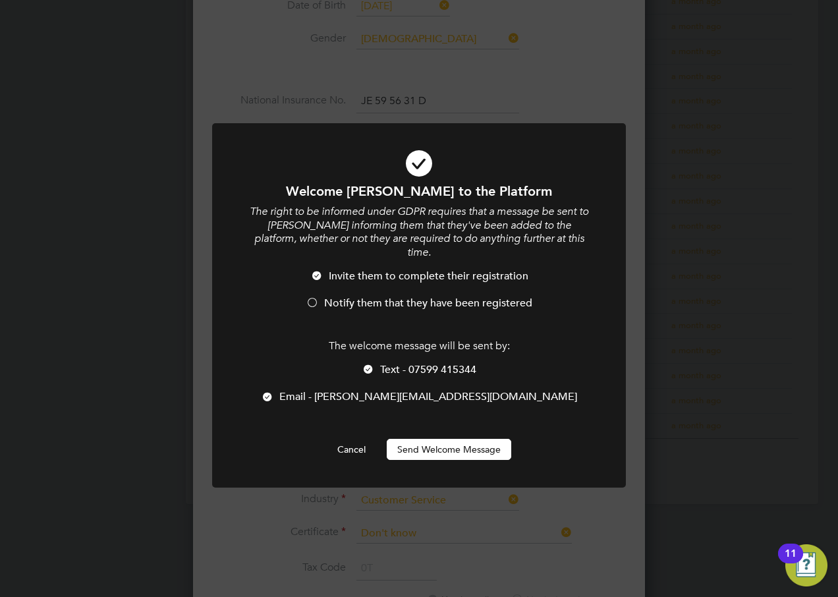
click at [347, 297] on span "Notify them that they have been registered" at bounding box center [428, 303] width 208 height 13
click at [403, 363] on span "Text - 07599 415344" at bounding box center [428, 369] width 96 height 13
click at [442, 439] on button "Send Welcome Message" at bounding box center [449, 449] width 125 height 21
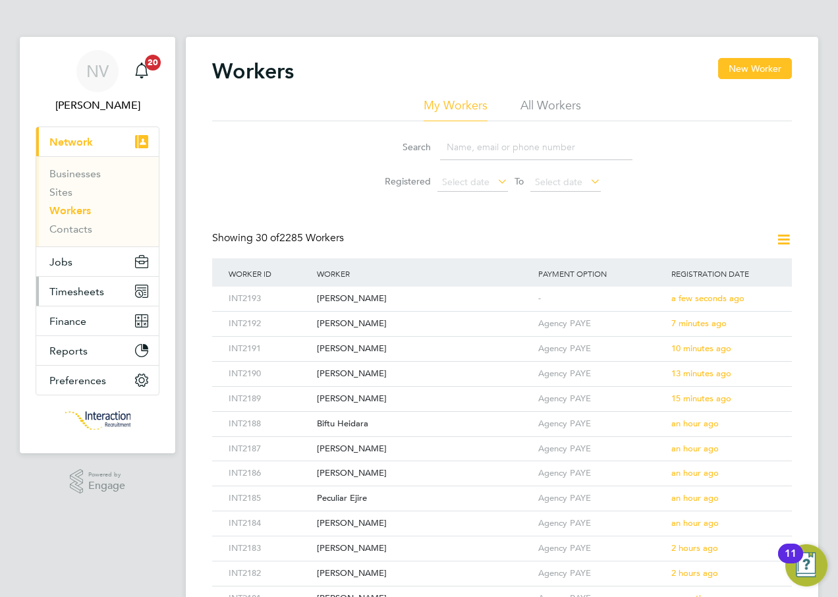
click at [81, 287] on span "Timesheets" at bounding box center [76, 291] width 55 height 13
click at [60, 260] on span "Jobs" at bounding box center [60, 262] width 23 height 13
click at [65, 260] on span "Jobs" at bounding box center [60, 262] width 23 height 13
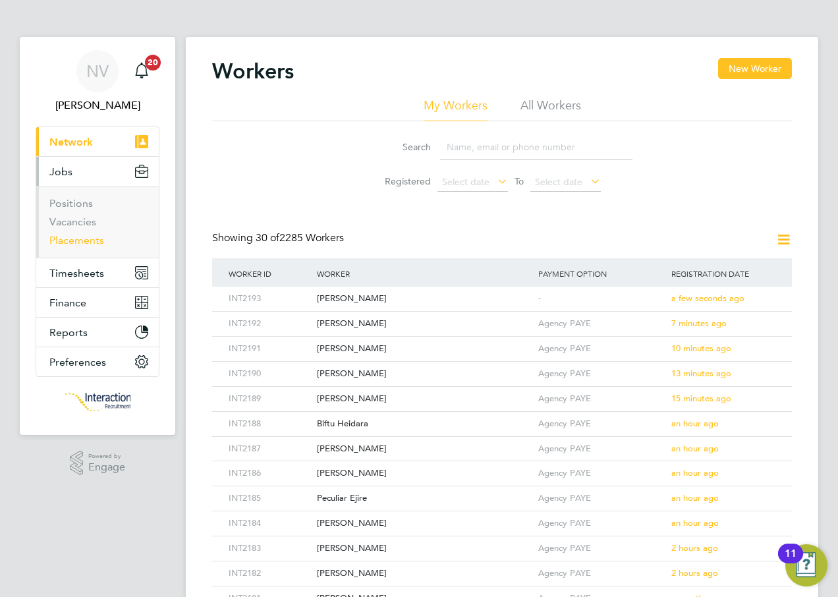
click at [71, 238] on link "Placements" at bounding box center [76, 240] width 55 height 13
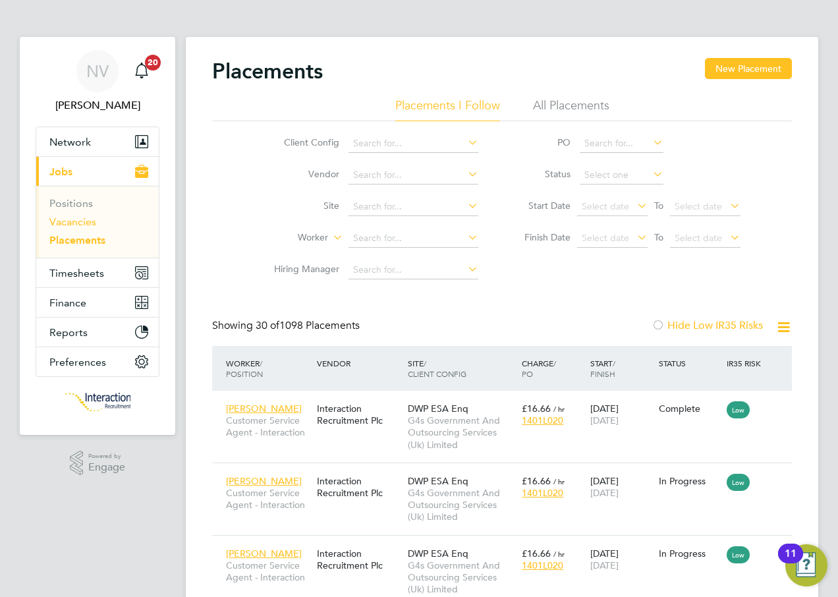
click at [90, 223] on link "Vacancies" at bounding box center [72, 222] width 47 height 13
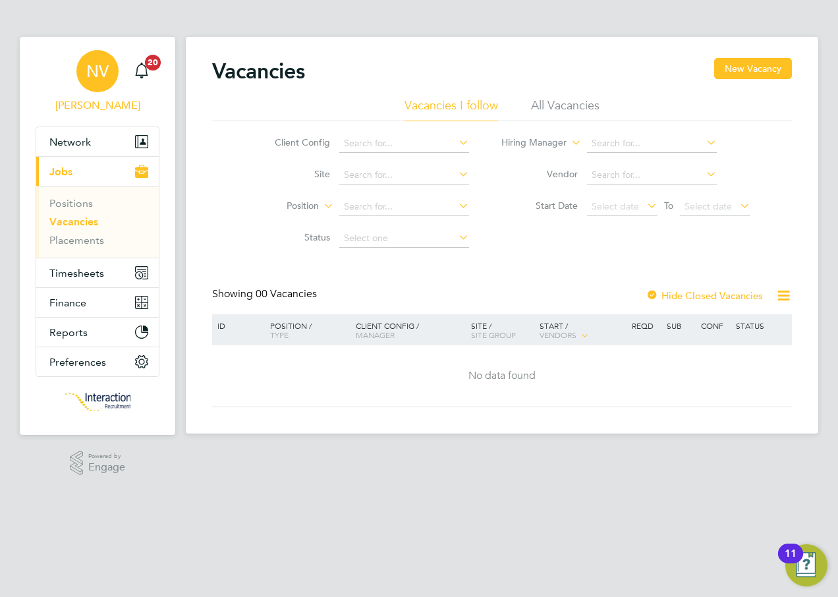
click at [84, 65] on div "NV" at bounding box center [97, 71] width 42 height 42
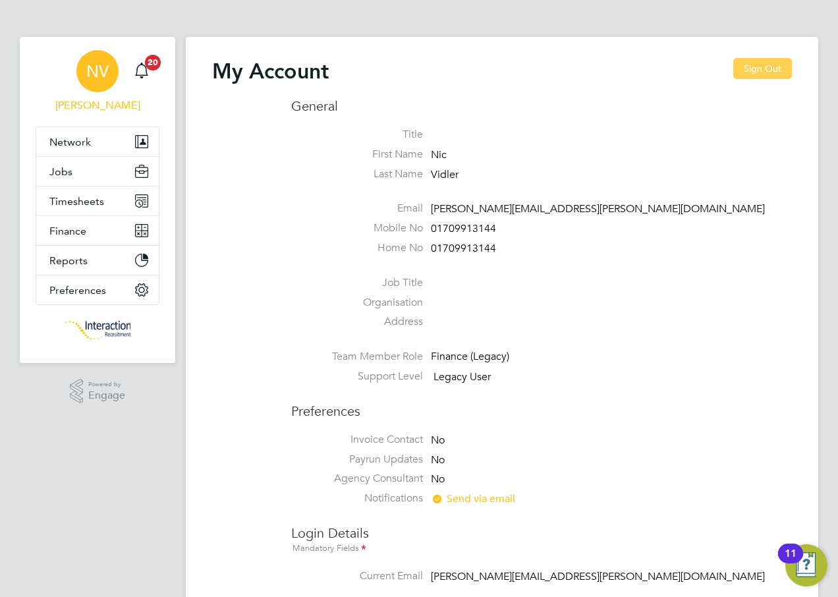
click at [765, 67] on button "Sign Out" at bounding box center [763, 68] width 59 height 21
